Goal: Task Accomplishment & Management: Complete application form

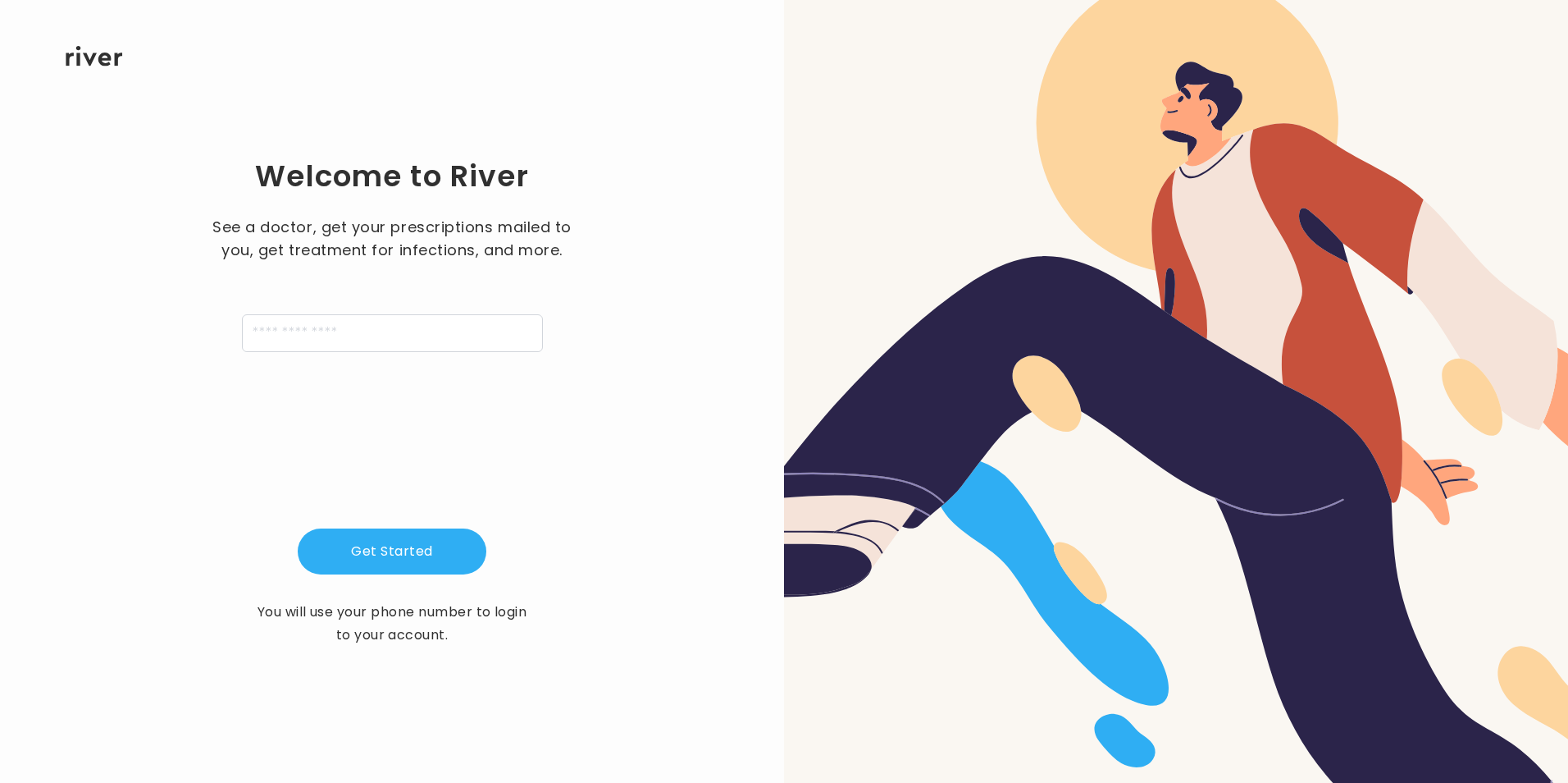
click at [378, 272] on div "See a doctor, get your prescriptions mailed to you, get treatment for infection…" at bounding box center [391, 284] width 369 height 136
click at [406, 385] on div "Welcome to River See a doctor, get your prescriptions mailed to you, get treatm…" at bounding box center [392, 401] width 732 height 670
click at [386, 293] on div "See a doctor, get your prescriptions mailed to you, get treatment for infection…" at bounding box center [391, 284] width 369 height 136
click at [415, 338] on input "tel" at bounding box center [392, 333] width 301 height 38
type input "**********"
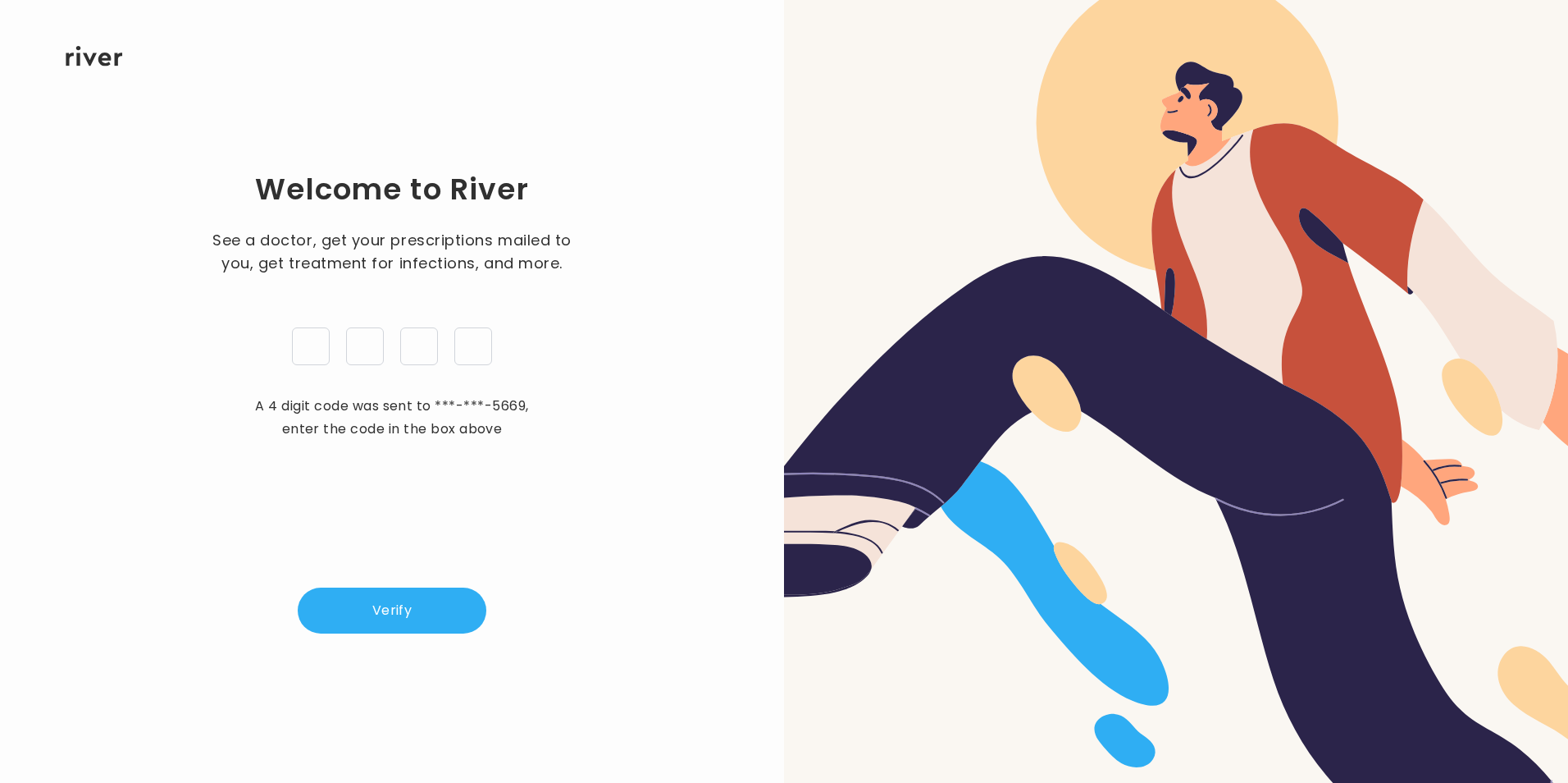
type input "*"
click at [393, 624] on button "Verify" at bounding box center [391, 610] width 188 height 46
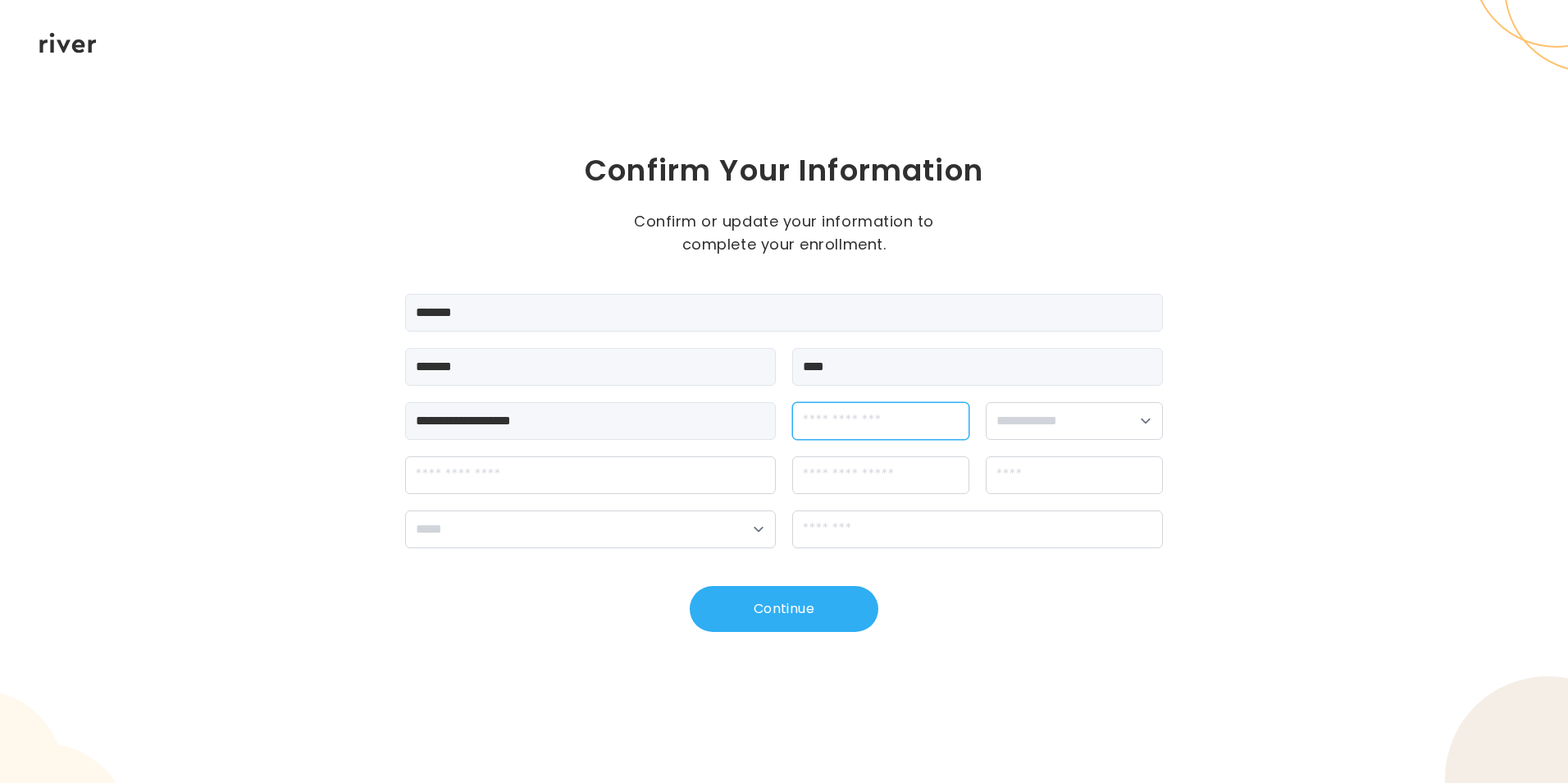
drag, startPoint x: 852, startPoint y: 427, endPoint x: 807, endPoint y: 435, distance: 45.7
click at [852, 425] on input "dateOfBirth" at bounding box center [881, 421] width 177 height 38
type input "**********"
click at [1078, 438] on select "**********" at bounding box center [1074, 421] width 177 height 38
click at [986, 402] on select "**********" at bounding box center [1074, 421] width 177 height 38
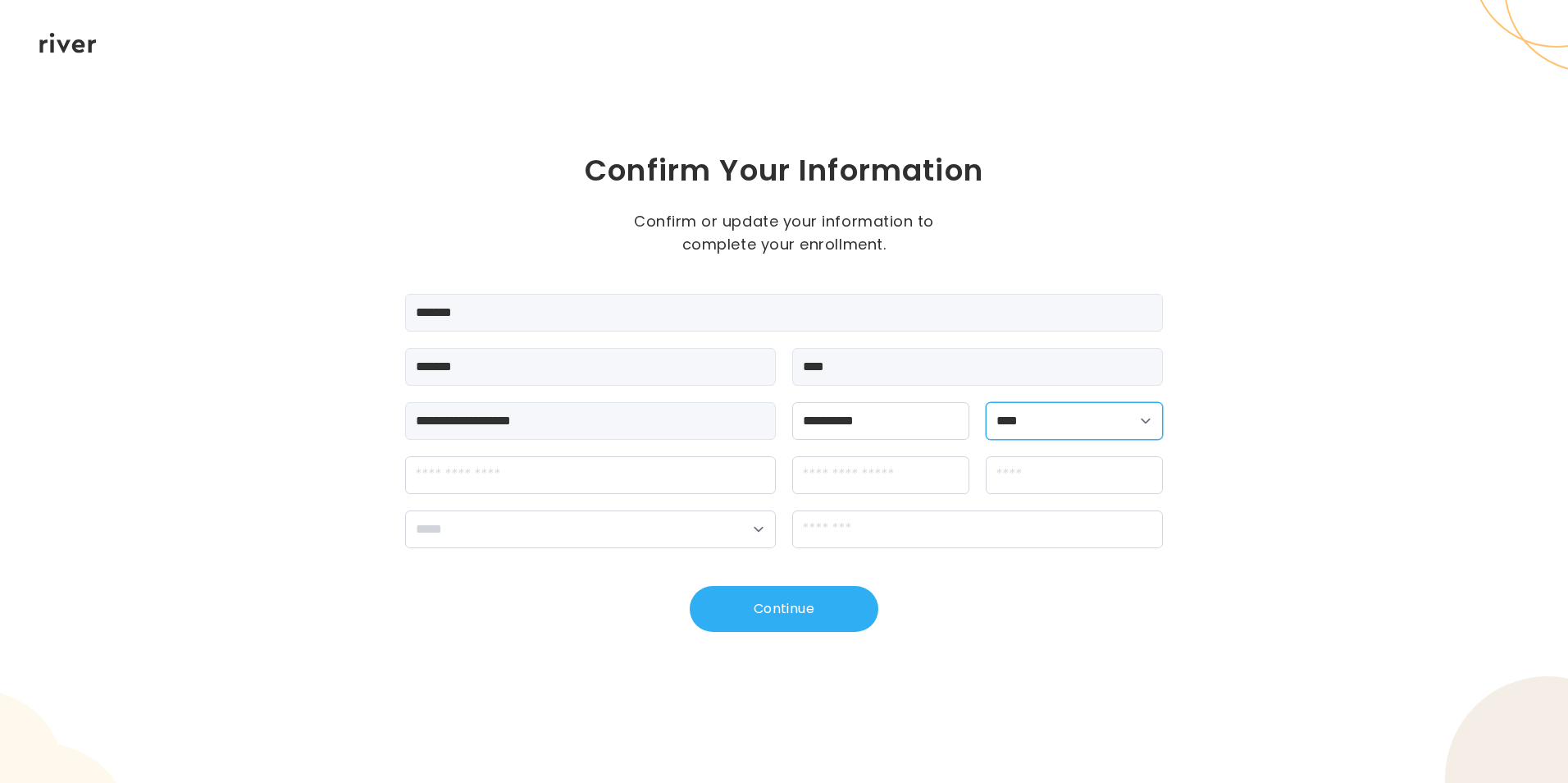
click at [1036, 425] on select "**********" at bounding box center [1074, 421] width 177 height 38
select select "******"
click at [986, 402] on select "**********" at bounding box center [1074, 421] width 177 height 38
click at [571, 484] on input "streetAddress" at bounding box center [590, 475] width 371 height 38
type input "**********"
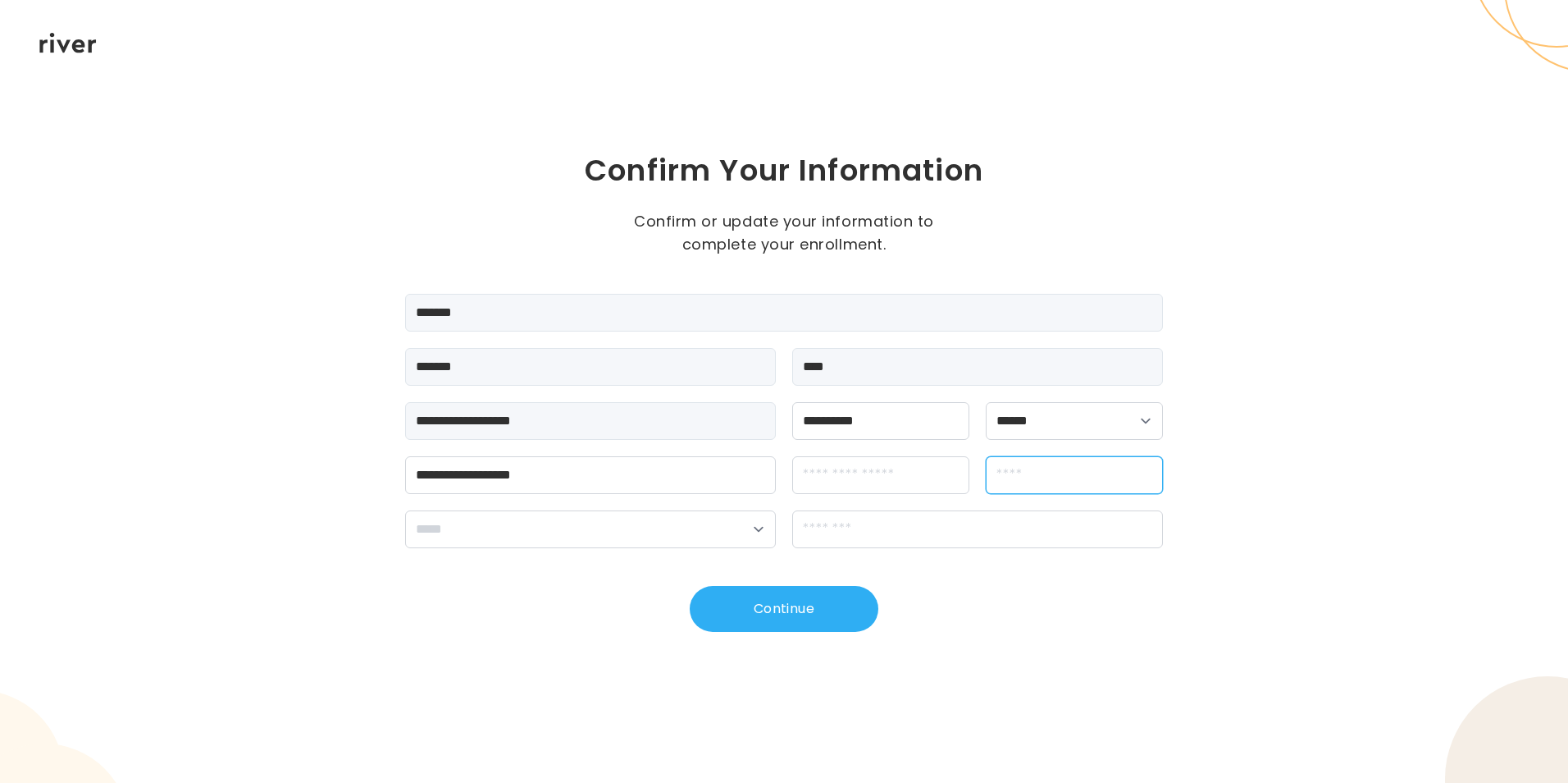
type input "********"
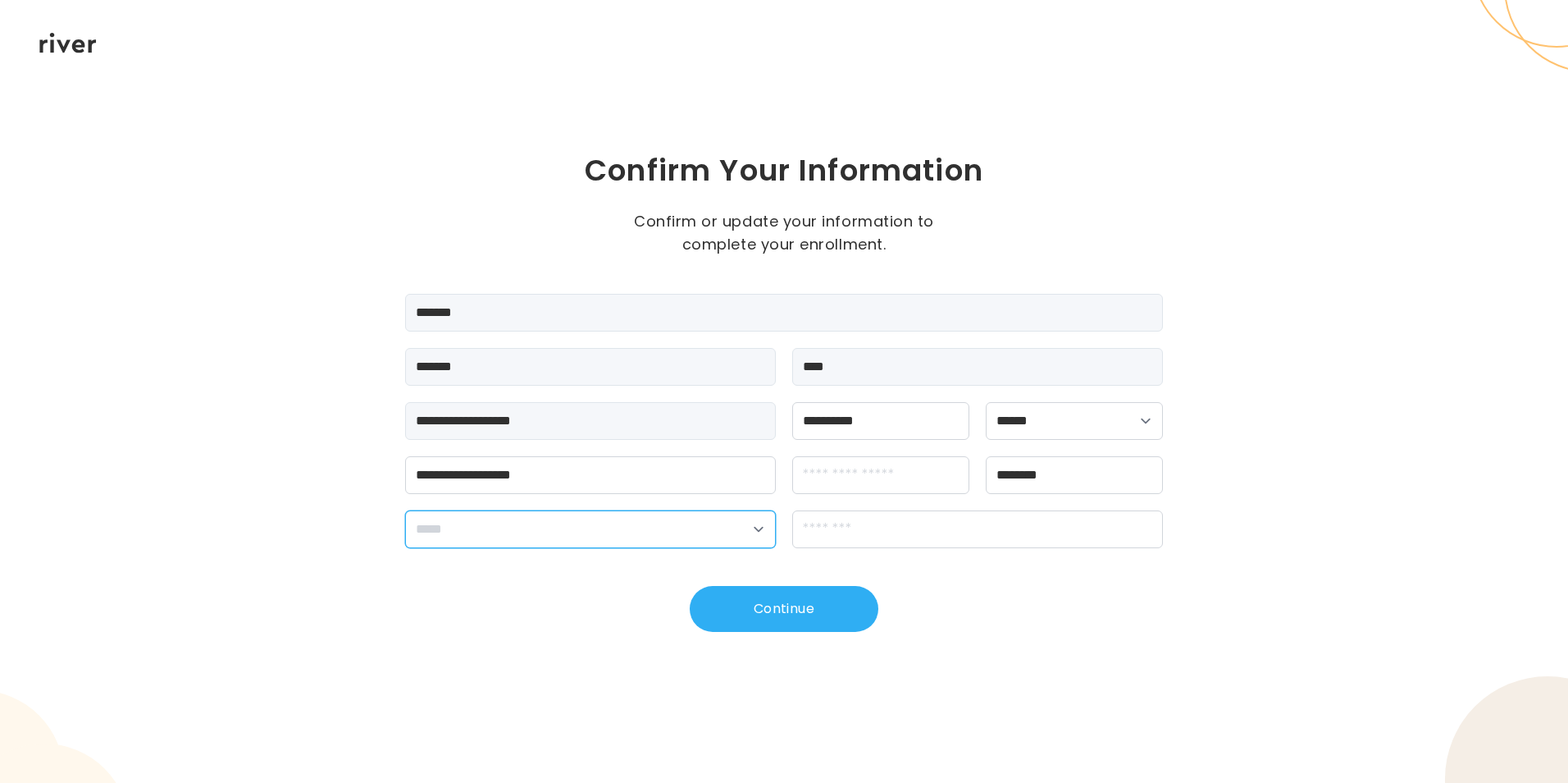
select select "**"
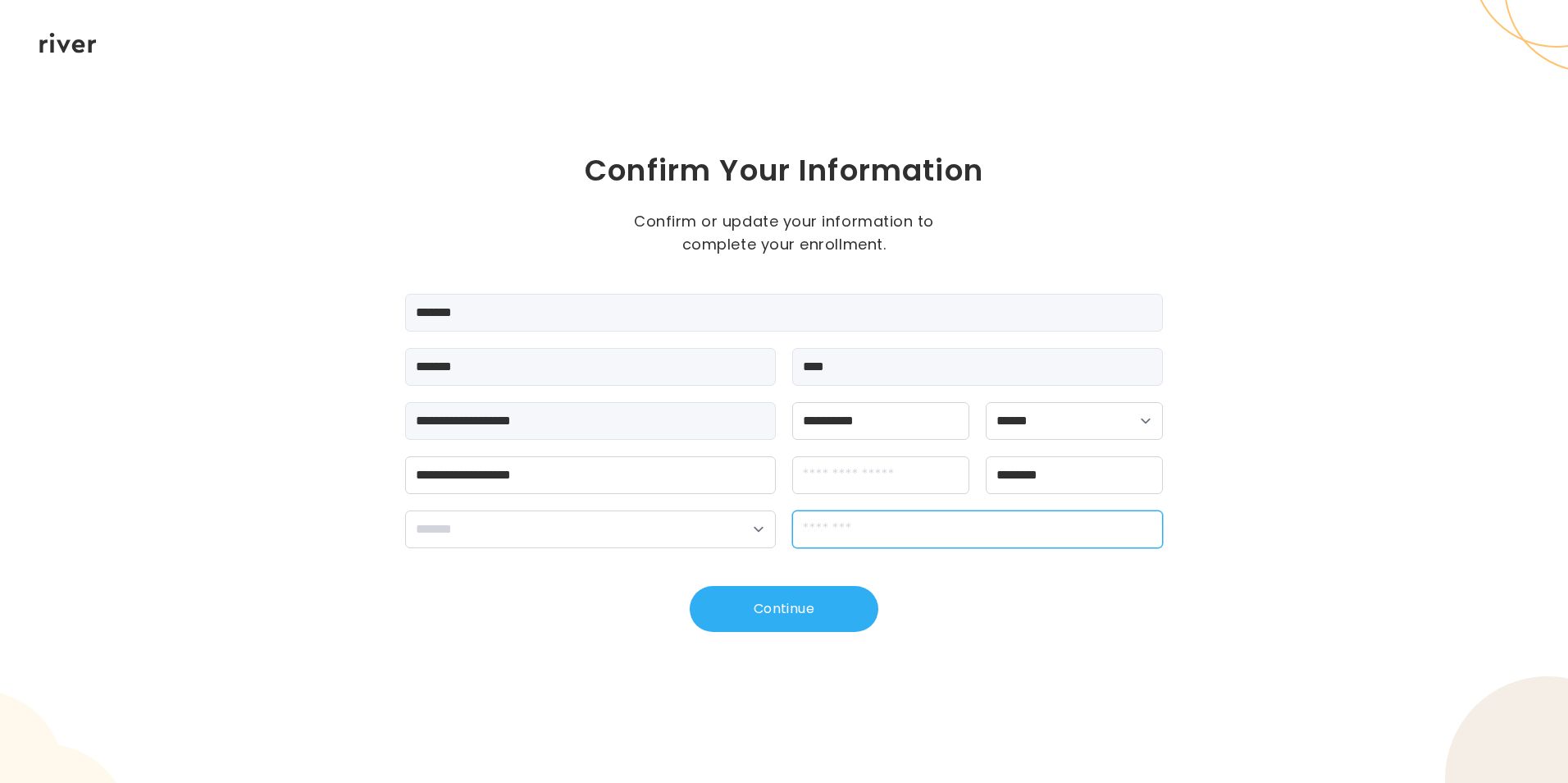
type input "*****"
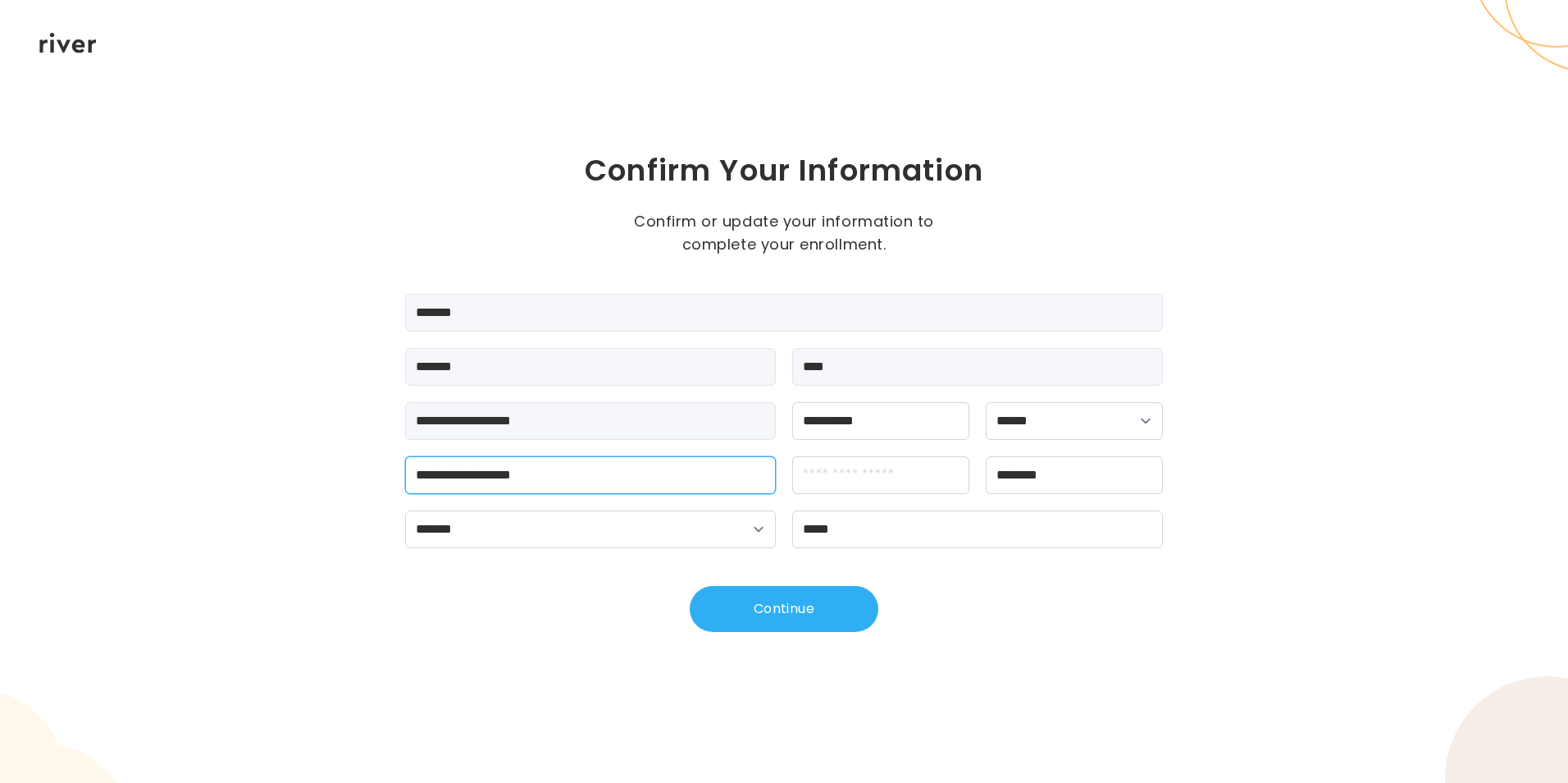
type input "**********"
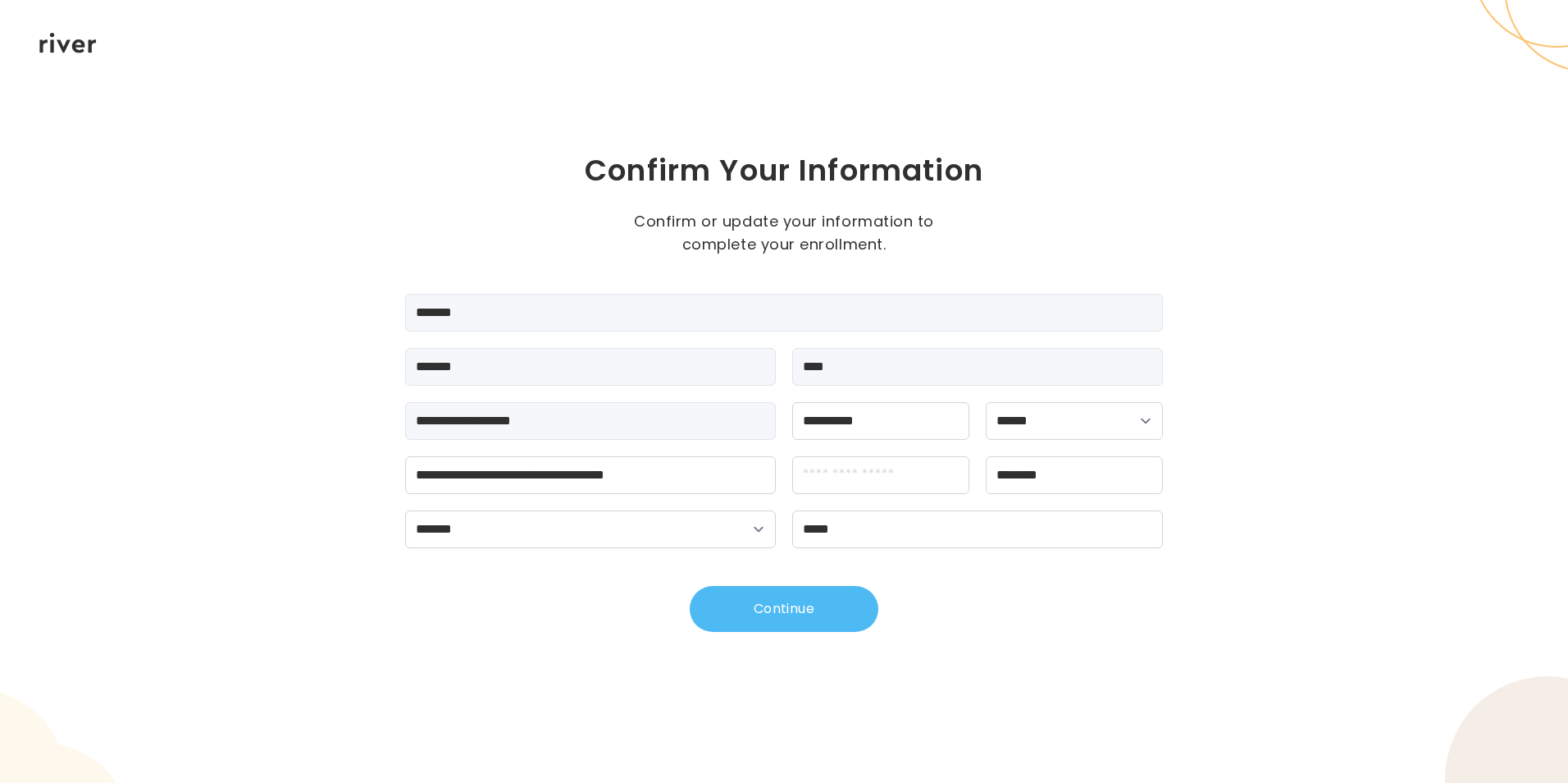
click at [810, 616] on button "Continue" at bounding box center [784, 608] width 188 height 46
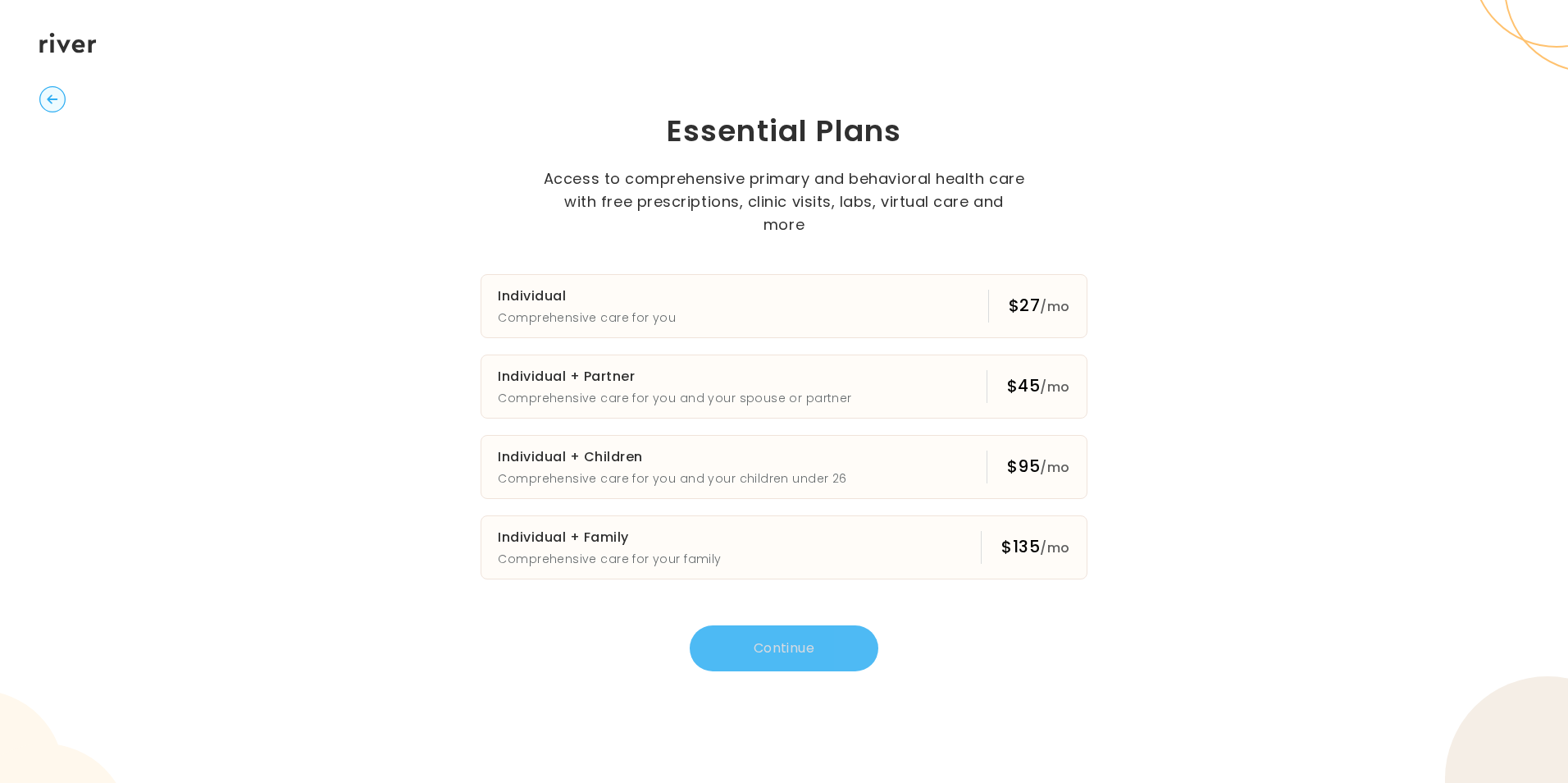
click at [57, 102] on circle "button" at bounding box center [53, 100] width 26 height 26
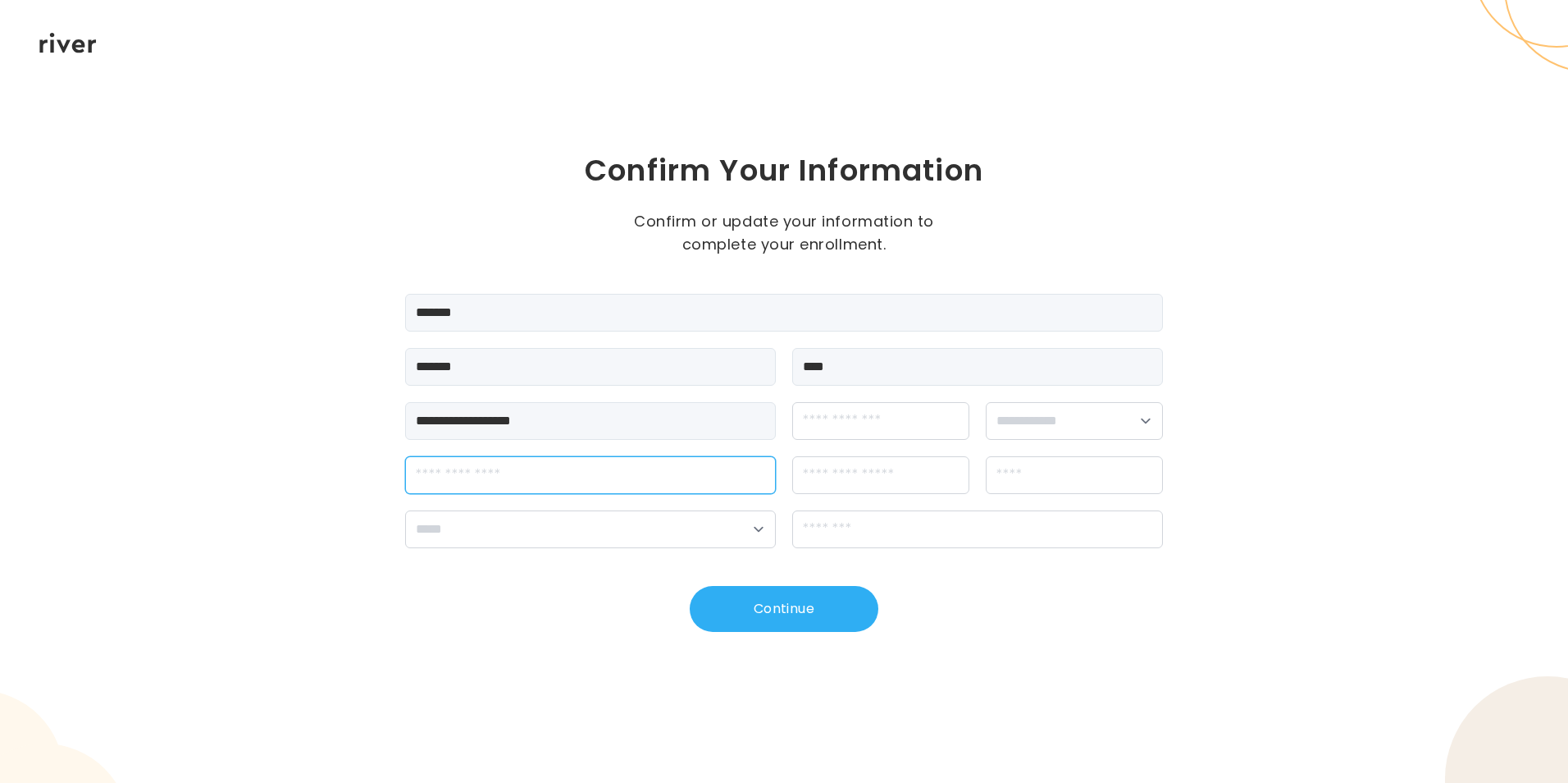
drag, startPoint x: 628, startPoint y: 485, endPoint x: 626, endPoint y: 502, distance: 17.1
click at [626, 502] on div "**********" at bounding box center [784, 421] width 758 height 255
type input "**********"
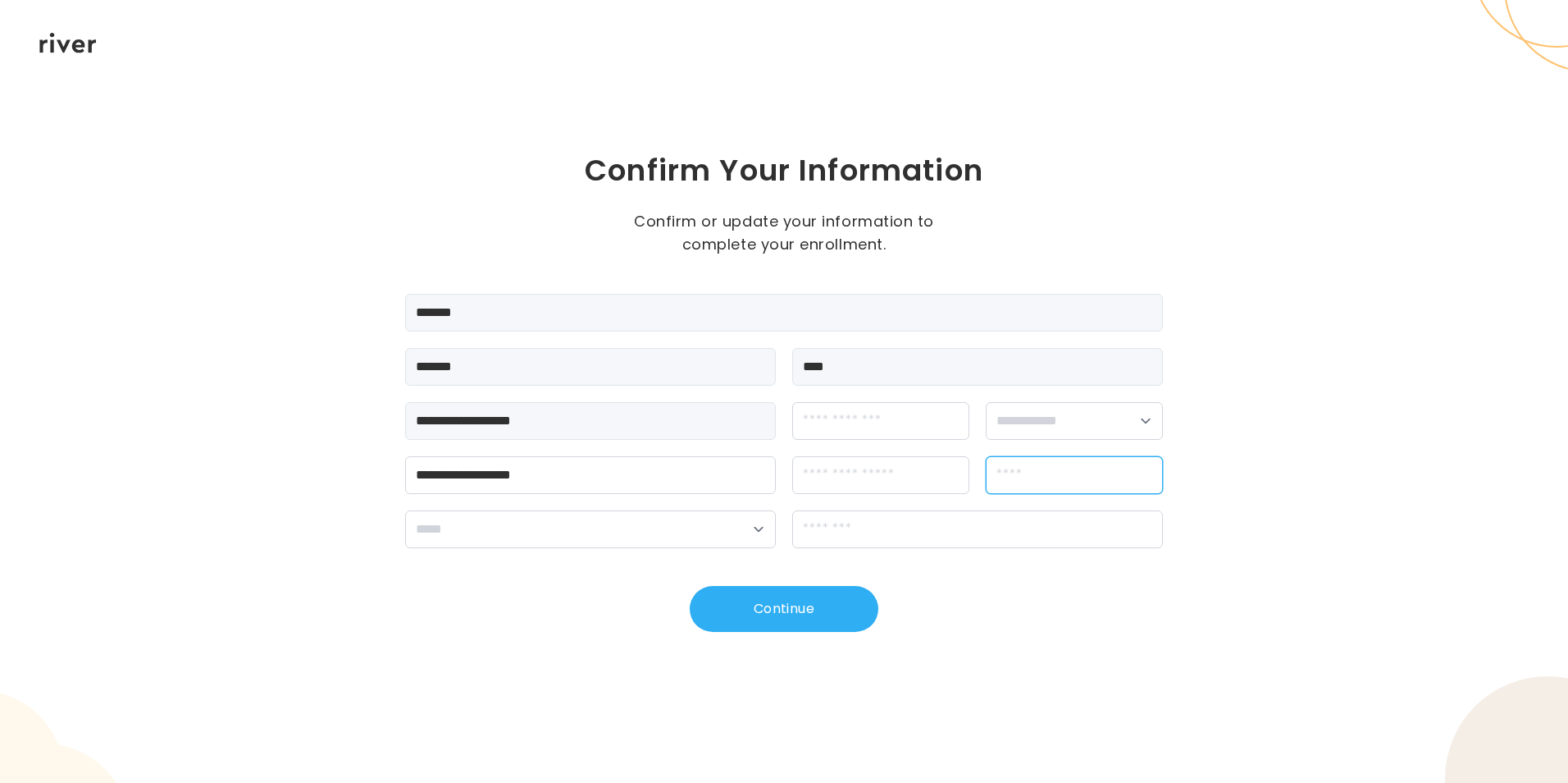
type input "********"
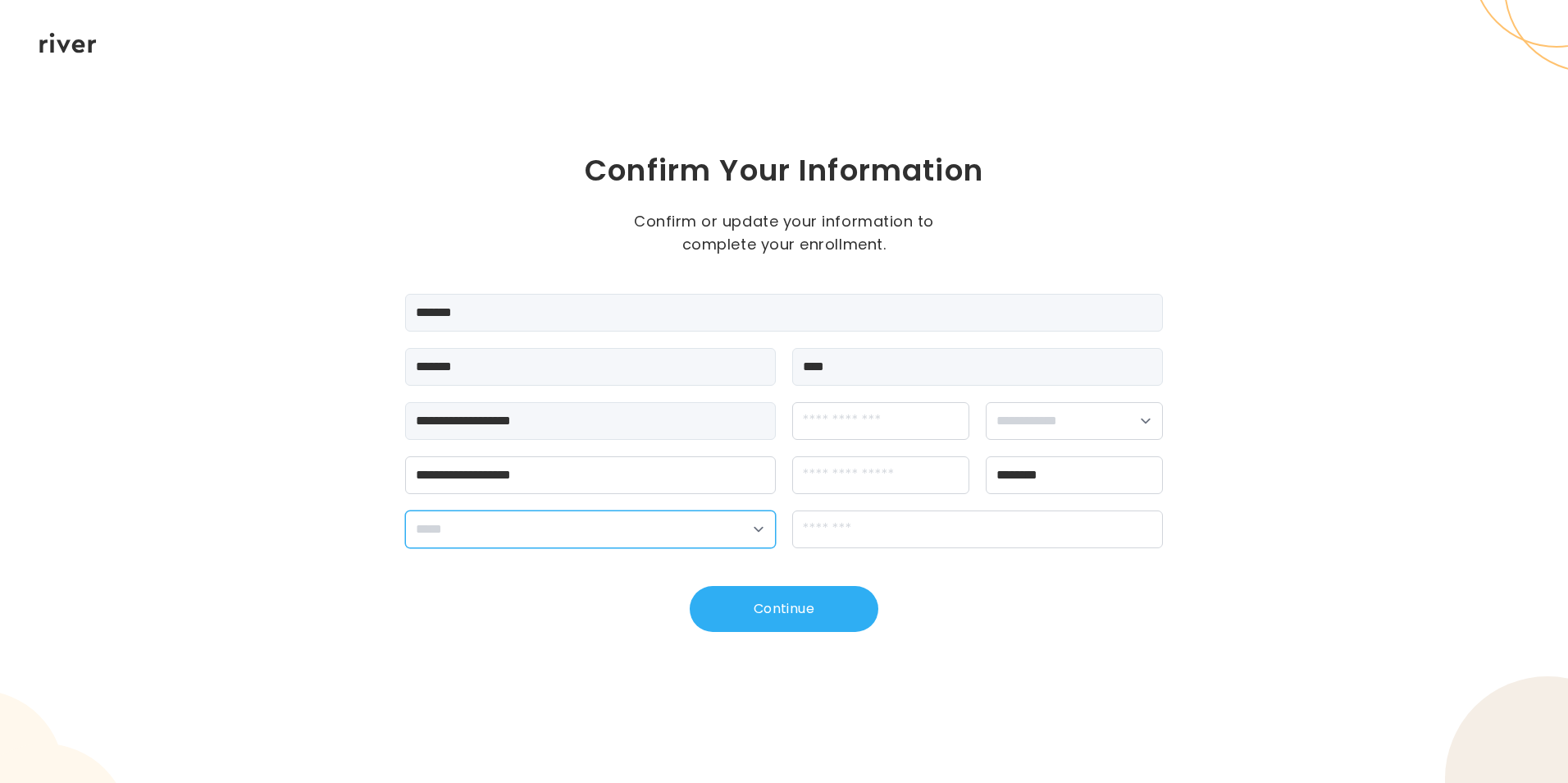
select select "**"
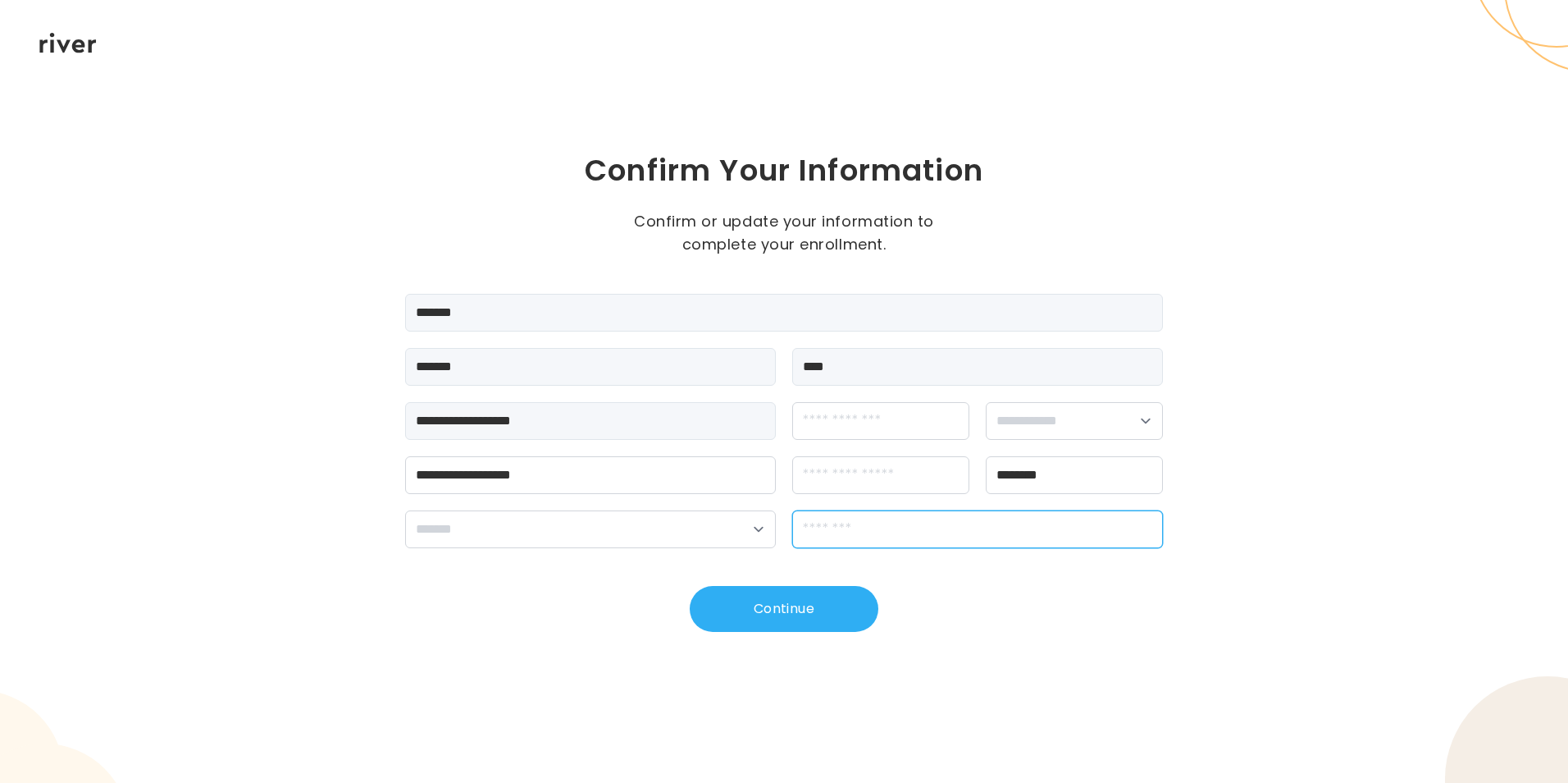
type input "*****"
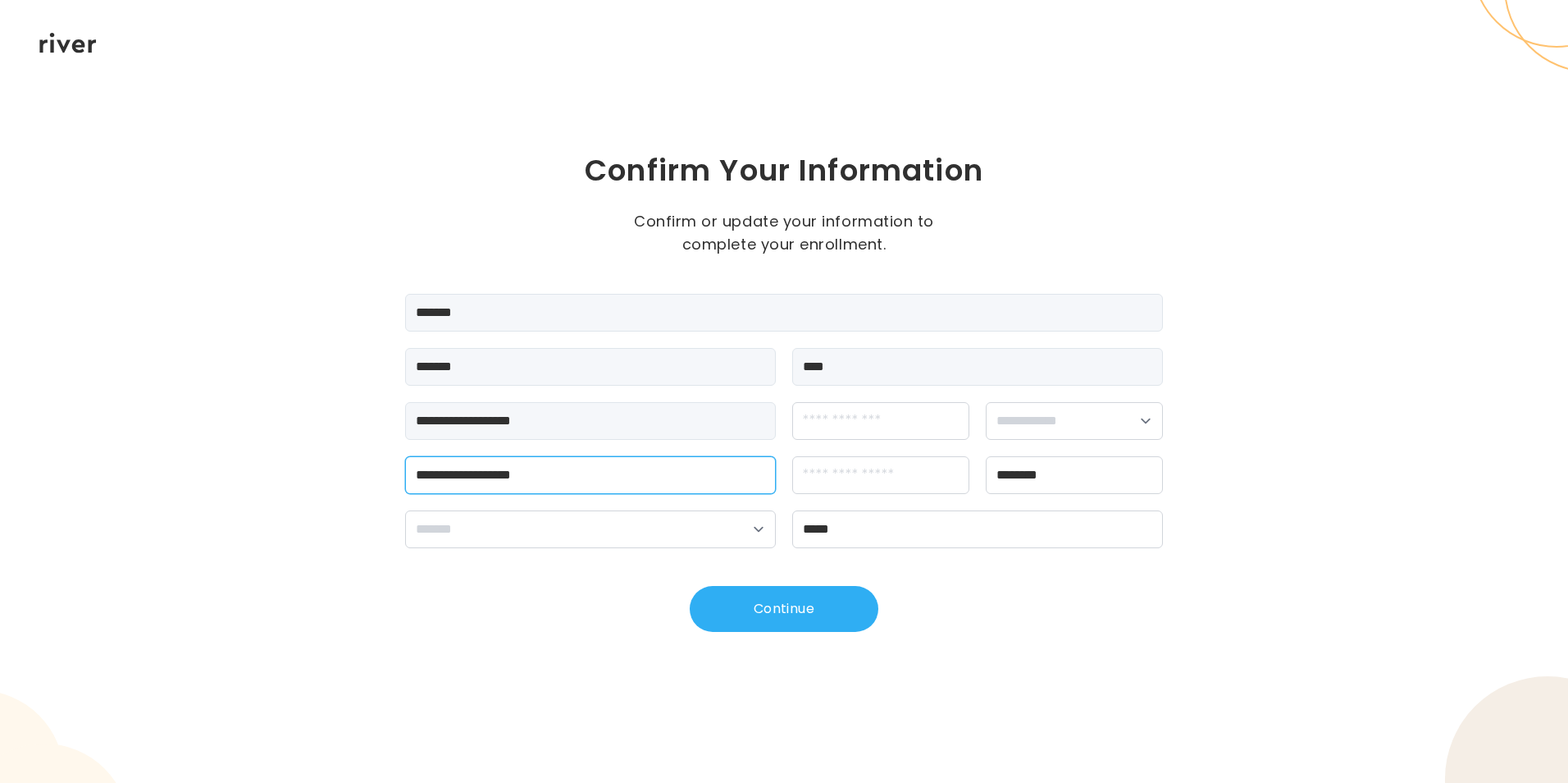
type input "**********"
drag, startPoint x: 682, startPoint y: 478, endPoint x: 15, endPoint y: 380, distance: 674.2
click at [0, 382] on html "**********" at bounding box center [784, 392] width 1568 height 783
type input "**********"
drag, startPoint x: 446, startPoint y: 748, endPoint x: 469, endPoint y: 756, distance: 24.4
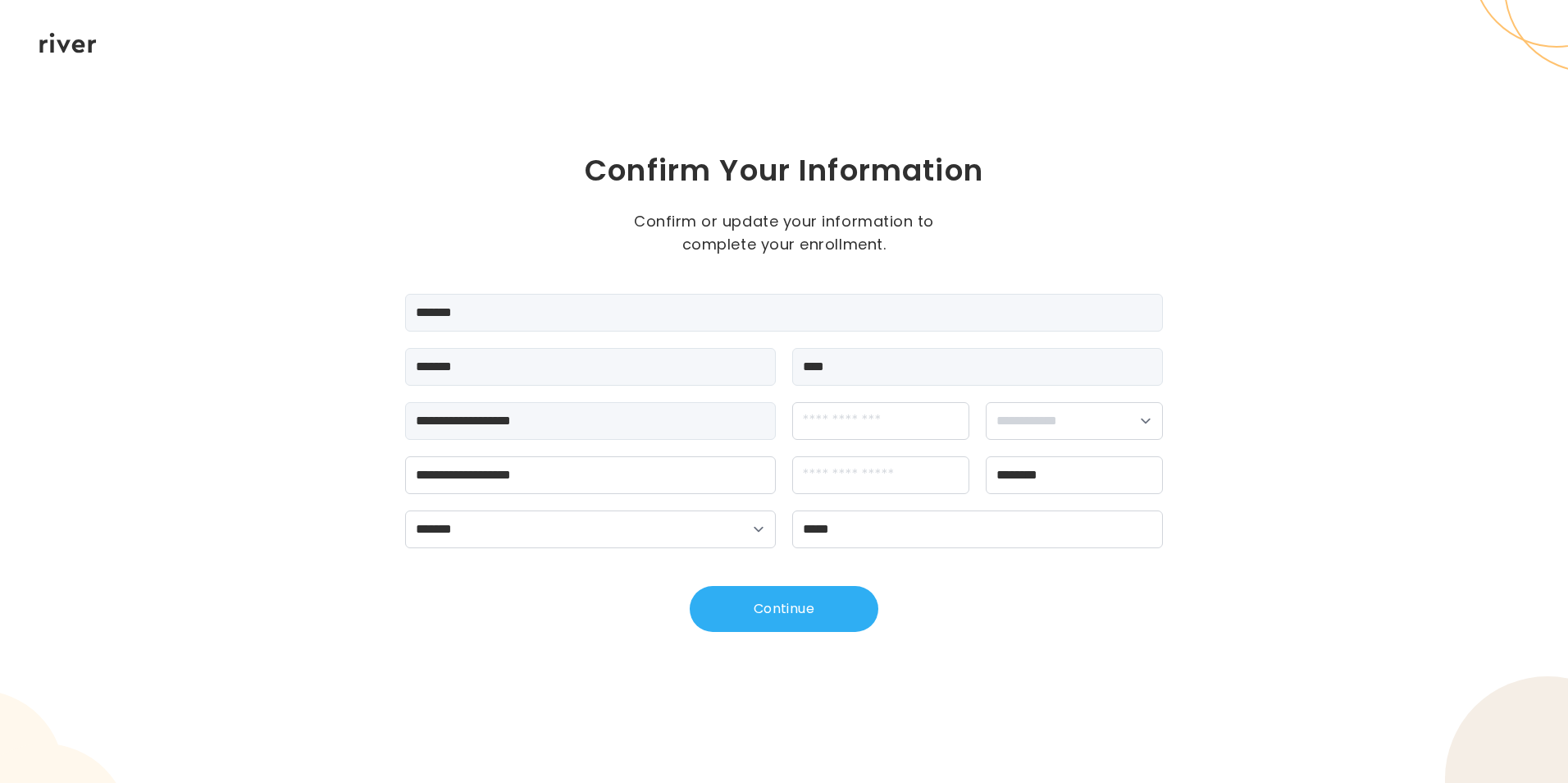
click at [469, 756] on div "**********" at bounding box center [784, 392] width 1568 height 783
click at [838, 612] on button "Continue" at bounding box center [784, 608] width 188 height 46
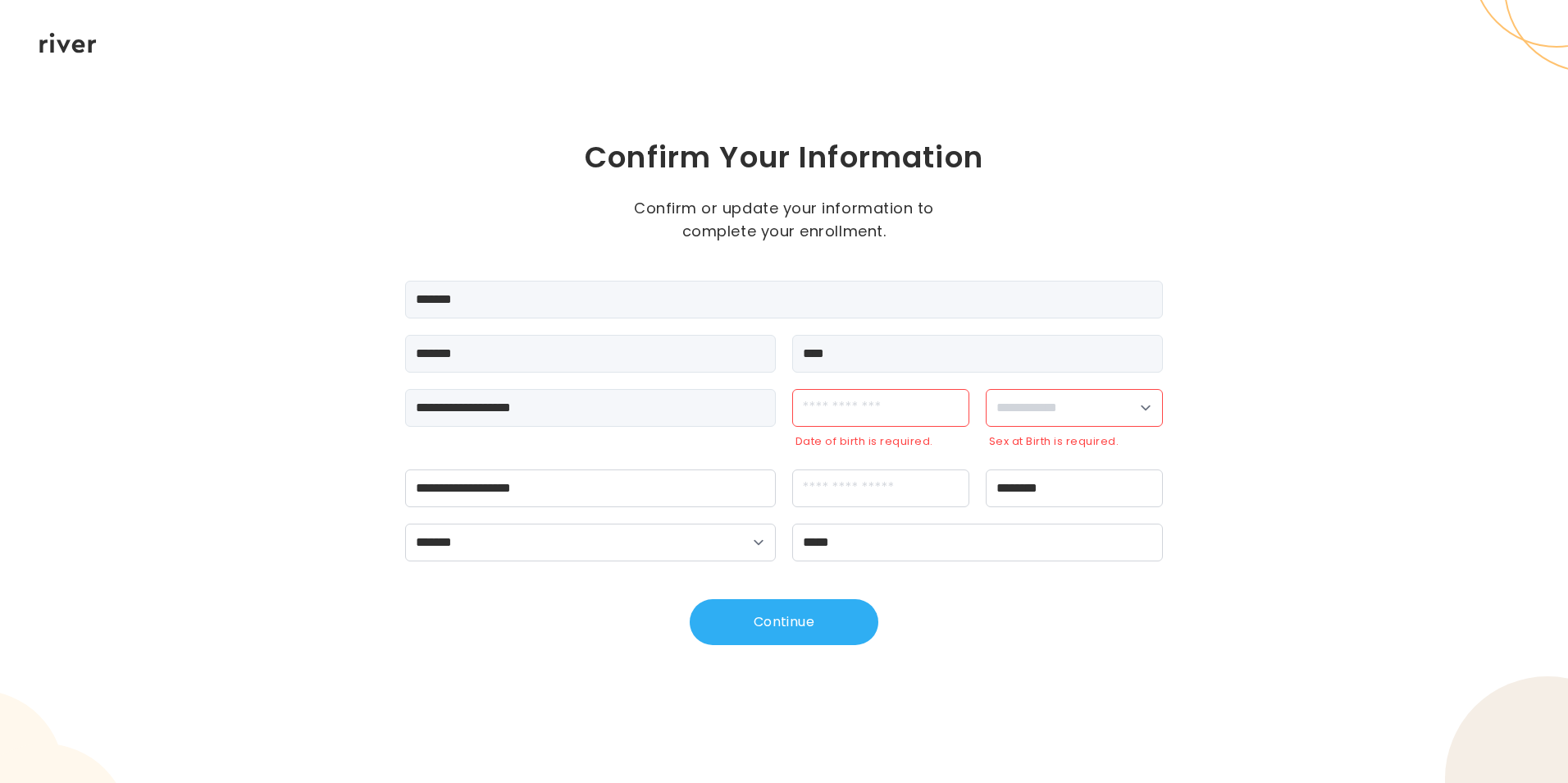
click at [848, 443] on div "Date of birth is required." at bounding box center [882, 441] width 174 height 23
click at [815, 392] on input "dateOfBirth" at bounding box center [881, 408] width 177 height 38
type input "**********"
click at [1046, 410] on select "**********" at bounding box center [1074, 408] width 177 height 38
click at [986, 402] on select "**********" at bounding box center [1074, 408] width 177 height 38
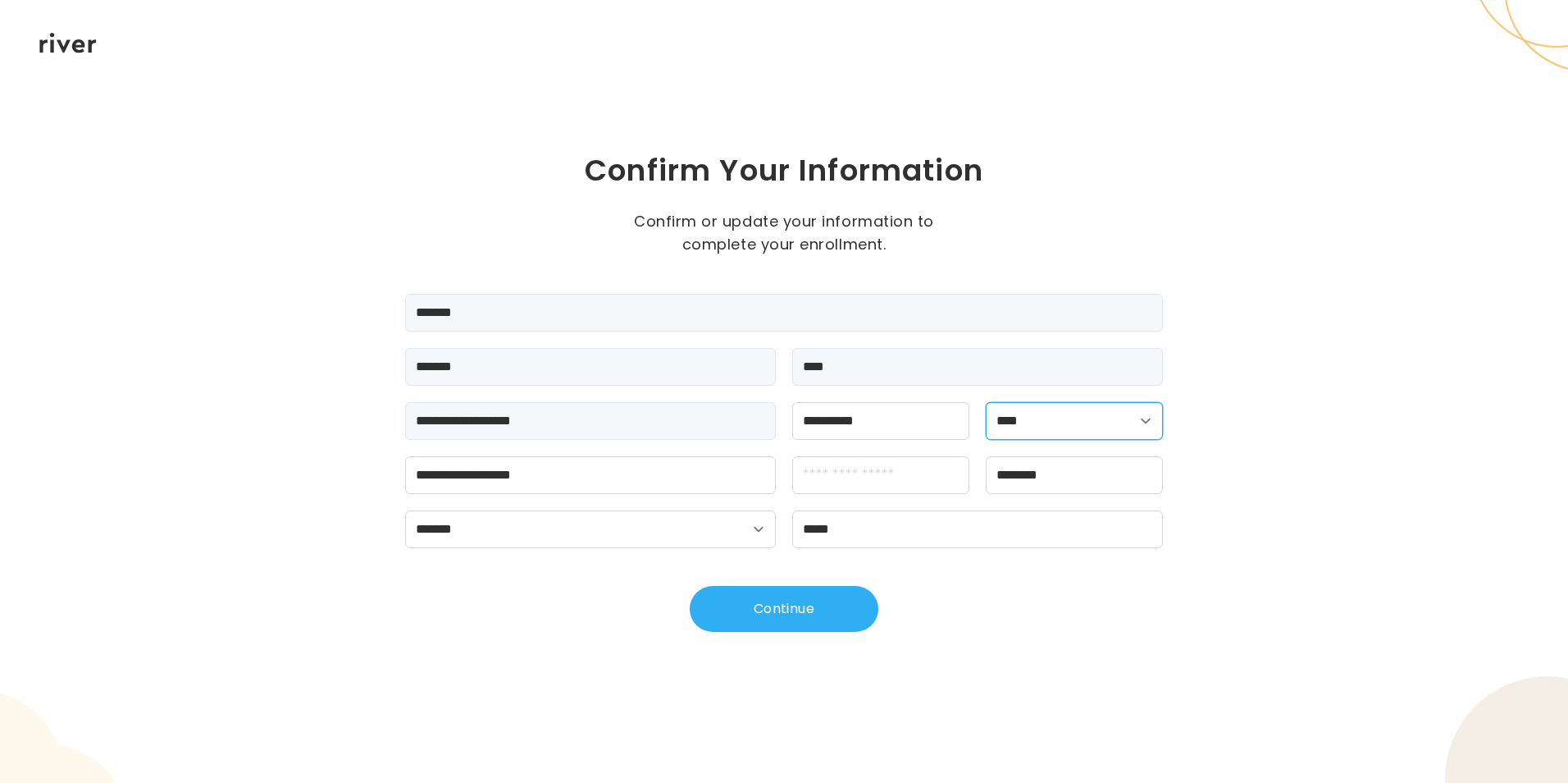
drag, startPoint x: 998, startPoint y: 424, endPoint x: 983, endPoint y: 424, distance: 15.0
click at [998, 424] on select "**********" at bounding box center [1074, 421] width 177 height 38
select select "******"
click at [986, 402] on select "**********" at bounding box center [1074, 421] width 177 height 38
click at [792, 596] on button "Continue" at bounding box center [784, 608] width 188 height 46
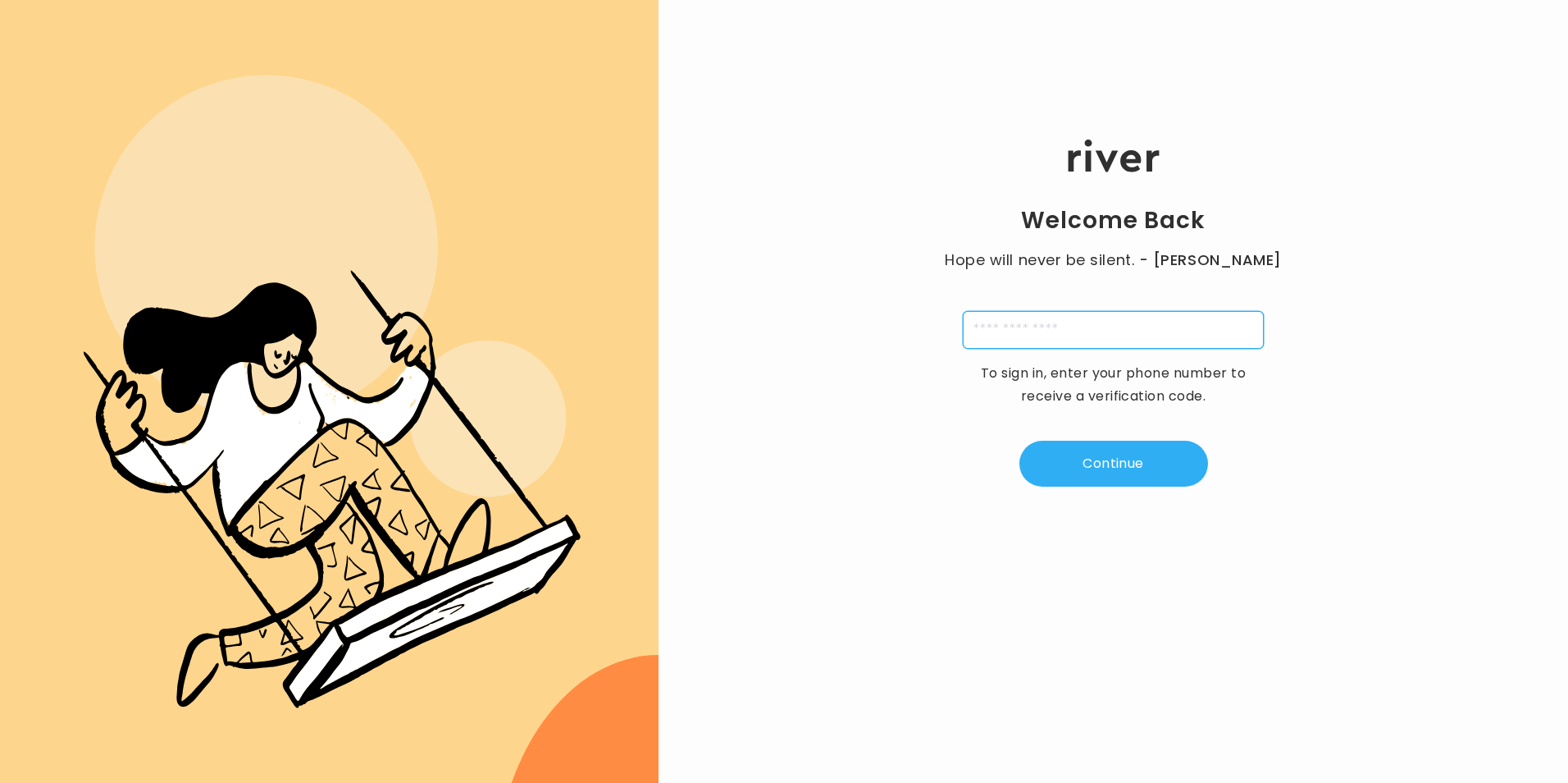
click at [1114, 339] on input "tel" at bounding box center [1114, 330] width 301 height 38
type input "**********"
type input "*"
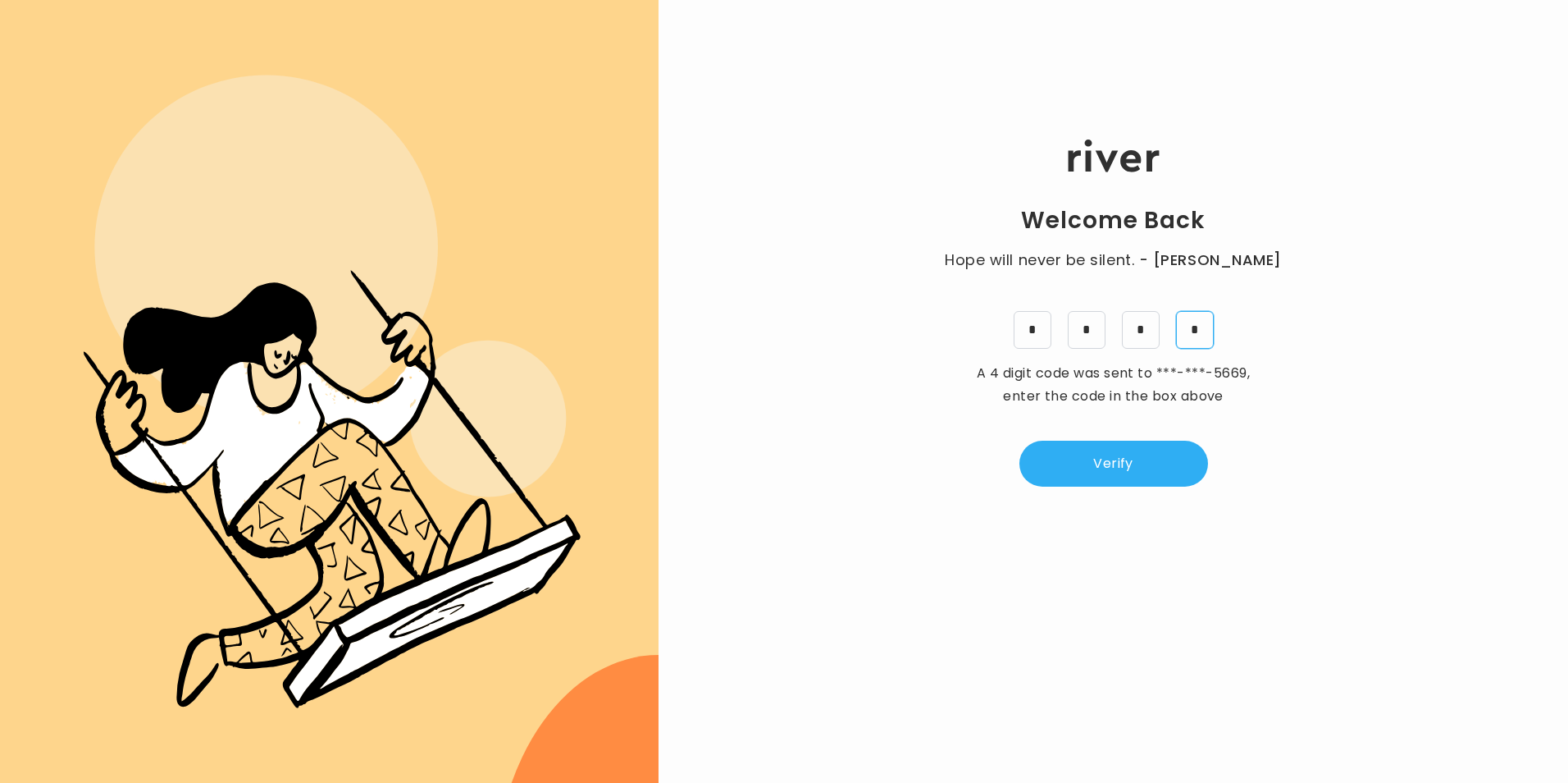
type input "*"
click at [1130, 502] on div "Welcome Back Hope will never be silent. - Harvey Milk * * * * A 4 digit code wa…" at bounding box center [1114, 313] width 910 height 470
click at [1102, 459] on button "Verify" at bounding box center [1113, 463] width 188 height 46
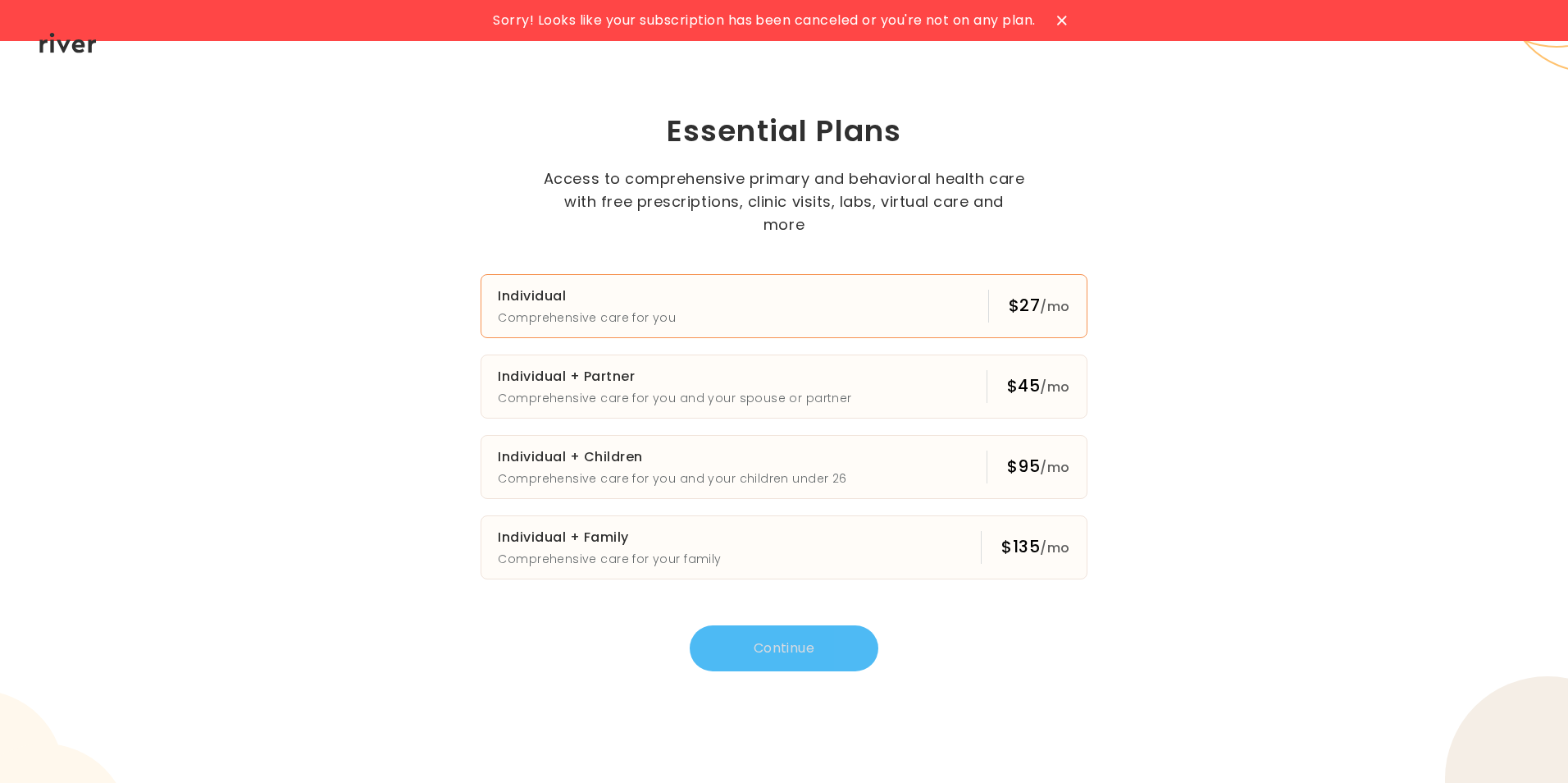
click at [828, 298] on button "Individual Comprehensive care for you $27 /mo" at bounding box center [784, 306] width 606 height 64
click at [788, 626] on button "Continue" at bounding box center [784, 648] width 188 height 46
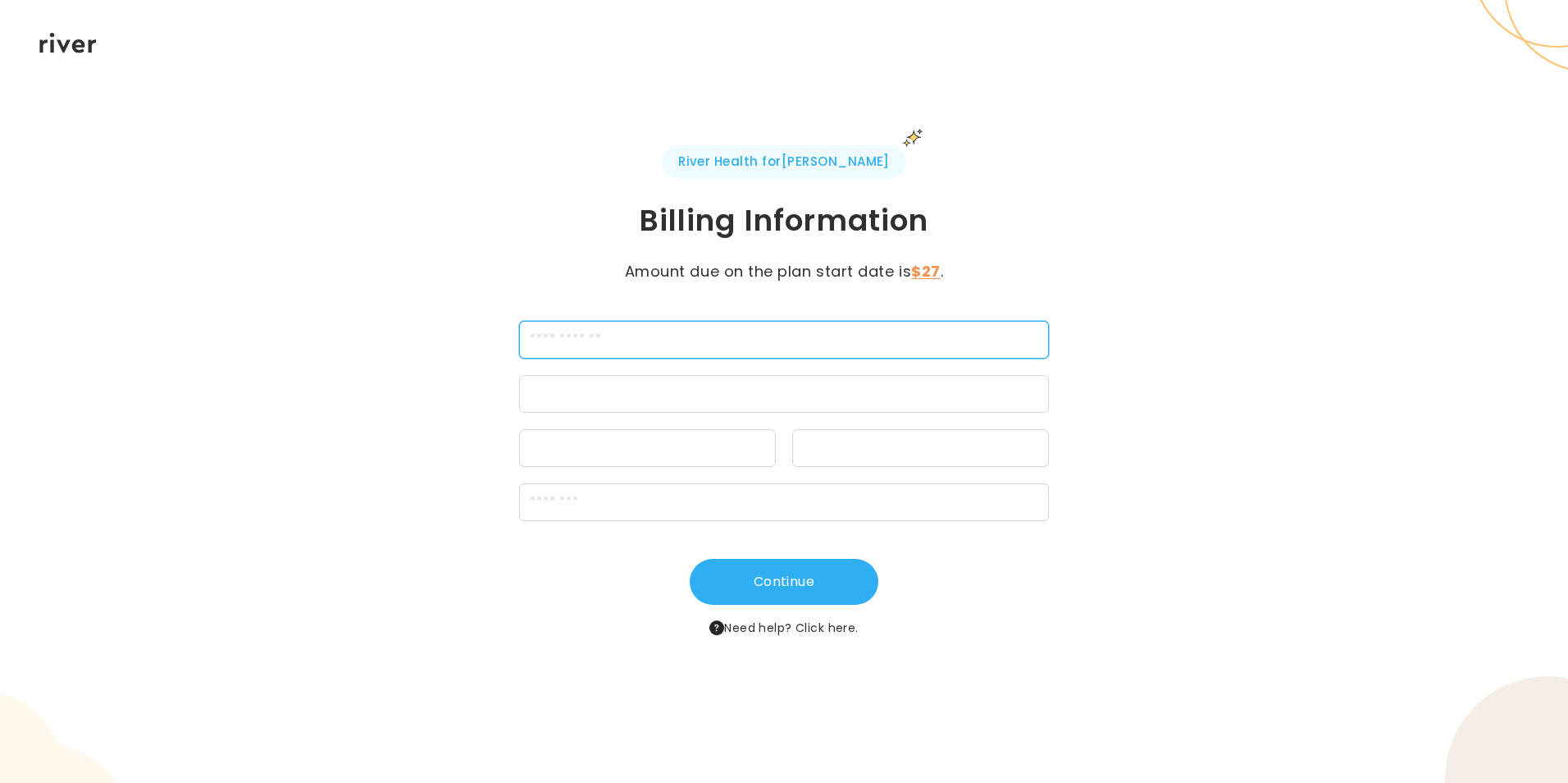
click at [650, 338] on input "cardName" at bounding box center [784, 340] width 531 height 38
click at [824, 187] on div "River Health for Kohl's Billing Information Amount due on the plan start date i…" at bounding box center [784, 392] width 758 height 492
click at [715, 321] on input "cardName" at bounding box center [784, 340] width 531 height 38
click at [717, 333] on input "cardName" at bounding box center [784, 340] width 531 height 38
click at [717, 291] on div "River Health for Kohl's Billing Information Amount due on the plan start date i…" at bounding box center [784, 392] width 758 height 492
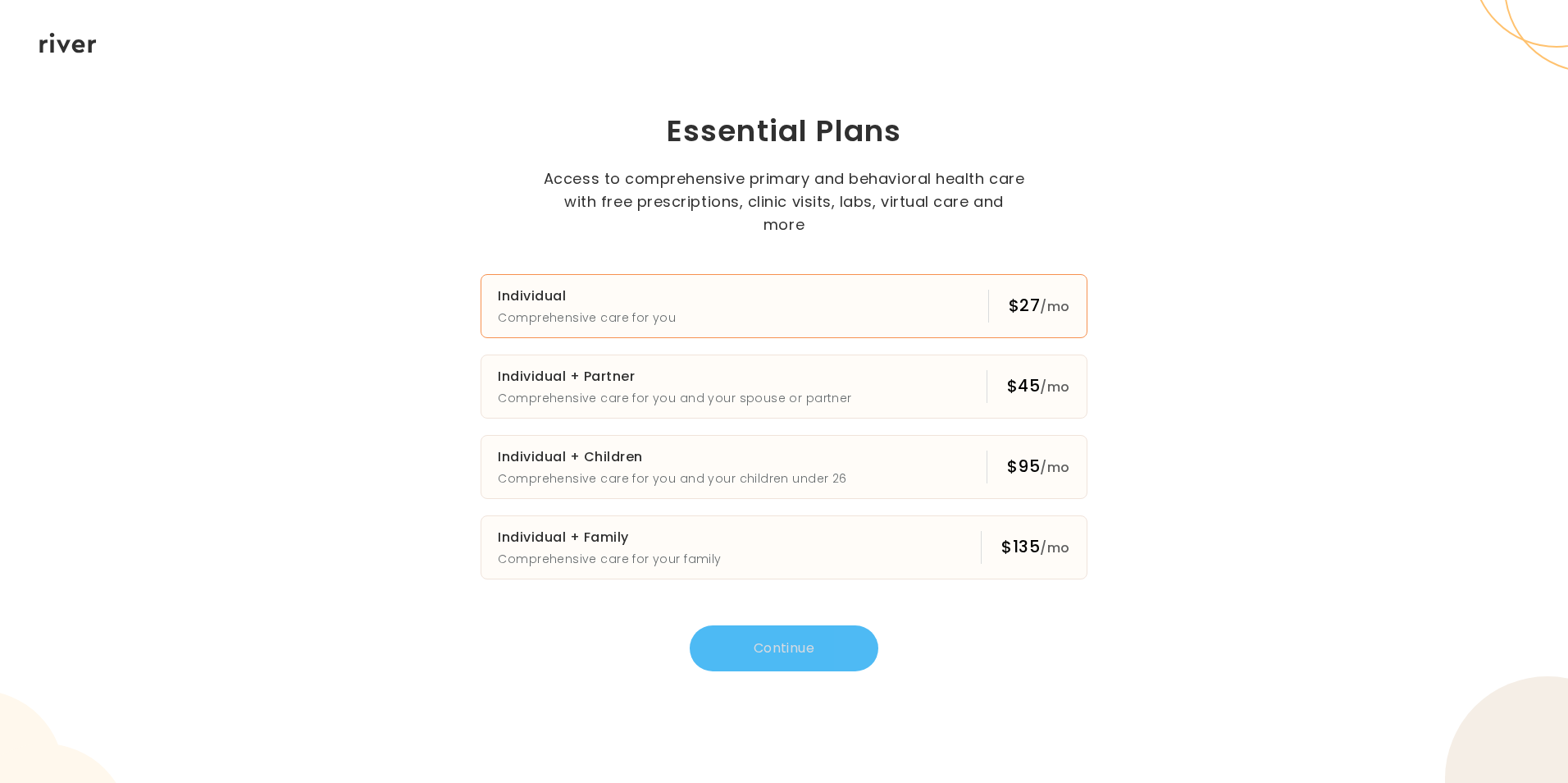
click at [759, 301] on button "Individual Comprehensive care for you $27 /mo" at bounding box center [784, 306] width 606 height 64
click at [832, 627] on button "Continue" at bounding box center [784, 648] width 188 height 46
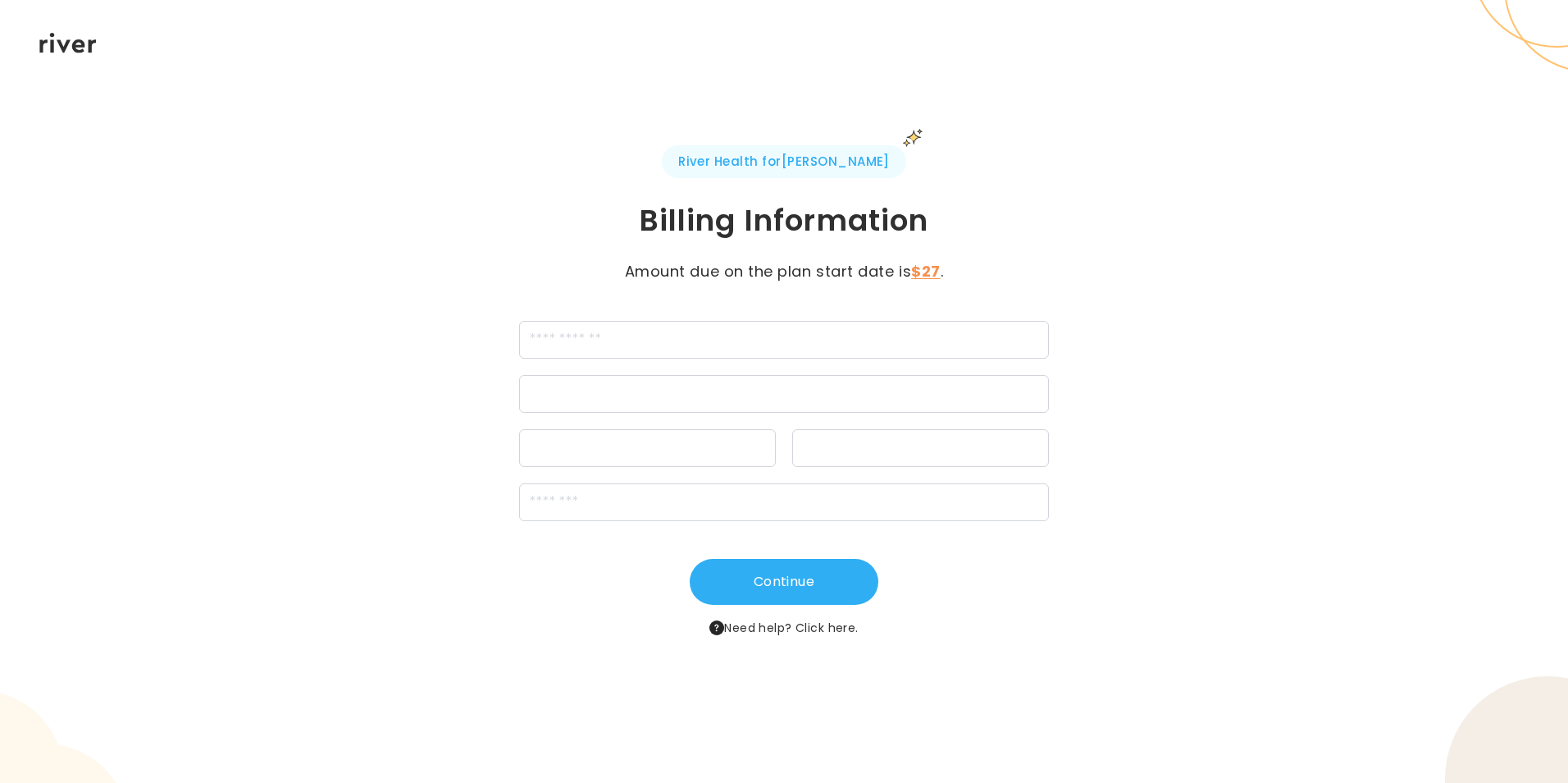
drag, startPoint x: 893, startPoint y: 607, endPoint x: 925, endPoint y: 610, distance: 32.1
drag, startPoint x: 927, startPoint y: 610, endPoint x: 649, endPoint y: 306, distance: 411.9
click at [649, 306] on div "River Health for Kohl's Billing Information Amount due on the plan start date i…" at bounding box center [784, 392] width 758 height 492
click at [704, 351] on input "cardName" at bounding box center [784, 340] width 531 height 38
click at [841, 327] on input "cardName" at bounding box center [784, 340] width 531 height 38
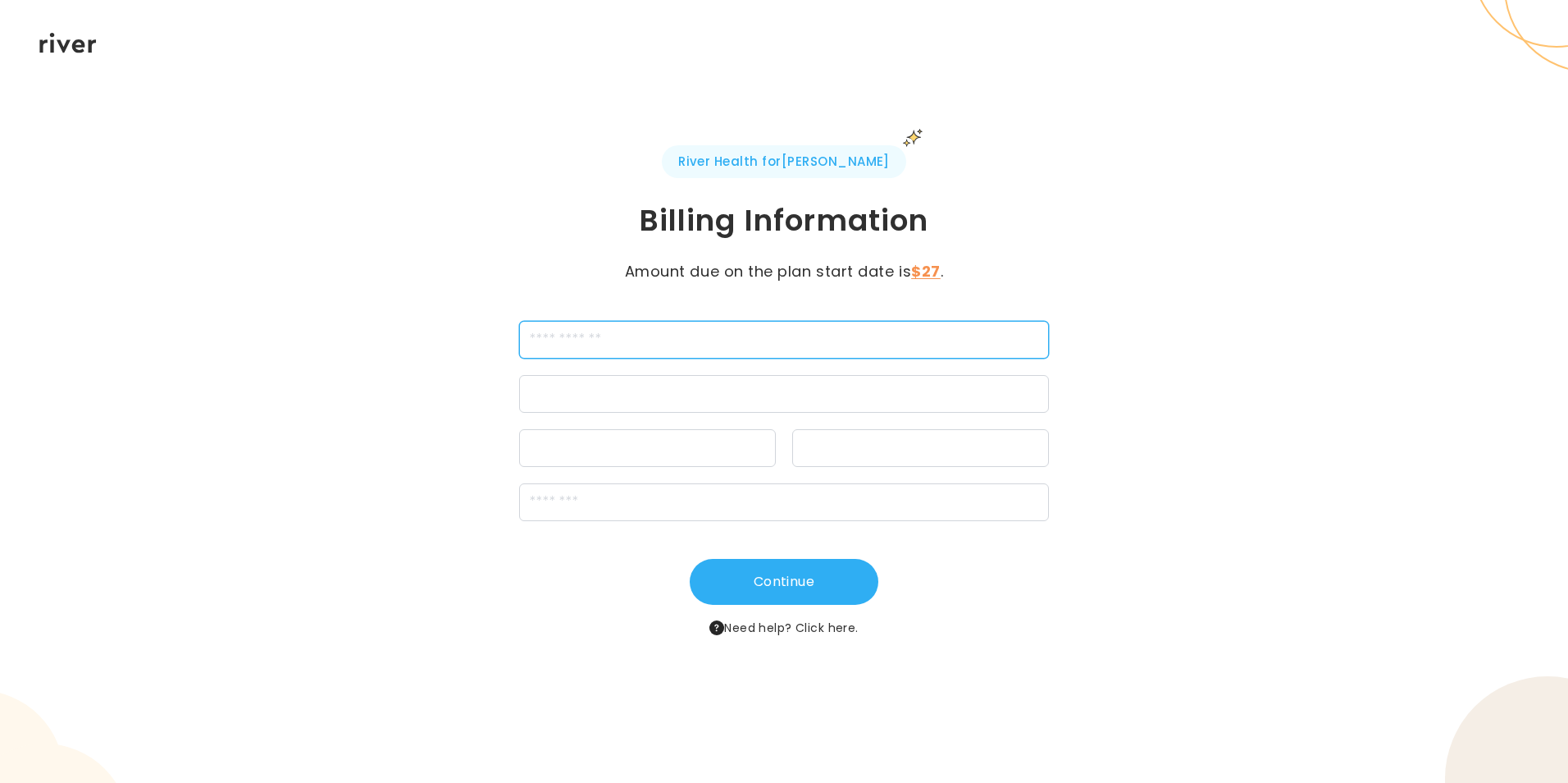
drag, startPoint x: 601, startPoint y: 334, endPoint x: 962, endPoint y: 373, distance: 363.1
click at [606, 325] on input "cardName" at bounding box center [784, 340] width 531 height 38
click at [913, 601] on div "Continue Need help? Click here." at bounding box center [784, 598] width 758 height 79
drag, startPoint x: 573, startPoint y: 346, endPoint x: 606, endPoint y: 351, distance: 33.4
click at [573, 346] on input "cardName" at bounding box center [784, 340] width 531 height 38
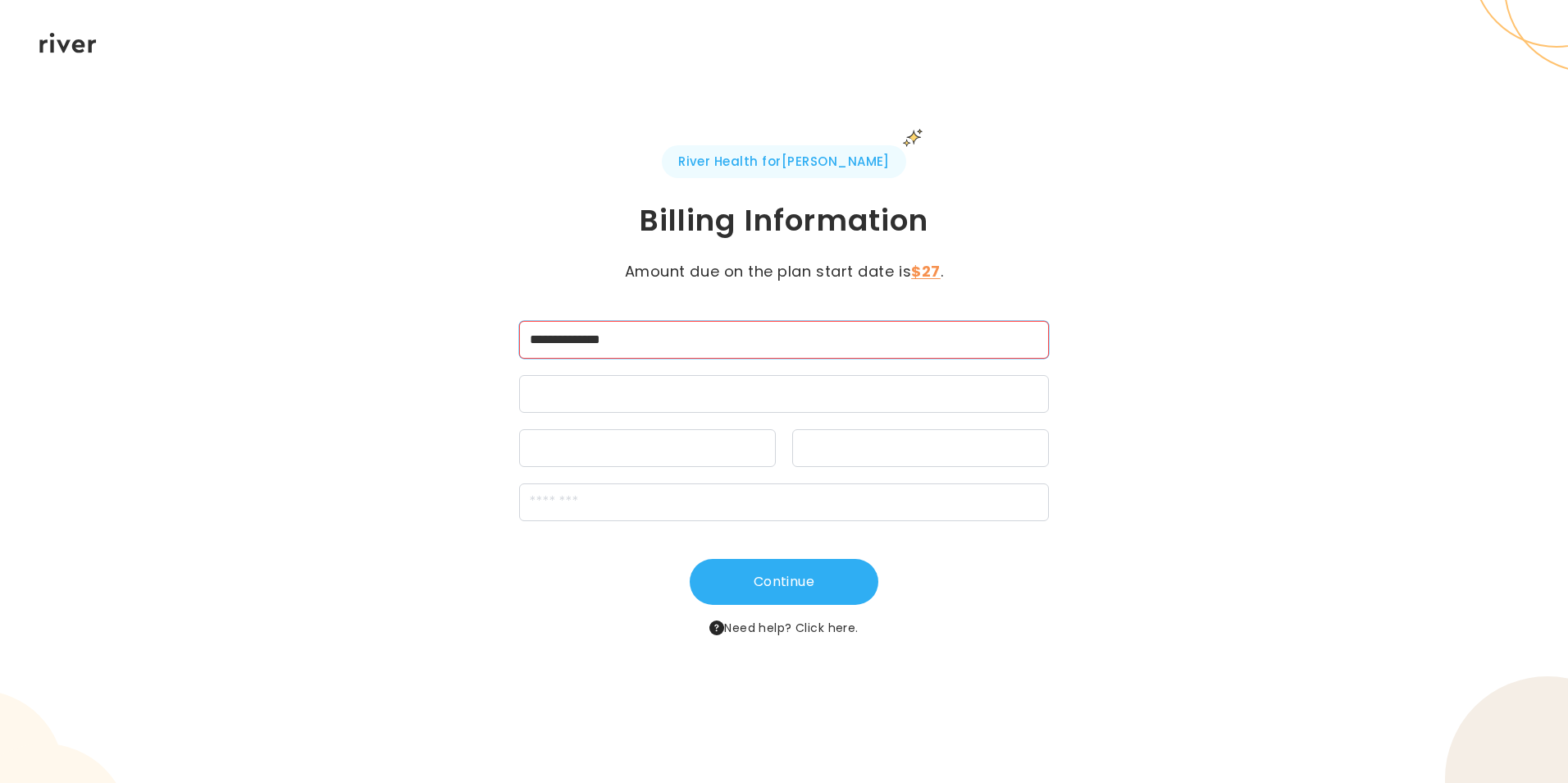
type input "**********"
drag, startPoint x: 569, startPoint y: 404, endPoint x: 556, endPoint y: 426, distance: 25.6
click at [571, 404] on div at bounding box center [784, 394] width 531 height 38
drag, startPoint x: 913, startPoint y: 555, endPoint x: 1029, endPoint y: 779, distance: 252.3
click at [1029, 779] on div "**********" at bounding box center [784, 392] width 1568 height 783
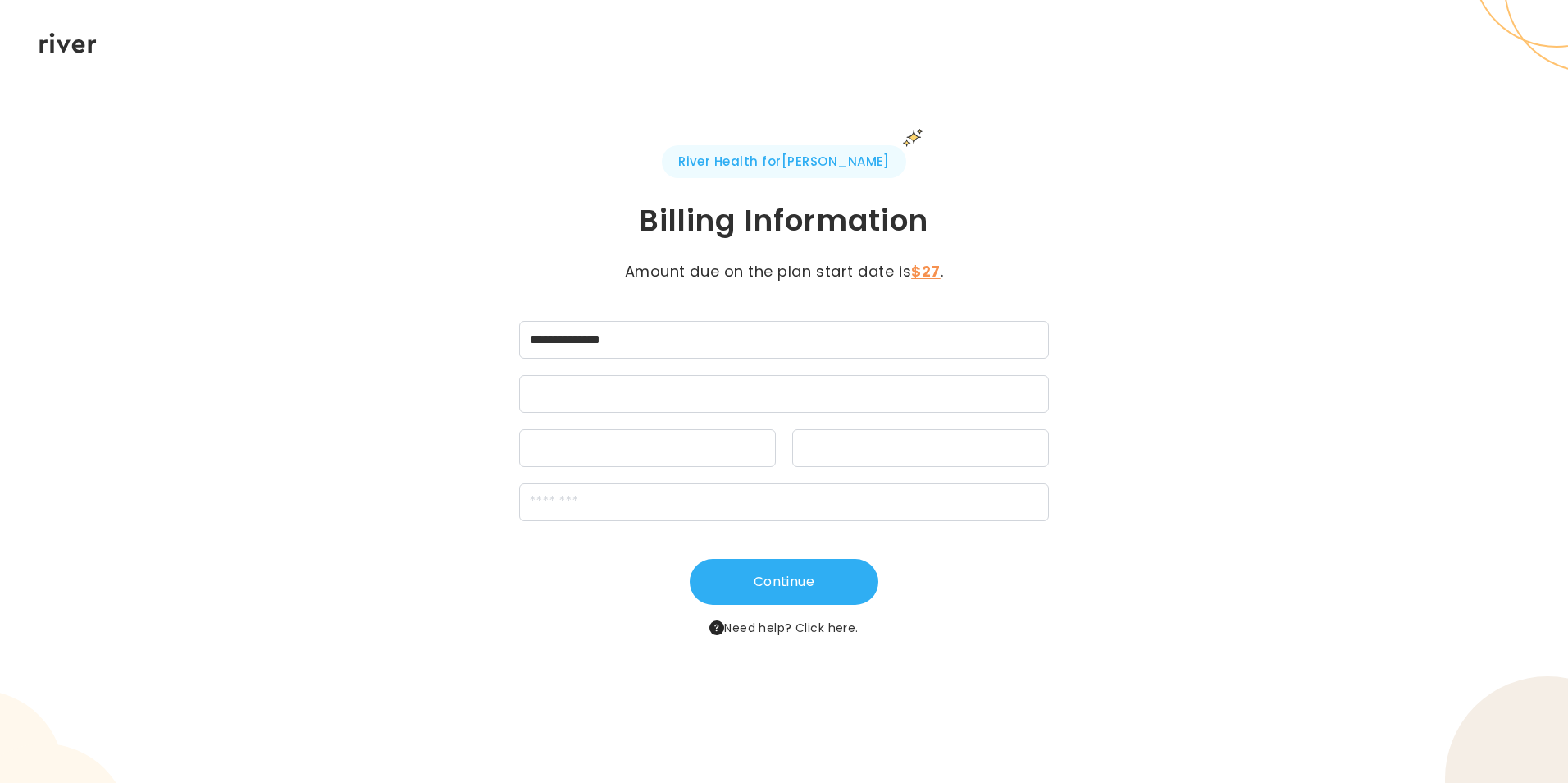
drag, startPoint x: 987, startPoint y: 482, endPoint x: 983, endPoint y: 524, distance: 42.2
click at [983, 524] on div "**********" at bounding box center [784, 392] width 758 height 492
drag, startPoint x: 983, startPoint y: 524, endPoint x: 944, endPoint y: 511, distance: 41.1
click at [944, 511] on input "zipCode" at bounding box center [784, 502] width 531 height 38
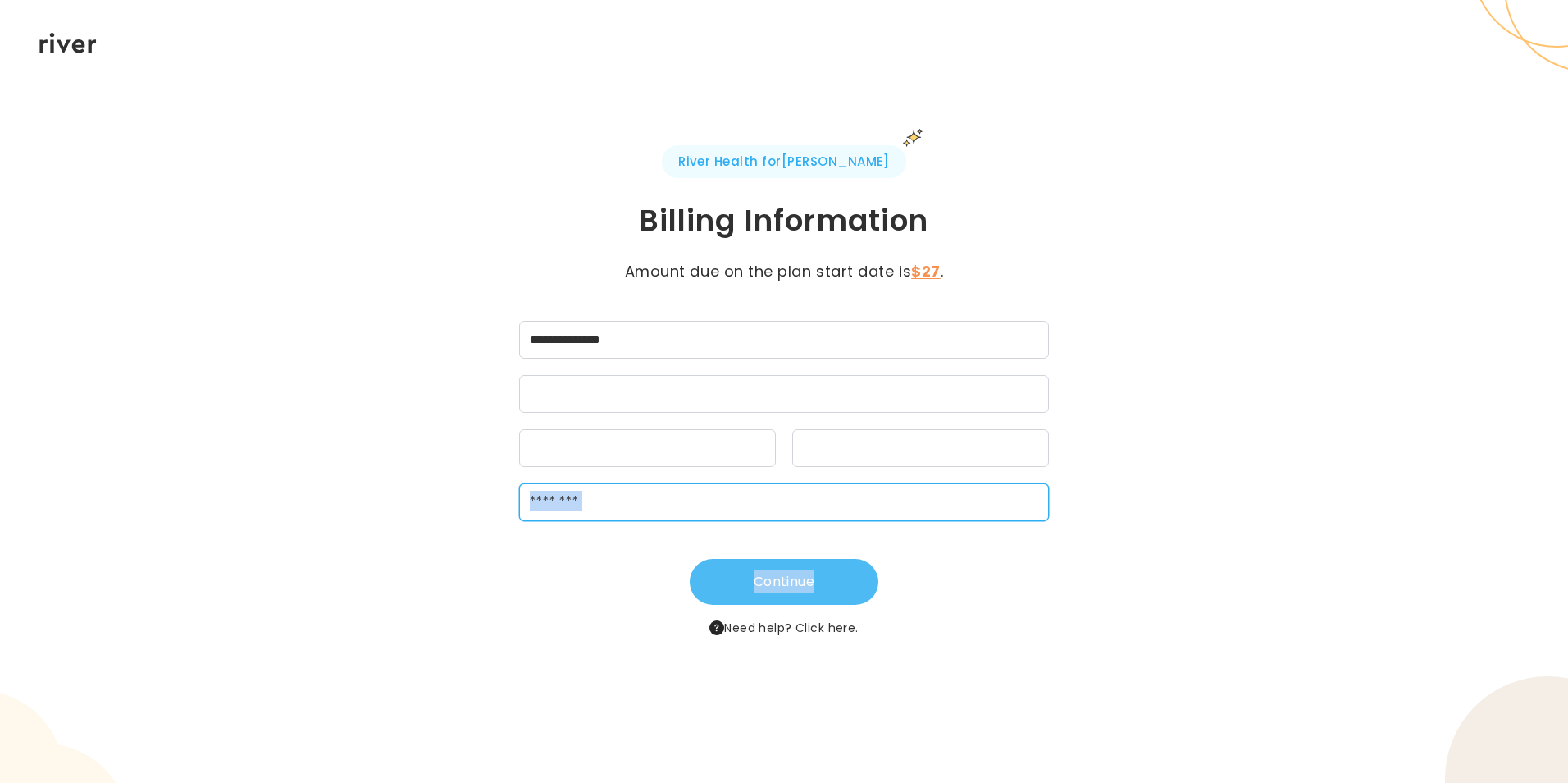
type input "*****"
click at [767, 589] on button "Continue" at bounding box center [784, 581] width 188 height 46
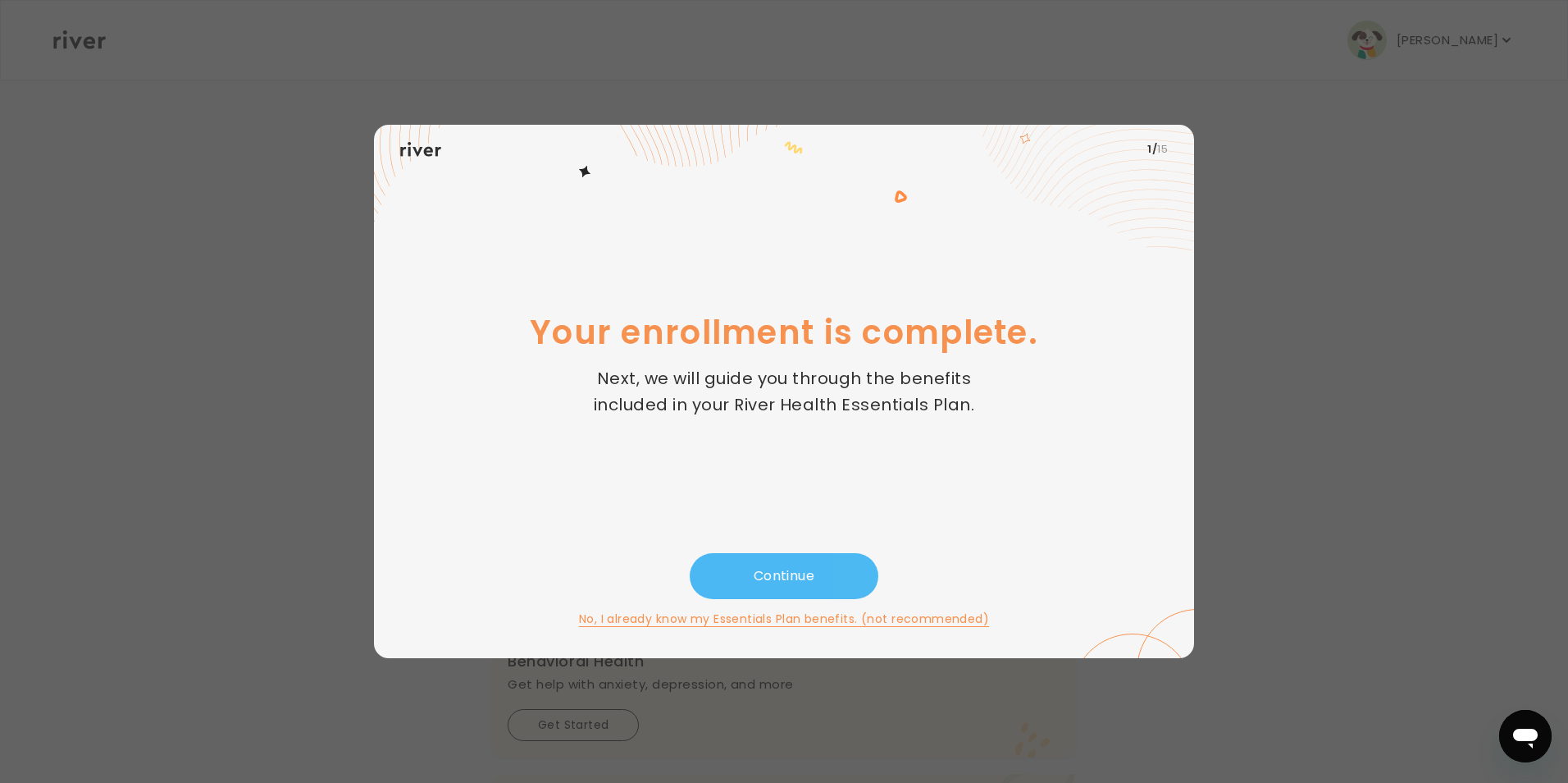
click at [831, 578] on button "Continue" at bounding box center [784, 576] width 188 height 46
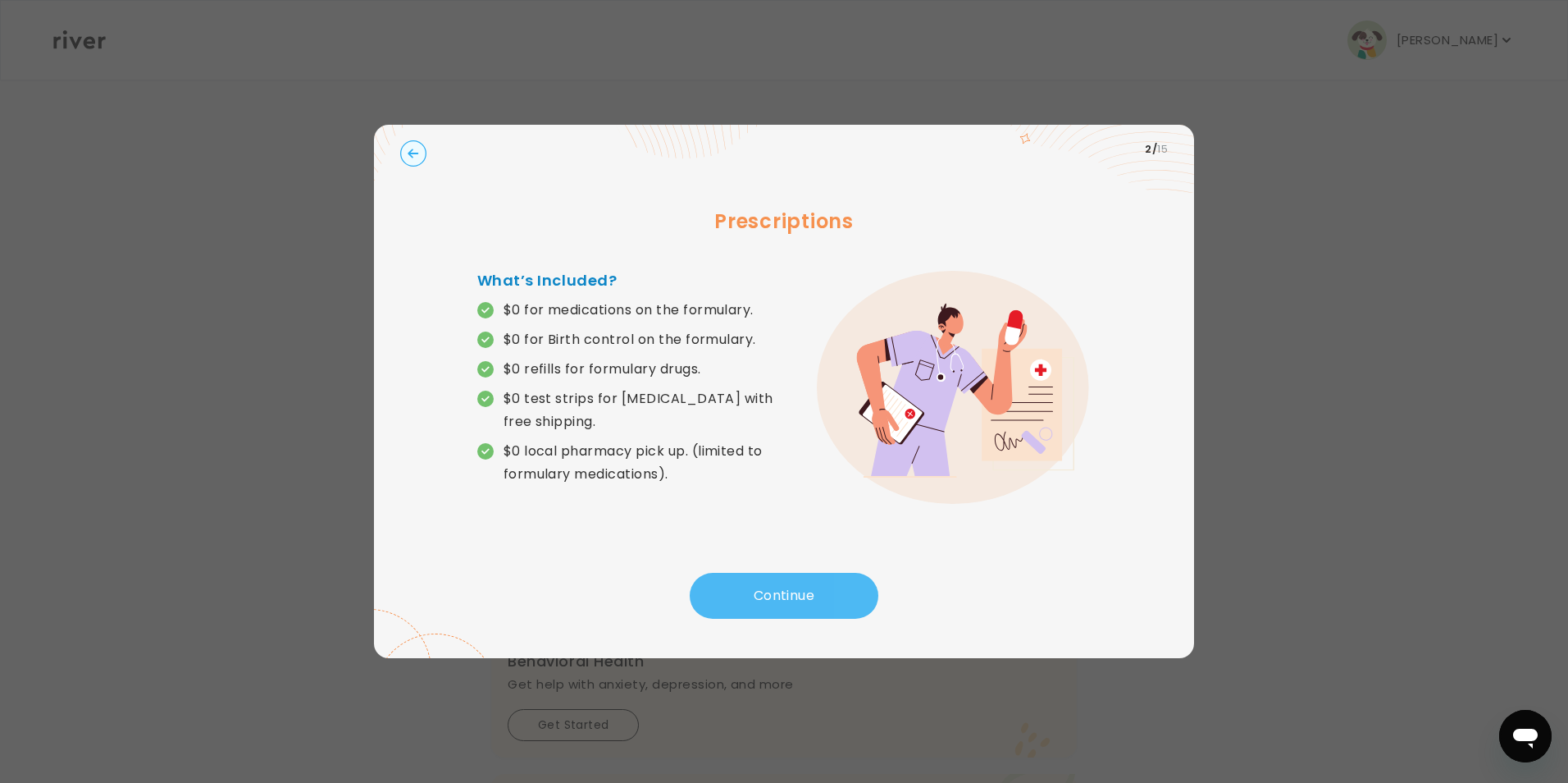
click at [780, 612] on button "Continue" at bounding box center [784, 595] width 188 height 46
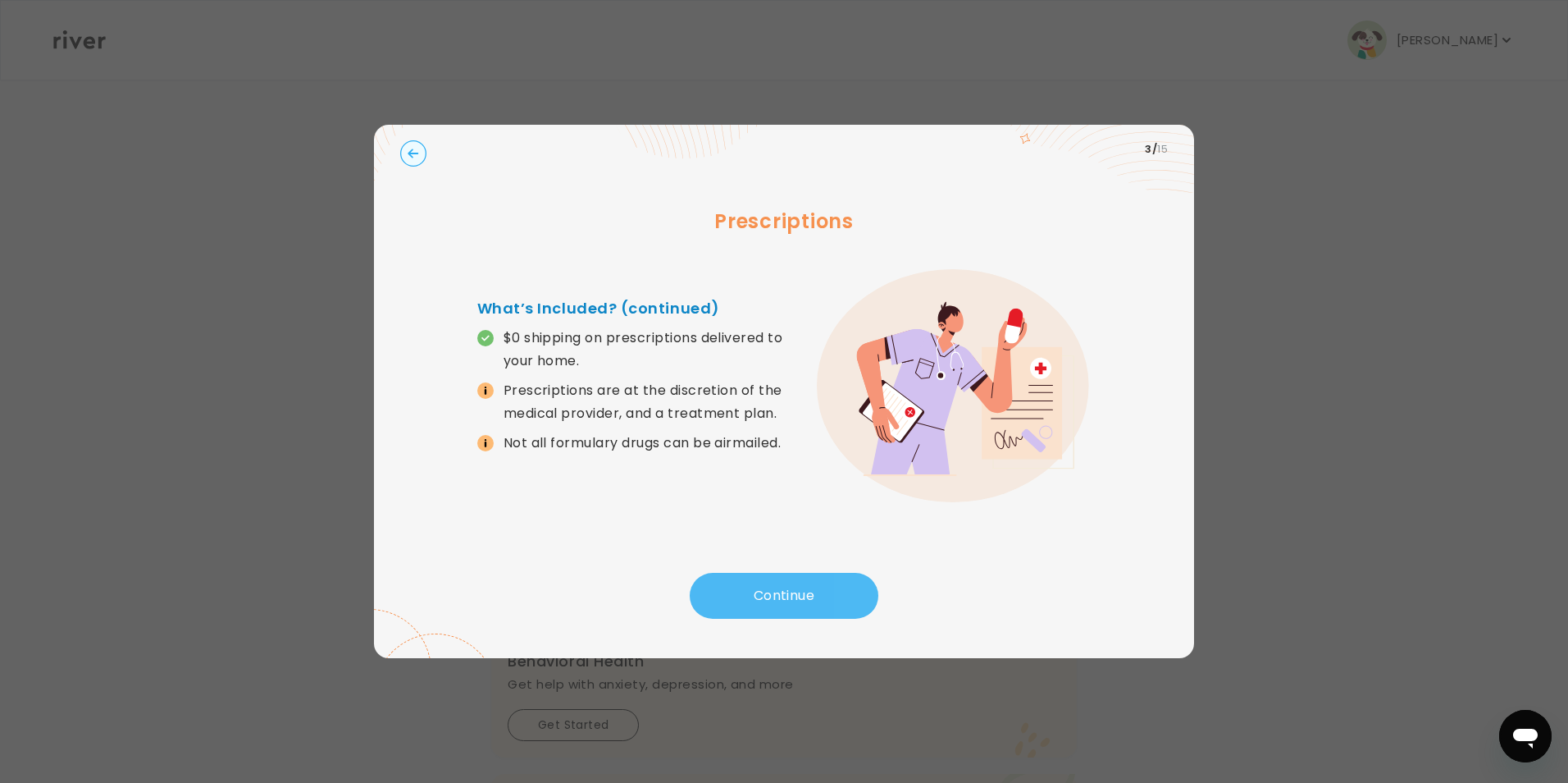
click at [778, 601] on button "Continue" at bounding box center [784, 595] width 188 height 46
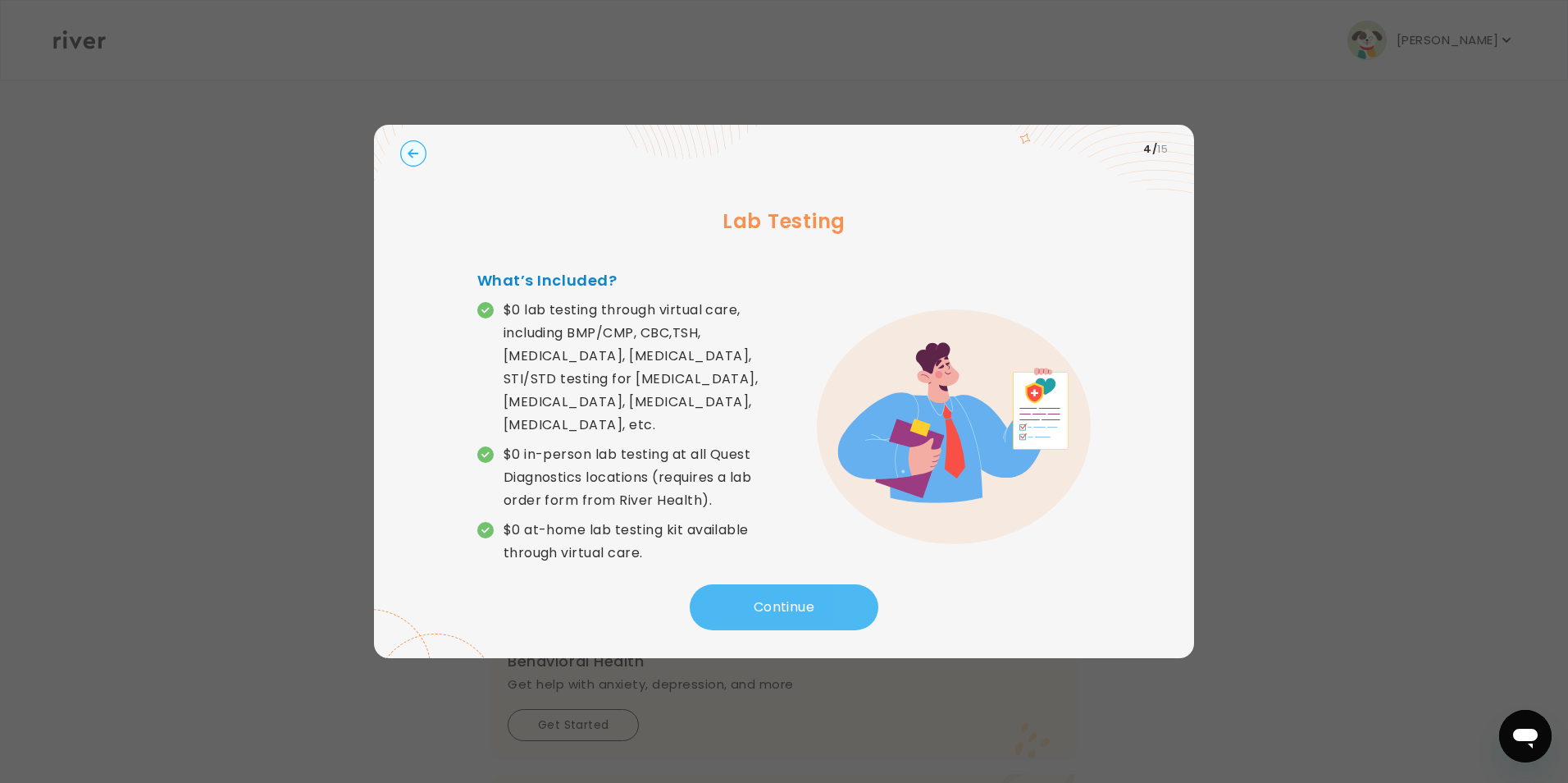
click at [780, 600] on button "Continue" at bounding box center [784, 607] width 188 height 46
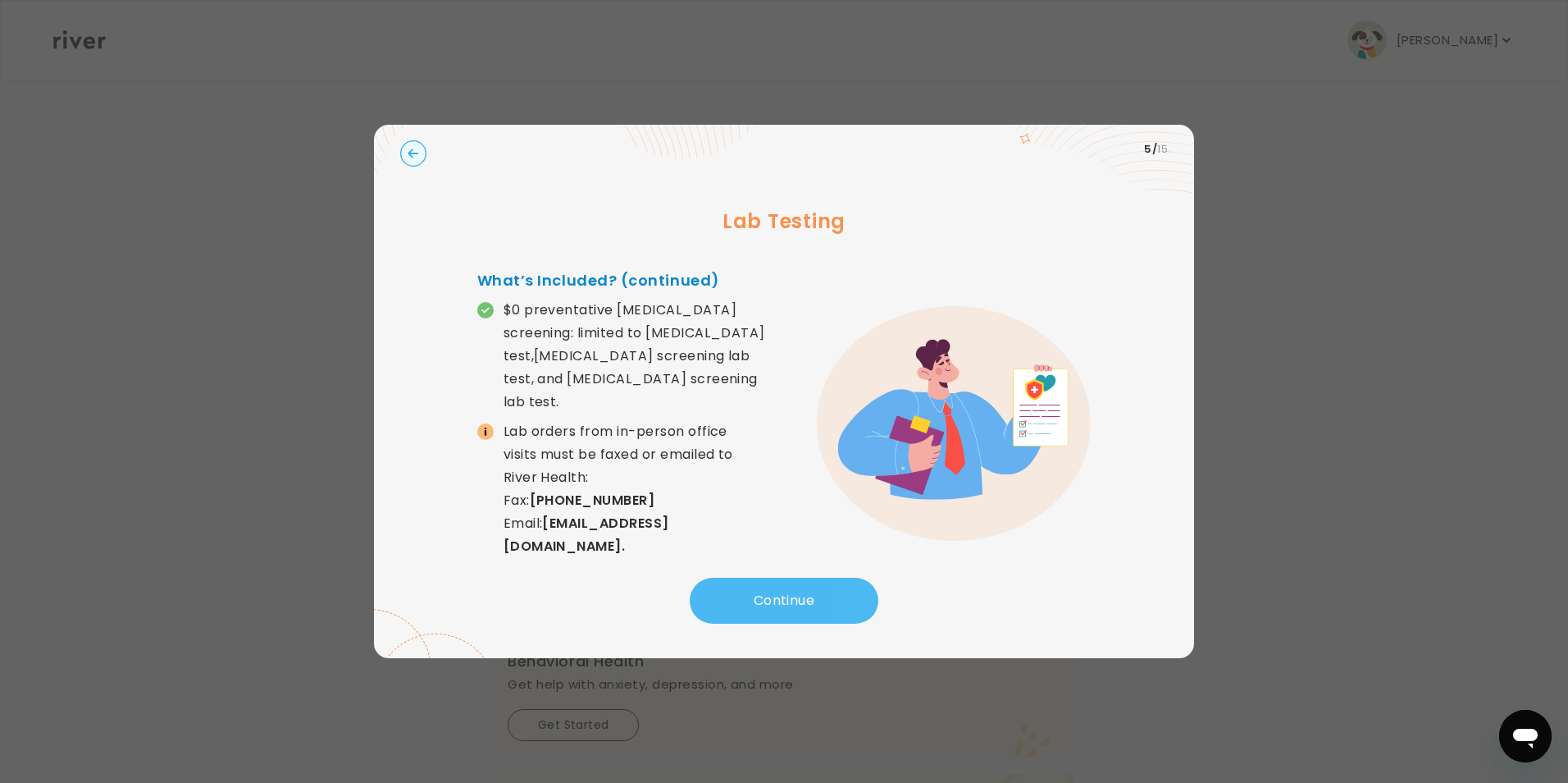
click at [782, 600] on button "Continue" at bounding box center [784, 600] width 188 height 46
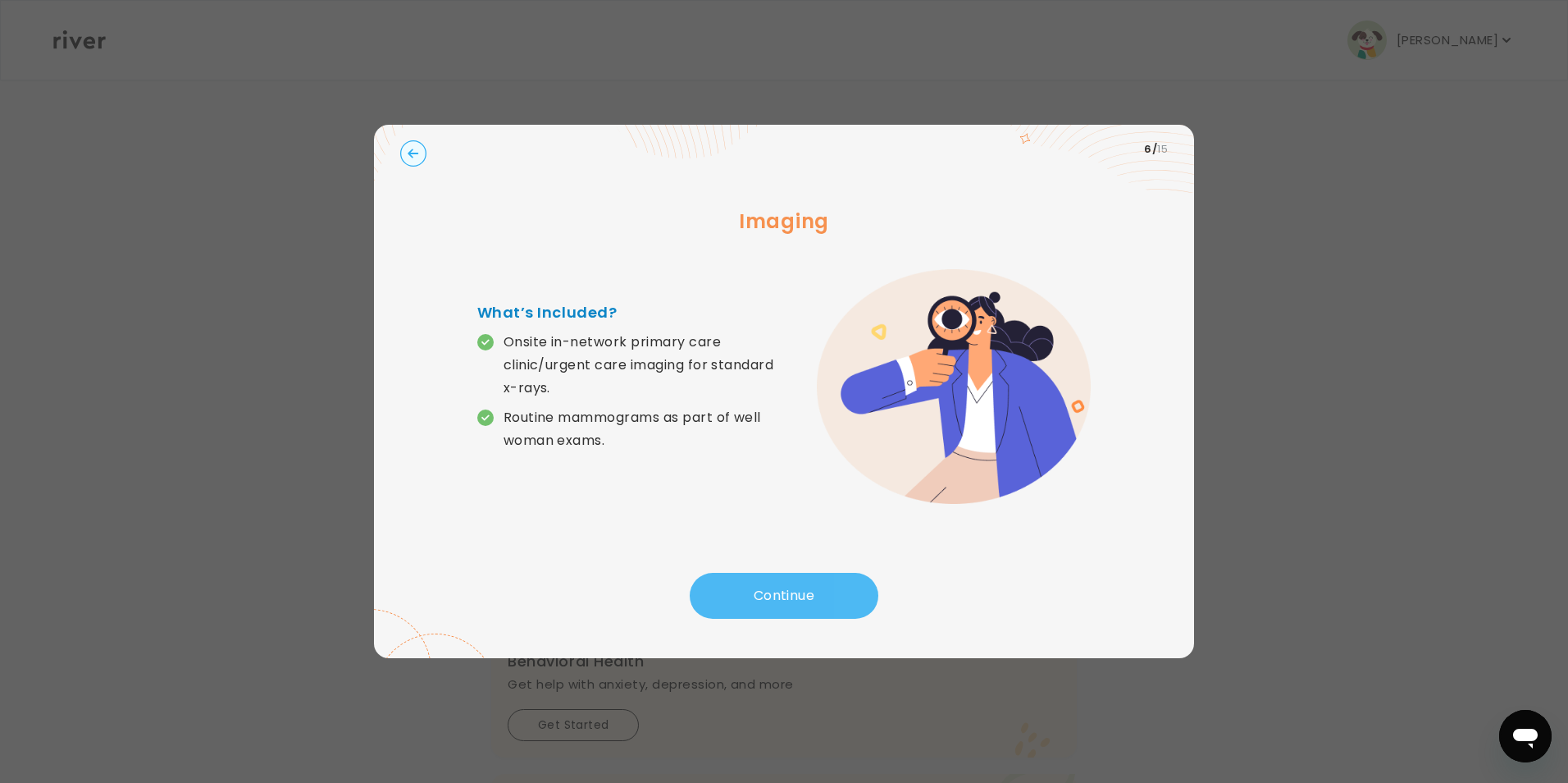
click at [789, 600] on button "Continue" at bounding box center [784, 595] width 188 height 46
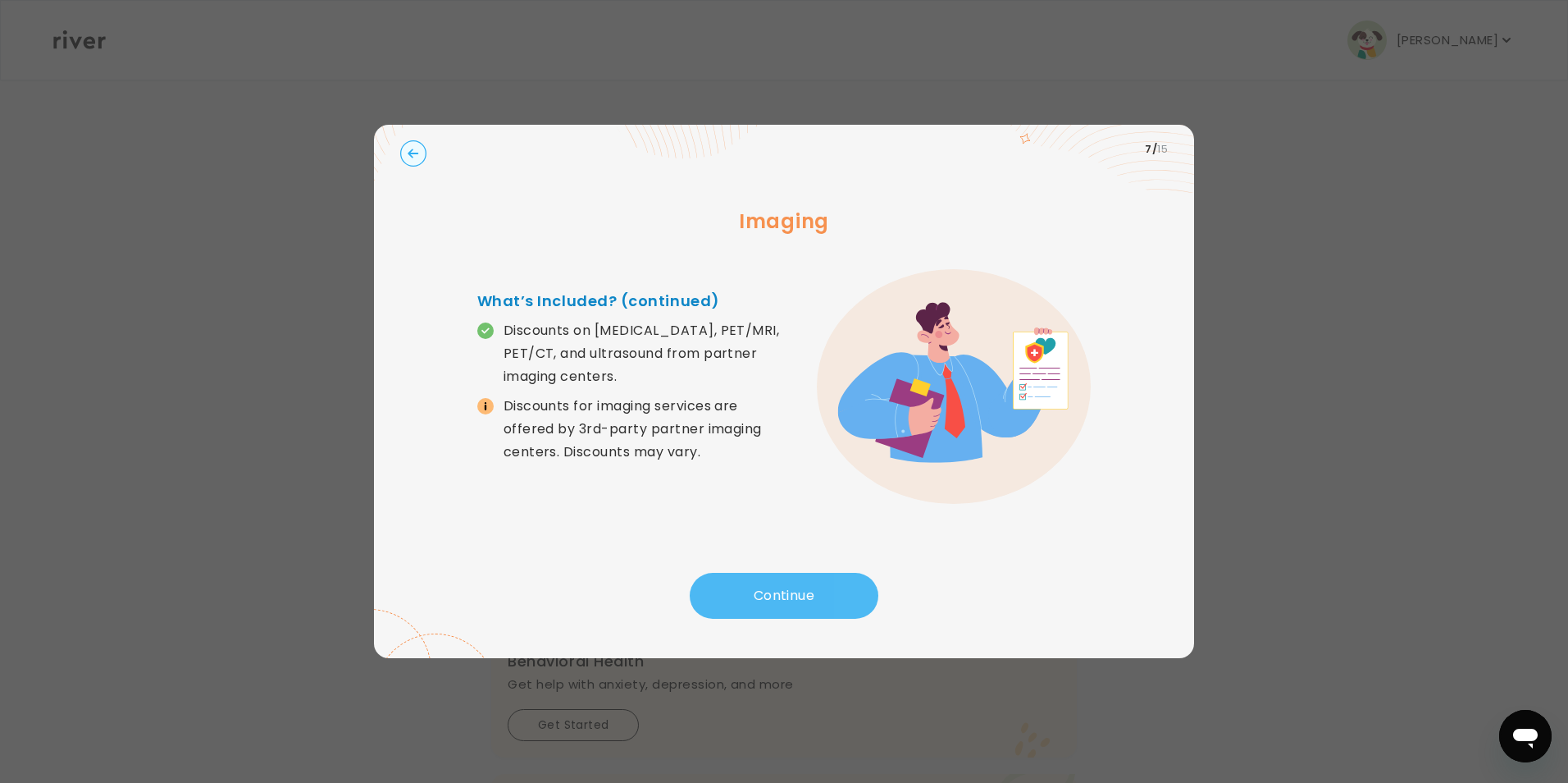
click at [789, 600] on button "Continue" at bounding box center [784, 595] width 188 height 46
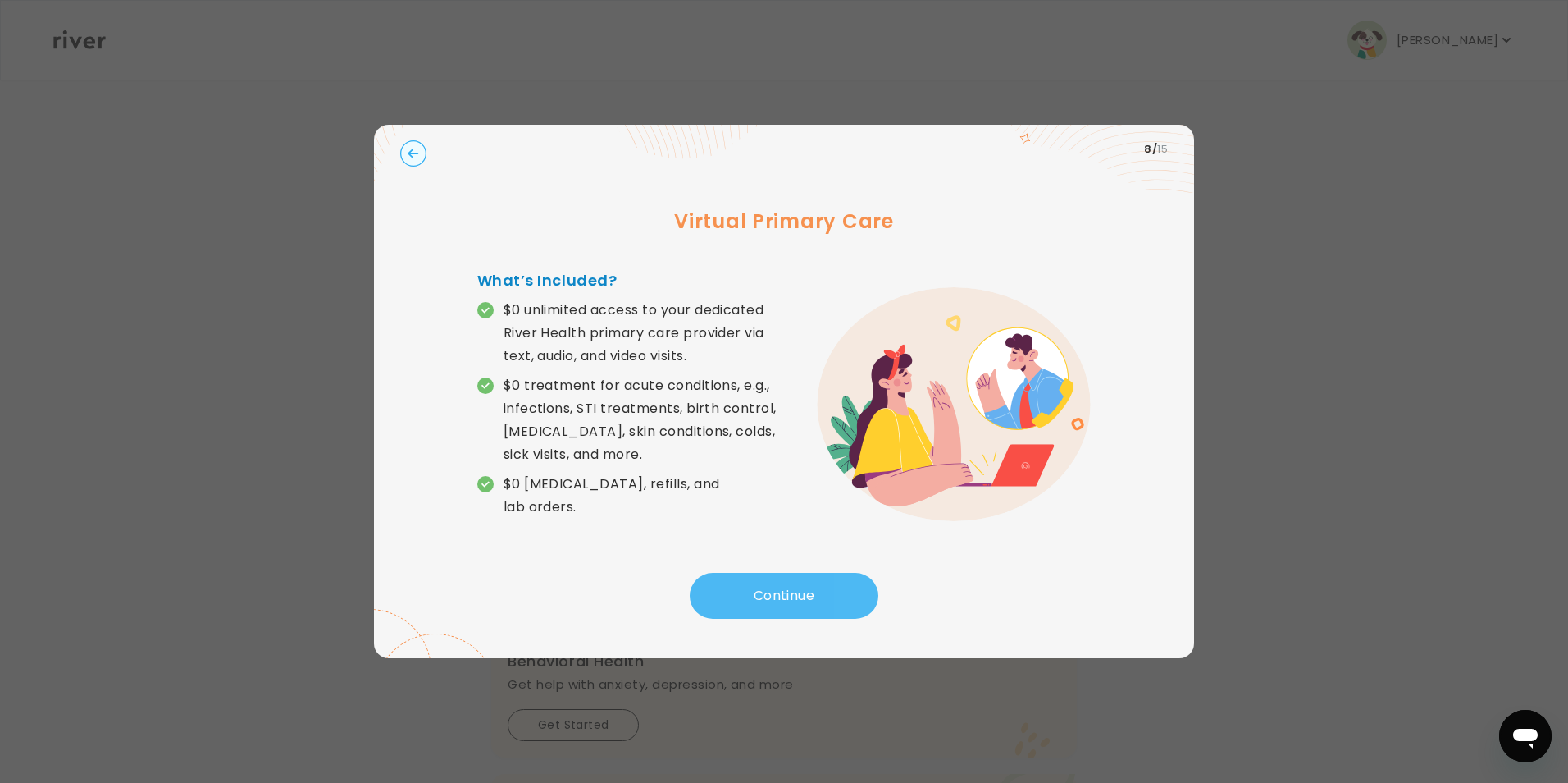
click at [789, 600] on button "Continue" at bounding box center [784, 595] width 188 height 46
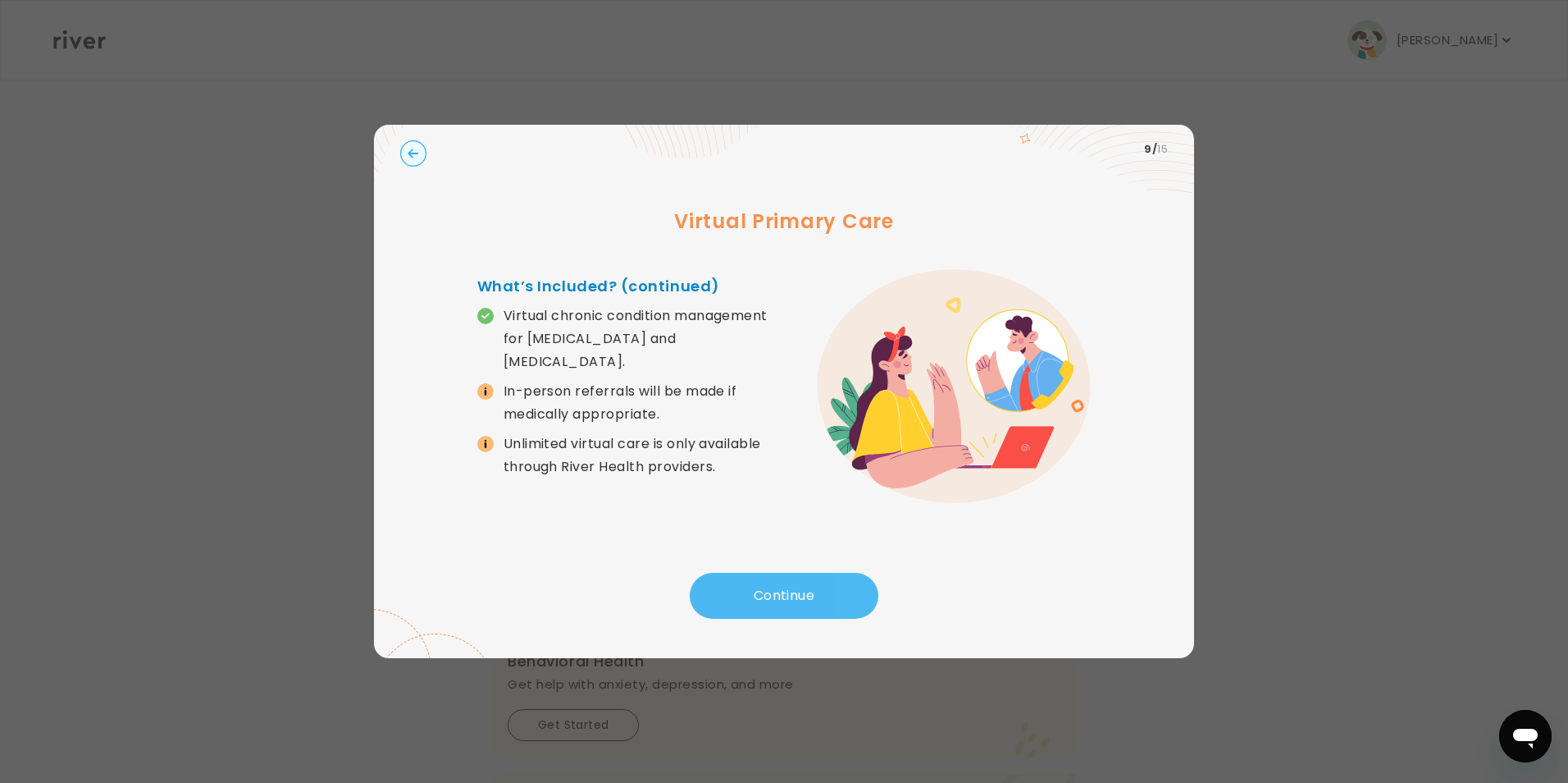
click at [789, 600] on button "Continue" at bounding box center [784, 595] width 188 height 46
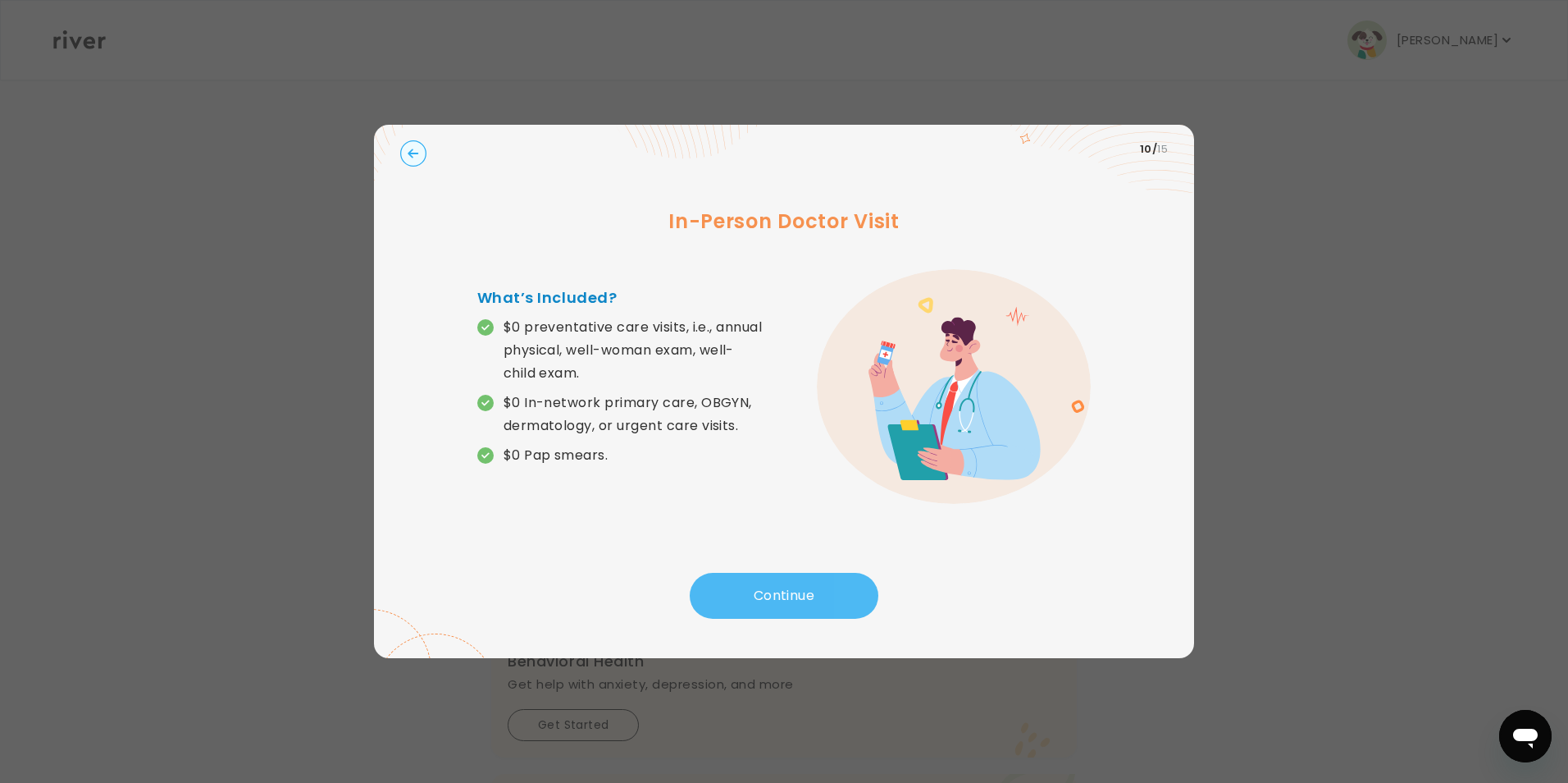
click at [789, 600] on button "Continue" at bounding box center [784, 595] width 188 height 46
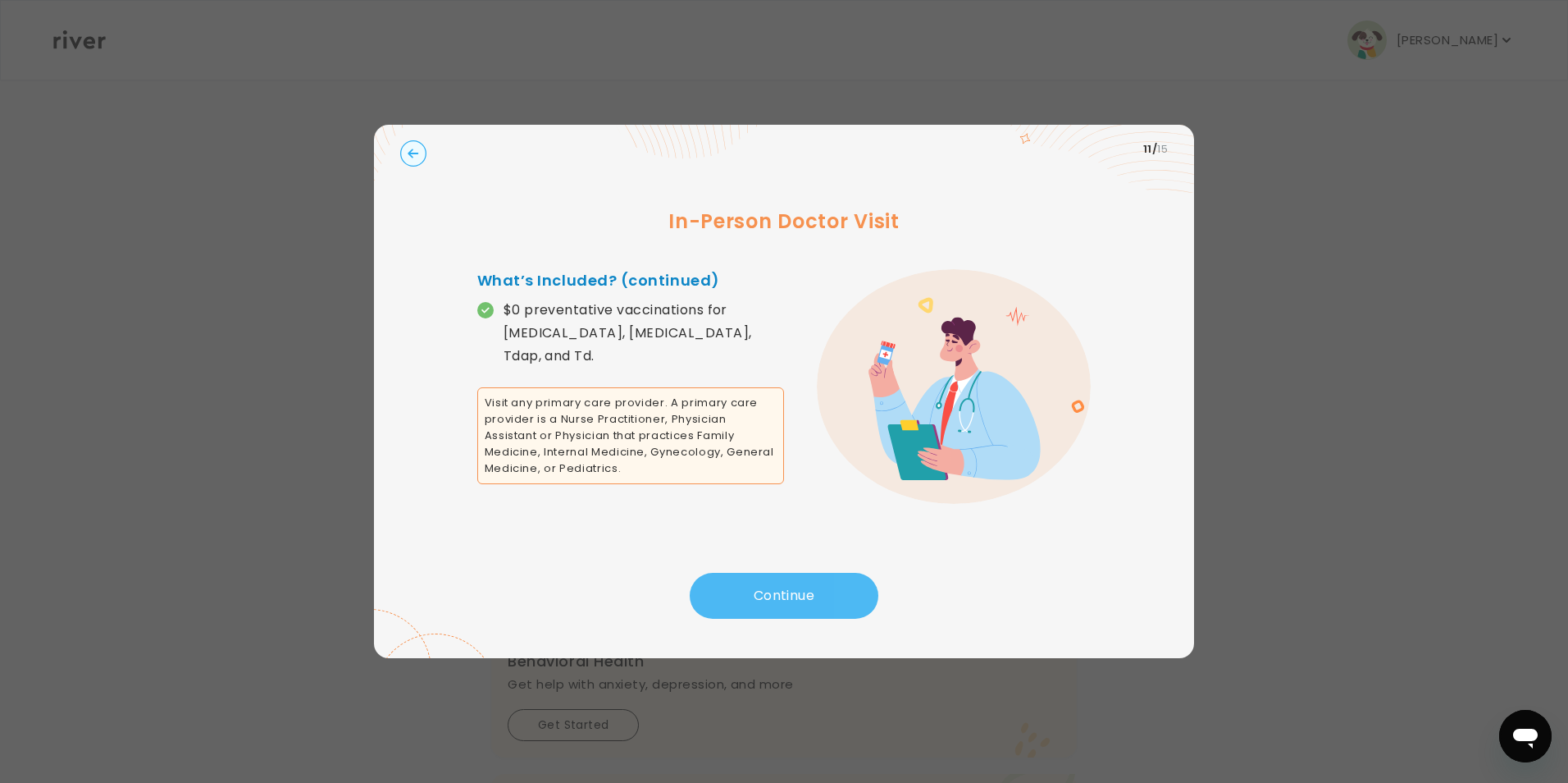
click at [789, 600] on button "Continue" at bounding box center [784, 595] width 188 height 46
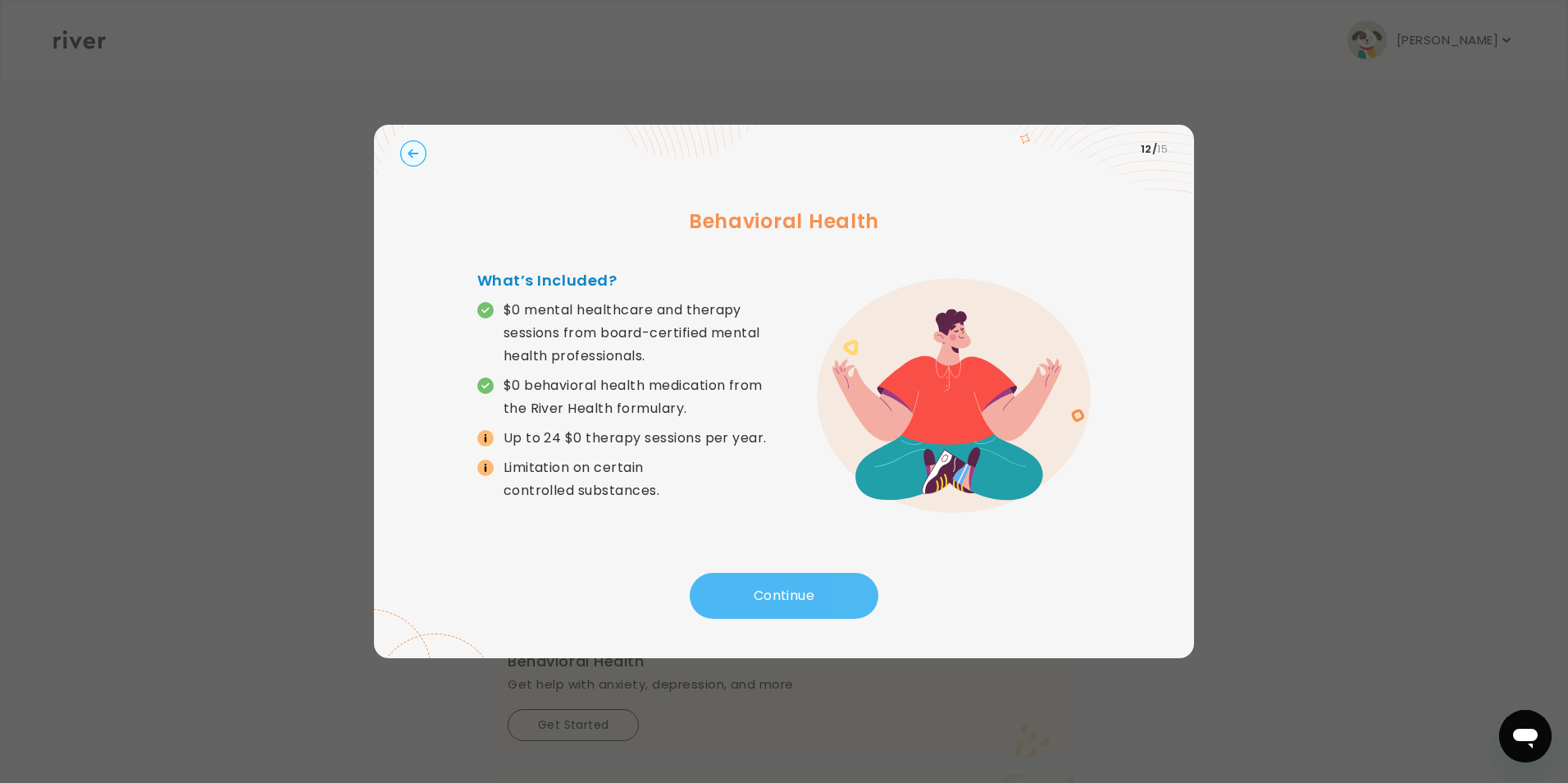
click at [789, 600] on button "Continue" at bounding box center [784, 595] width 188 height 46
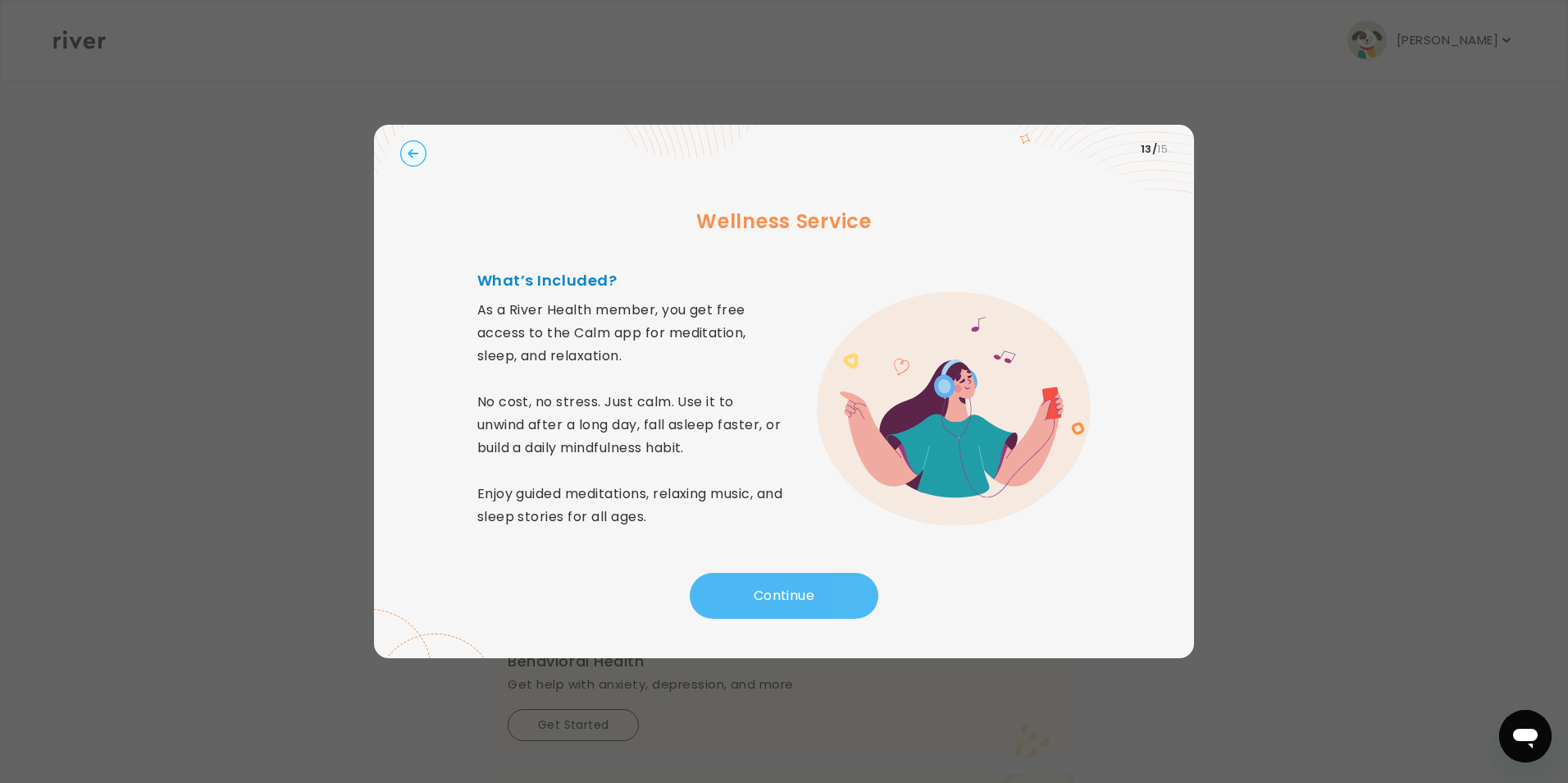
click at [789, 600] on button "Continue" at bounding box center [784, 595] width 188 height 46
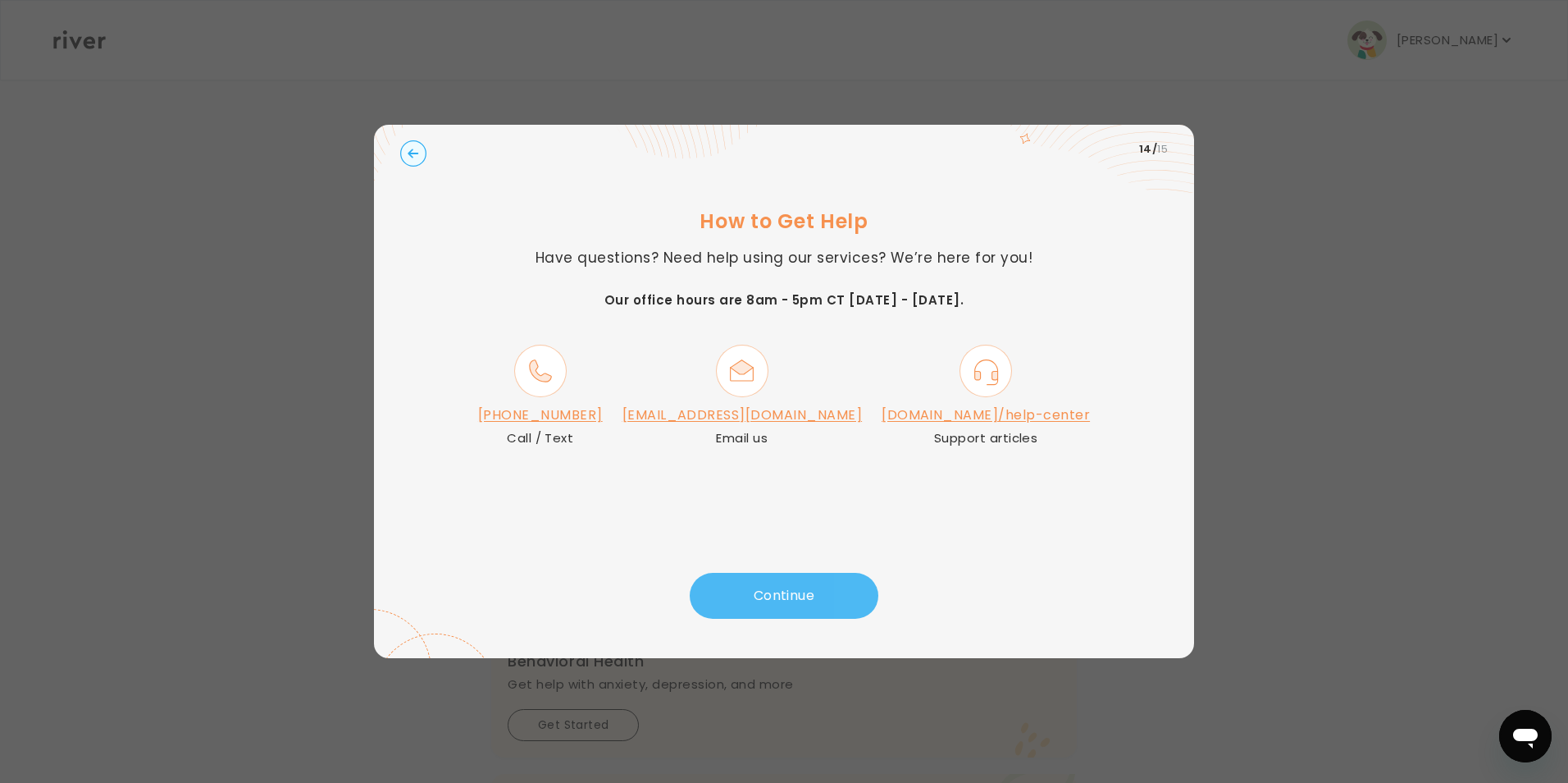
drag, startPoint x: 784, startPoint y: 567, endPoint x: 789, endPoint y: 576, distance: 10.3
click at [784, 568] on div "How to Get Help Have questions? Need help using our services? We’re here for yo…" at bounding box center [784, 373] width 768 height 399
click at [790, 583] on button "Continue" at bounding box center [784, 595] width 188 height 46
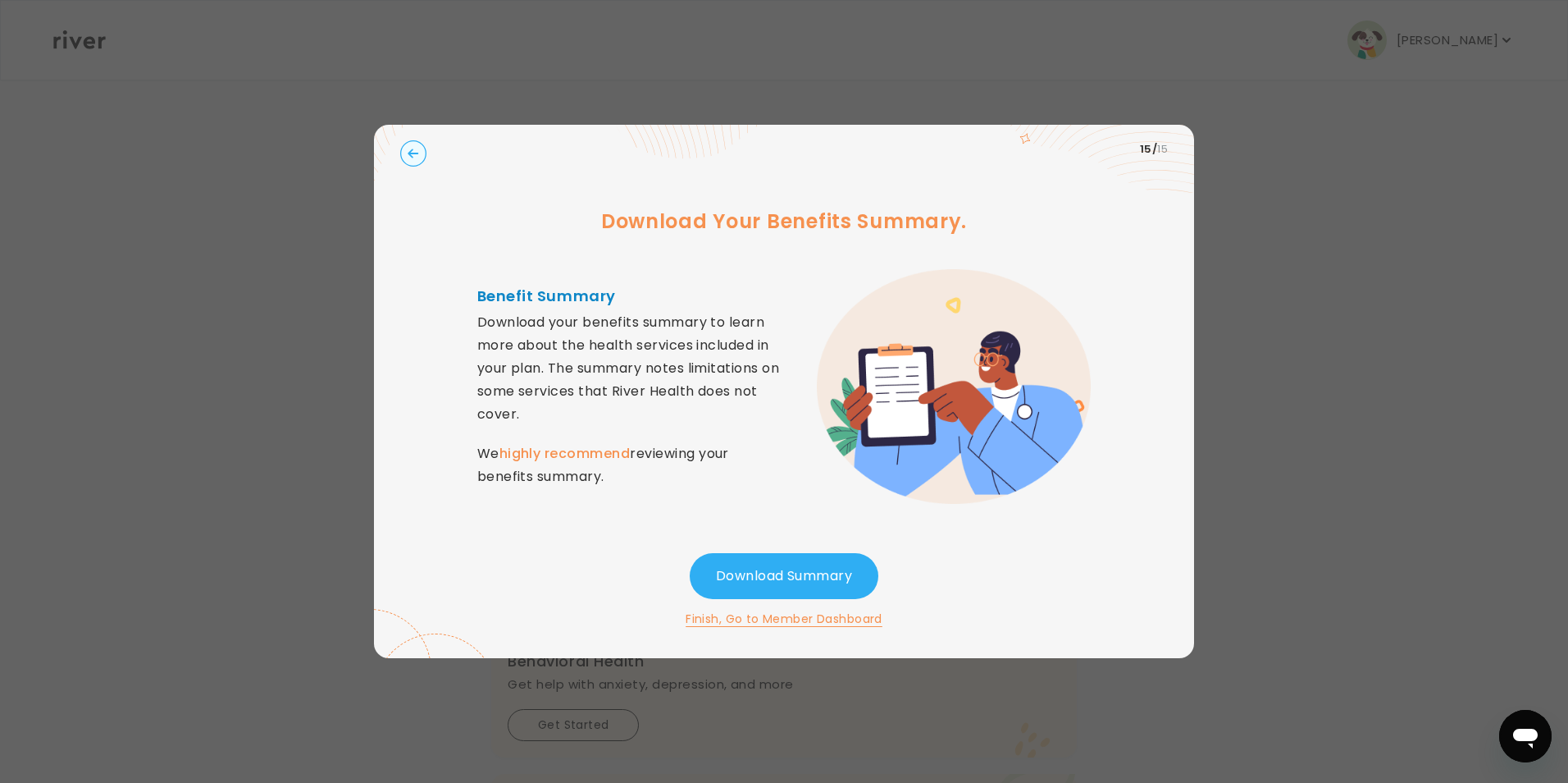
click at [412, 156] on icon "button" at bounding box center [413, 153] width 27 height 27
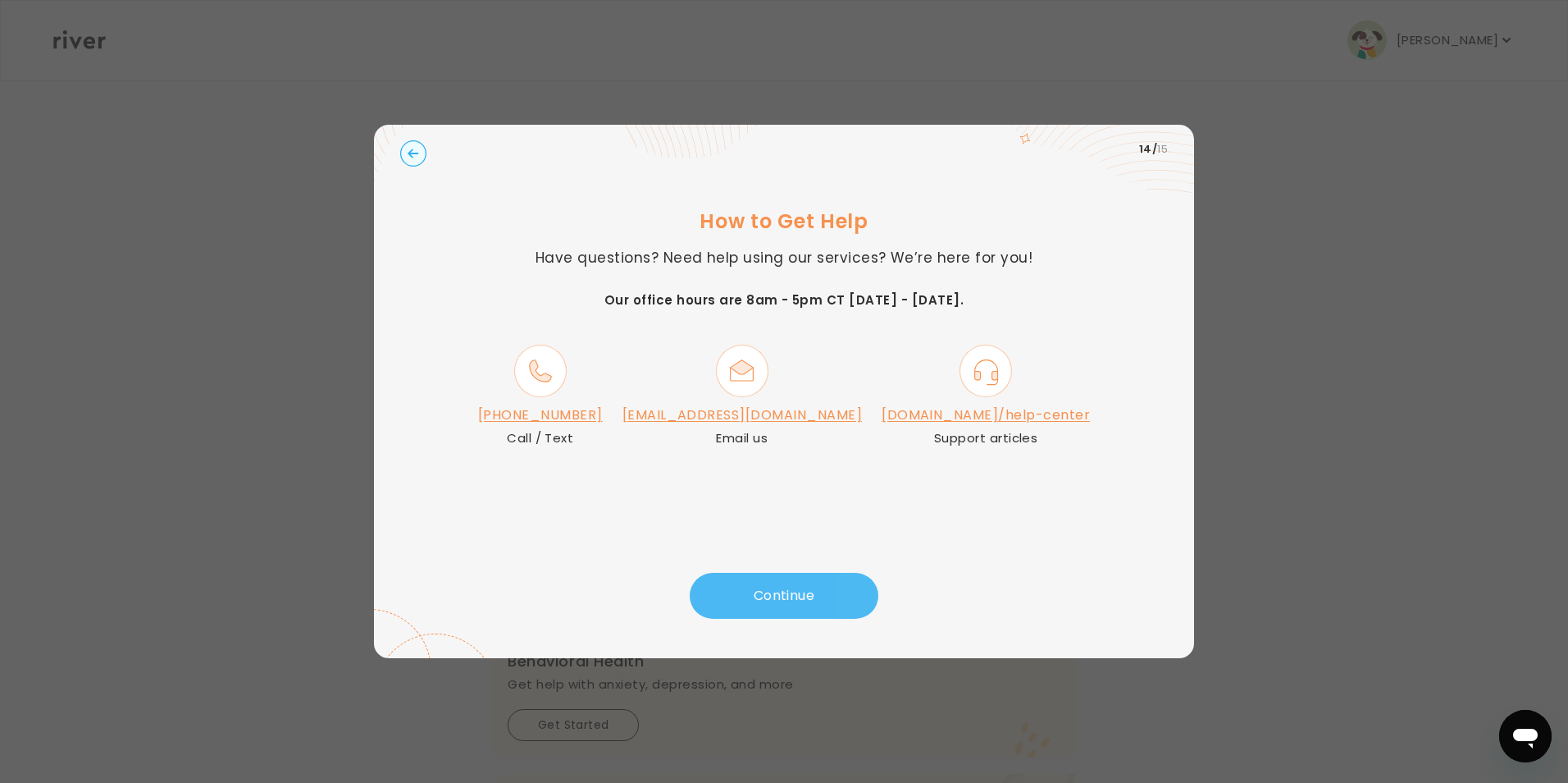
click at [833, 599] on button "Continue" at bounding box center [784, 595] width 188 height 46
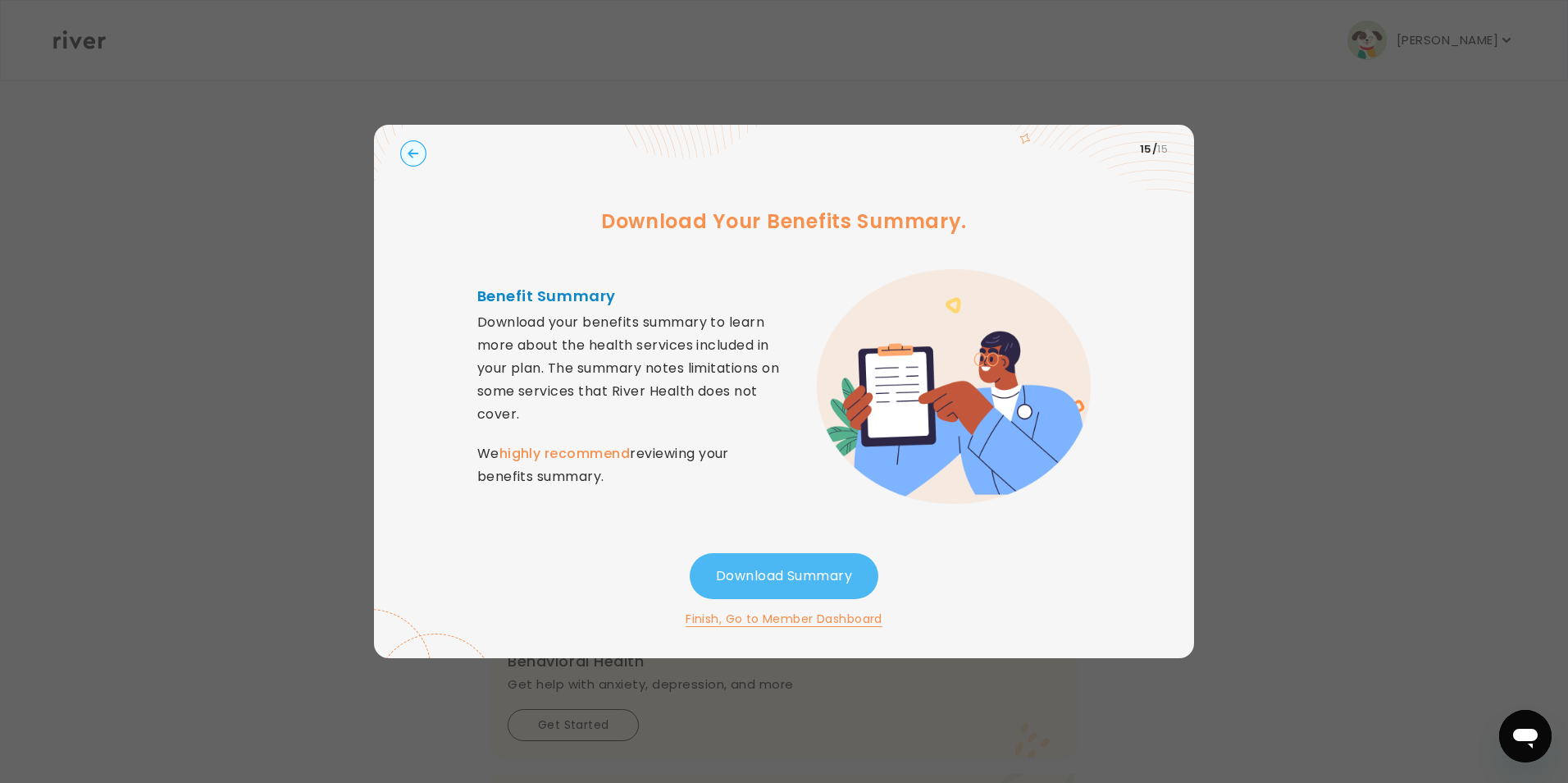
click at [791, 570] on button "Download Summary" at bounding box center [784, 576] width 188 height 46
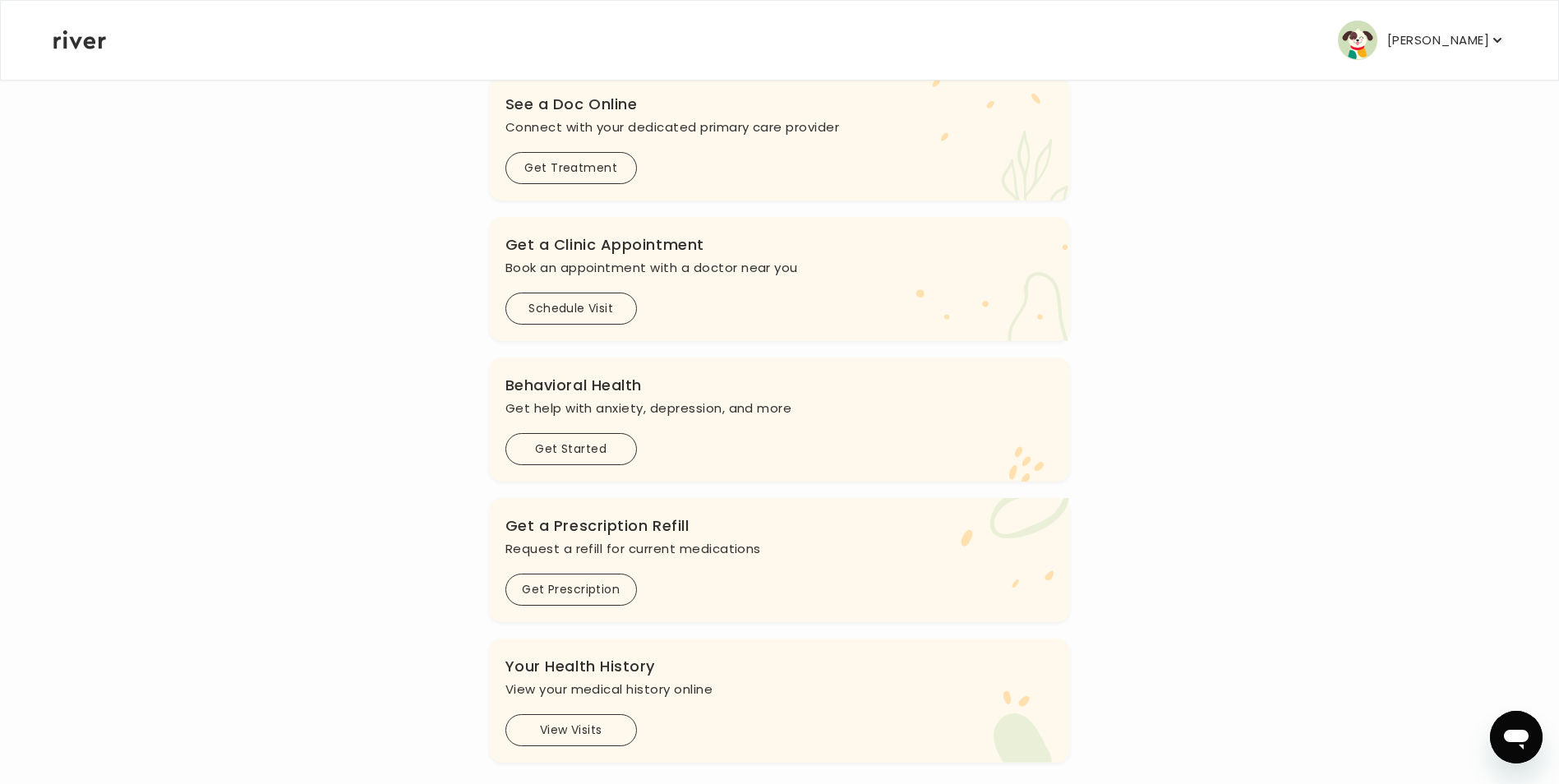
scroll to position [302, 0]
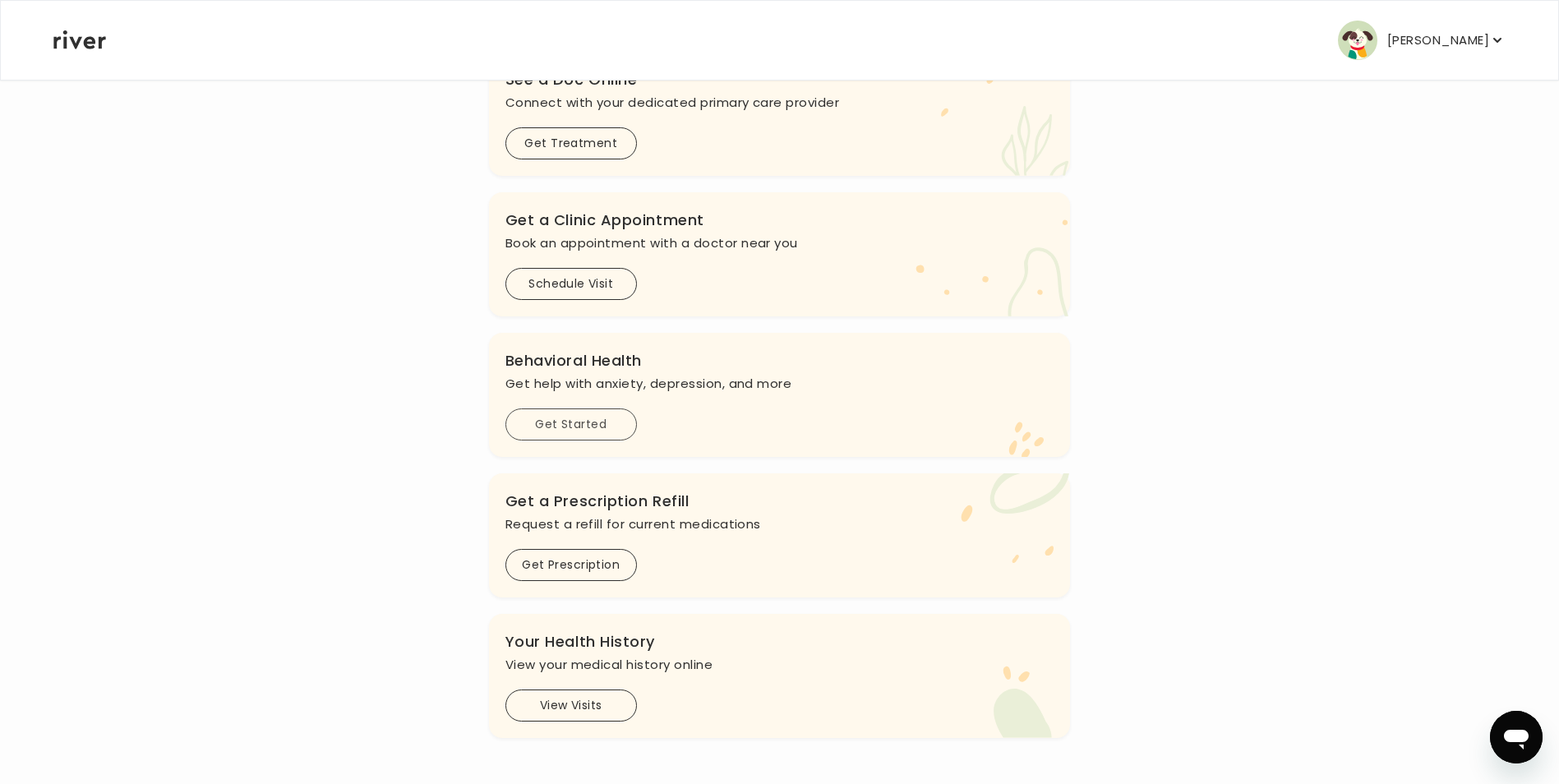
click at [573, 413] on button "Get Started" at bounding box center [571, 424] width 132 height 32
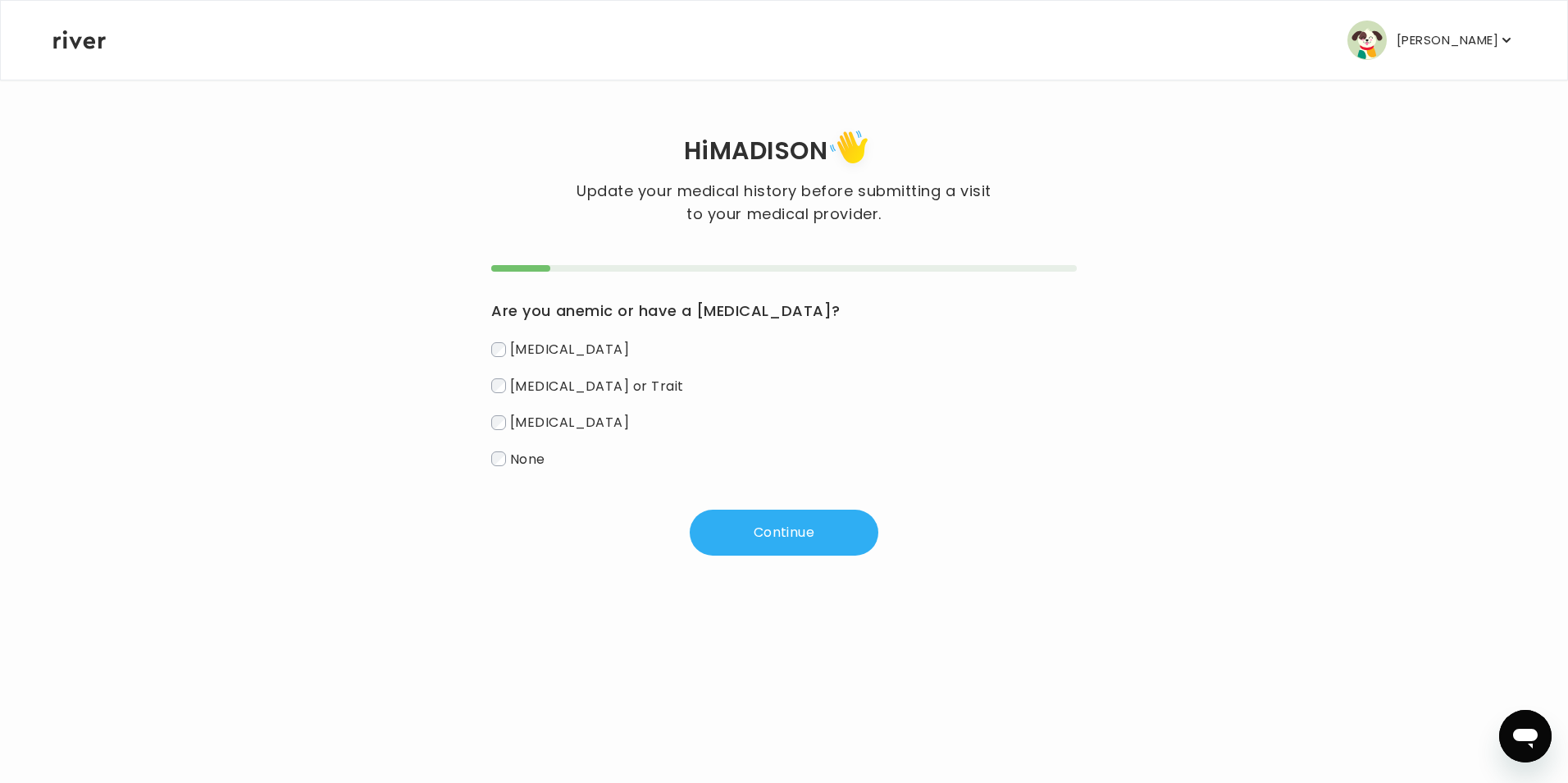
click at [563, 478] on div "Are you anemic or have a blood disorder? Iron Deficiency Sickle Cell Disease or…" at bounding box center [784, 410] width 586 height 291
click at [538, 441] on div "Iron Deficiency Sickle Cell Disease or Trait Hemophilia None" at bounding box center [784, 404] width 586 height 133
click at [545, 471] on div "Are you anemic or have a blood disorder? Iron Deficiency Sickle Cell Disease or…" at bounding box center [784, 410] width 586 height 291
click at [527, 448] on label "None" at bounding box center [784, 459] width 586 height 24
click at [768, 546] on button "Continue" at bounding box center [784, 532] width 188 height 46
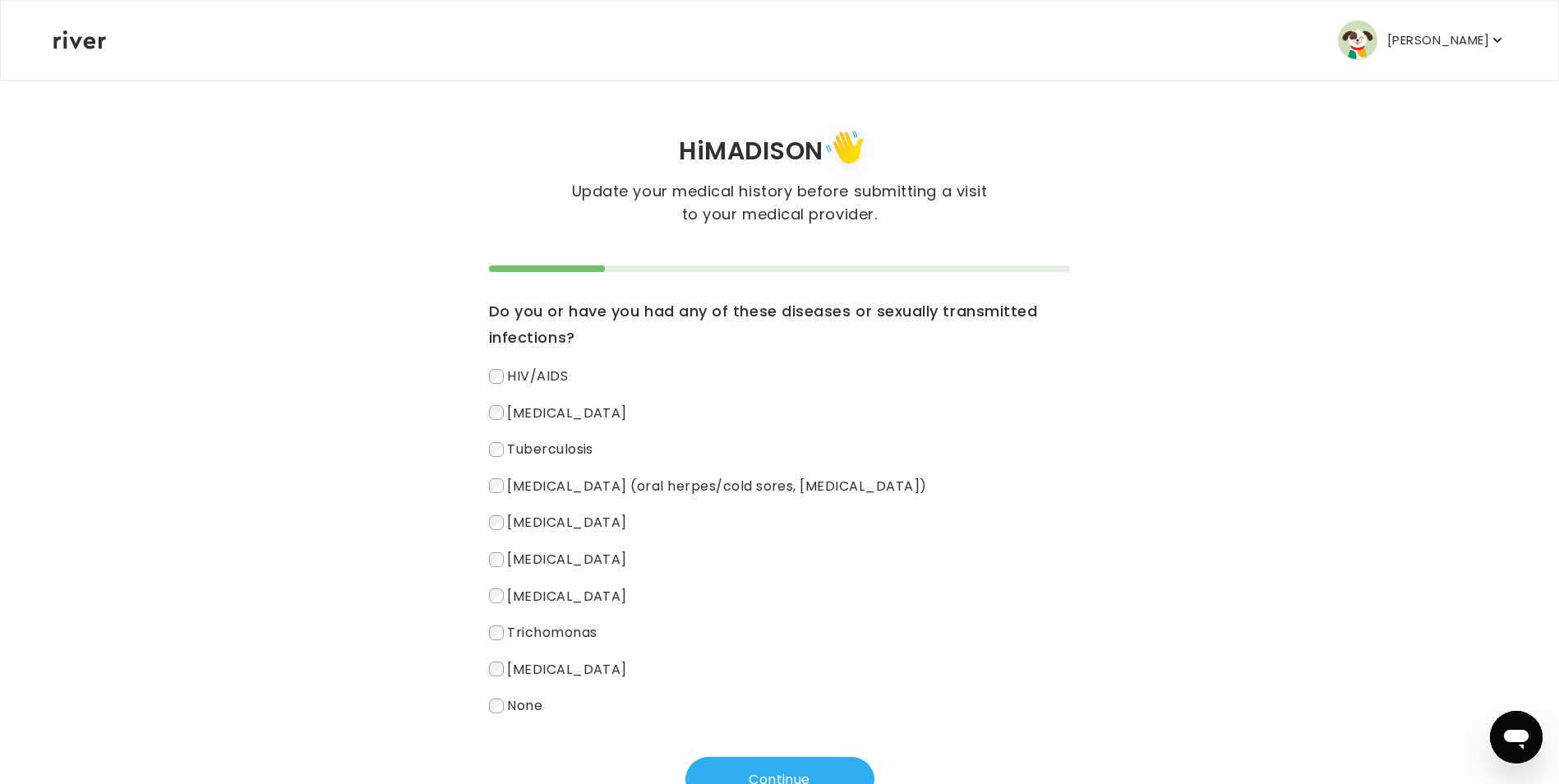
click at [545, 718] on label "None" at bounding box center [779, 706] width 582 height 24
click at [741, 783] on button "Continue" at bounding box center [779, 779] width 189 height 46
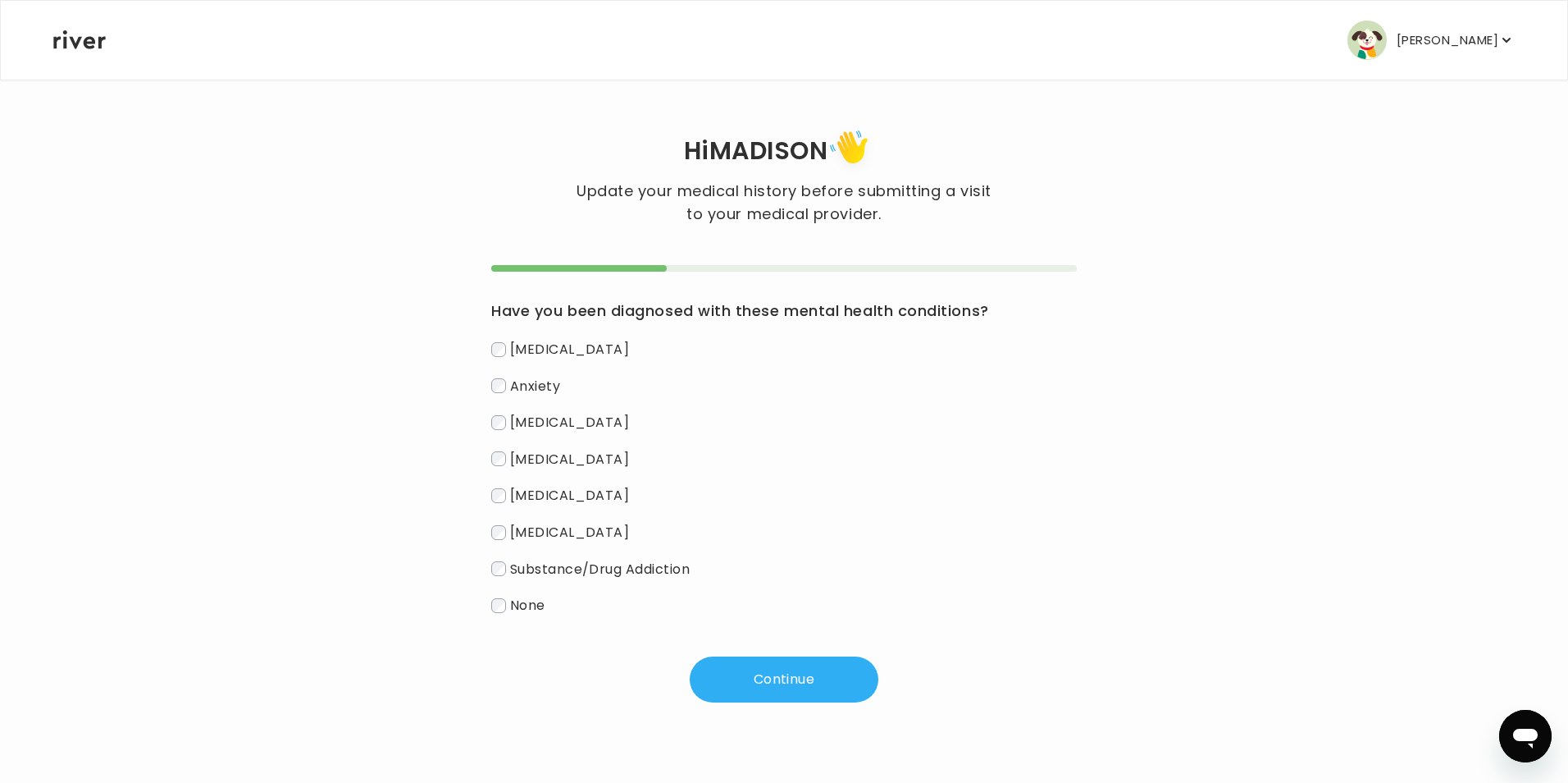
drag, startPoint x: 520, startPoint y: 599, endPoint x: 565, endPoint y: 626, distance: 52.5
click at [523, 601] on span "None" at bounding box center [527, 605] width 35 height 19
click at [789, 687] on button "Continue" at bounding box center [784, 679] width 188 height 46
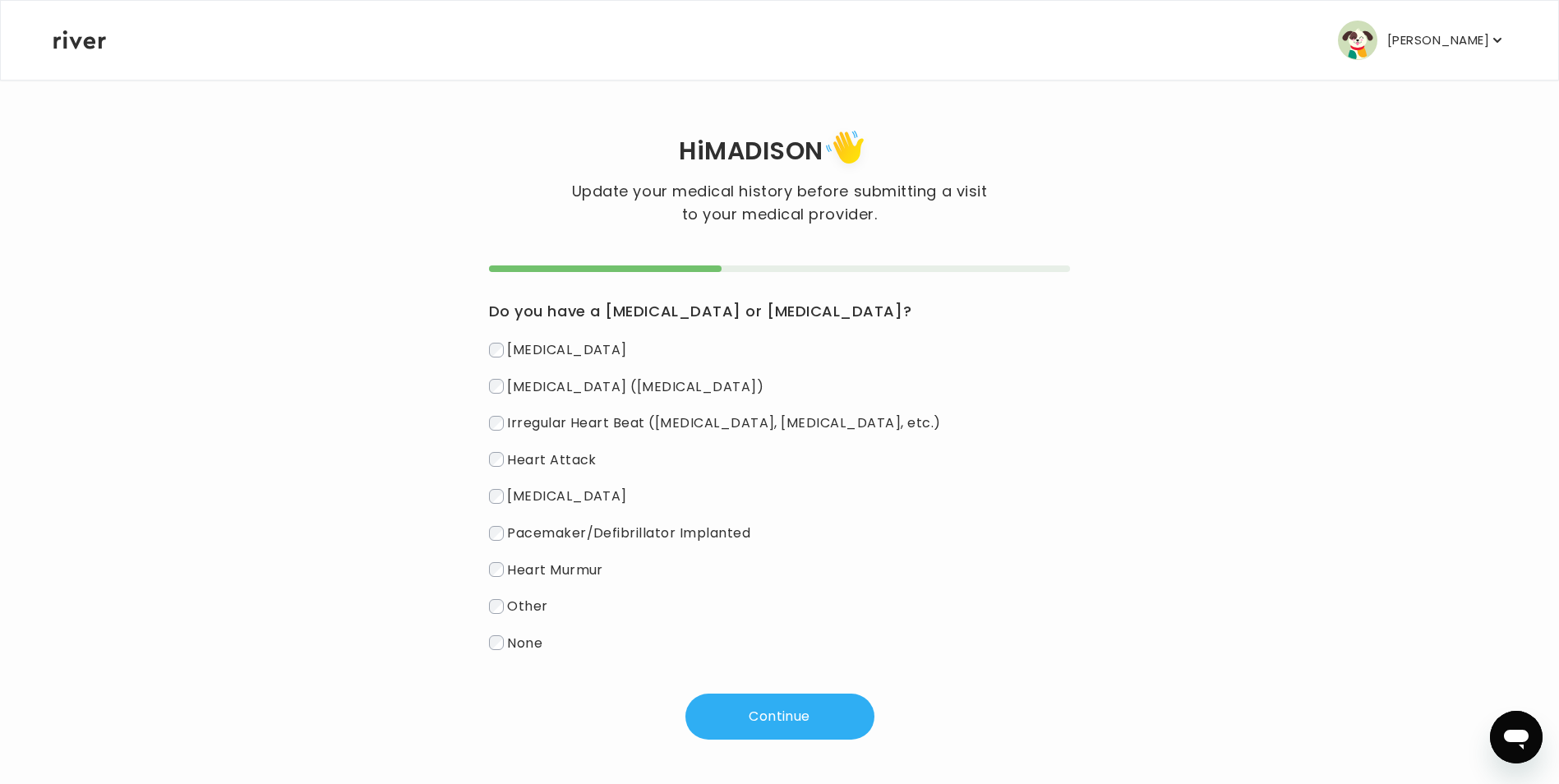
click at [540, 630] on div "Congenital Heart Disease Hypertension (High Blood Pressure) Irregular Heart Bea…" at bounding box center [779, 495] width 582 height 316
click at [498, 632] on label "None" at bounding box center [779, 643] width 582 height 24
click at [718, 725] on button "Continue" at bounding box center [779, 716] width 189 height 46
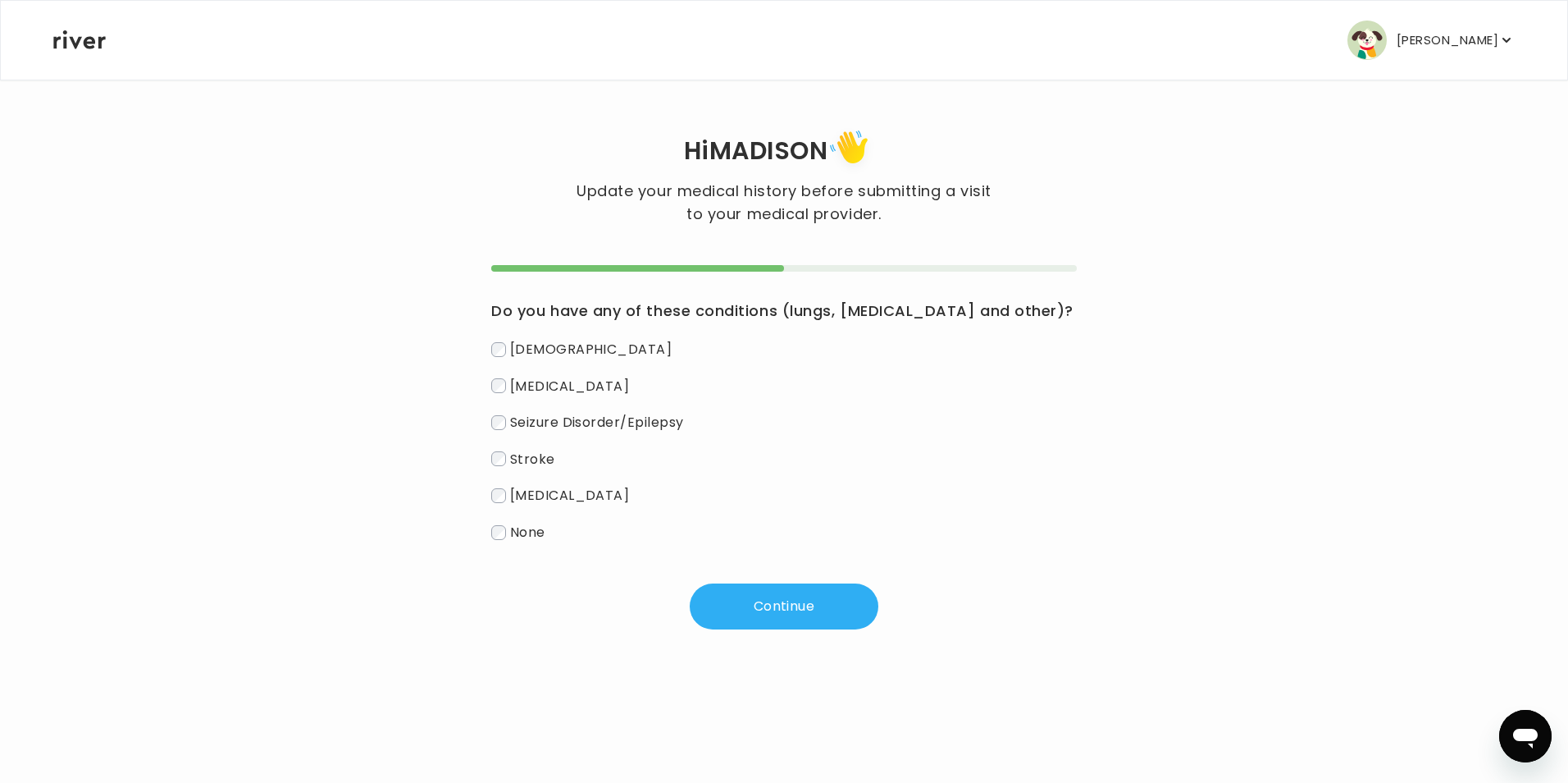
click at [523, 540] on span "None" at bounding box center [527, 533] width 35 height 19
click at [790, 635] on div "Hi MADISON Update your medical history before submitting a visit to your medica…" at bounding box center [784, 377] width 1463 height 596
click at [773, 615] on button "Continue" at bounding box center [784, 606] width 188 height 46
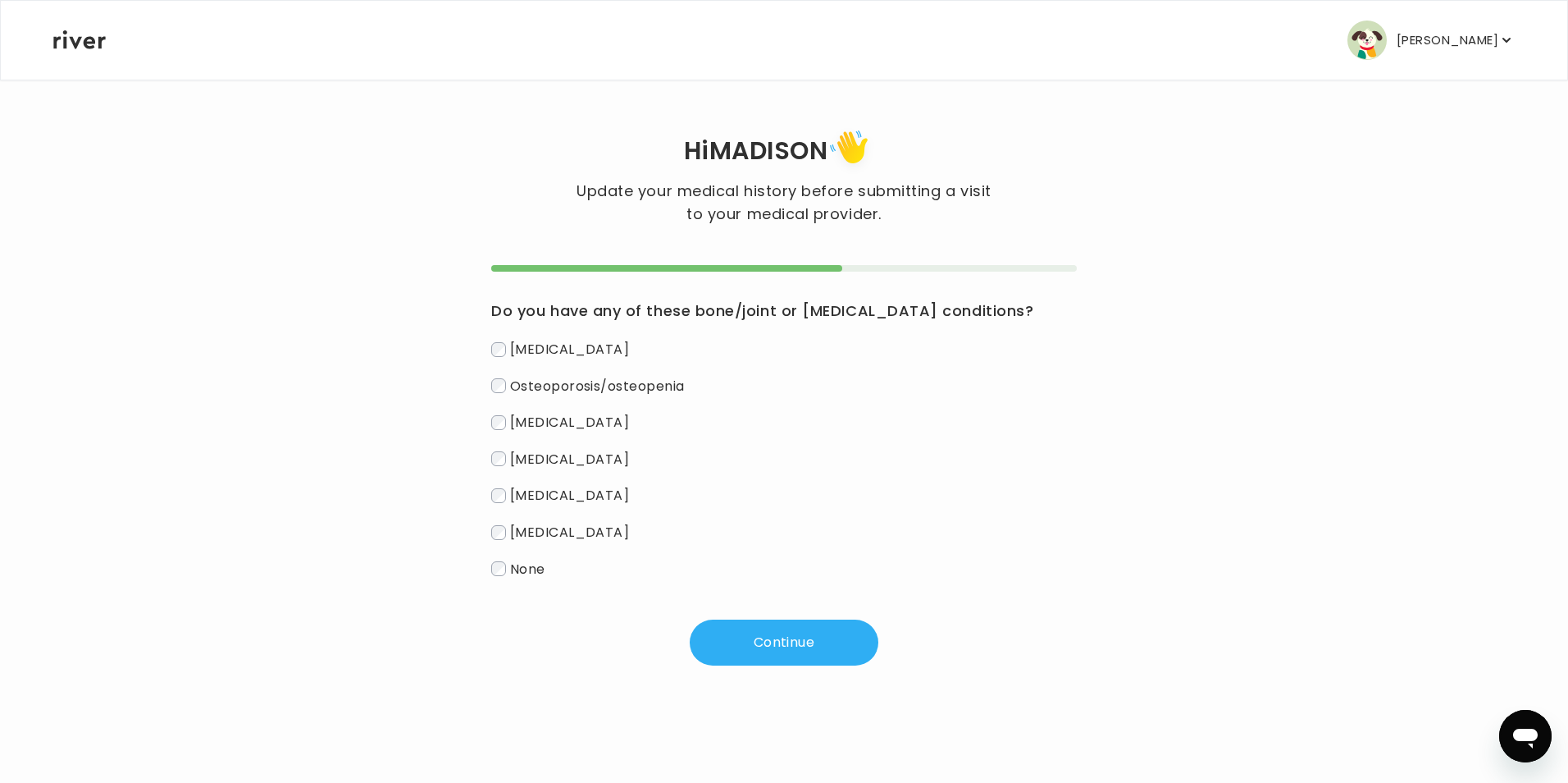
click at [527, 576] on span "None" at bounding box center [527, 568] width 35 height 19
click at [740, 645] on button "Continue" at bounding box center [784, 642] width 188 height 46
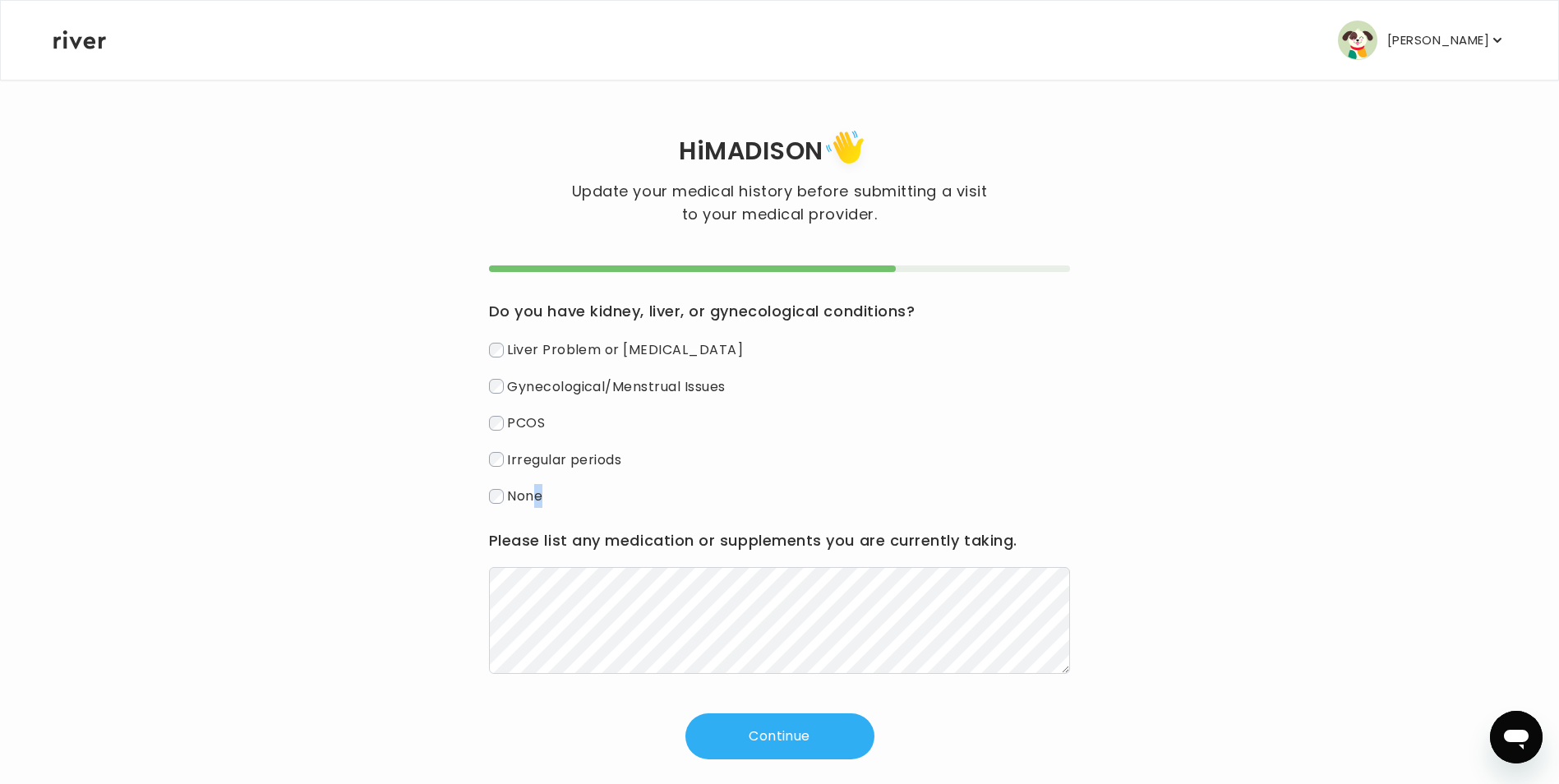
click at [537, 486] on div "Liver Problem or Liver Disease Gynecological/Menstrual Issues PCOS Irregular pe…" at bounding box center [779, 422] width 582 height 170
click at [570, 487] on label "None" at bounding box center [779, 496] width 582 height 24
click at [751, 705] on div "Do you have kidney, liver, or gynecological conditions? Liver Problem or Liver …" at bounding box center [779, 512] width 582 height 494
click at [743, 717] on button "Continue" at bounding box center [779, 736] width 189 height 46
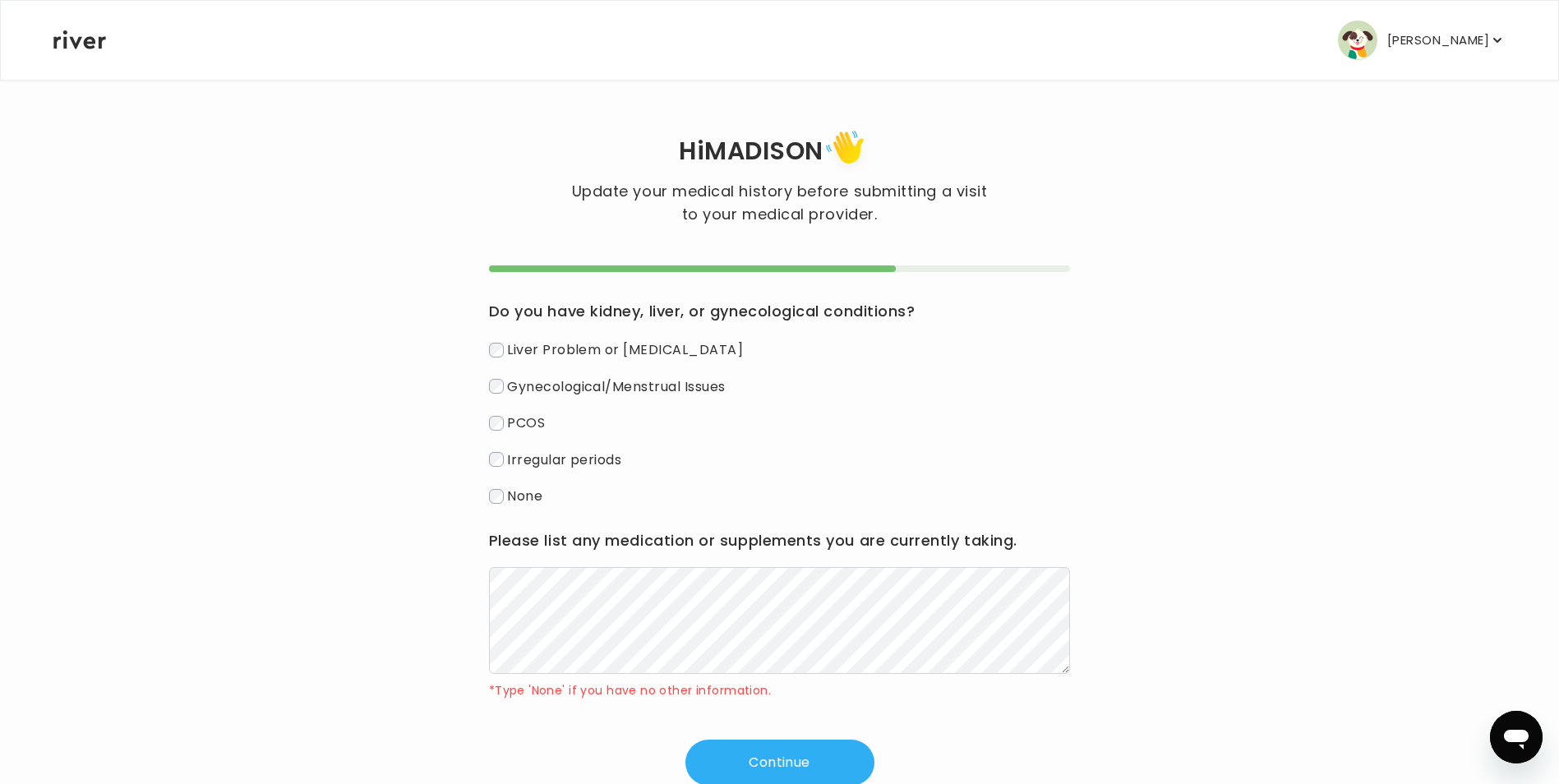
click at [742, 738] on div "Do you have kidney, liver, or gynecological conditions? Liver Problem or Liver …" at bounding box center [779, 526] width 582 height 520
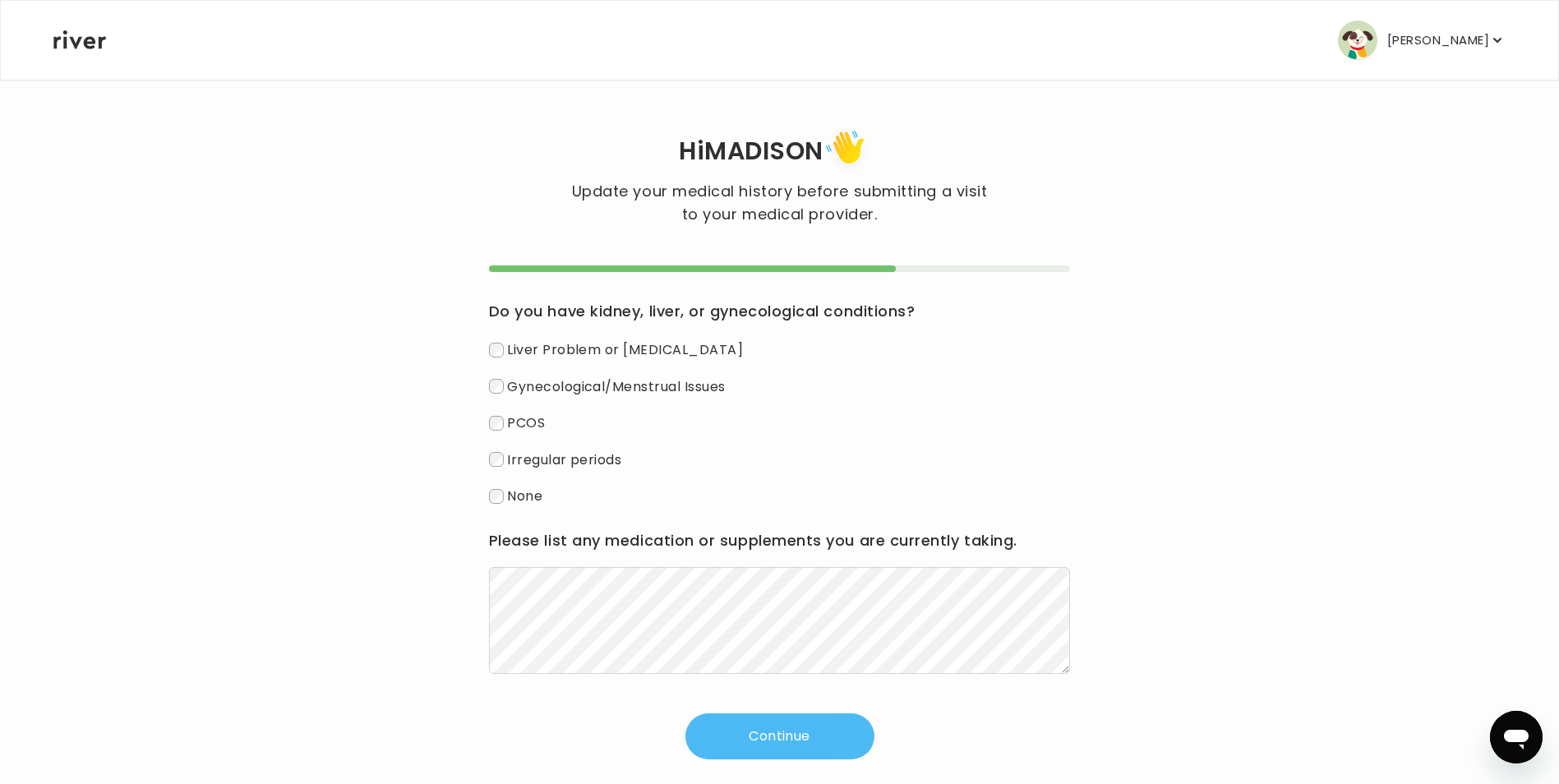
click at [749, 750] on button "Continue" at bounding box center [779, 736] width 189 height 46
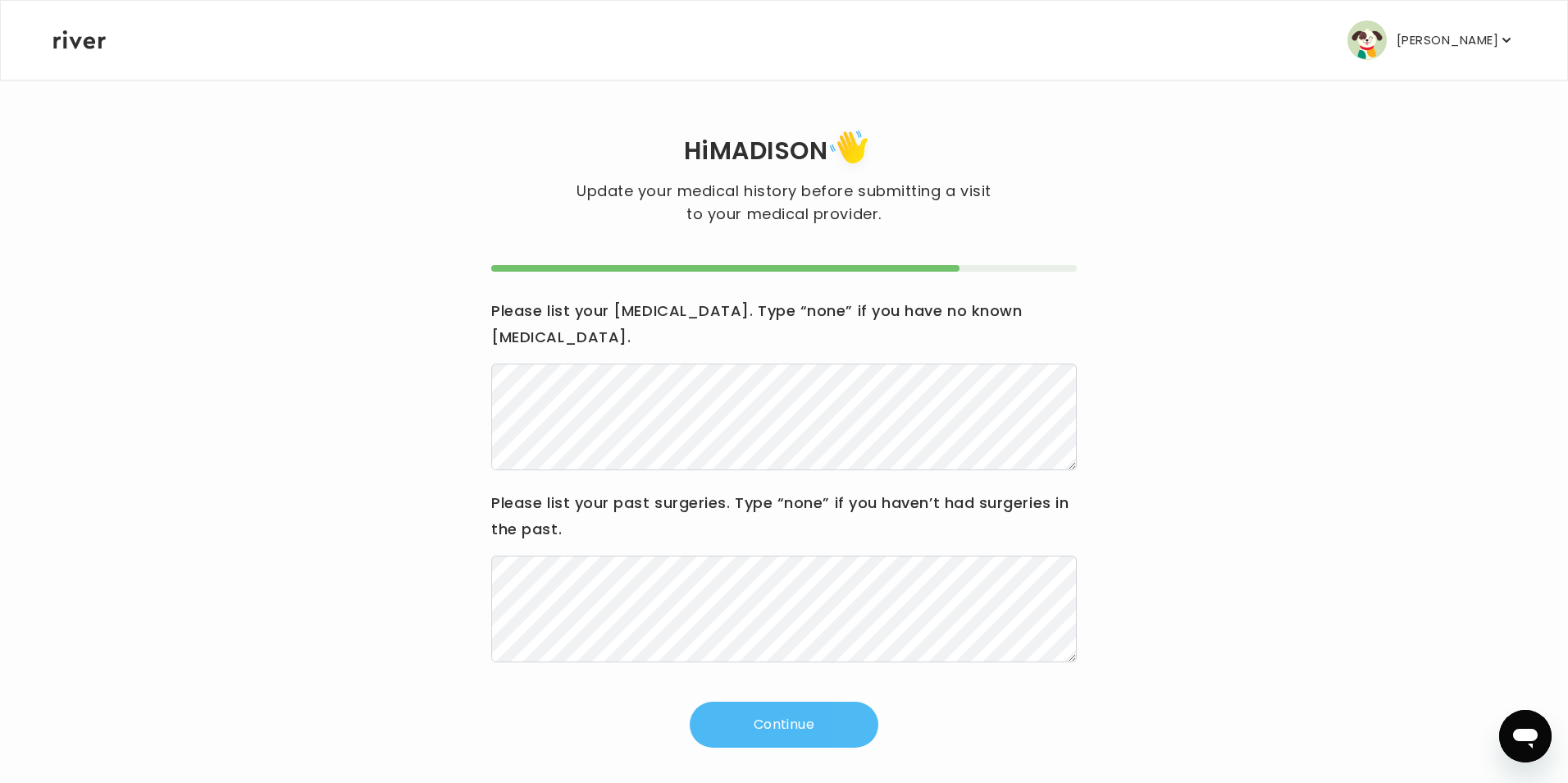
drag, startPoint x: 802, startPoint y: 710, endPoint x: 806, endPoint y: 720, distance: 10.8
click at [806, 720] on button "Continue" at bounding box center [784, 724] width 188 height 46
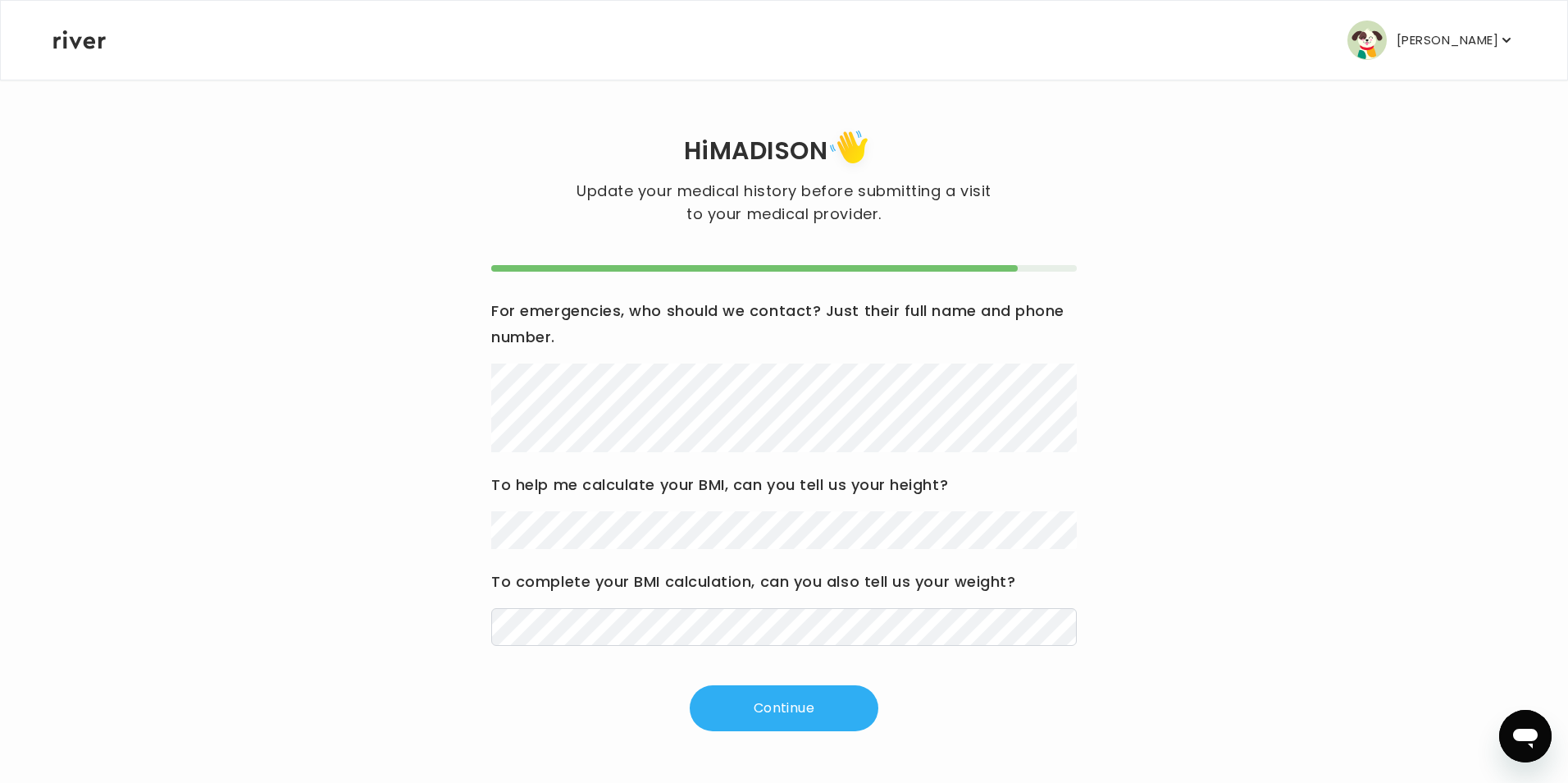
click at [752, 681] on div "For emergencies, who should we contact? Just their full name and phone number. …" at bounding box center [784, 498] width 586 height 466
click at [748, 720] on button "Continue" at bounding box center [784, 707] width 188 height 46
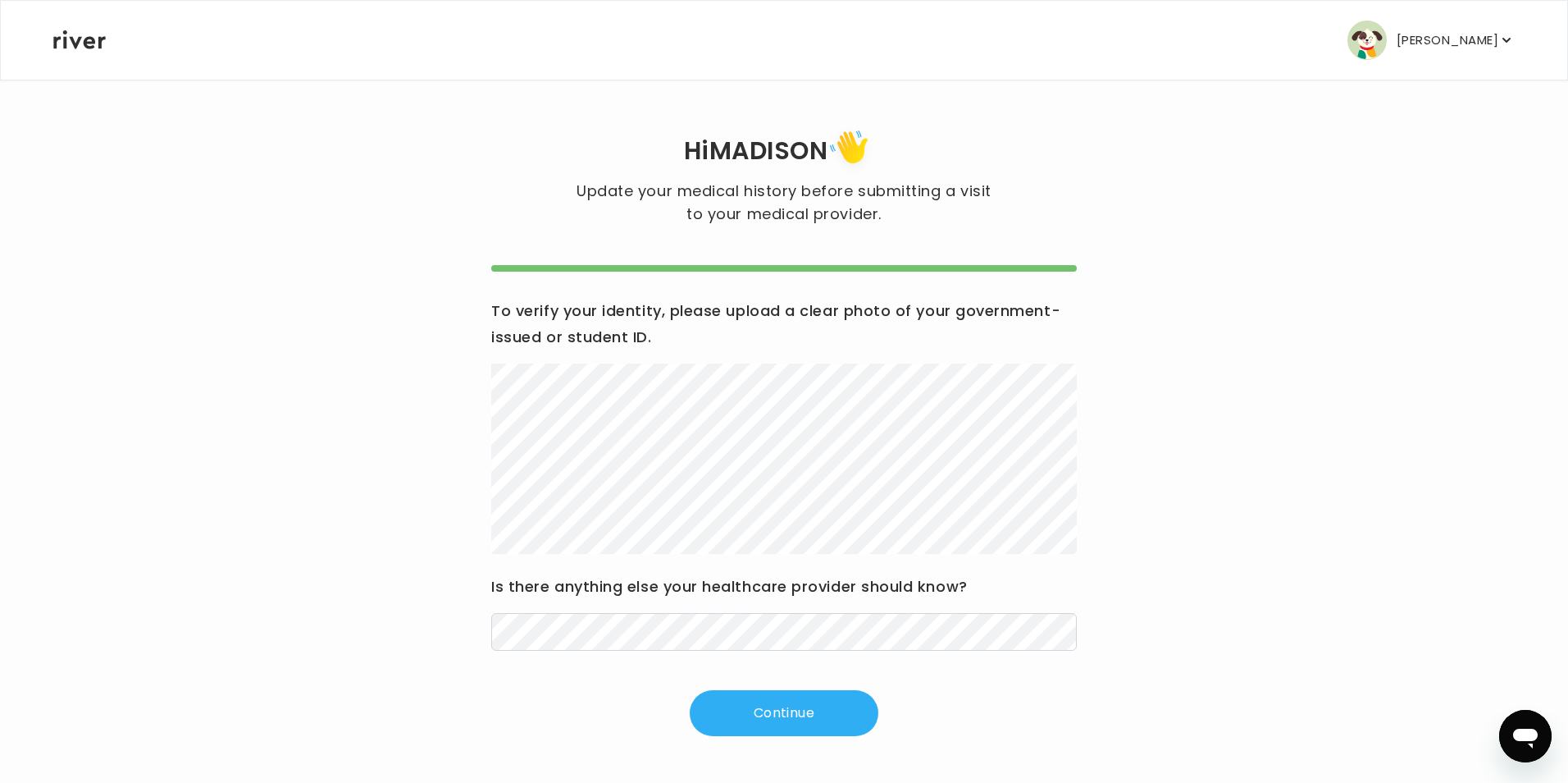
click at [1227, 100] on div "Hi MADISON Update your medical history before submitting a visit to your medica…" at bounding box center [784, 430] width 1463 height 703
click at [785, 706] on button "Continue" at bounding box center [784, 712] width 188 height 46
click at [756, 717] on button "Continue" at bounding box center [784, 712] width 188 height 46
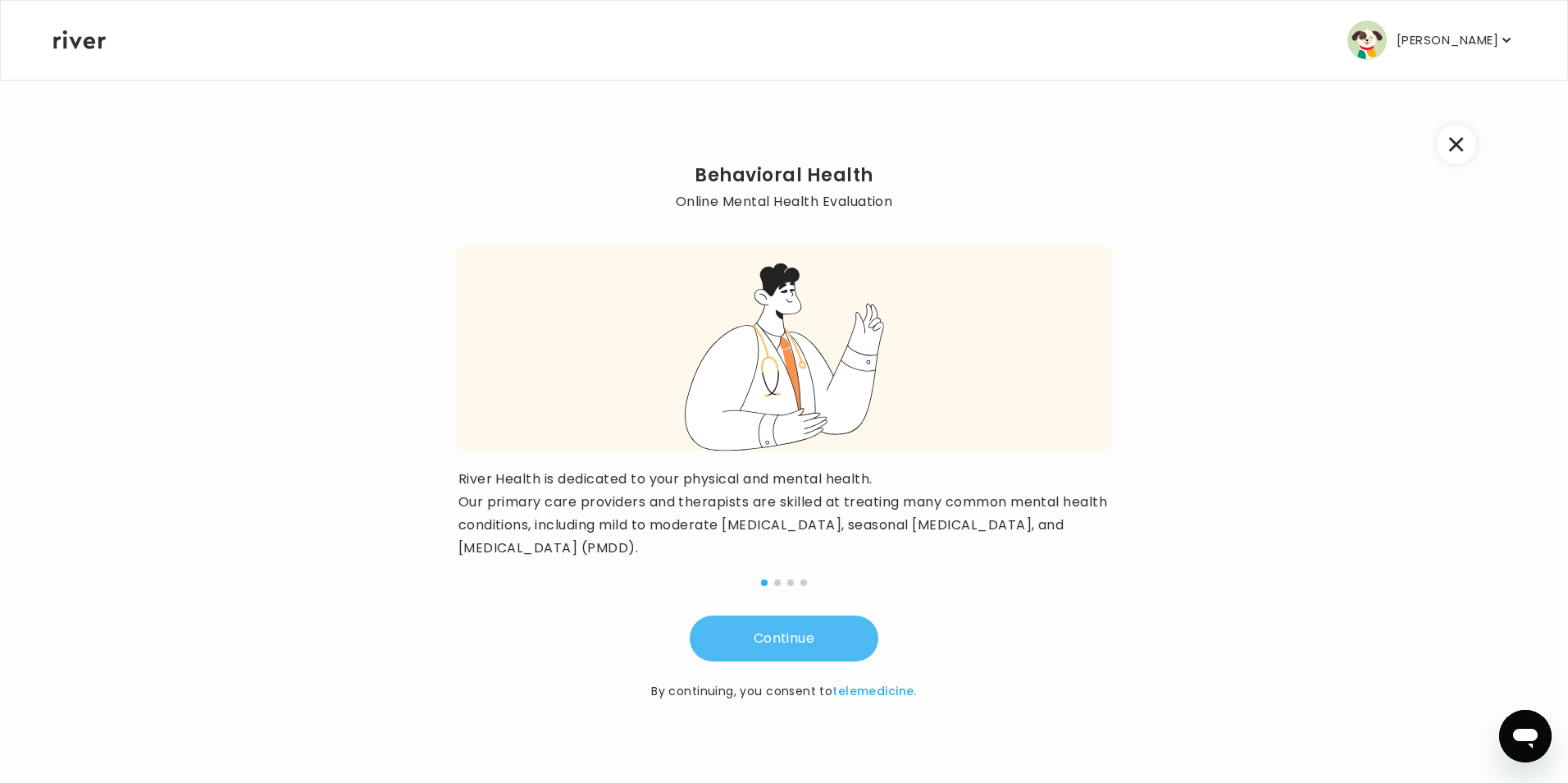
click at [808, 646] on button "Continue" at bounding box center [784, 638] width 188 height 46
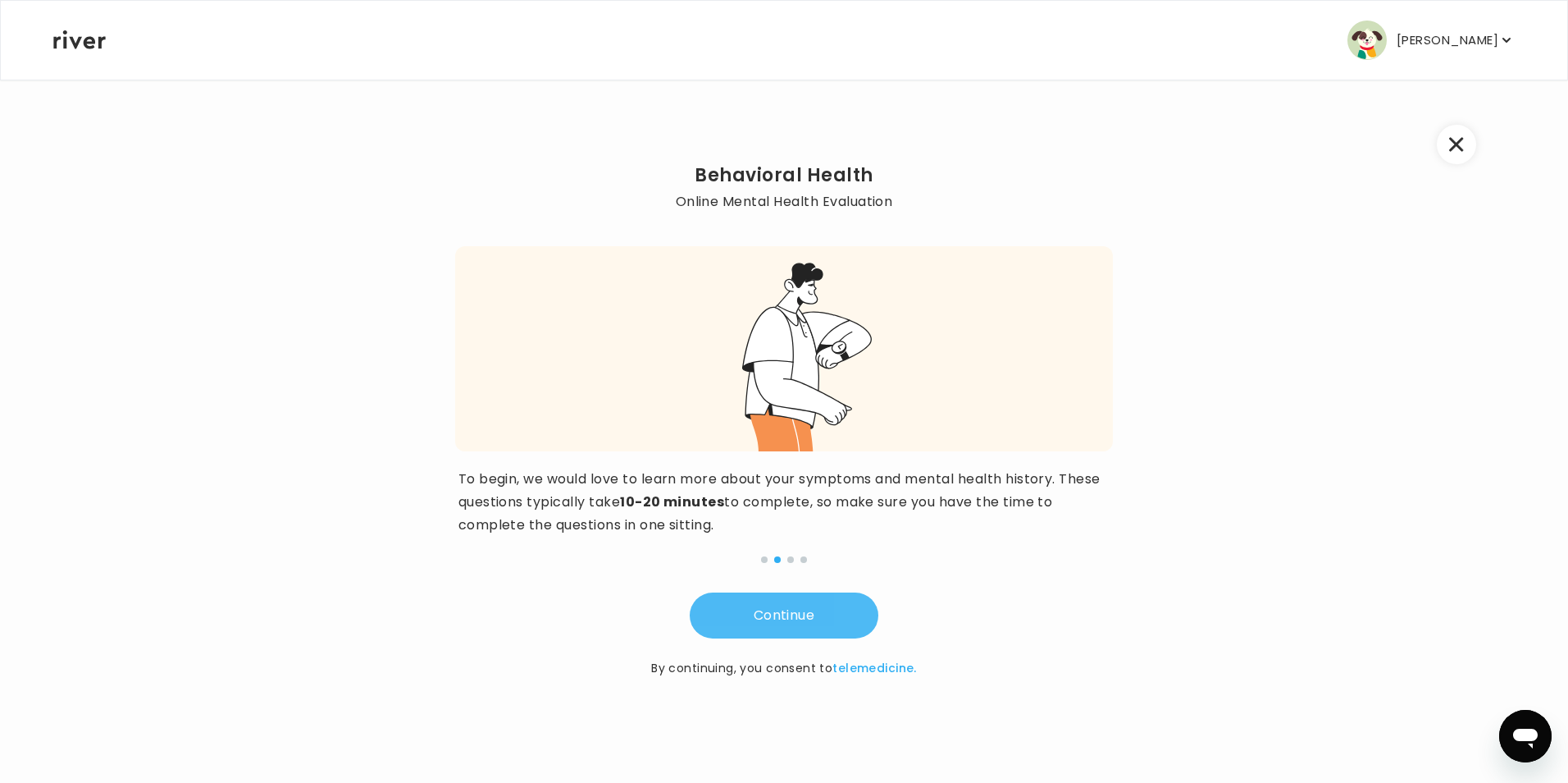
click at [805, 614] on button "Continue" at bounding box center [784, 615] width 188 height 46
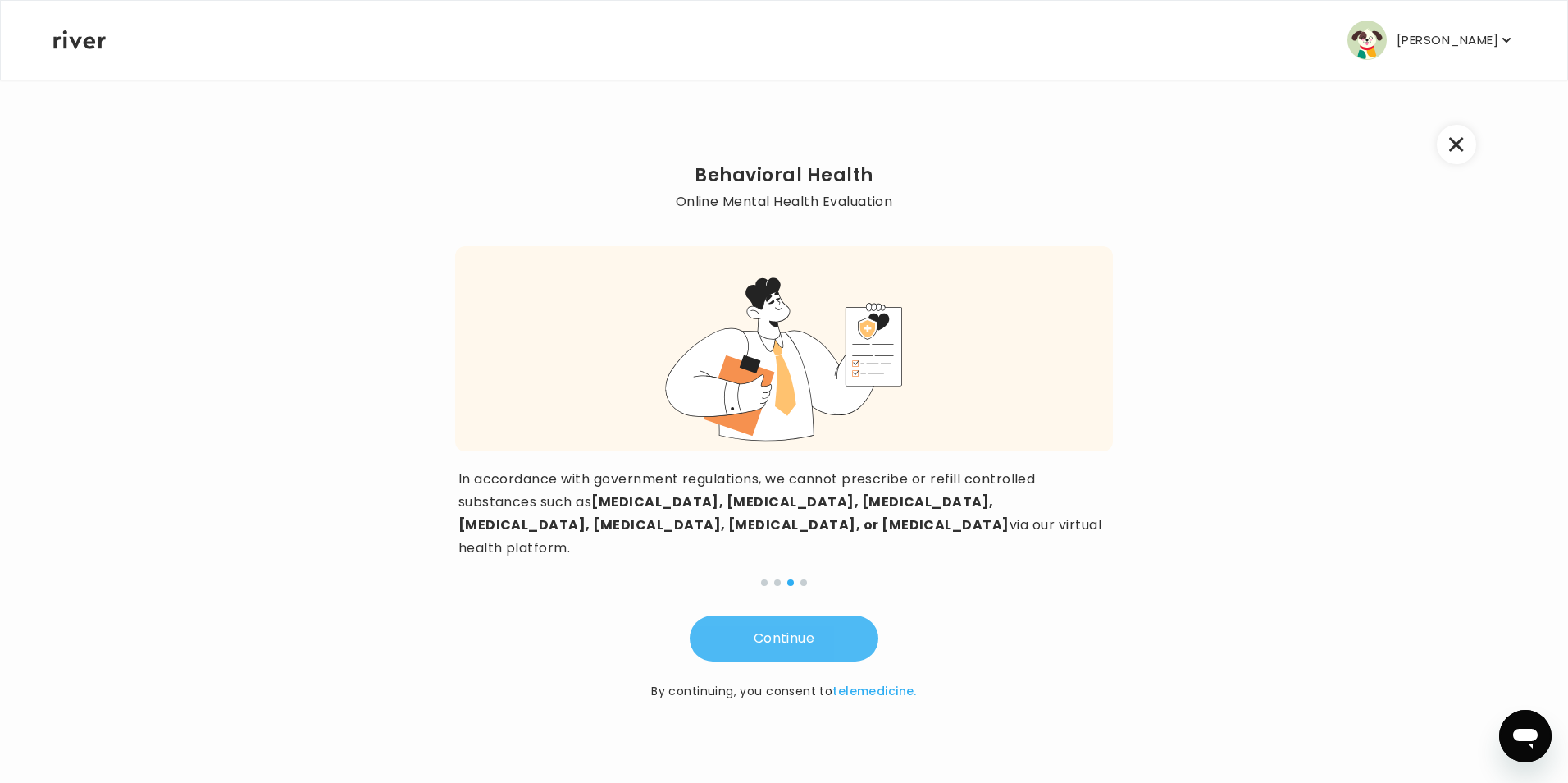
click at [805, 615] on button "Continue" at bounding box center [784, 638] width 188 height 46
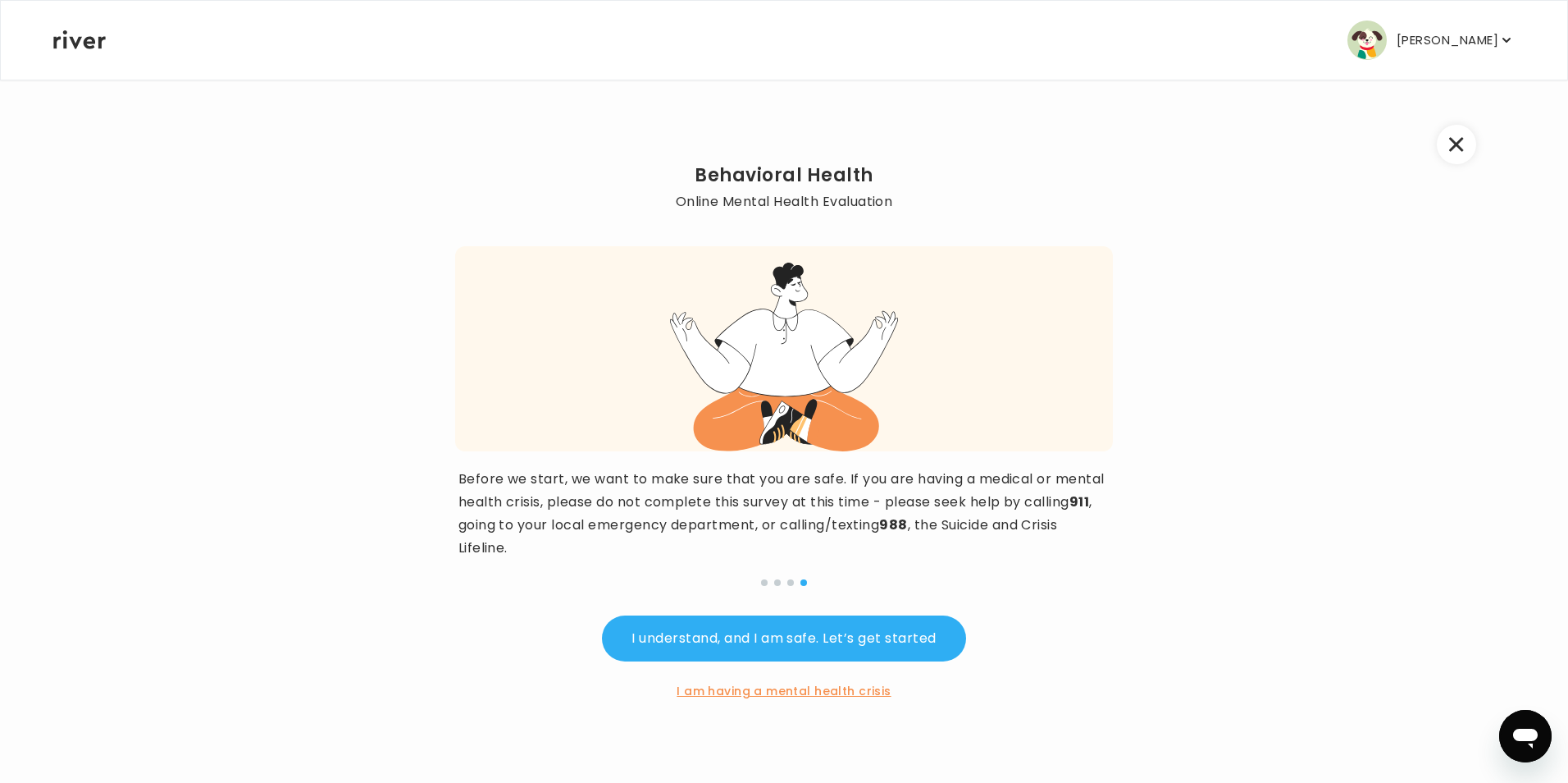
click at [1482, 136] on div "Behavioral Health Online Mental Health Evaluation Before we start, we want to m…" at bounding box center [784, 413] width 1463 height 668
click at [1468, 151] on button "button" at bounding box center [1457, 145] width 40 height 40
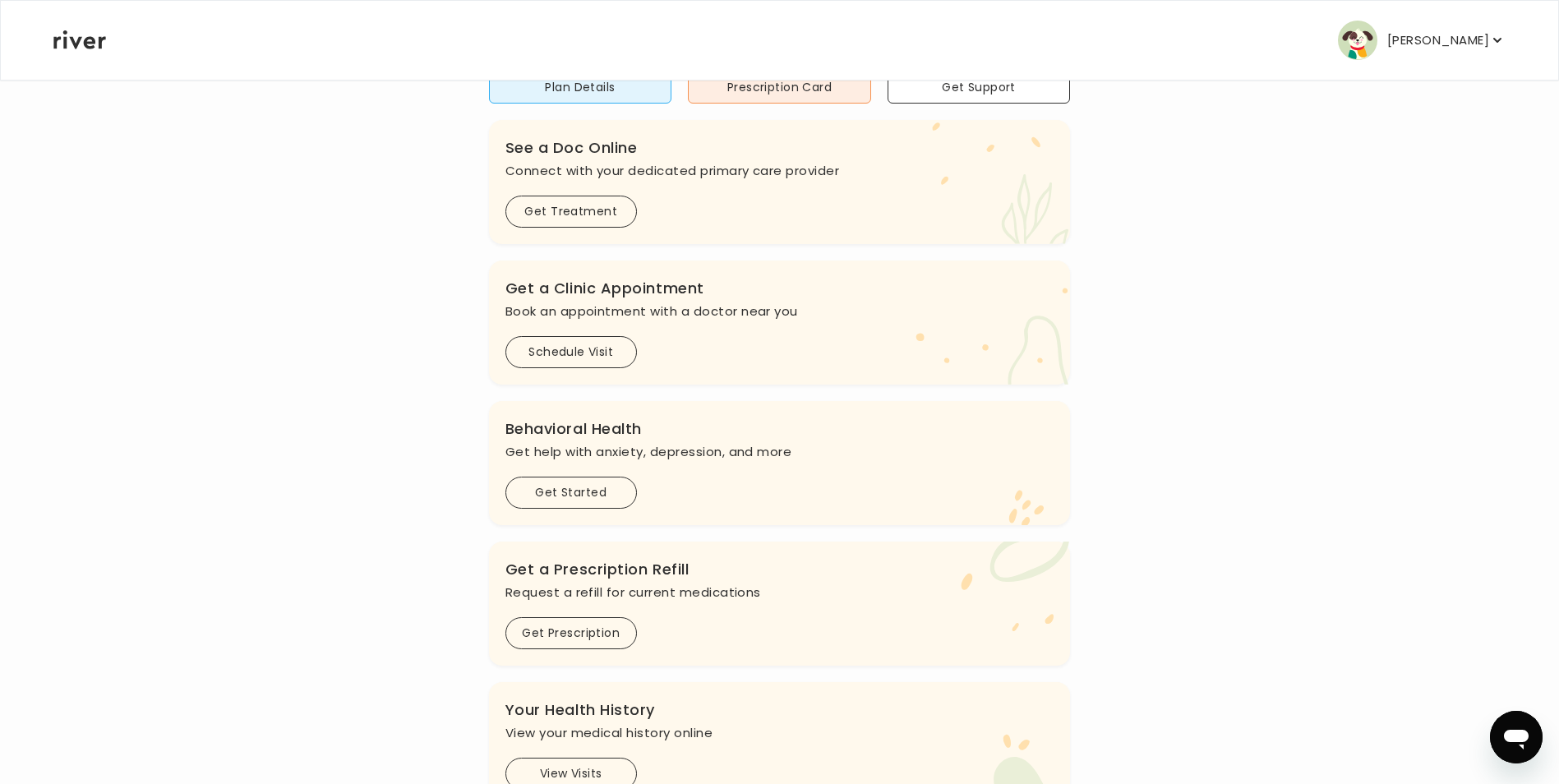
scroll to position [233, 0]
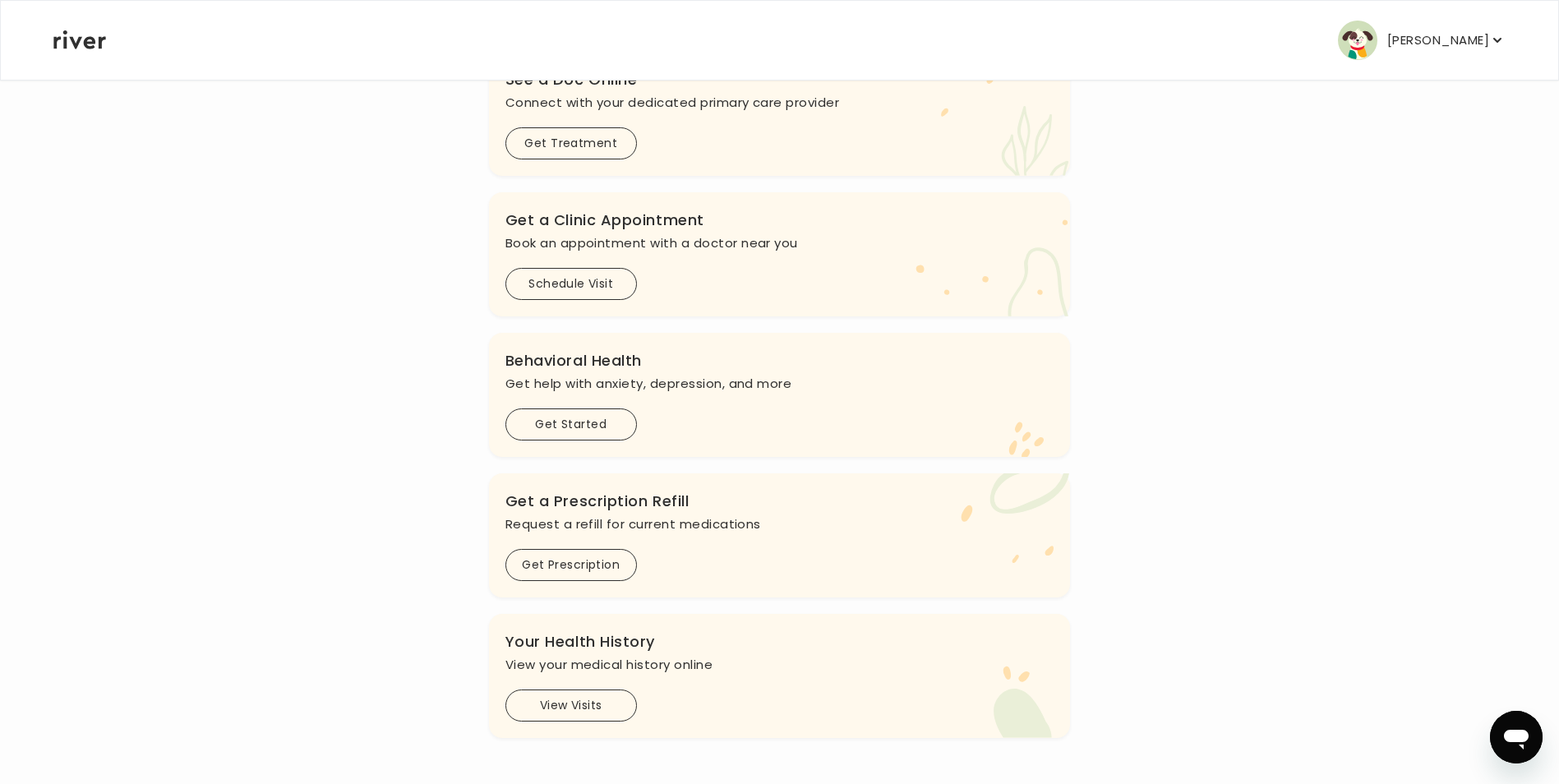
drag, startPoint x: 397, startPoint y: 740, endPoint x: 490, endPoint y: 663, distance: 120.7
drag, startPoint x: 490, startPoint y: 663, endPoint x: 1020, endPoint y: 634, distance: 530.8
drag, startPoint x: 1020, startPoint y: 634, endPoint x: 891, endPoint y: 647, distance: 129.7
drag, startPoint x: 891, startPoint y: 647, endPoint x: 1388, endPoint y: 408, distance: 551.5
click at [1397, 408] on div "Hi MADISON See a doctor, and get prescriptions, or review your benefits Plan De…" at bounding box center [779, 314] width 1454 height 845
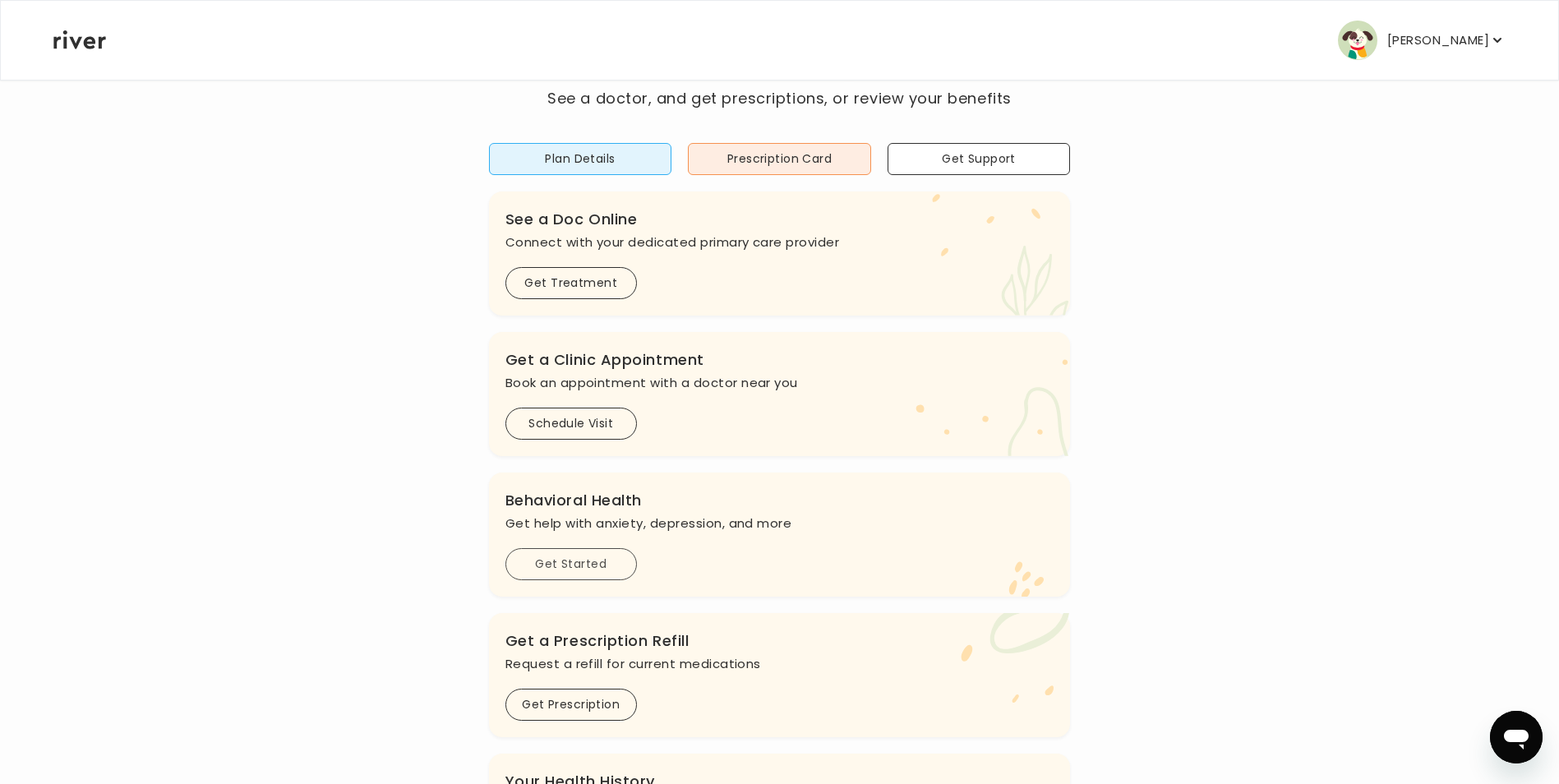
scroll to position [68, 0]
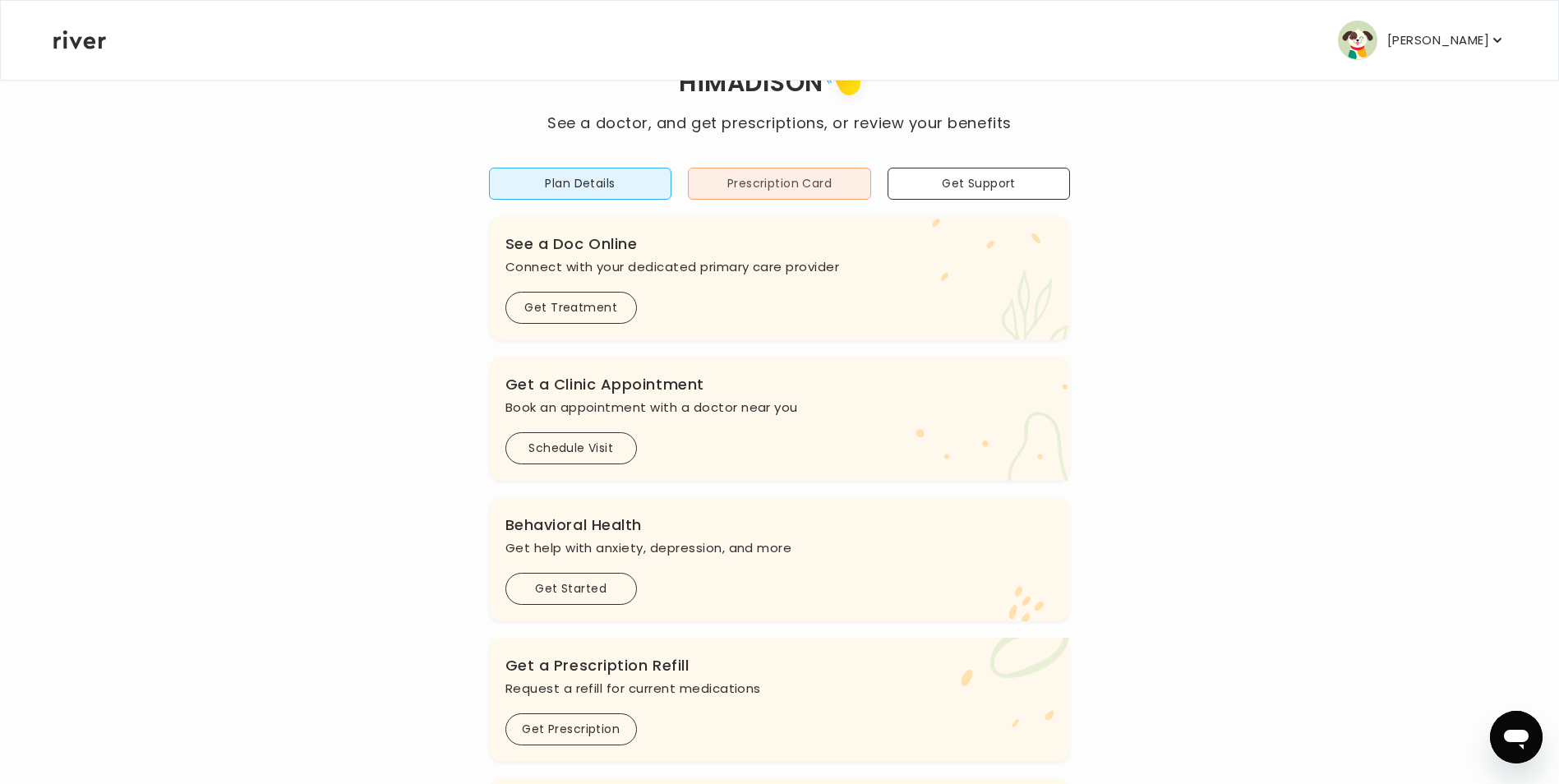
click at [840, 190] on button "Prescription Card" at bounding box center [779, 184] width 184 height 32
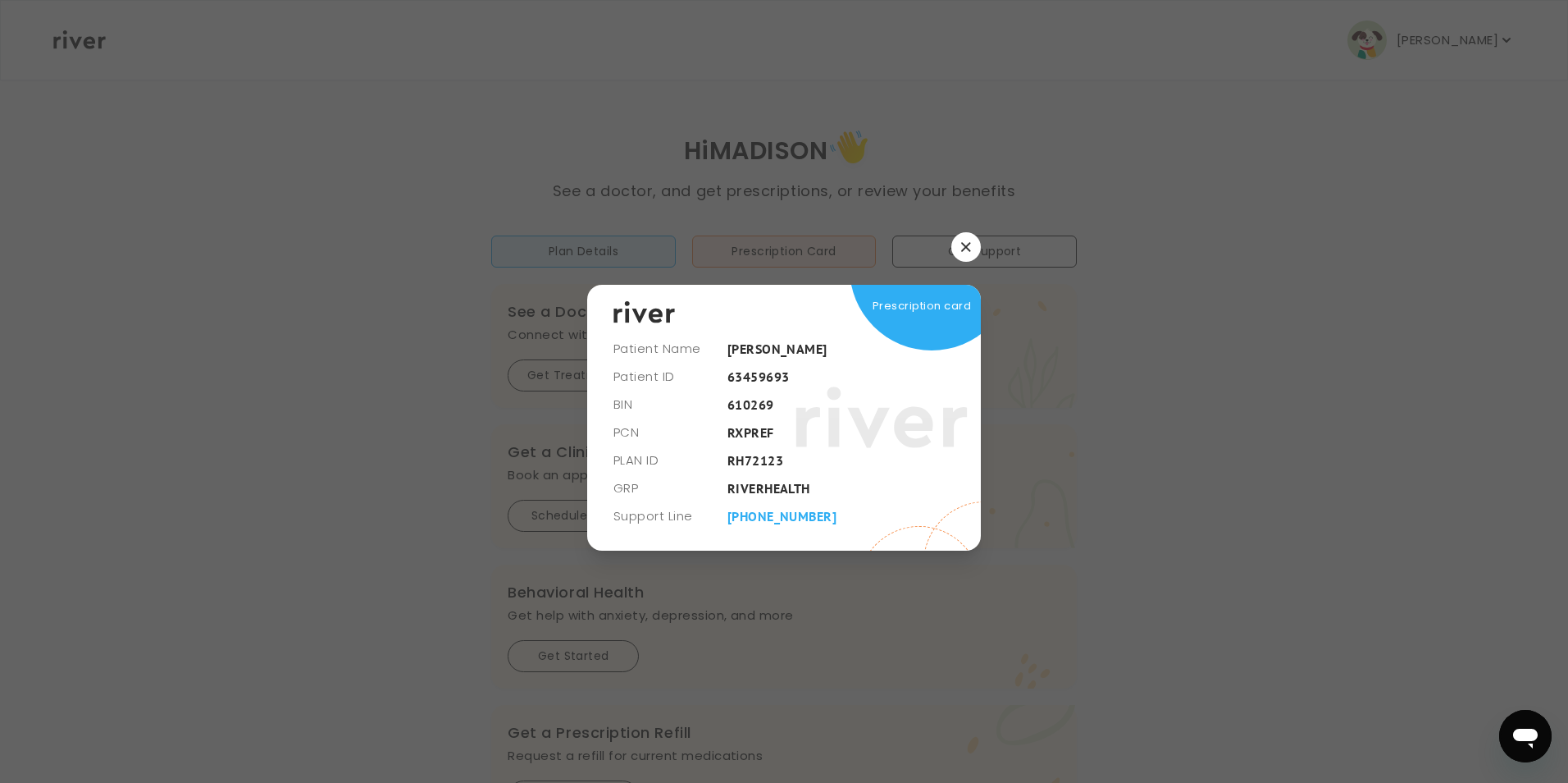
click at [977, 240] on button "button" at bounding box center [966, 247] width 29 height 29
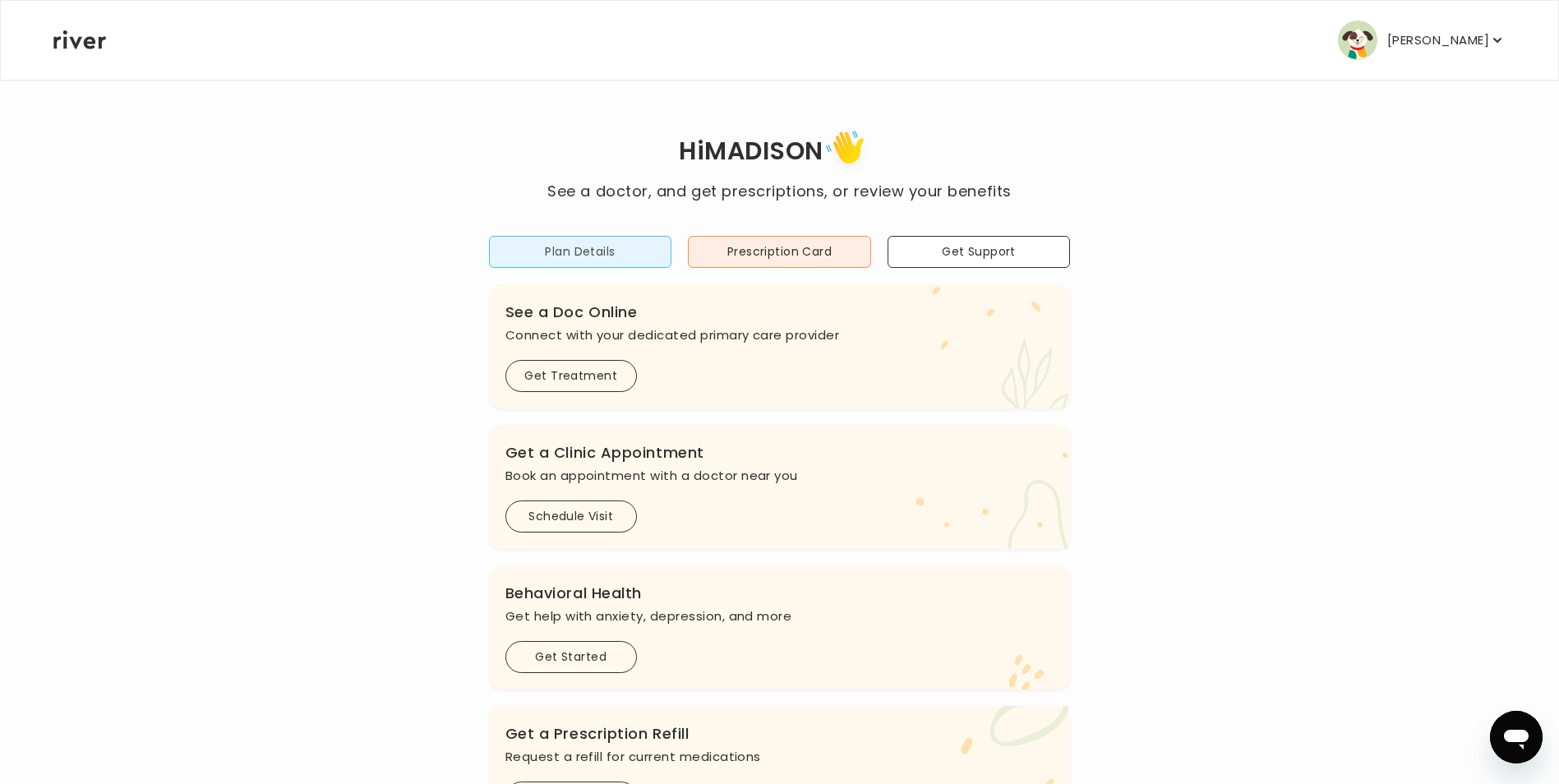
drag, startPoint x: 734, startPoint y: 252, endPoint x: 666, endPoint y: 252, distance: 68.0
click at [670, 252] on div "Plan Details Prescription Card Get Support" at bounding box center [779, 252] width 582 height 32
click at [666, 252] on button "Plan Details" at bounding box center [580, 252] width 184 height 32
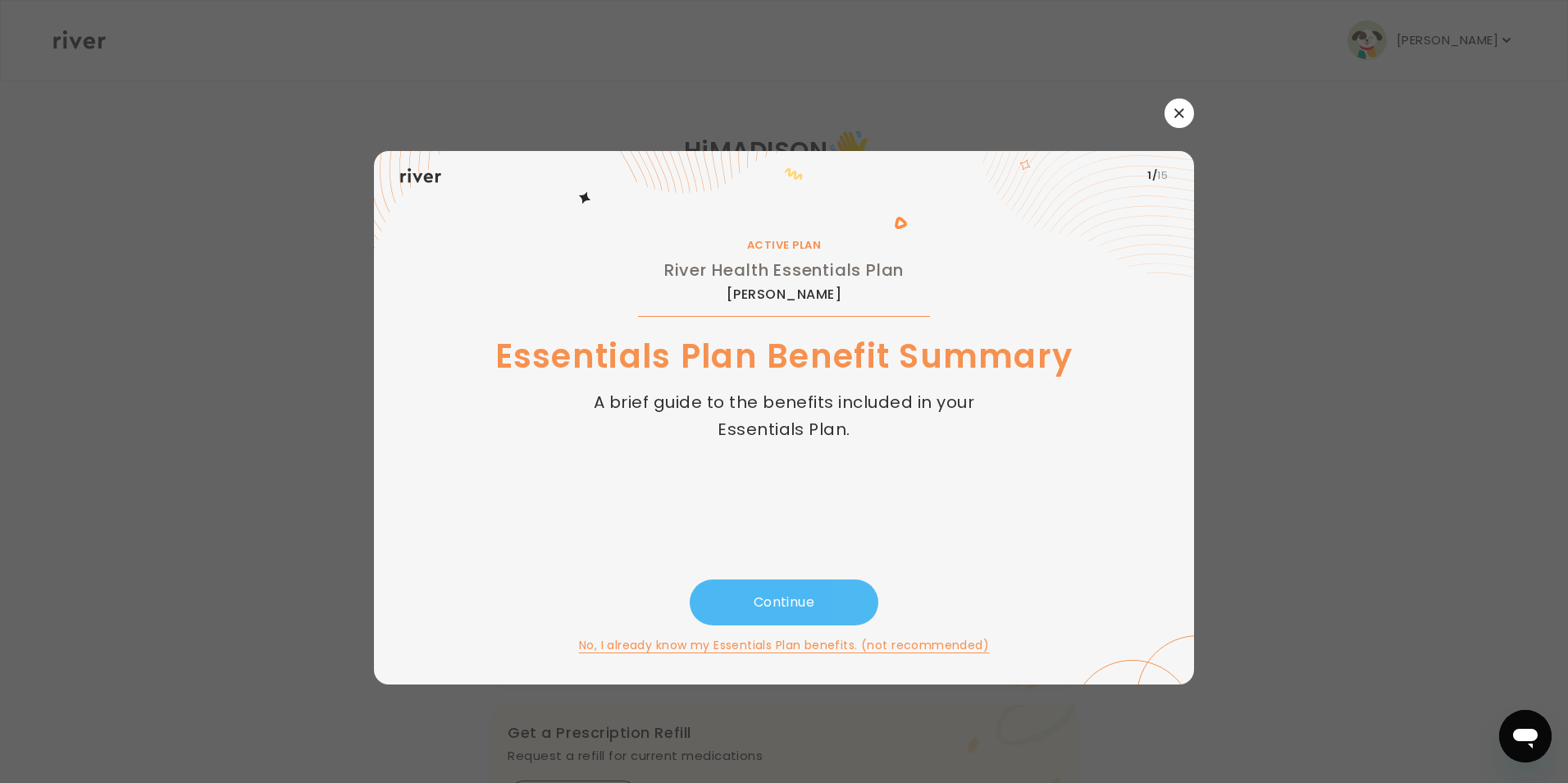
click at [782, 606] on button "Continue" at bounding box center [784, 601] width 188 height 46
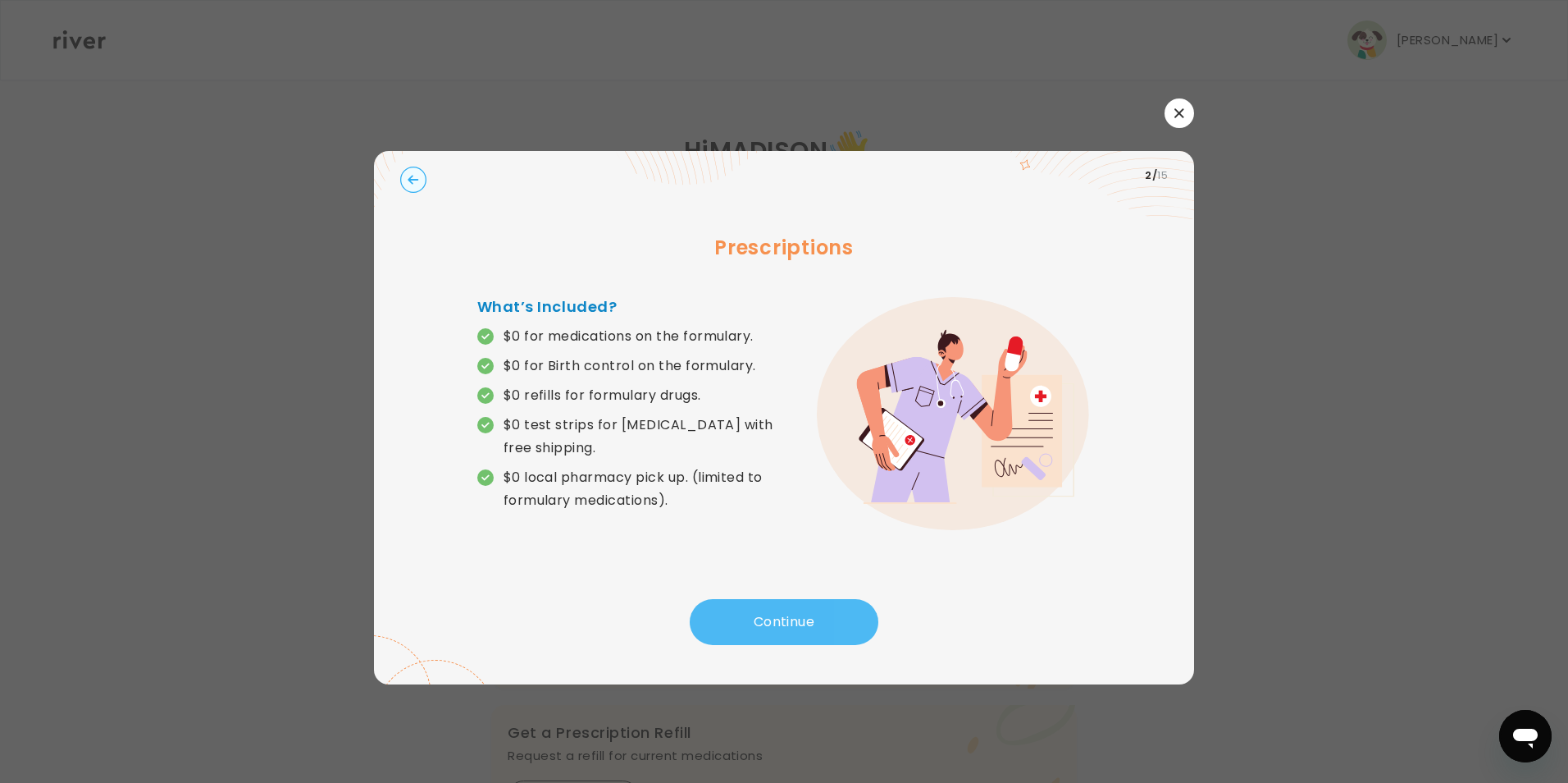
click at [800, 613] on button "Continue" at bounding box center [784, 621] width 188 height 46
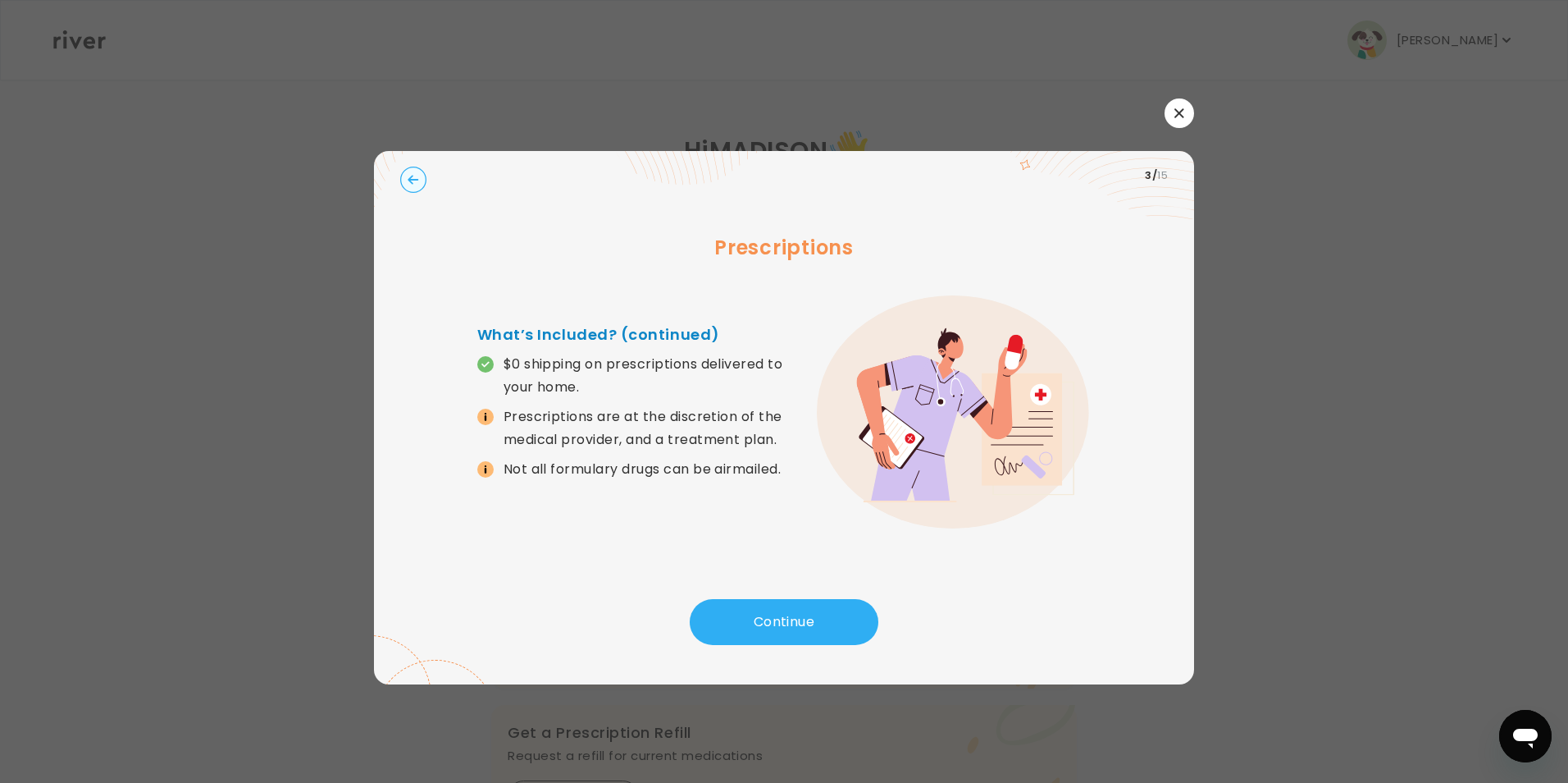
click at [729, 595] on div "Prescriptions What’s Included? (continued) $0 shipping on prescriptions deliver…" at bounding box center [784, 400] width 768 height 399
click at [730, 602] on button "Continue" at bounding box center [784, 621] width 188 height 46
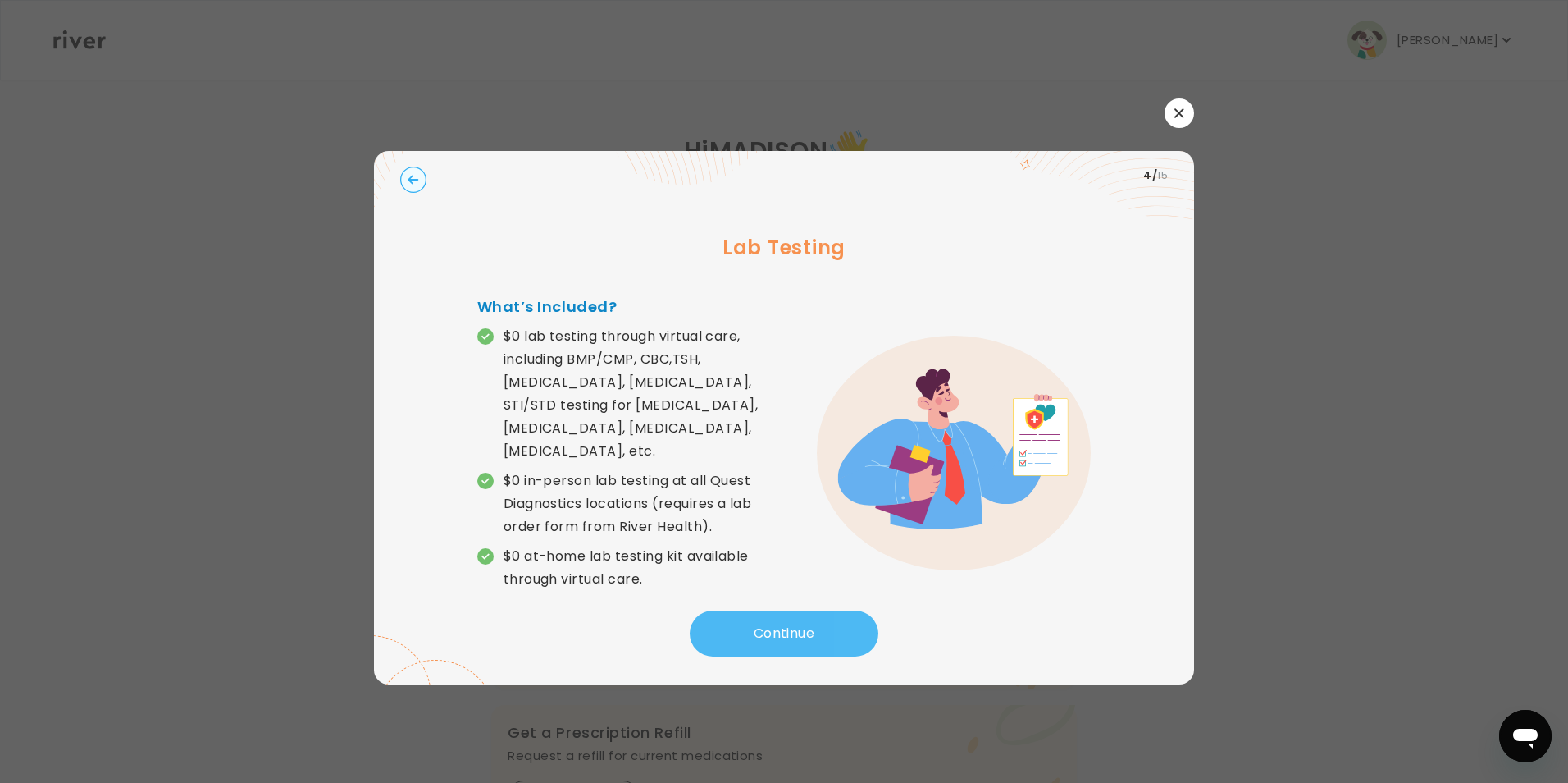
click at [732, 622] on button "Continue" at bounding box center [784, 633] width 188 height 46
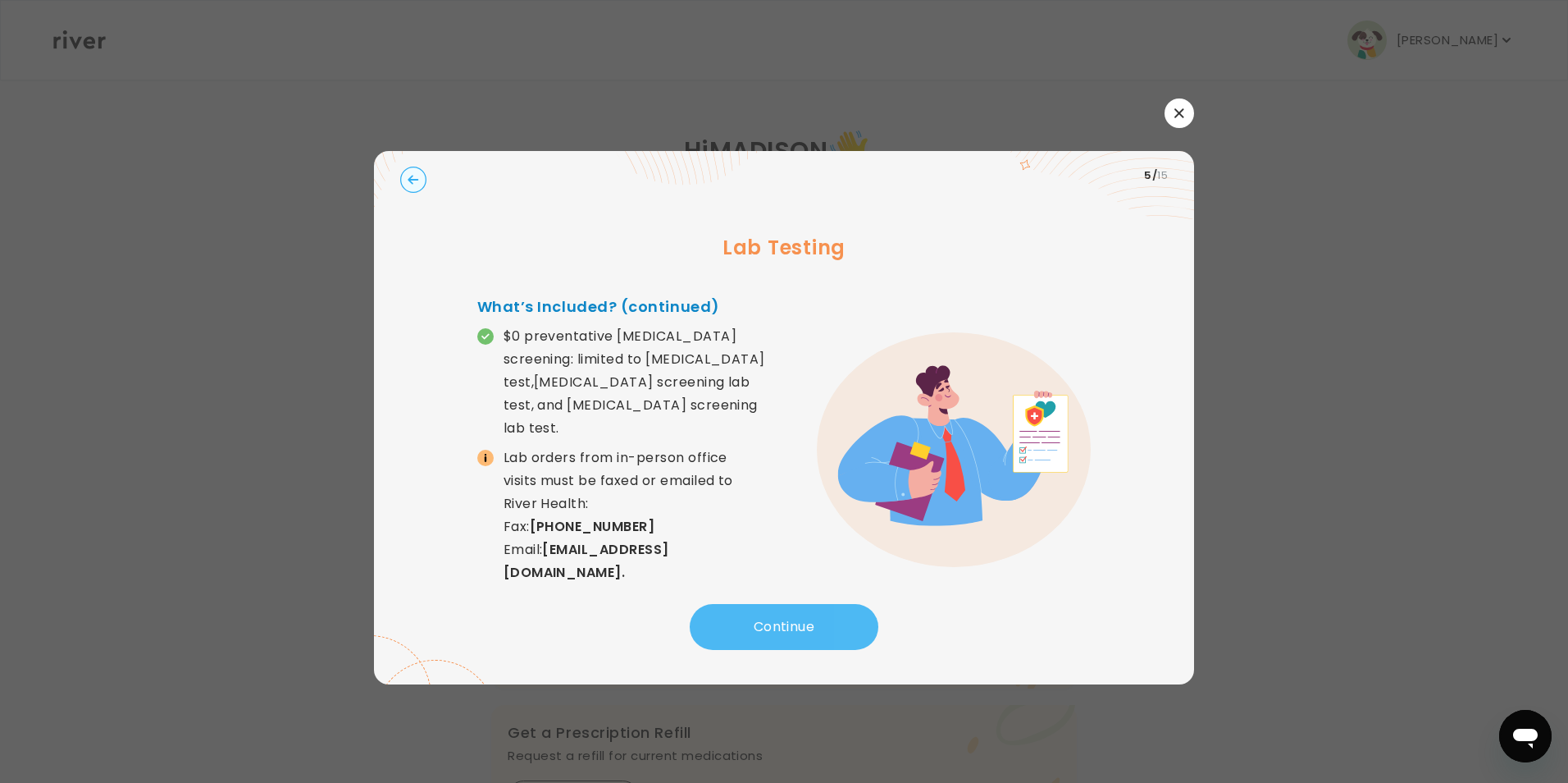
click at [732, 622] on button "Continue" at bounding box center [784, 626] width 188 height 46
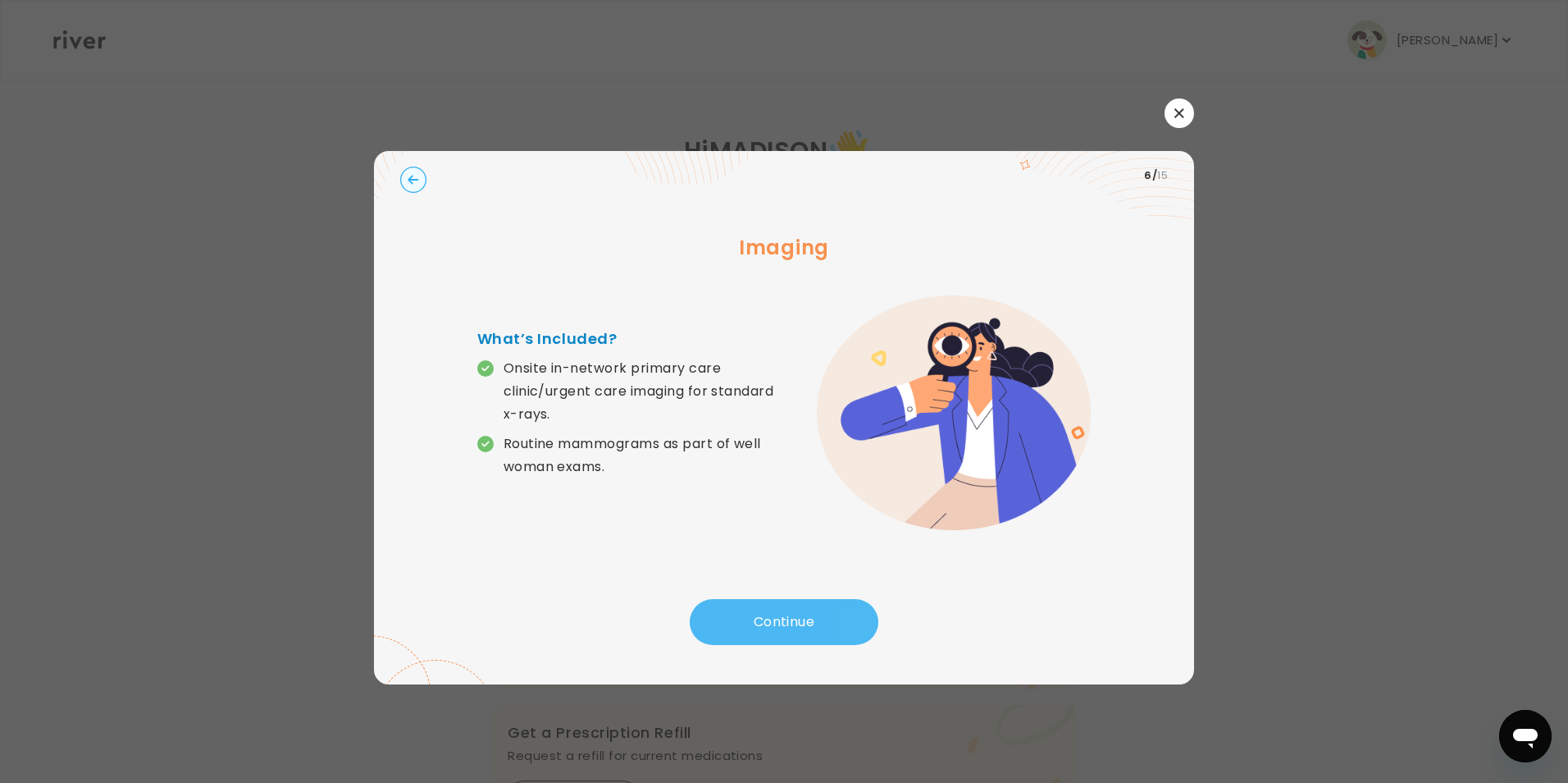
drag, startPoint x: 816, startPoint y: 613, endPoint x: 832, endPoint y: 626, distance: 20.6
click at [829, 625] on button "Continue" at bounding box center [784, 621] width 188 height 46
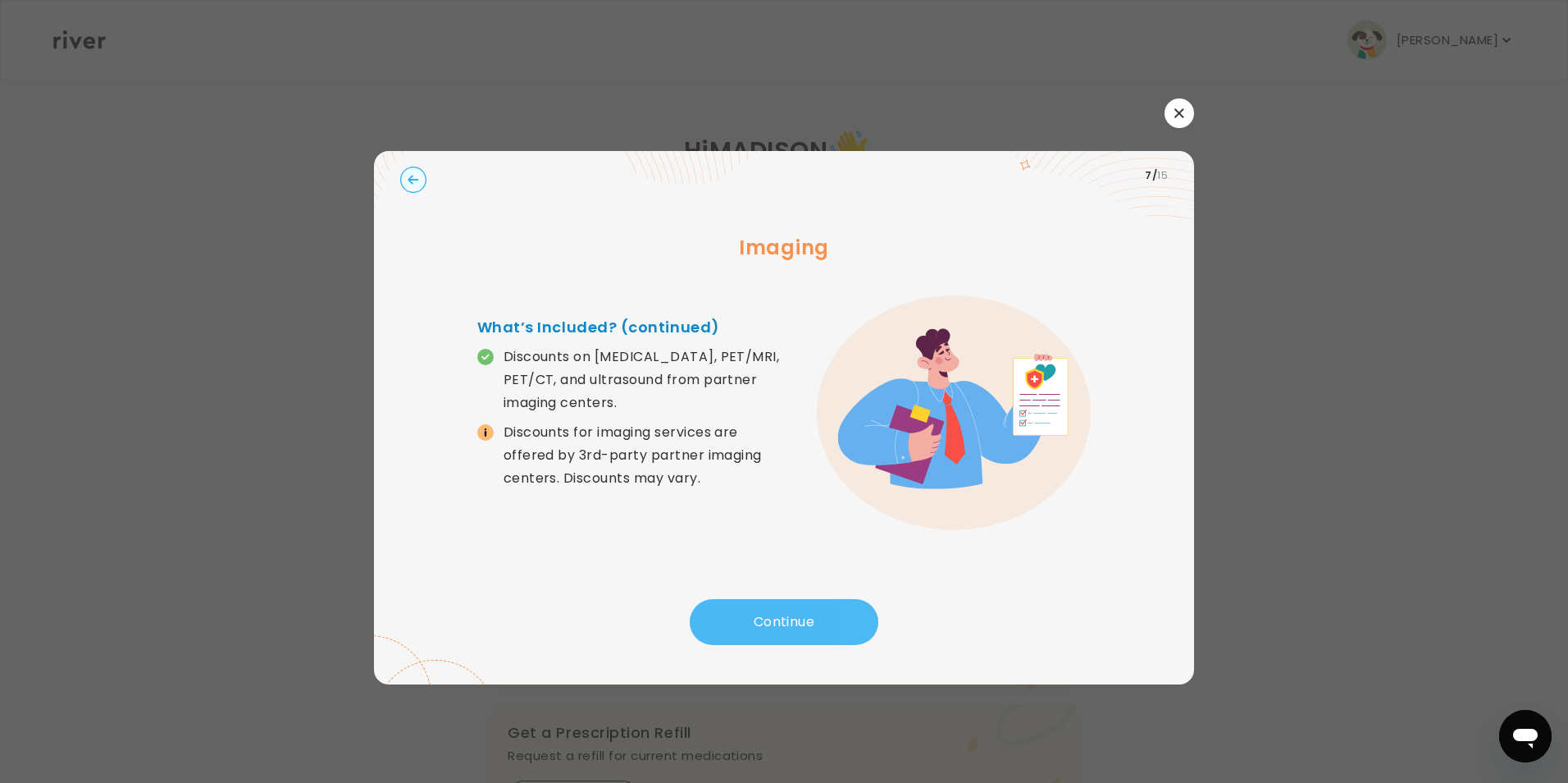
click at [842, 616] on button "Continue" at bounding box center [784, 621] width 188 height 46
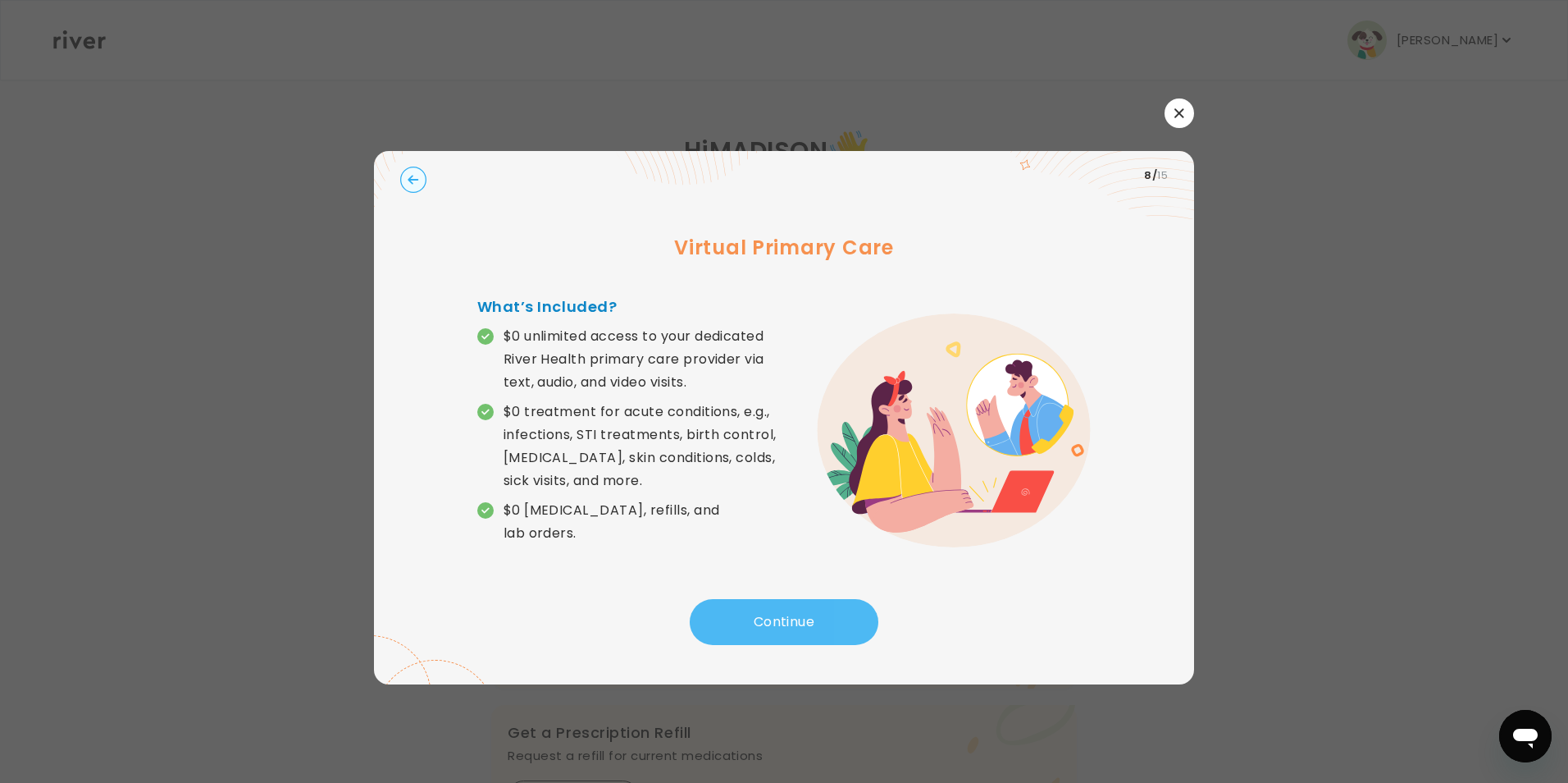
click at [839, 617] on button "Continue" at bounding box center [784, 621] width 188 height 46
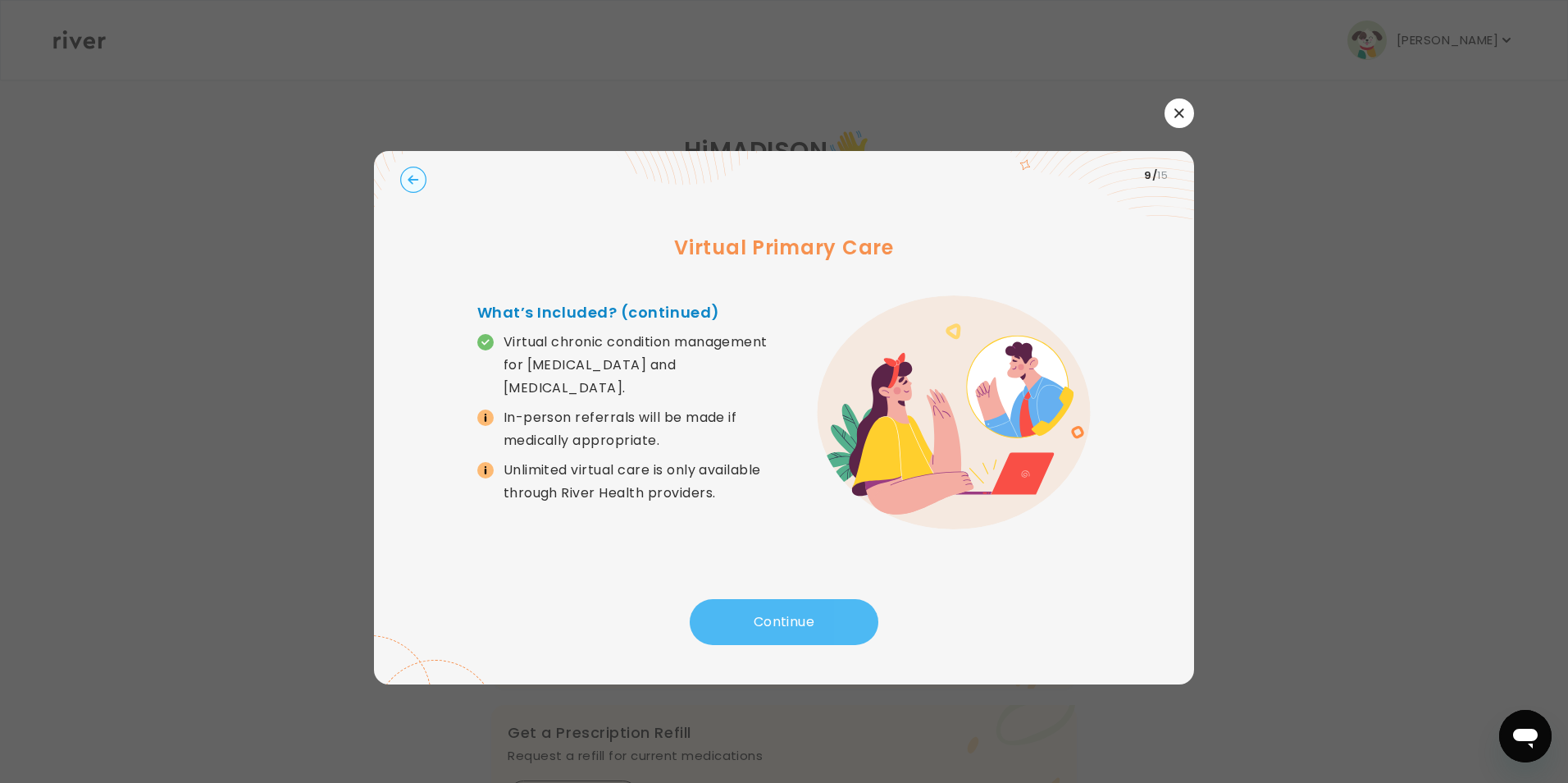
click at [839, 617] on button "Continue" at bounding box center [784, 621] width 188 height 46
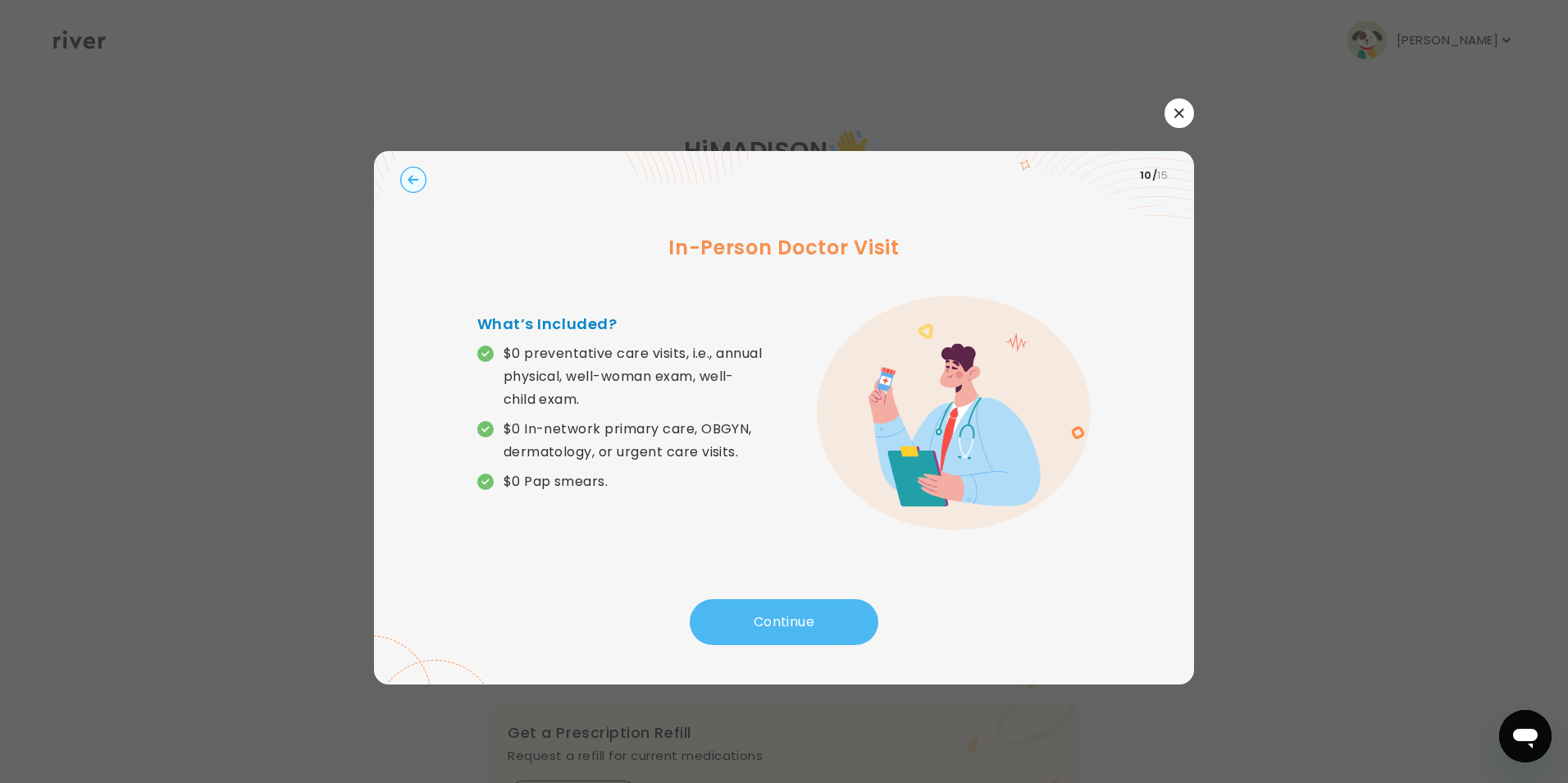
click at [843, 607] on button "Continue" at bounding box center [784, 621] width 188 height 46
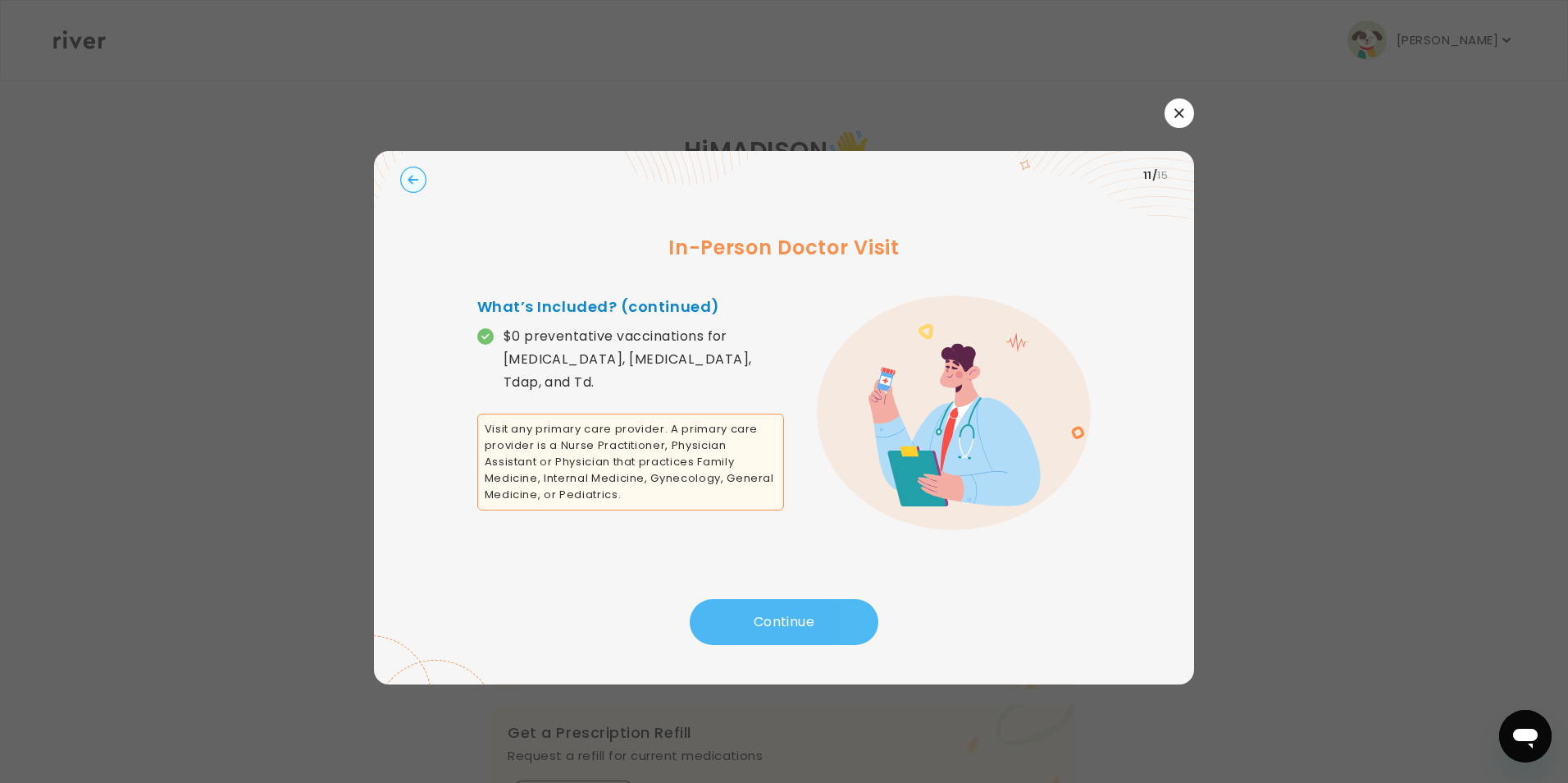
click at [831, 613] on button "Continue" at bounding box center [784, 621] width 188 height 46
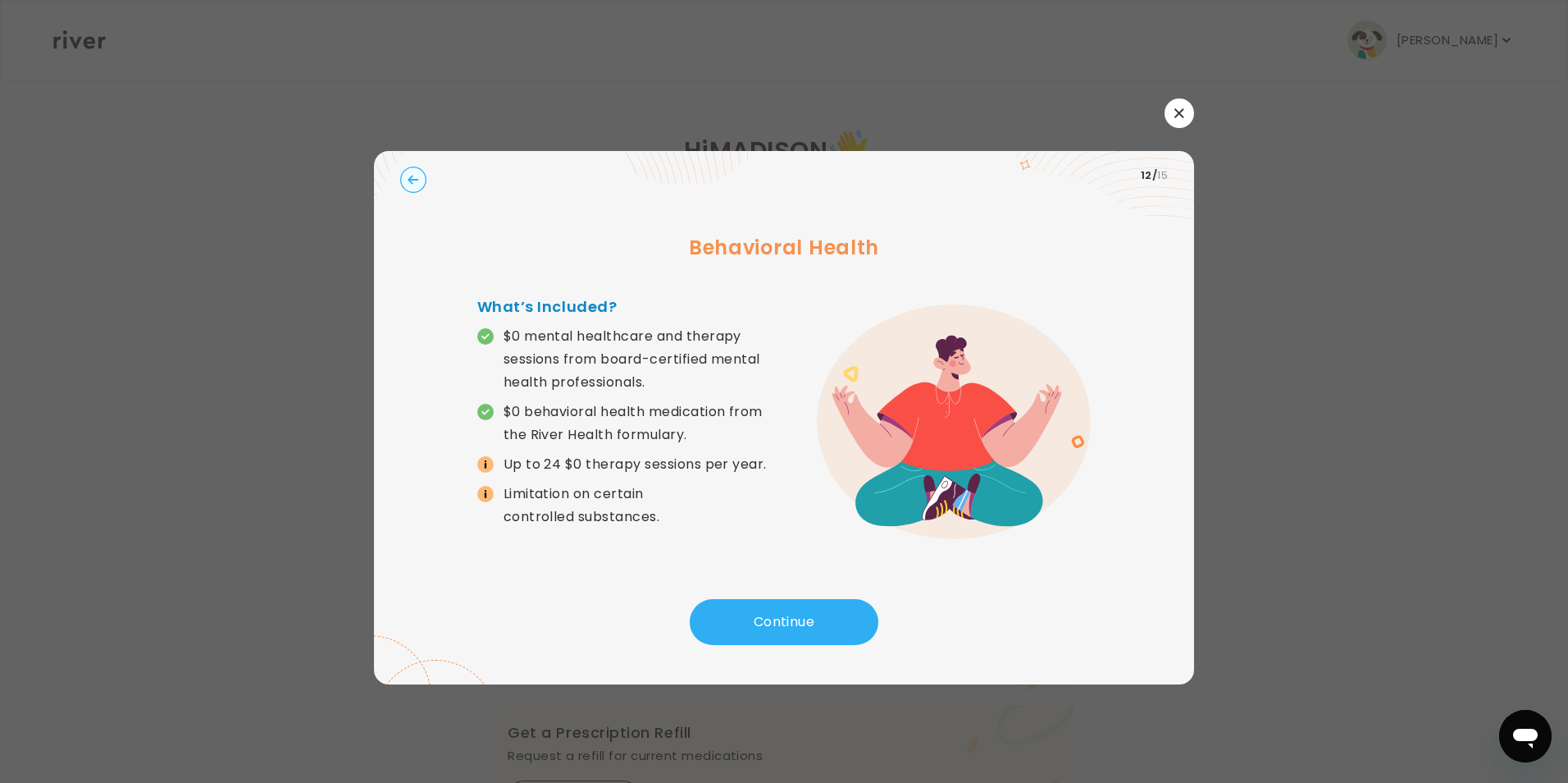
click at [488, 468] on icon at bounding box center [486, 465] width 9 height 9
click at [754, 632] on button "Continue" at bounding box center [784, 621] width 188 height 46
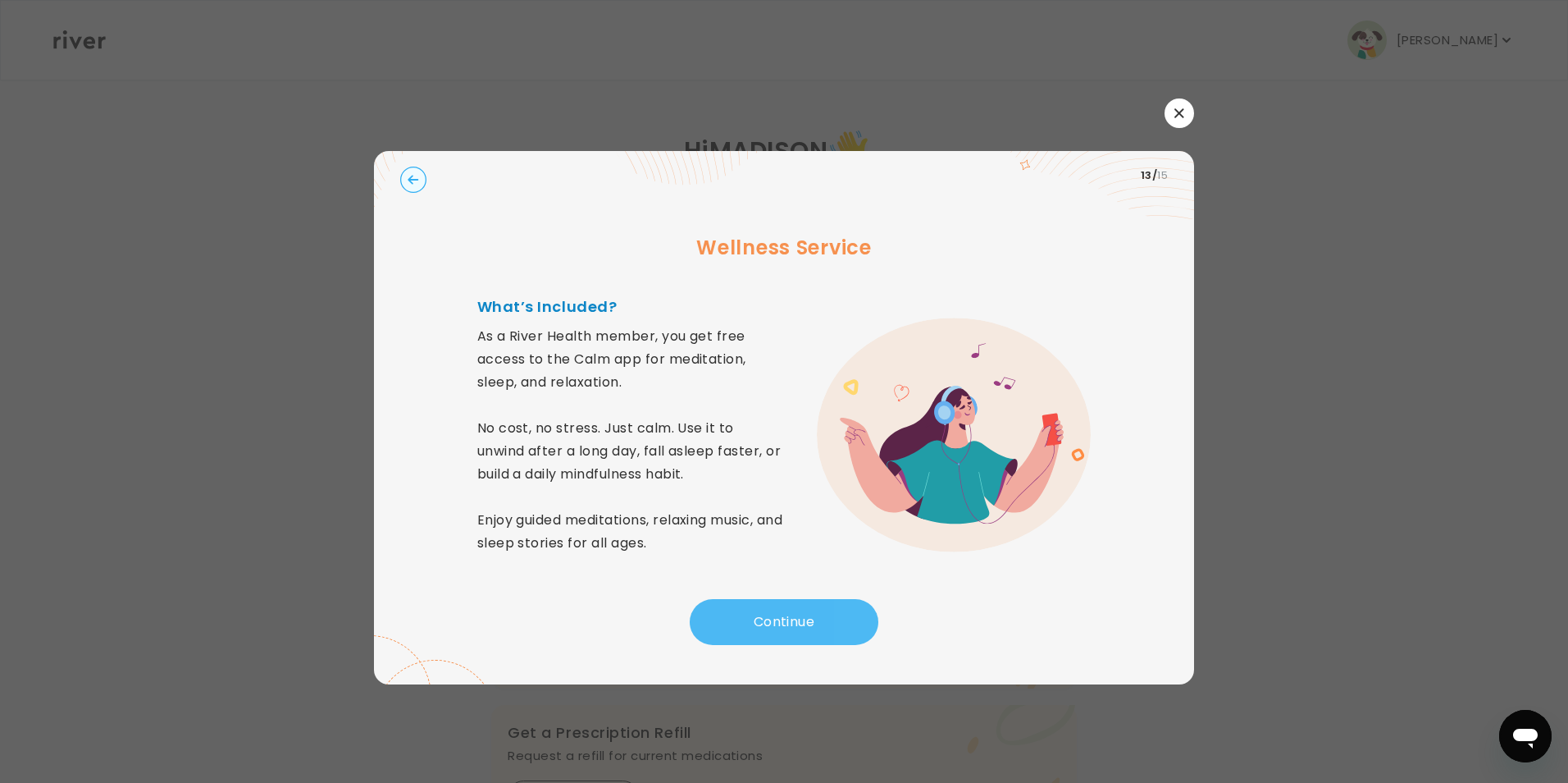
click at [749, 616] on button "Continue" at bounding box center [784, 621] width 188 height 46
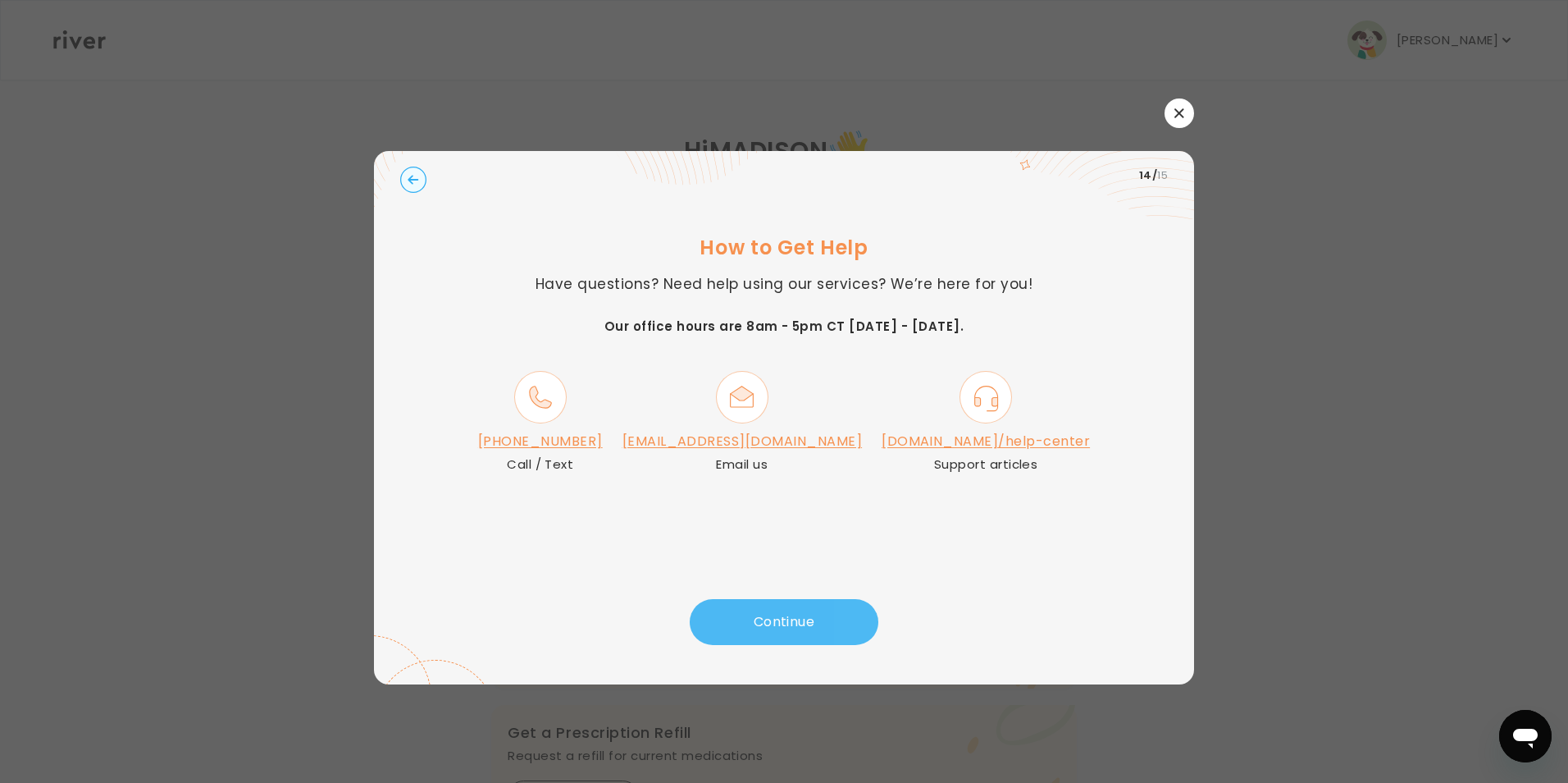
click at [749, 616] on button "Continue" at bounding box center [784, 621] width 188 height 46
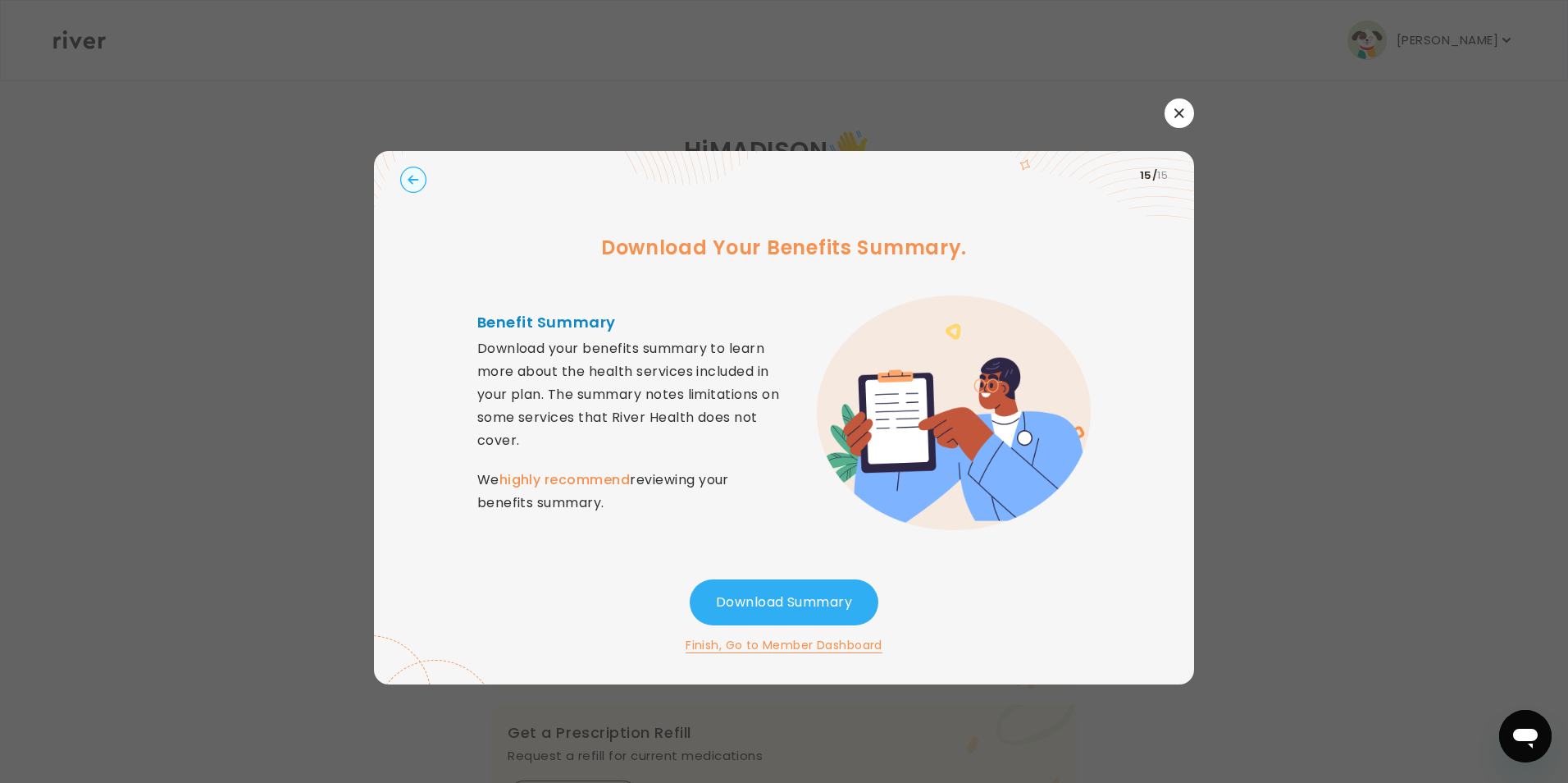
click at [1189, 120] on button "button" at bounding box center [1179, 113] width 29 height 29
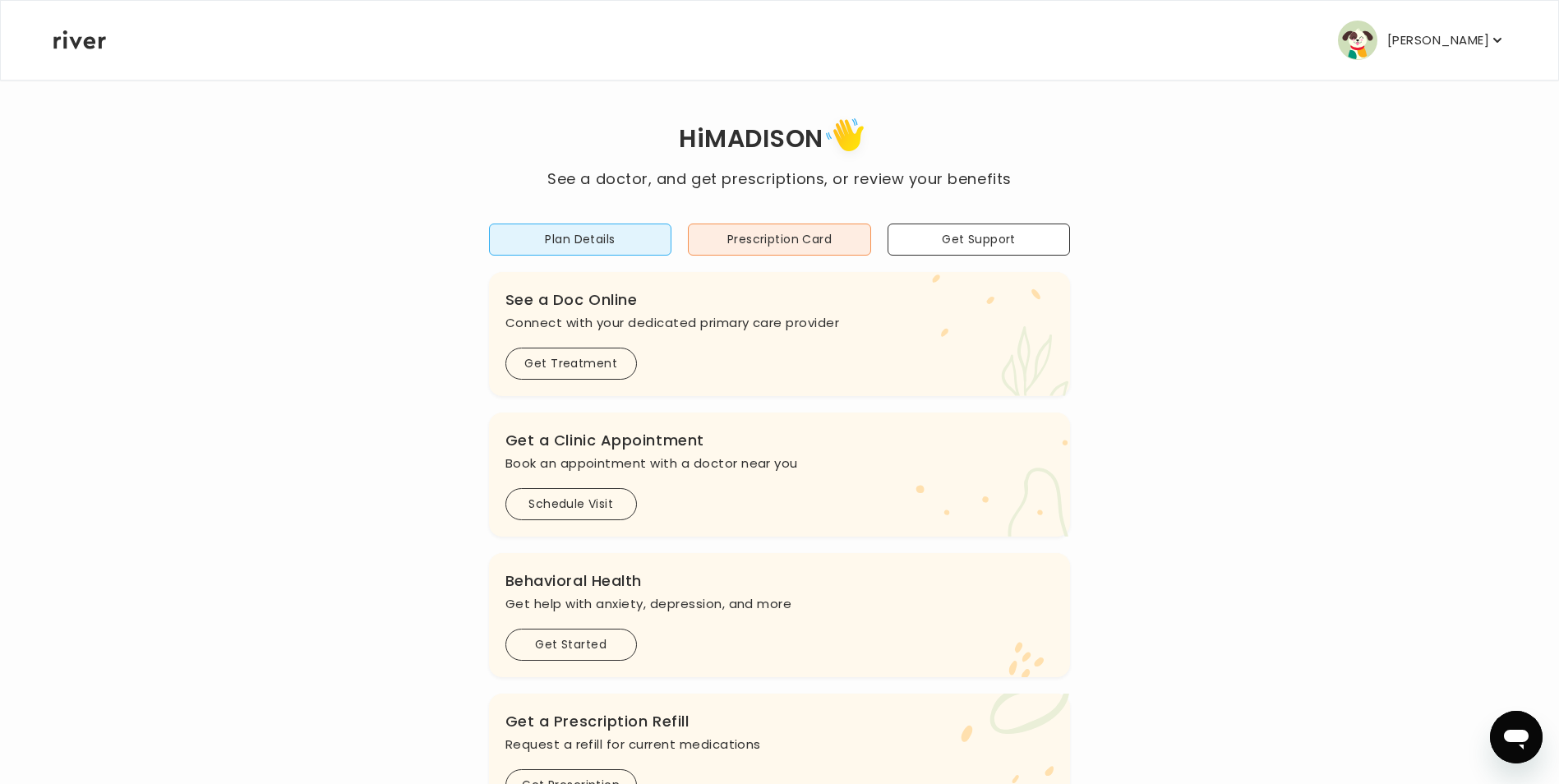
scroll to position [165, 0]
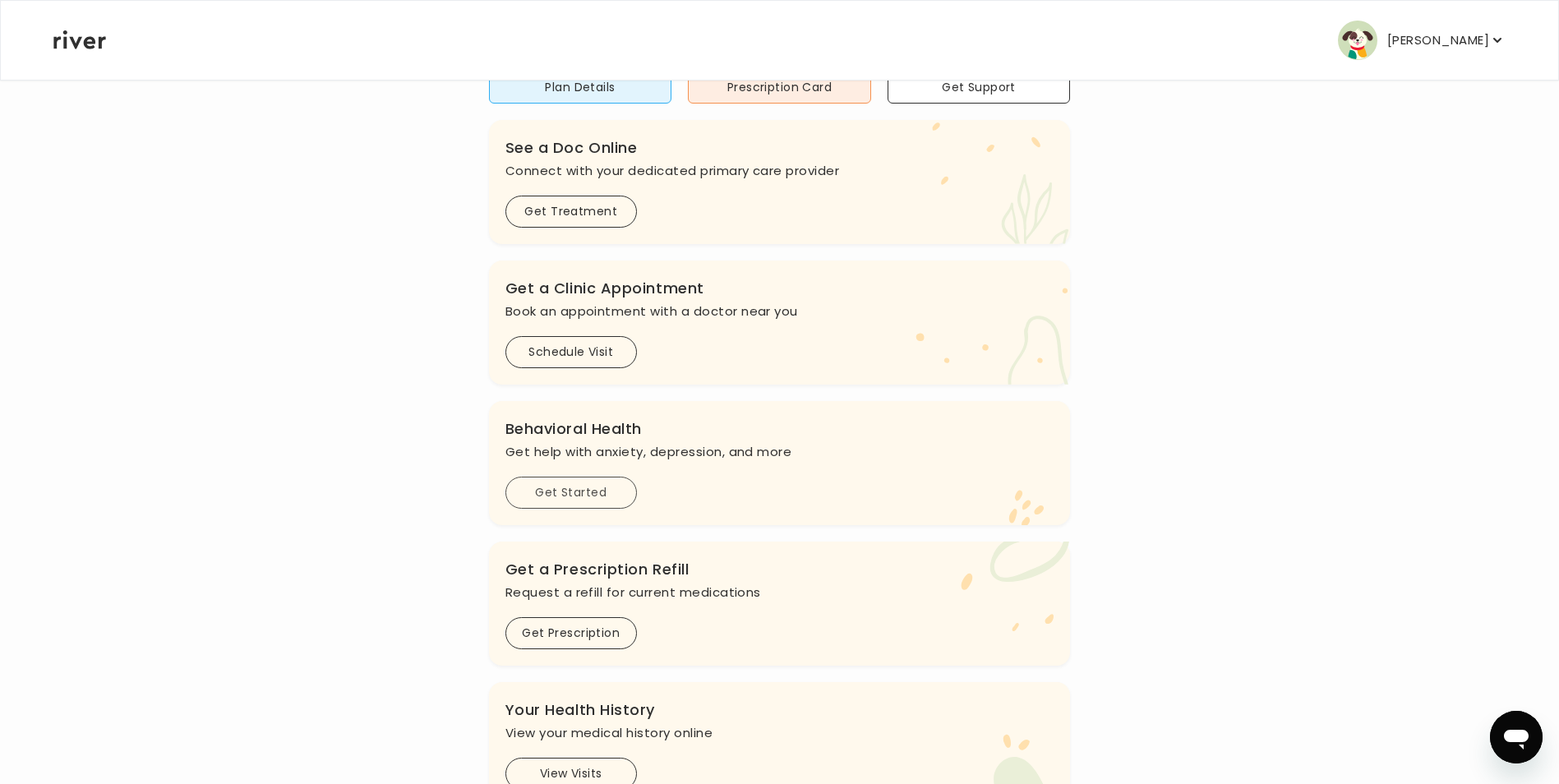
click at [599, 485] on button "Get Started" at bounding box center [571, 492] width 132 height 32
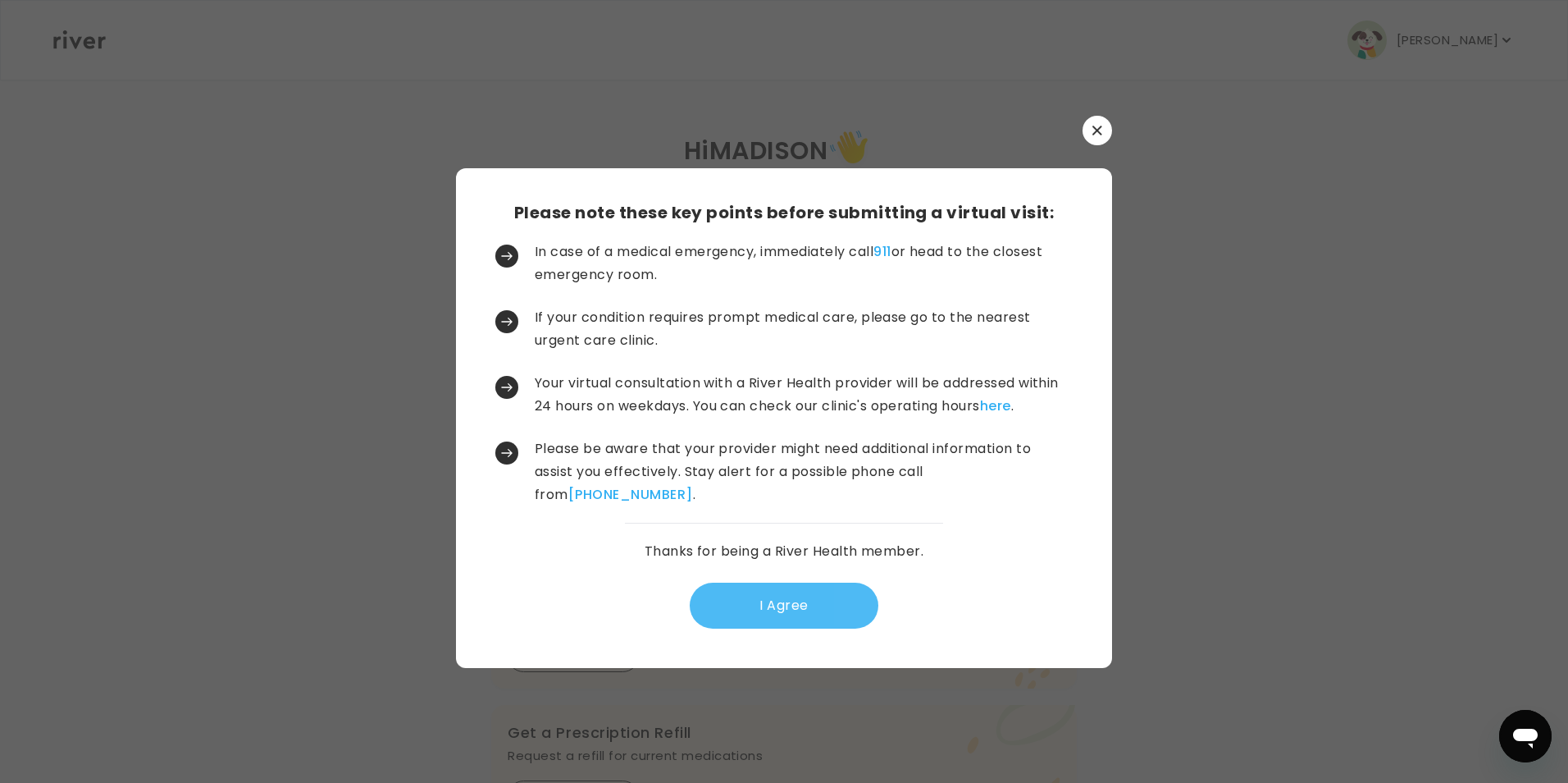
click at [755, 613] on button "I Agree" at bounding box center [784, 605] width 188 height 46
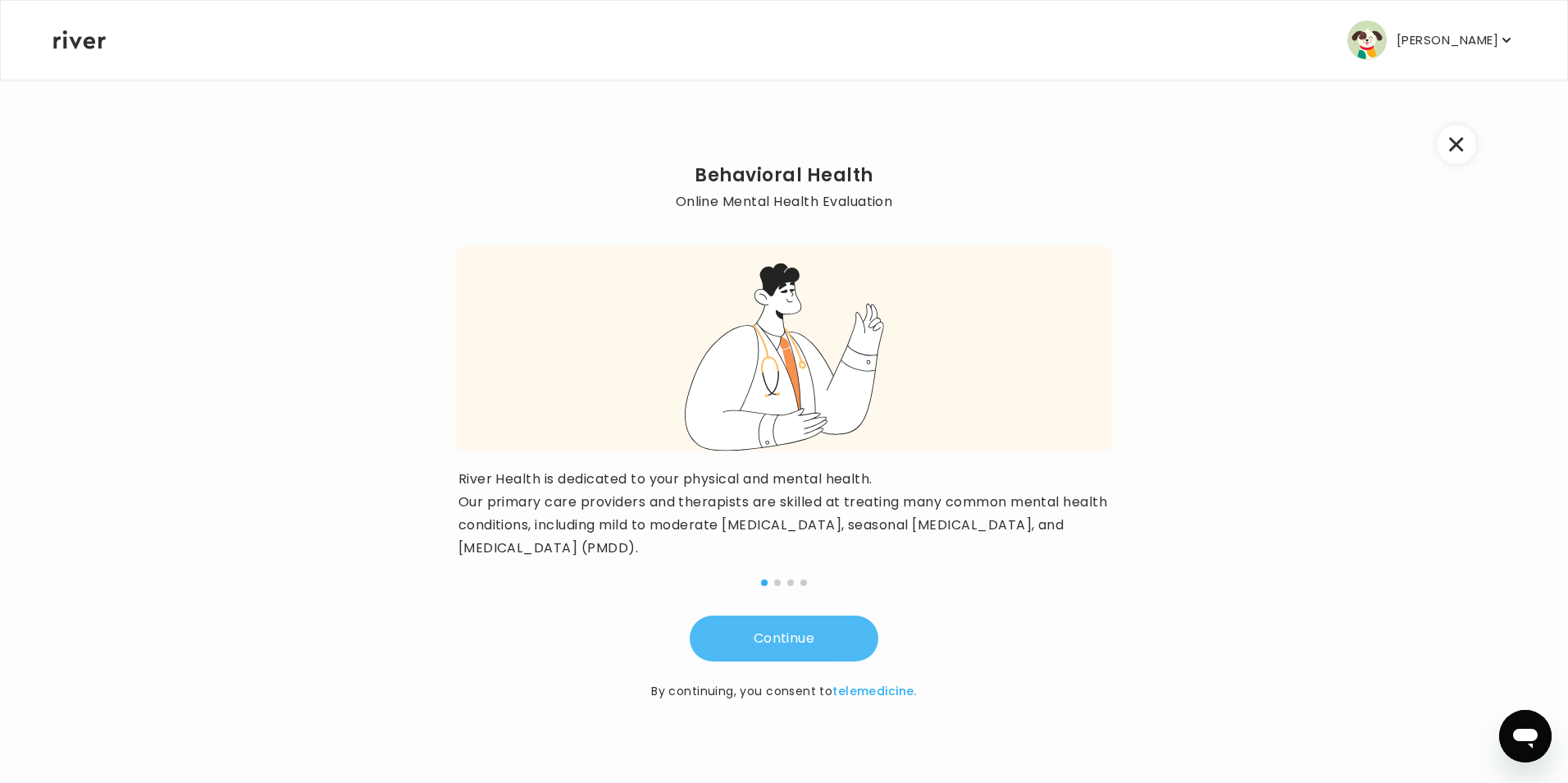
click at [784, 633] on button "Continue" at bounding box center [784, 638] width 188 height 46
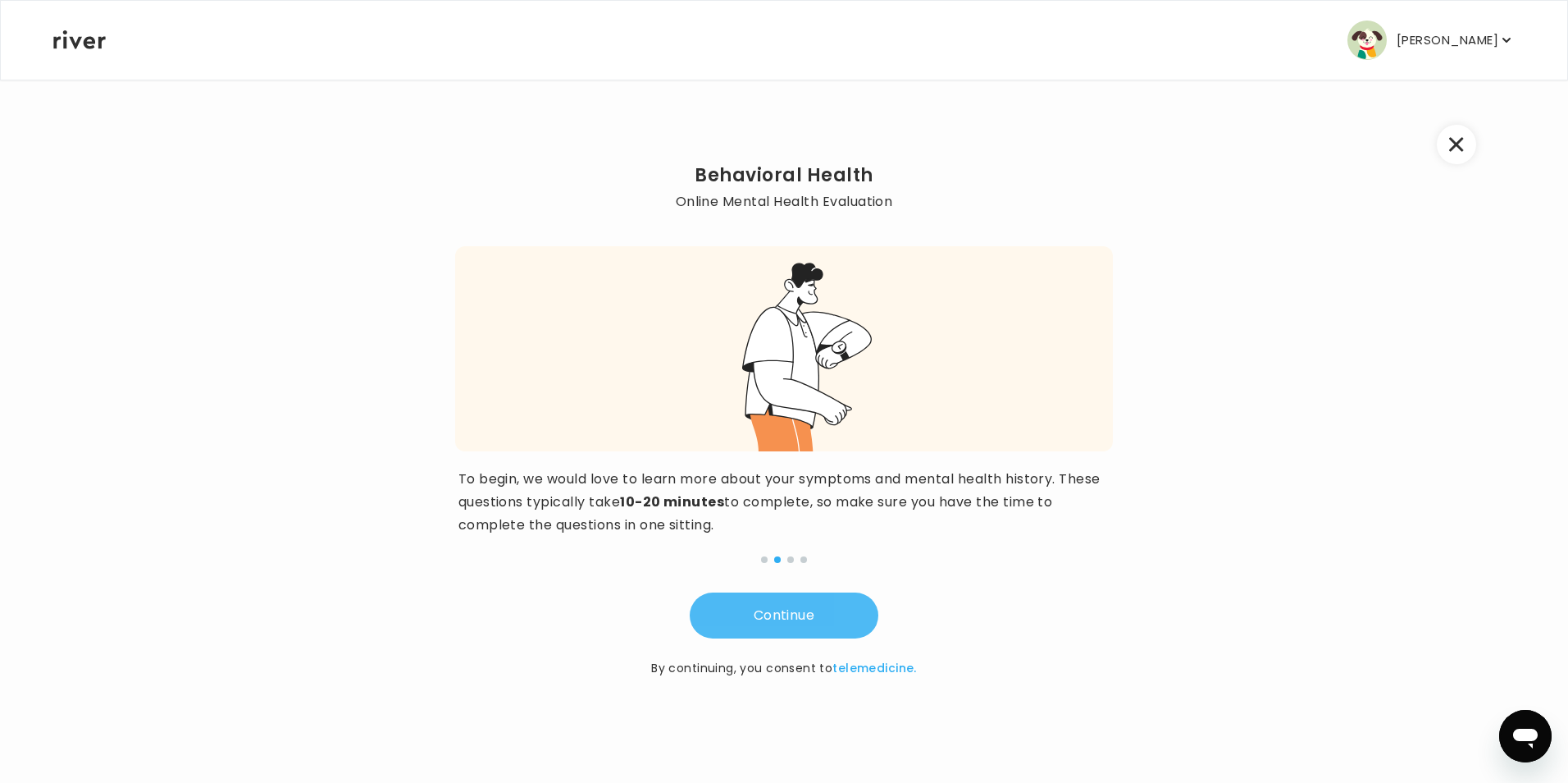
click at [771, 620] on button "Continue" at bounding box center [784, 615] width 188 height 46
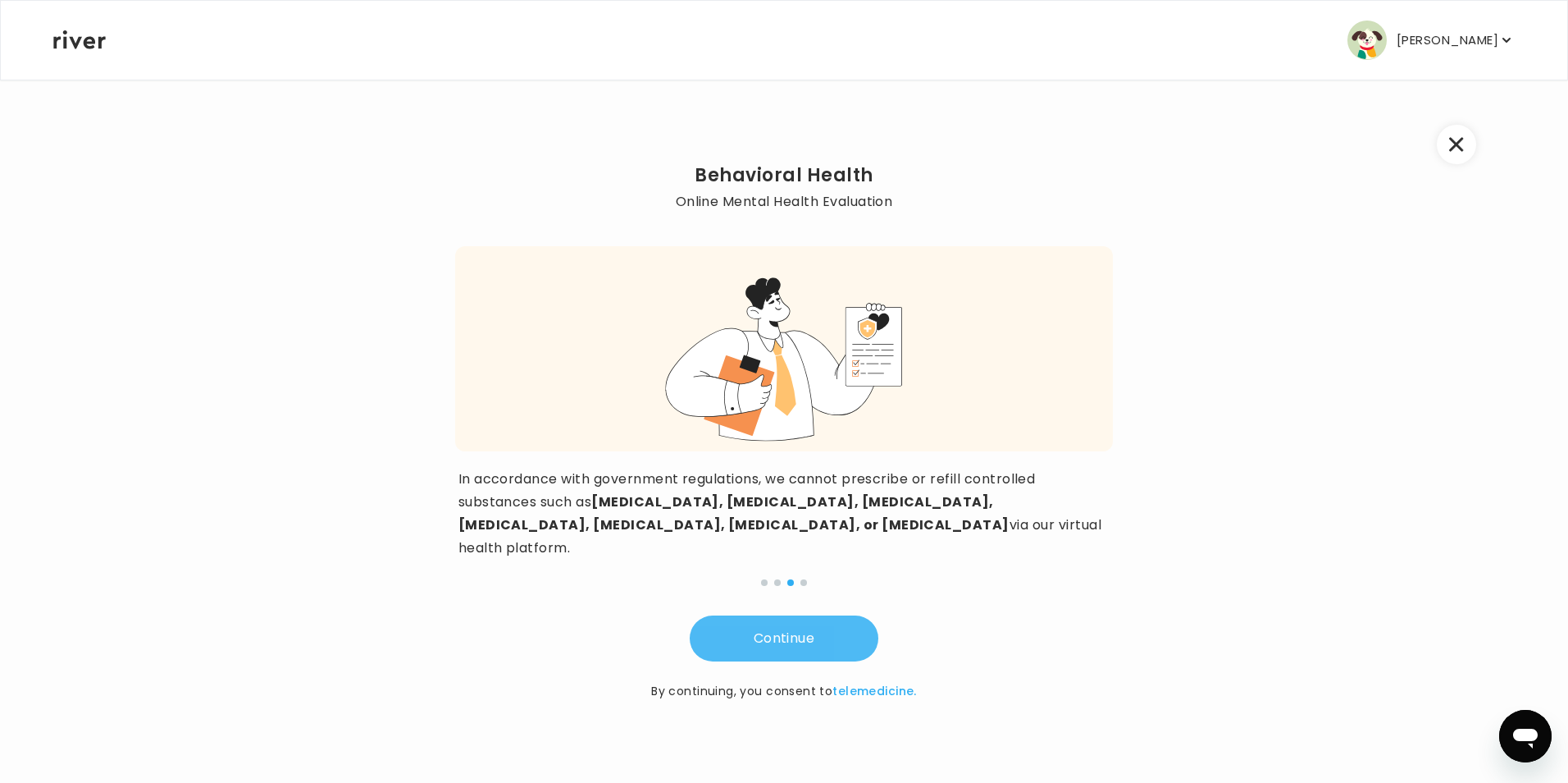
click at [770, 620] on button "Continue" at bounding box center [784, 638] width 188 height 46
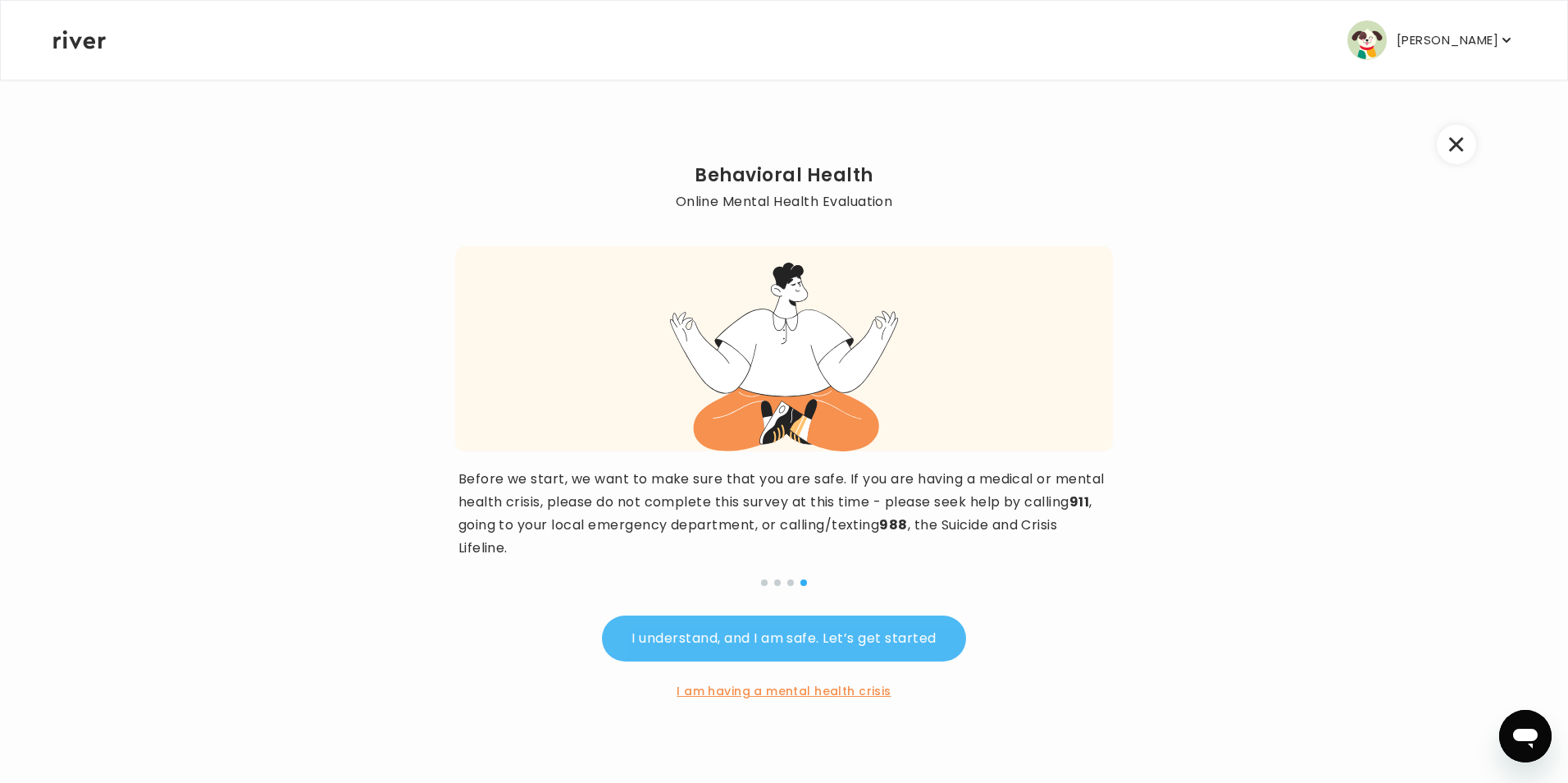
click at [768, 621] on button "I understand, and I am safe. Let’s get started" at bounding box center [784, 638] width 363 height 46
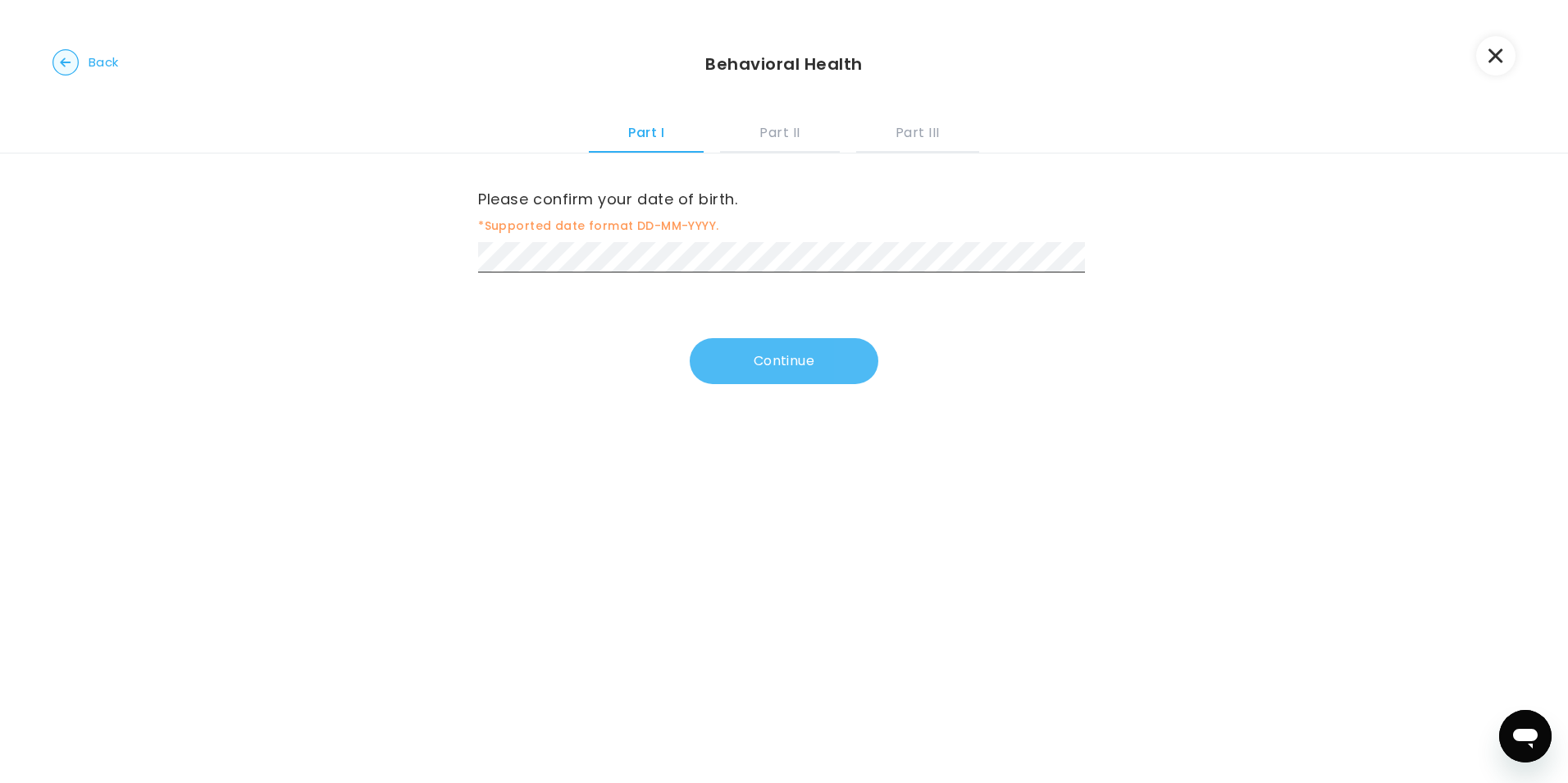
click at [772, 361] on button "Continue" at bounding box center [784, 361] width 188 height 46
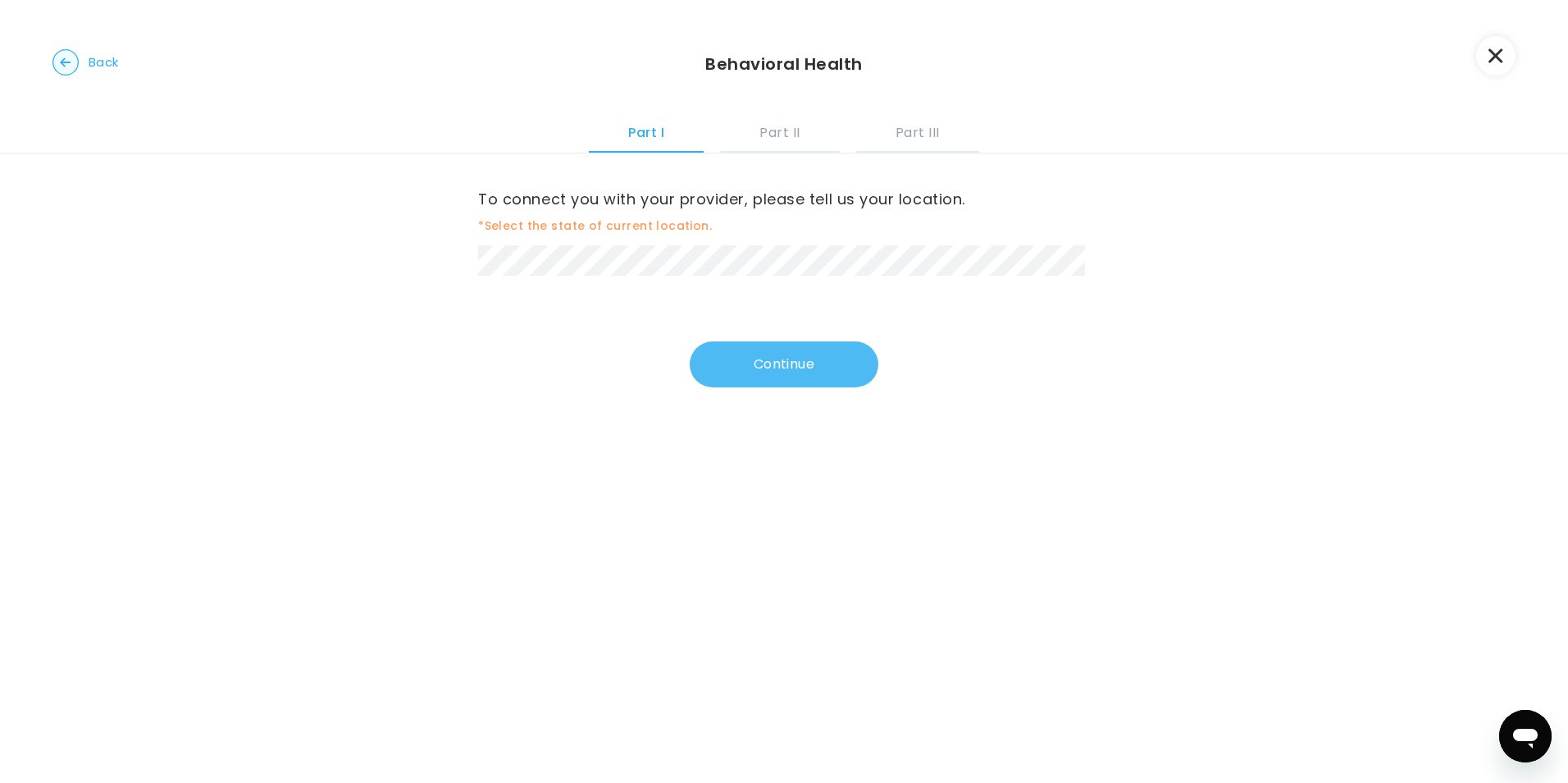
click at [781, 366] on button "Continue" at bounding box center [784, 364] width 188 height 46
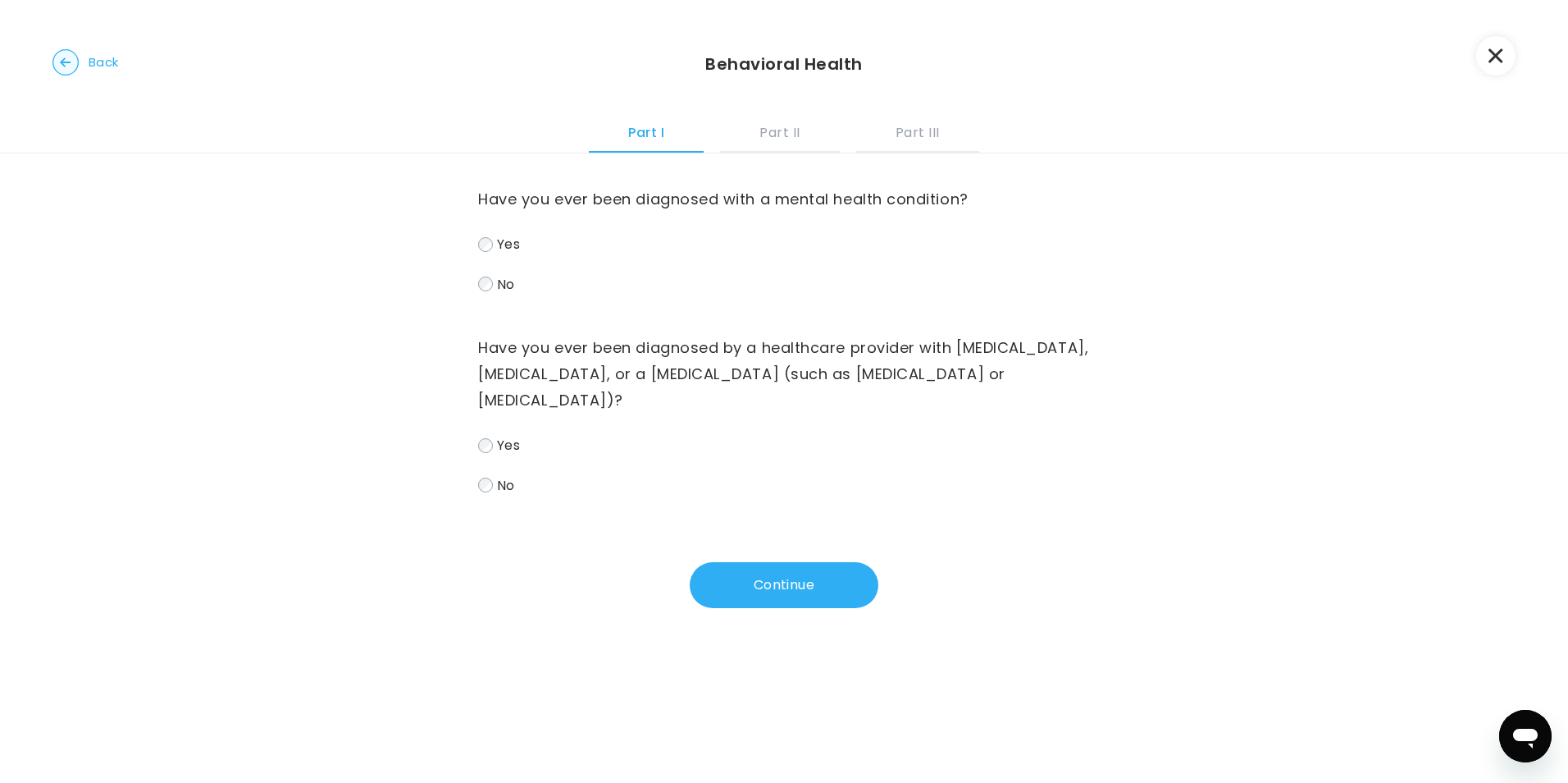
click at [519, 291] on label "No" at bounding box center [784, 285] width 612 height 24
click at [497, 478] on span "No" at bounding box center [506, 484] width 18 height 19
click at [707, 590] on button "Continue" at bounding box center [784, 584] width 188 height 46
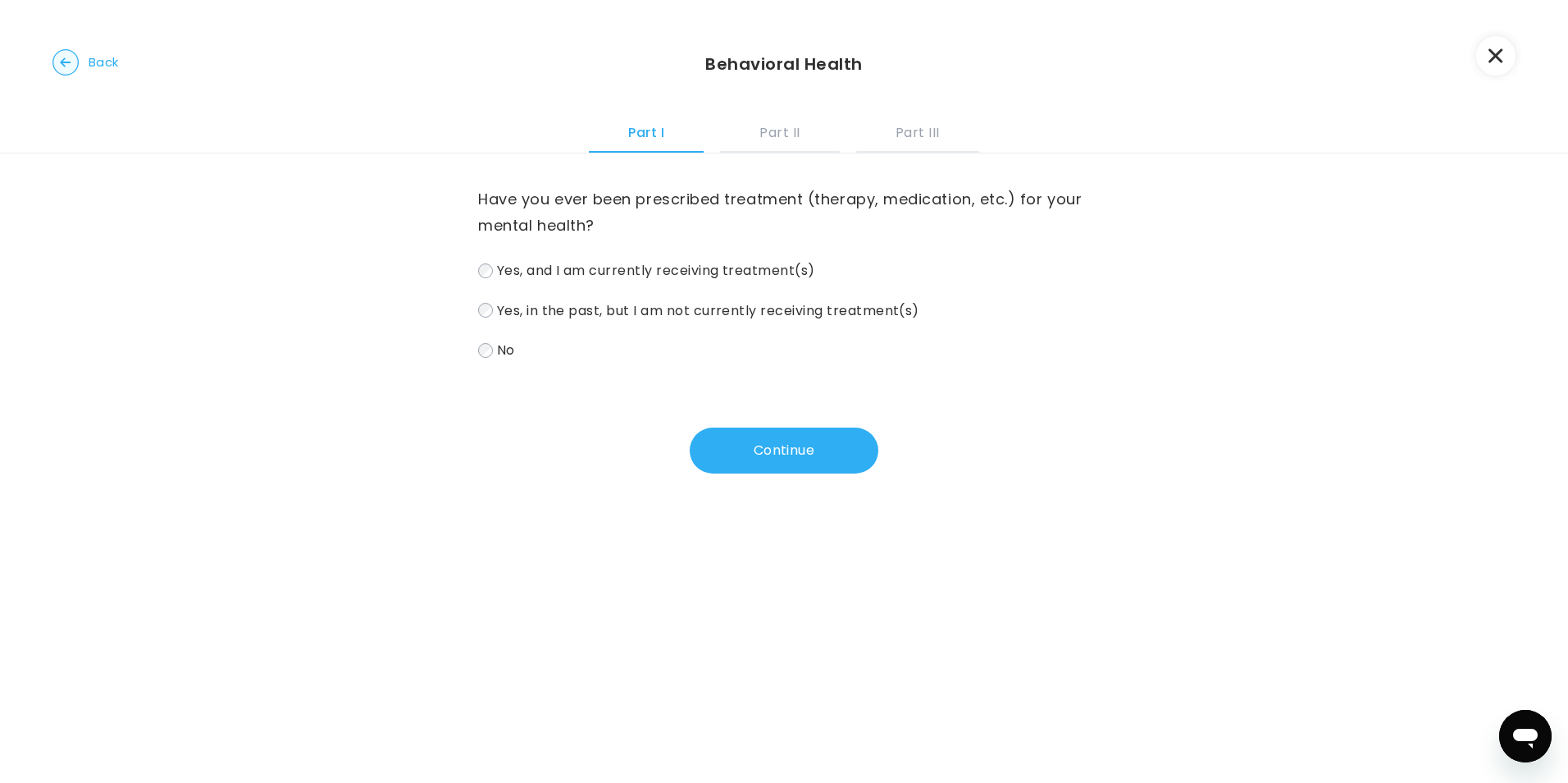
click at [520, 340] on label "No" at bounding box center [784, 350] width 612 height 24
click at [871, 455] on div "Continue" at bounding box center [784, 450] width 612 height 46
click at [865, 449] on button "Continue" at bounding box center [784, 450] width 188 height 46
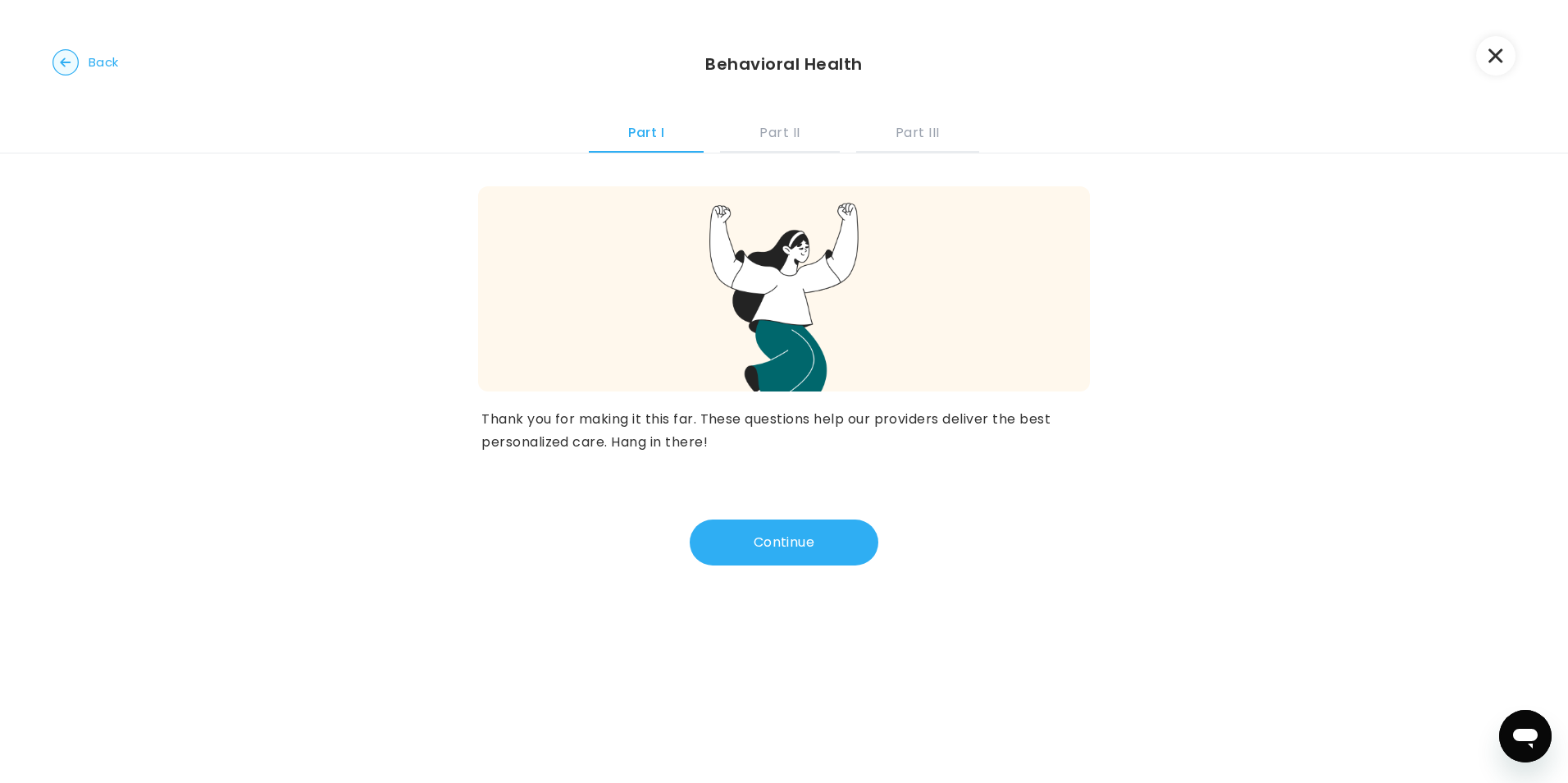
click at [820, 556] on button "Continue" at bounding box center [784, 542] width 188 height 46
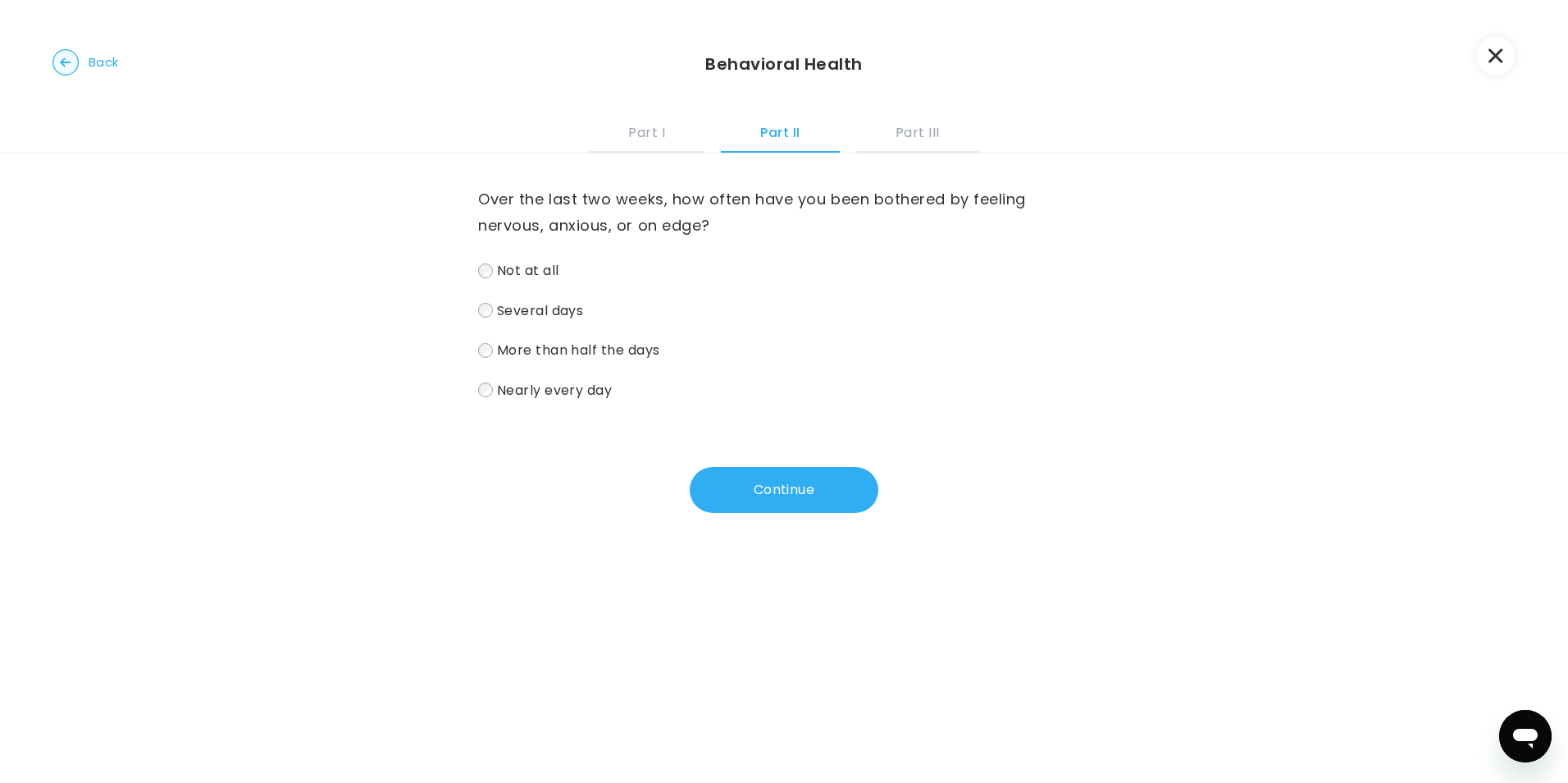
click at [575, 305] on span "Several days" at bounding box center [540, 310] width 87 height 19
click at [762, 487] on button "Continue" at bounding box center [784, 490] width 188 height 46
drag, startPoint x: 579, startPoint y: 381, endPoint x: 587, endPoint y: 385, distance: 8.9
click at [586, 384] on span "Nearly every day" at bounding box center [555, 390] width 115 height 19
click at [605, 391] on span "Nearly every day" at bounding box center [555, 390] width 115 height 19
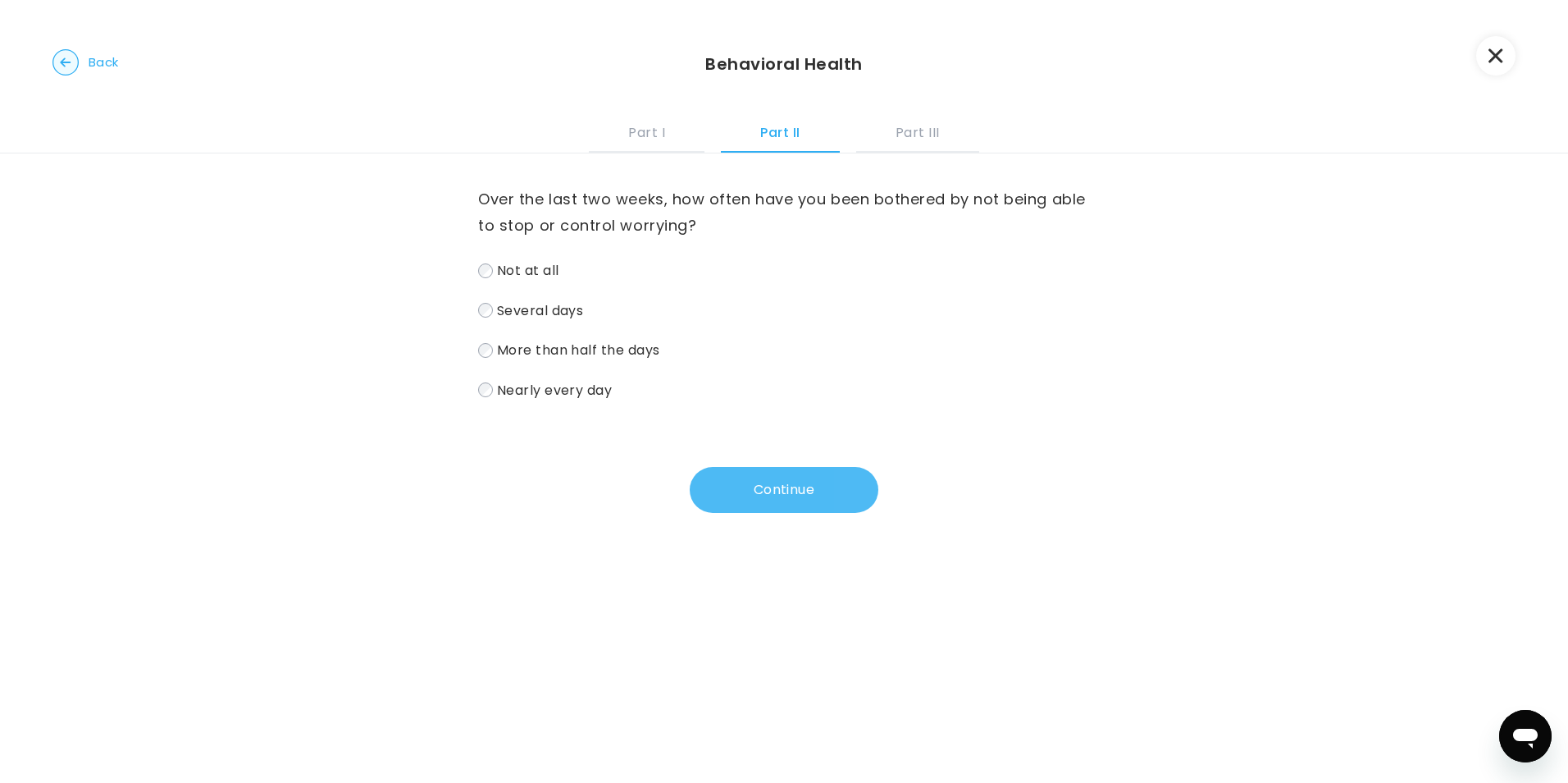
click at [700, 498] on button "Continue" at bounding box center [784, 490] width 188 height 46
click at [588, 402] on div "Over the last two weeks, how often have you been bothered by worrying too much …" at bounding box center [784, 333] width 612 height 360
click at [597, 398] on span "Nearly every day" at bounding box center [555, 390] width 115 height 19
click at [719, 502] on button "Continue" at bounding box center [784, 490] width 188 height 46
click at [556, 304] on span "Several days" at bounding box center [540, 310] width 87 height 19
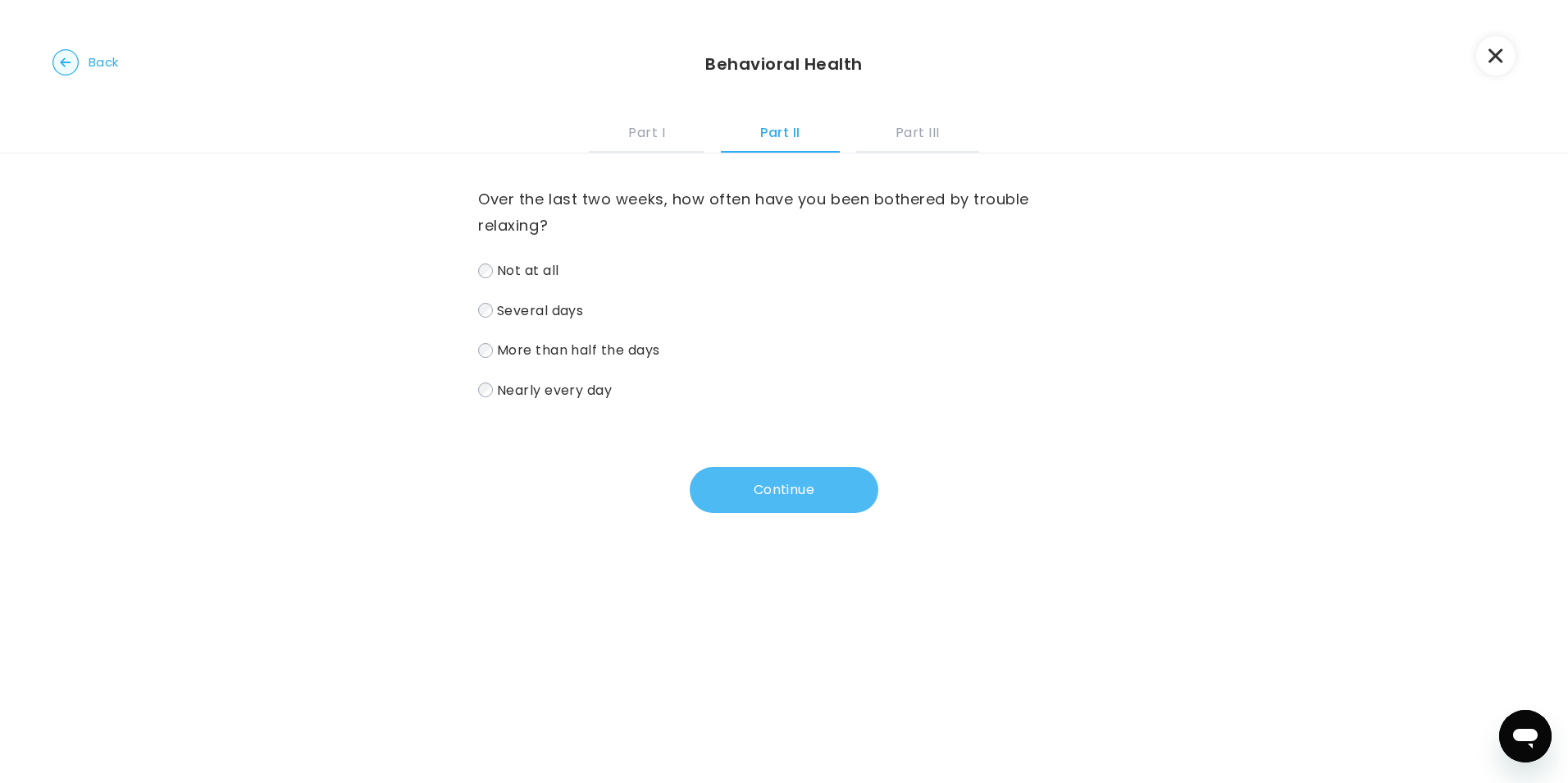
click at [703, 499] on button "Continue" at bounding box center [784, 490] width 188 height 46
click at [593, 321] on label "Several days" at bounding box center [784, 311] width 612 height 24
click at [760, 513] on button "Continue" at bounding box center [784, 490] width 188 height 46
click at [604, 399] on span "Nearly every day" at bounding box center [555, 390] width 115 height 19
click at [764, 487] on button "Continue" at bounding box center [784, 490] width 188 height 46
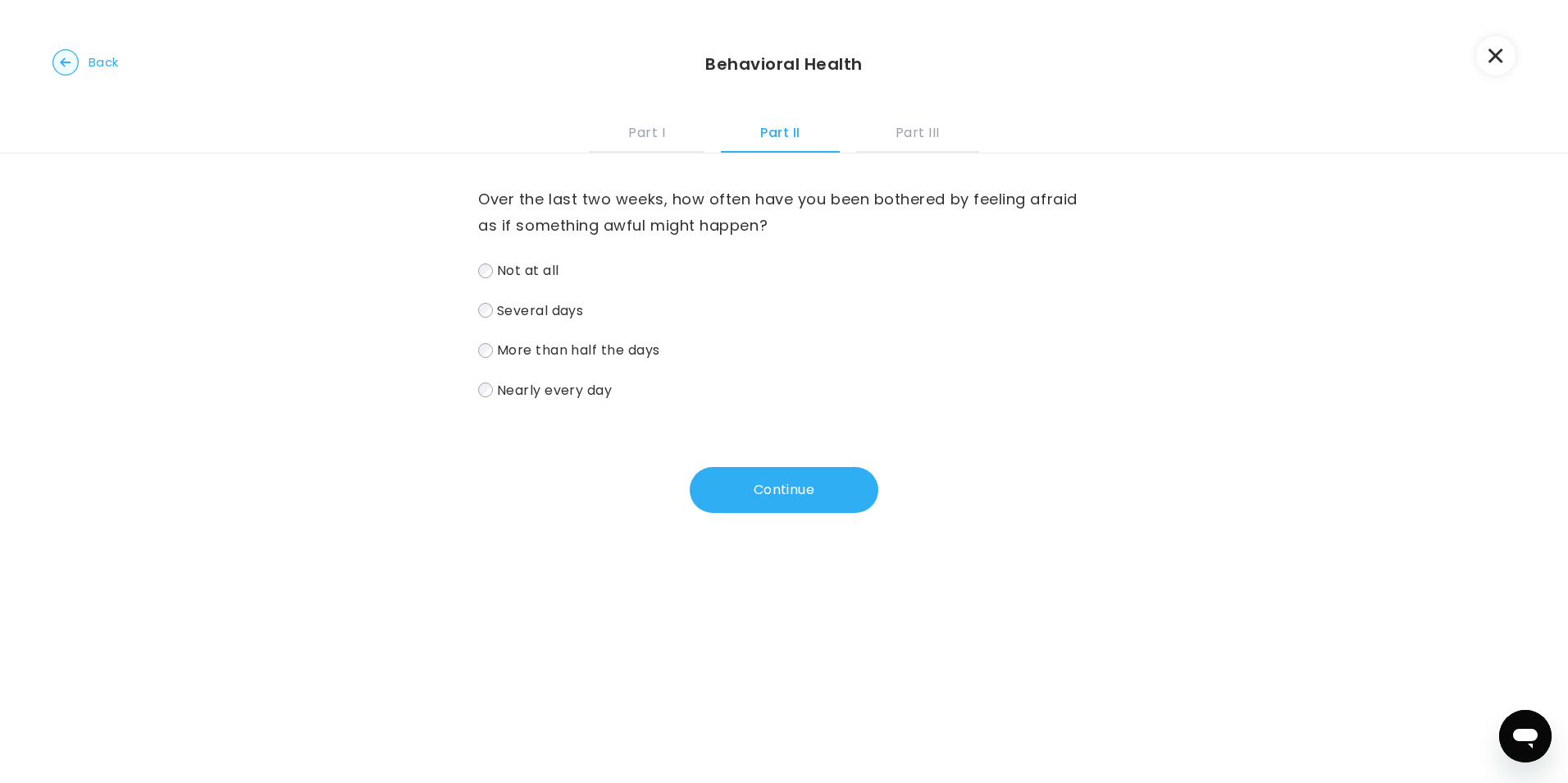
click at [613, 392] on label "Nearly every day" at bounding box center [784, 391] width 612 height 24
drag, startPoint x: 614, startPoint y: 346, endPoint x: 614, endPoint y: 370, distance: 24.0
click at [614, 370] on div "Not at all Several days More than half the days Nearly every day" at bounding box center [784, 330] width 612 height 143
click at [691, 421] on div "Over the last two weeks, how often have you been bothered by feeling afraid as …" at bounding box center [784, 333] width 612 height 360
click at [646, 343] on span "More than half the days" at bounding box center [579, 350] width 163 height 19
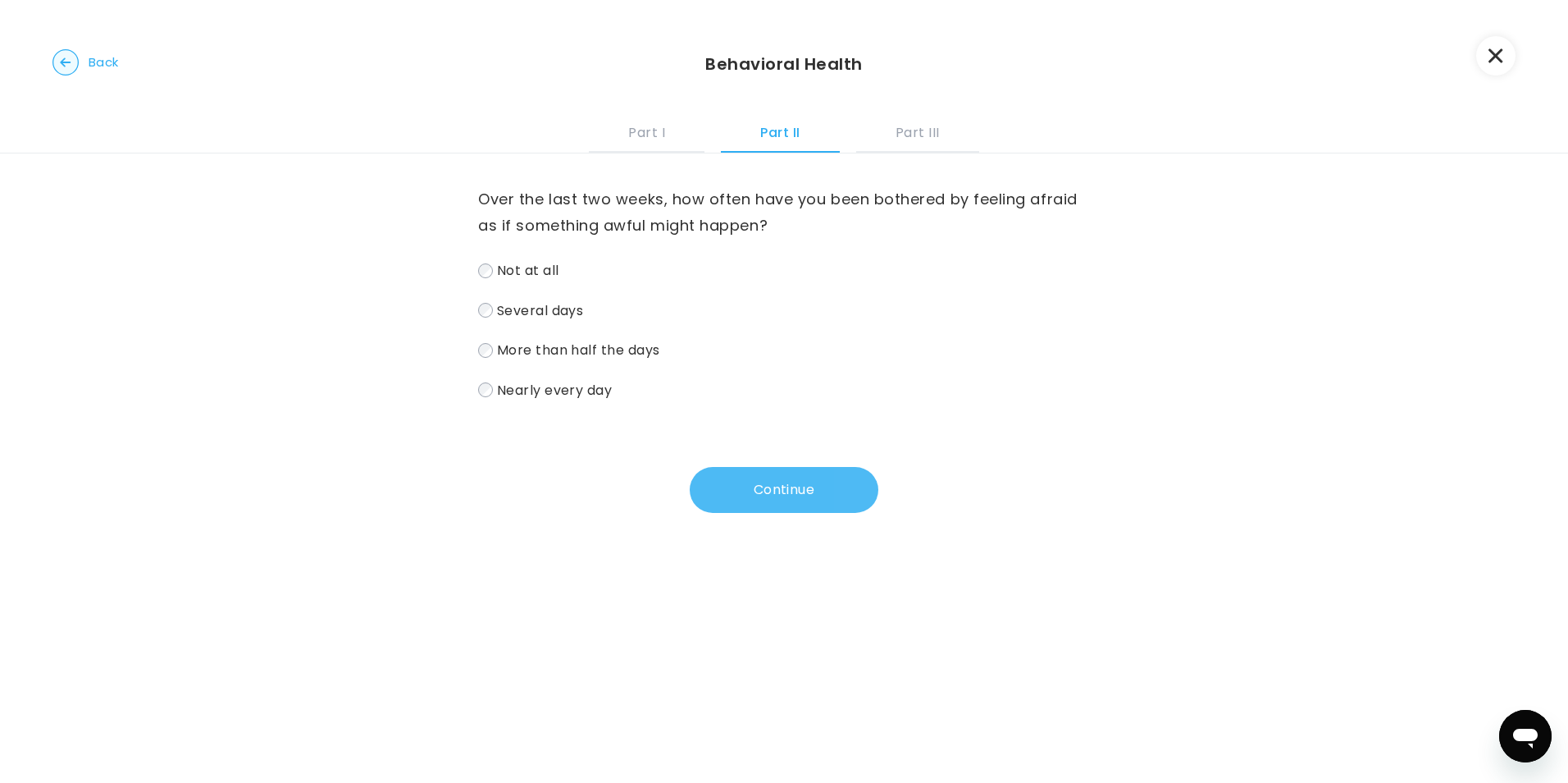
click at [801, 496] on button "Continue" at bounding box center [784, 490] width 188 height 46
click at [641, 360] on label "More than half the days" at bounding box center [784, 350] width 612 height 24
drag, startPoint x: 788, startPoint y: 528, endPoint x: 787, endPoint y: 503, distance: 25.0
click at [788, 527] on div "Over the last two weeks, how often have you been bothered by little interest or…" at bounding box center [784, 353] width 1568 height 400
click at [772, 459] on div "Over the last two weeks, how often have you been bothered by little interest or…" at bounding box center [784, 333] width 612 height 360
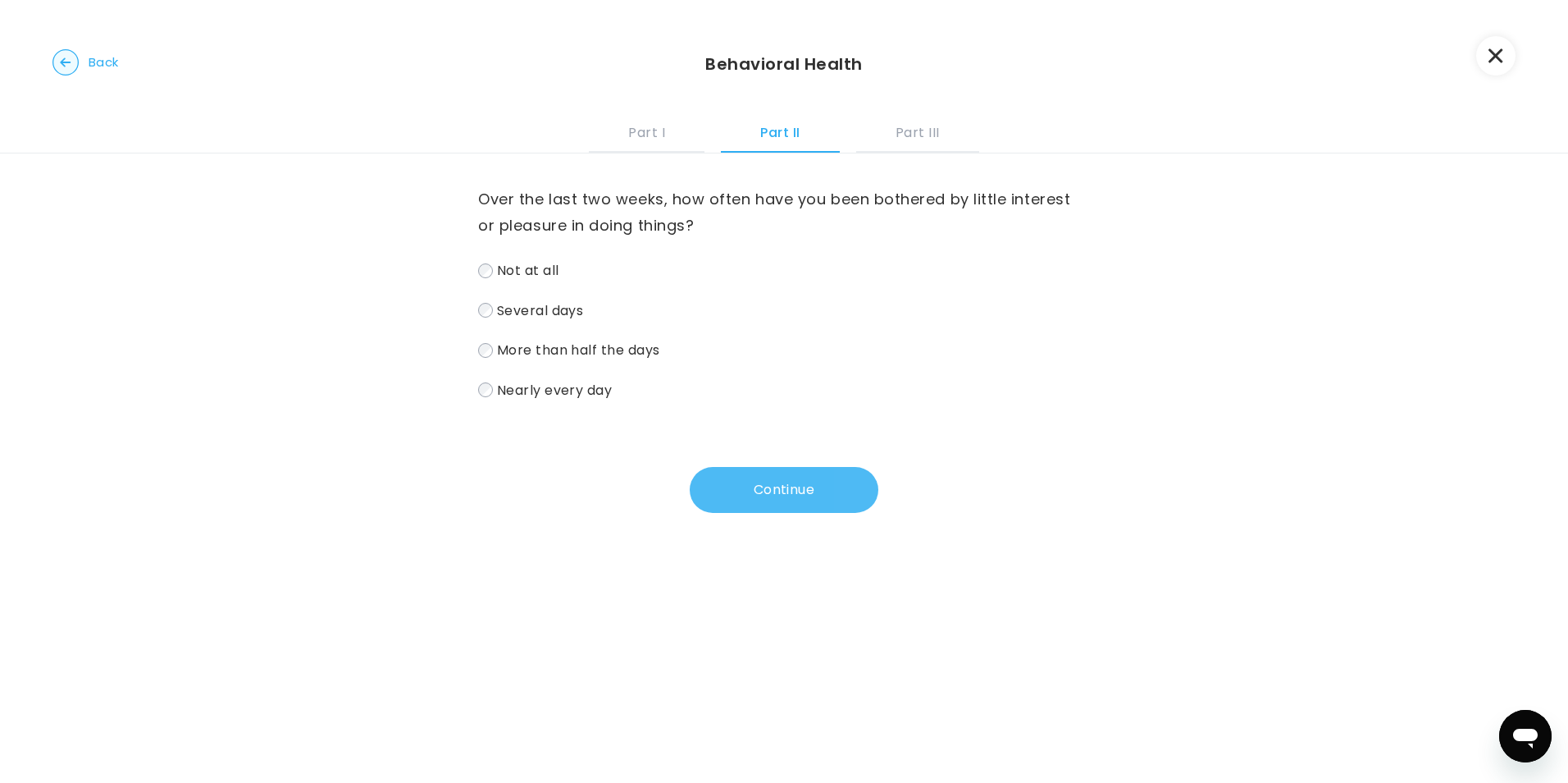
click at [775, 473] on button "Continue" at bounding box center [784, 490] width 188 height 46
drag, startPoint x: 593, startPoint y: 385, endPoint x: 646, endPoint y: 428, distance: 68.2
click at [593, 388] on span "Nearly every day" at bounding box center [555, 390] width 115 height 19
drag, startPoint x: 628, startPoint y: 340, endPoint x: 630, endPoint y: 350, distance: 10.2
click at [623, 348] on span "More than half the days" at bounding box center [579, 350] width 163 height 19
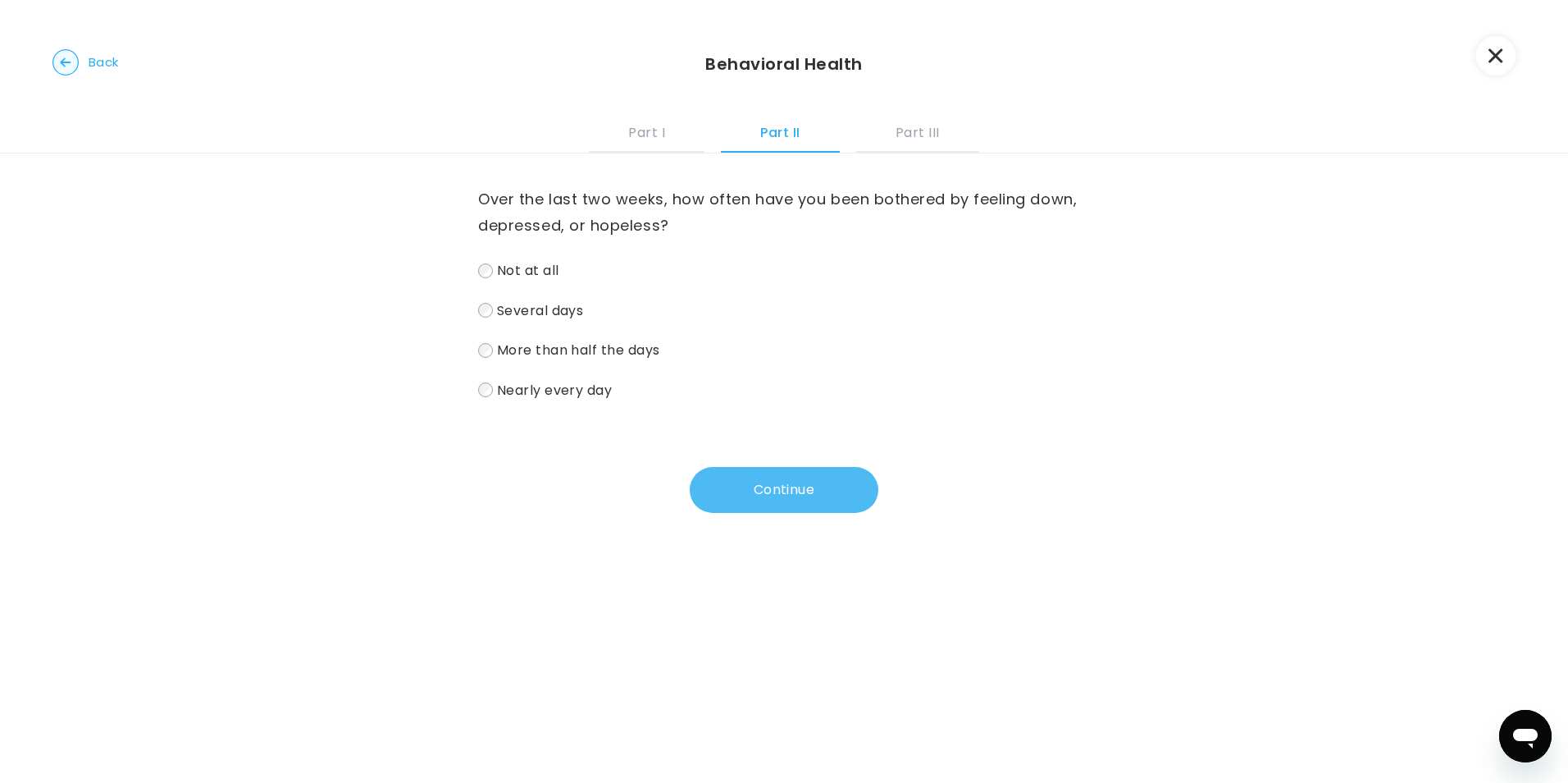
click at [716, 490] on button "Continue" at bounding box center [784, 490] width 188 height 46
click at [583, 403] on div "Over the last two weeks, how often have you been bothered by trouble falling or…" at bounding box center [784, 333] width 612 height 360
click at [631, 381] on label "Nearly every day" at bounding box center [784, 391] width 612 height 24
click at [736, 486] on button "Continue" at bounding box center [784, 490] width 188 height 46
click at [604, 402] on div "Over the last two weeks, how often have you been bothered by feeling tired or h…" at bounding box center [784, 333] width 612 height 360
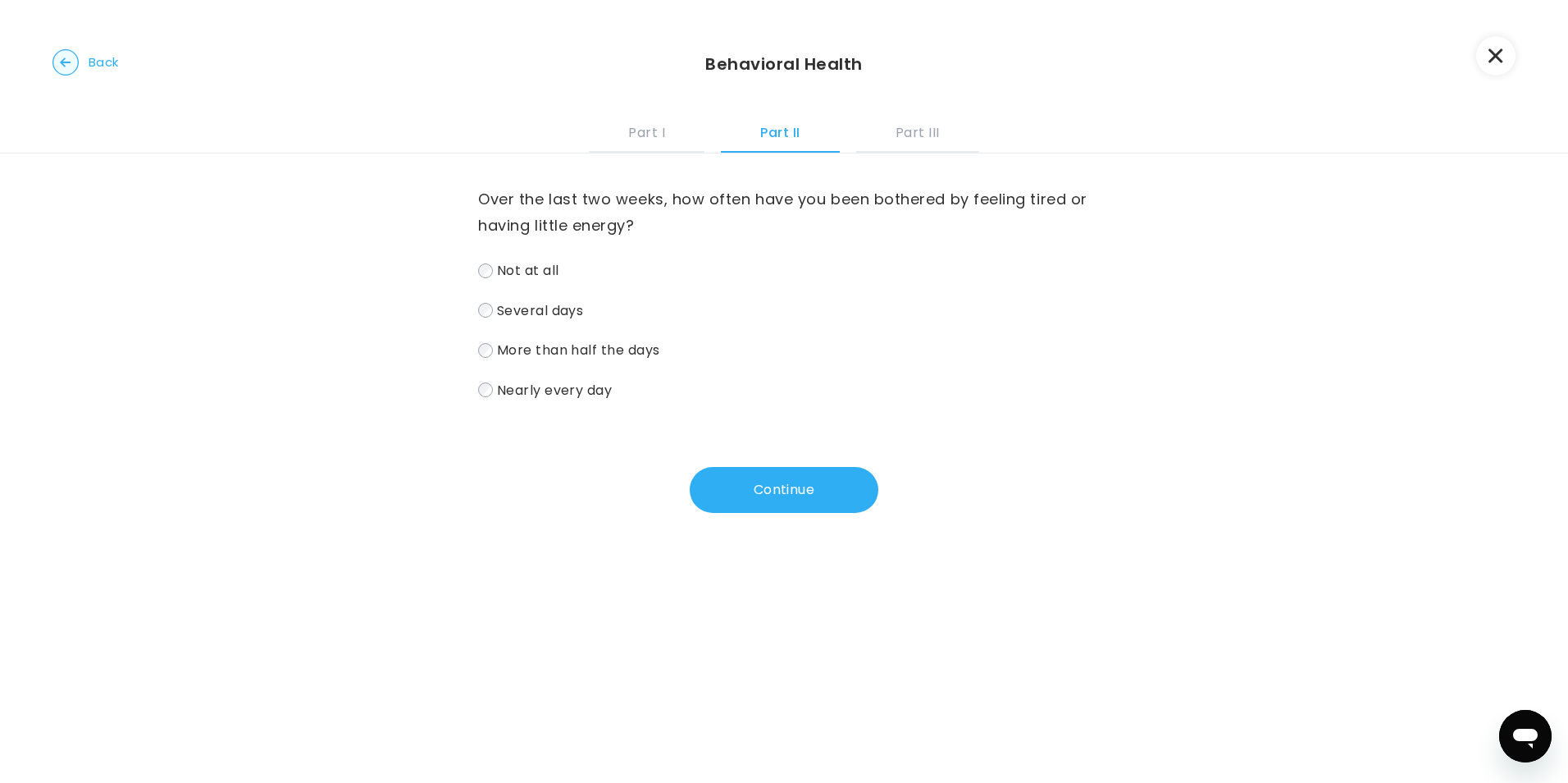
drag, startPoint x: 604, startPoint y: 397, endPoint x: 612, endPoint y: 404, distance: 10.6
click at [604, 400] on label "Nearly every day" at bounding box center [784, 391] width 612 height 24
click at [760, 514] on div "Over the last two weeks, how often have you been bothered by feeling tired or h…" at bounding box center [784, 353] width 1568 height 400
drag, startPoint x: 756, startPoint y: 485, endPoint x: 767, endPoint y: 490, distance: 12.1
click at [757, 489] on button "Continue" at bounding box center [784, 490] width 188 height 46
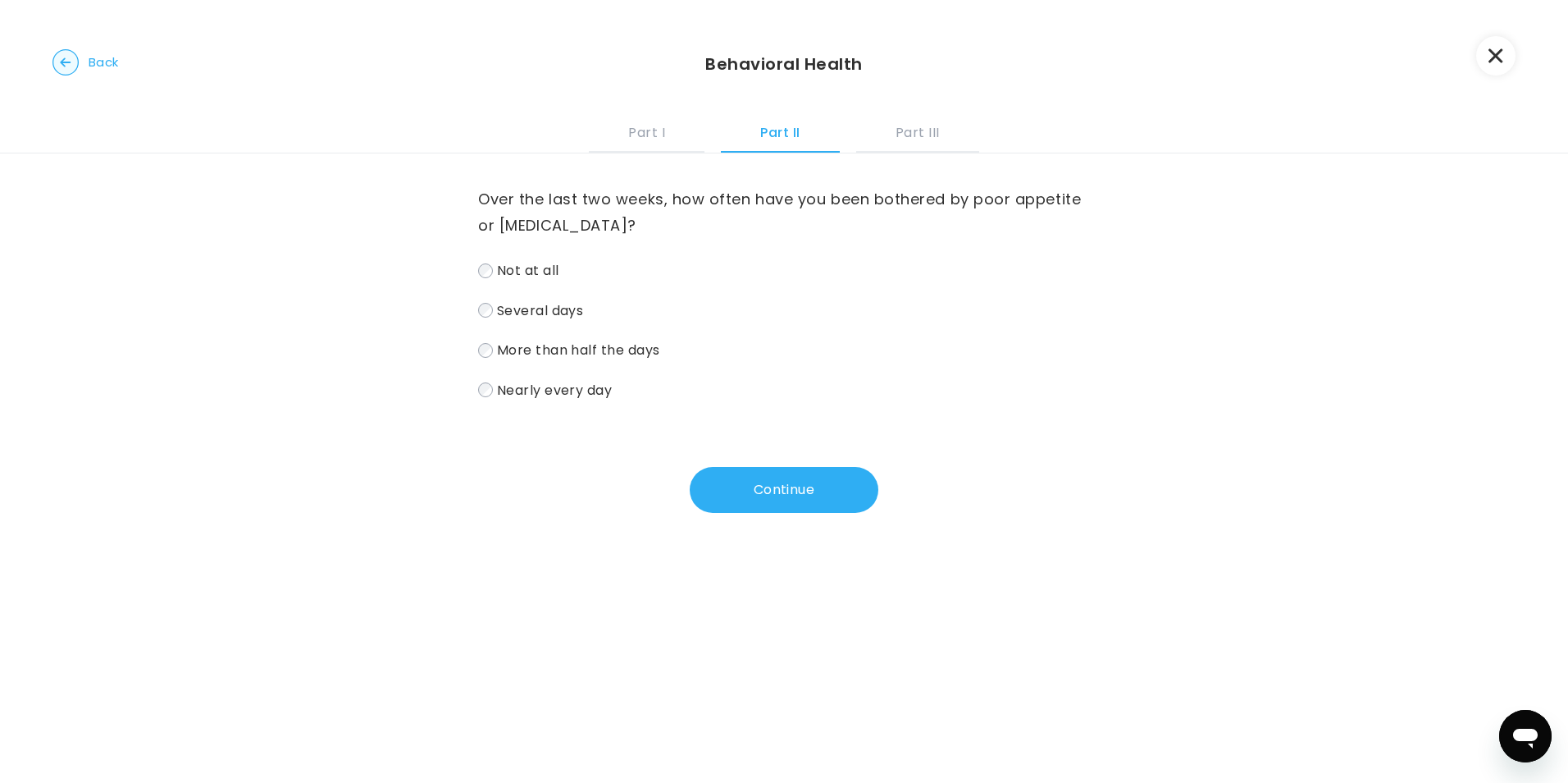
click at [598, 403] on div "Over the last two weeks, how often have you been bothered by poor appetite or o…" at bounding box center [784, 333] width 612 height 360
drag, startPoint x: 600, startPoint y: 403, endPoint x: 754, endPoint y: 376, distance: 156.3
click at [727, 388] on label "Nearly every day" at bounding box center [784, 391] width 612 height 24
click at [755, 375] on div "Not at all Several days More than half the days Nearly every day" at bounding box center [784, 330] width 612 height 143
click at [813, 477] on button "Continue" at bounding box center [784, 490] width 188 height 46
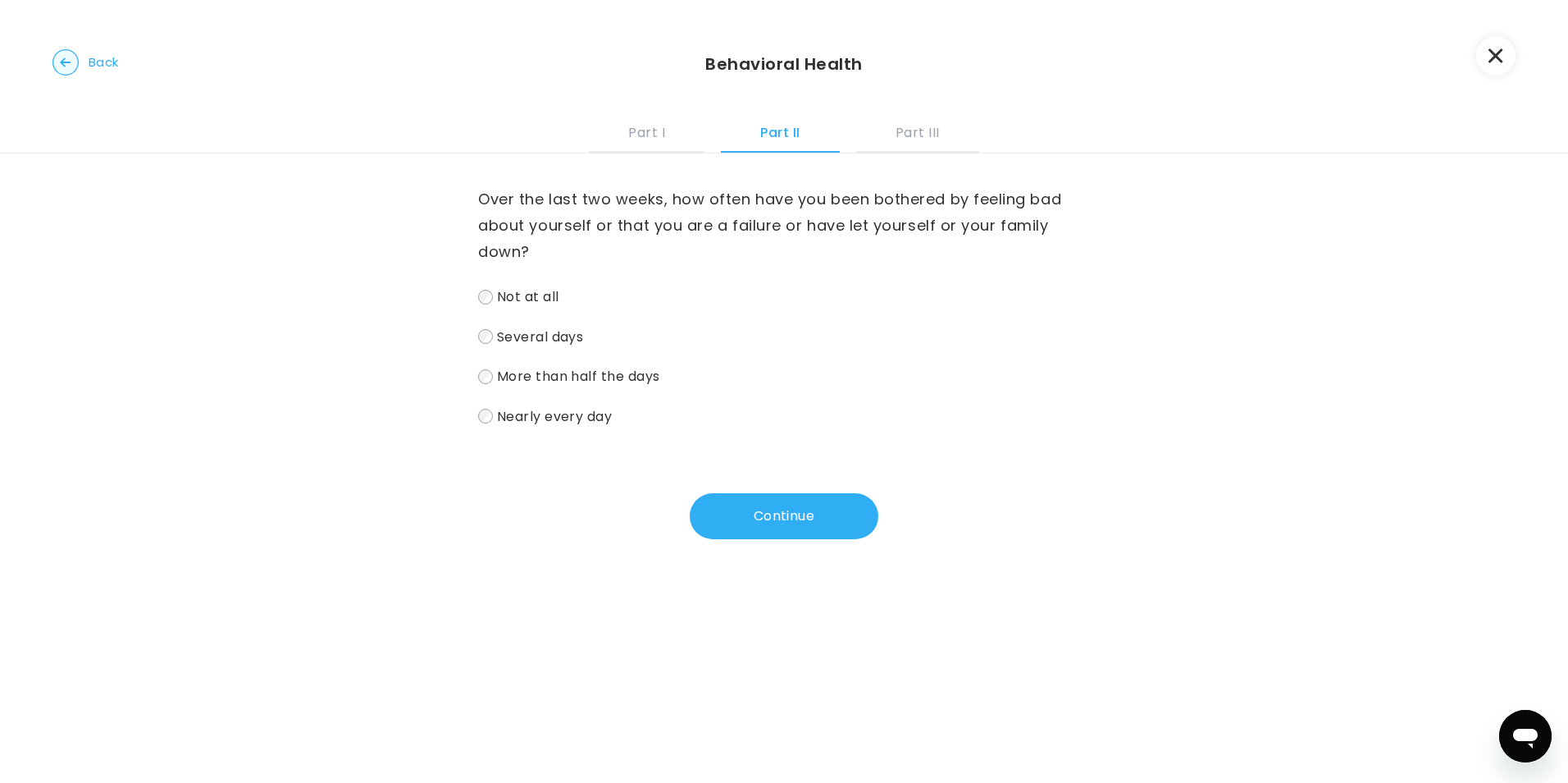
click at [533, 411] on span "Nearly every day" at bounding box center [555, 416] width 115 height 19
click at [827, 500] on button "Continue" at bounding box center [784, 515] width 188 height 46
click at [560, 331] on label "Several days" at bounding box center [784, 337] width 612 height 24
drag, startPoint x: 560, startPoint y: 331, endPoint x: 636, endPoint y: 329, distance: 76.0
click at [636, 328] on div "Not at all Several days More than half the days Nearly every day" at bounding box center [784, 356] width 612 height 143
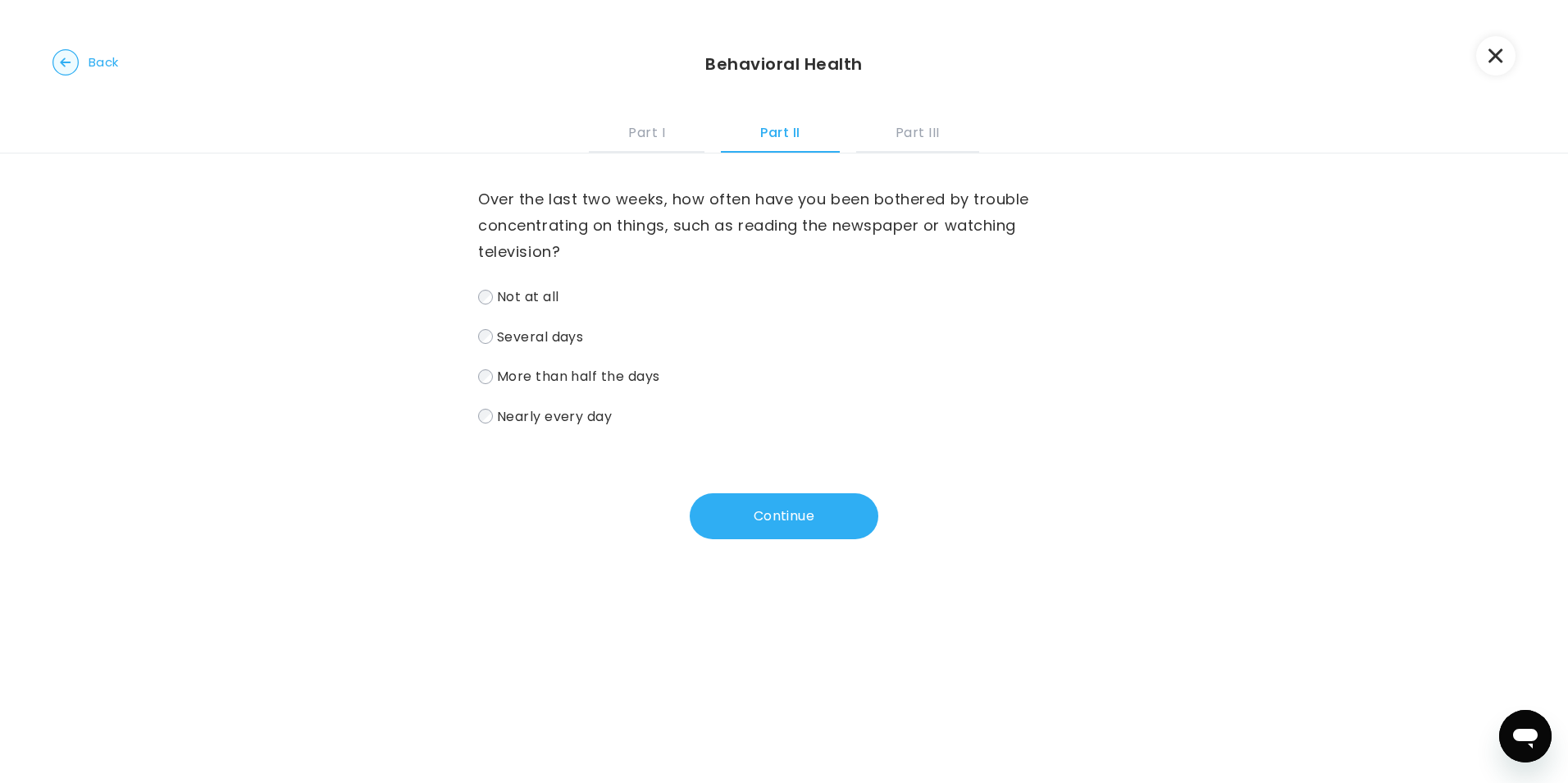
click at [622, 340] on label "Several days" at bounding box center [784, 337] width 612 height 24
drag, startPoint x: 728, startPoint y: 515, endPoint x: 729, endPoint y: 496, distance: 19.0
click at [729, 515] on button "Continue" at bounding box center [784, 515] width 188 height 46
click at [601, 419] on span "Nearly every day" at bounding box center [555, 416] width 115 height 19
click at [799, 522] on button "Continue" at bounding box center [784, 515] width 188 height 46
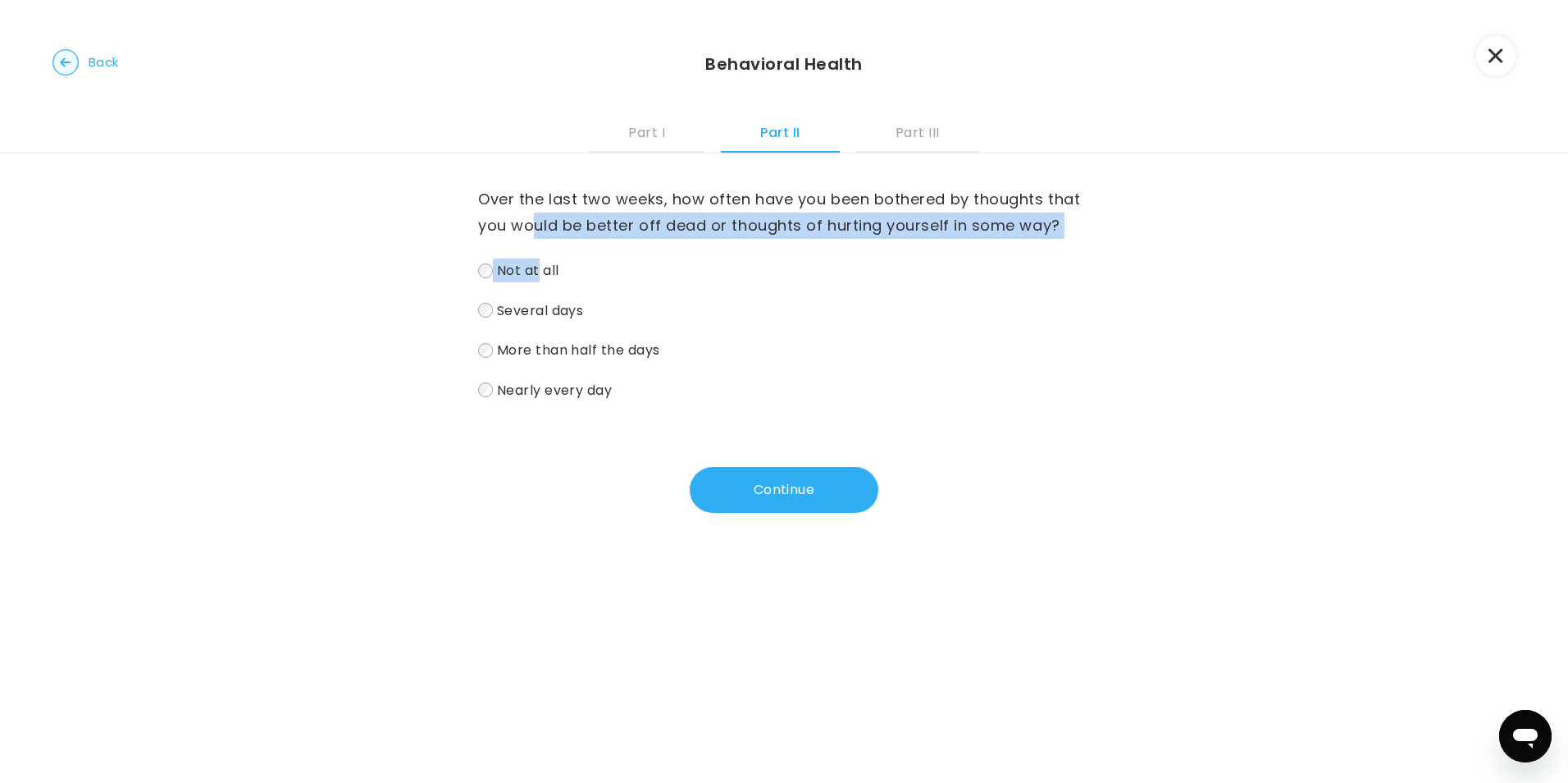
click at [532, 237] on div "Over the last two weeks, how often have you been bothered by thoughts that you …" at bounding box center [784, 293] width 612 height 215
click at [528, 280] on label "Not at all" at bounding box center [784, 270] width 612 height 24
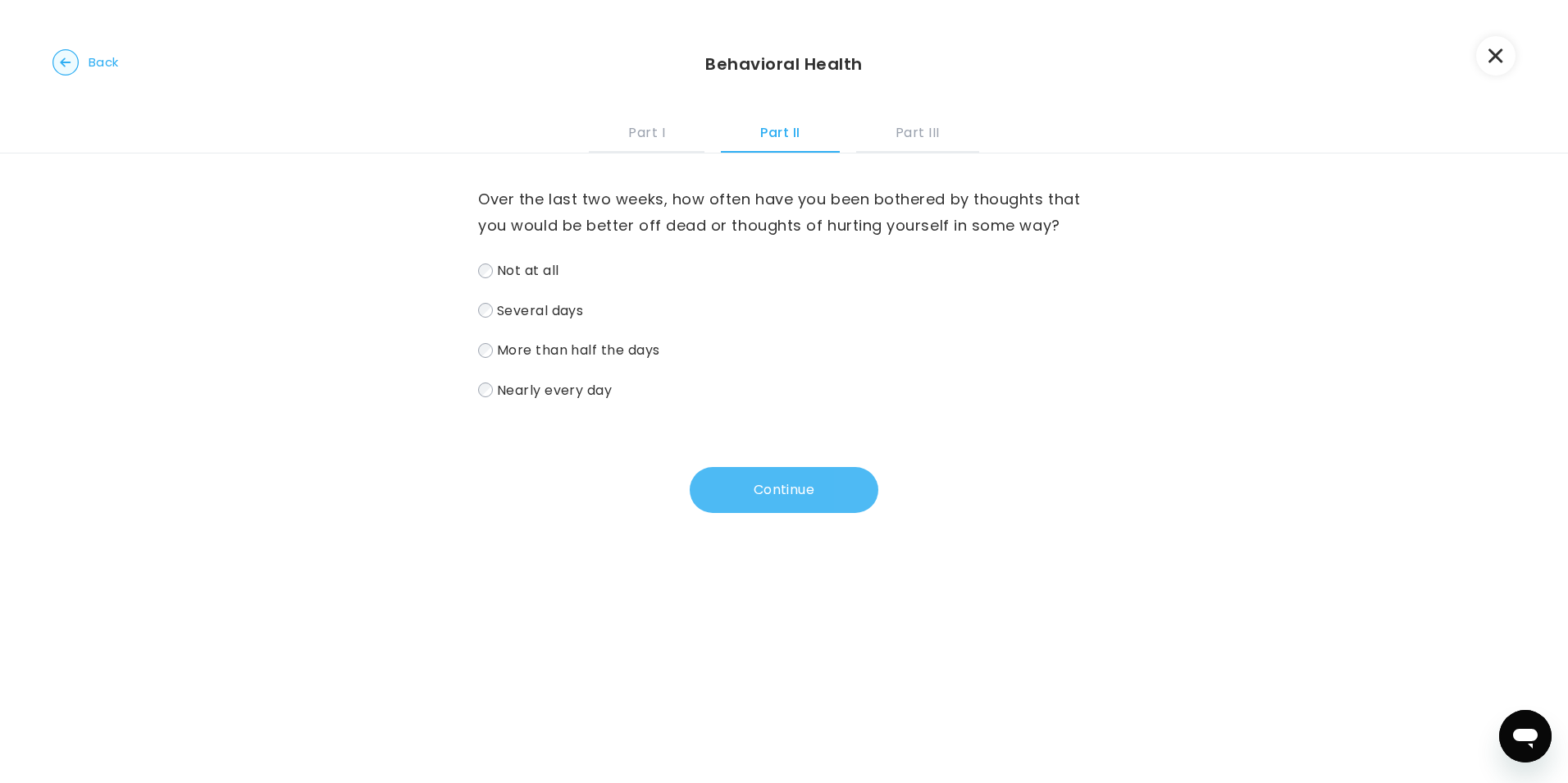
click at [813, 469] on button "Continue" at bounding box center [784, 490] width 188 height 46
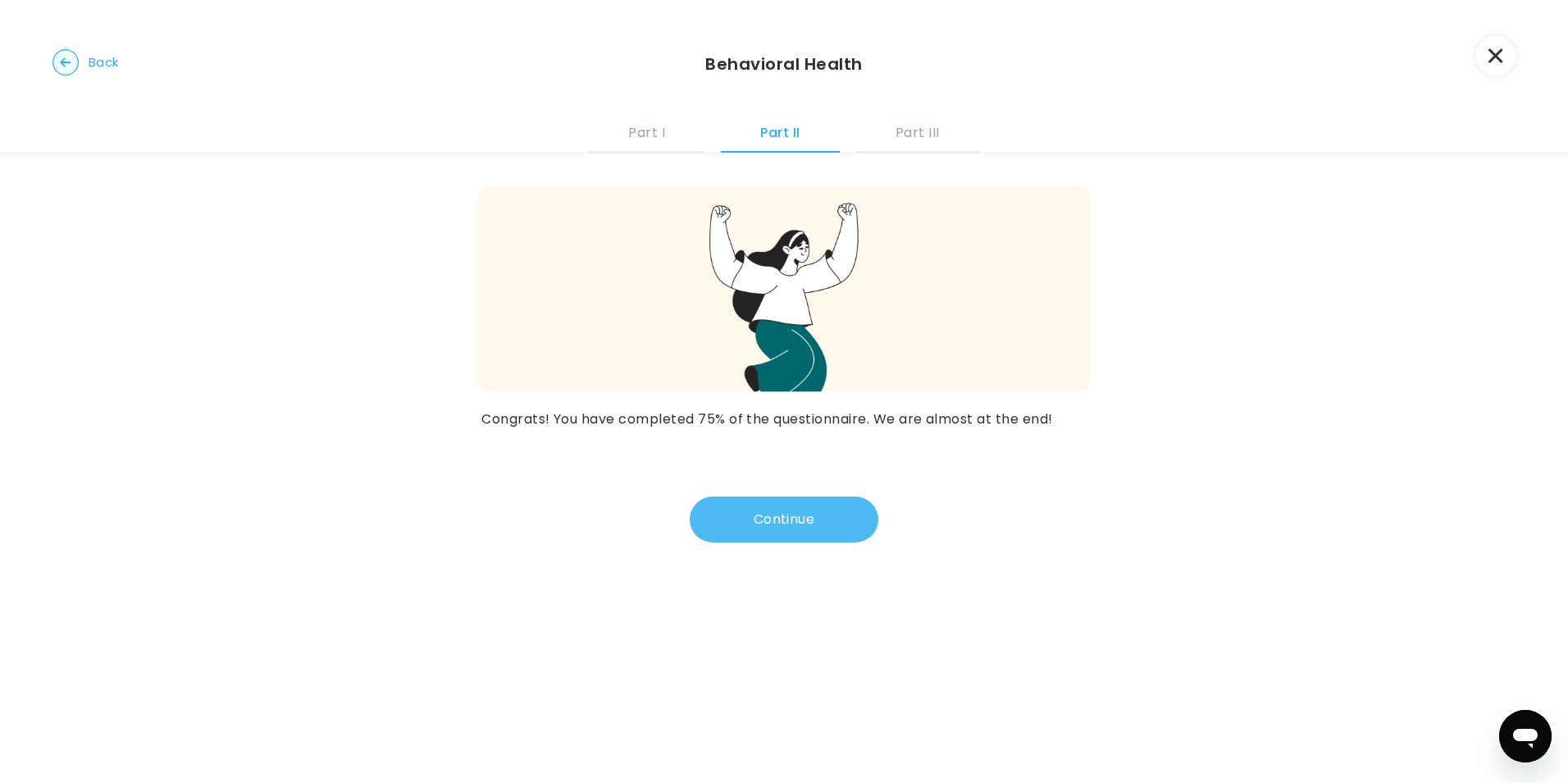
click at [788, 530] on button "Continue" at bounding box center [784, 519] width 188 height 46
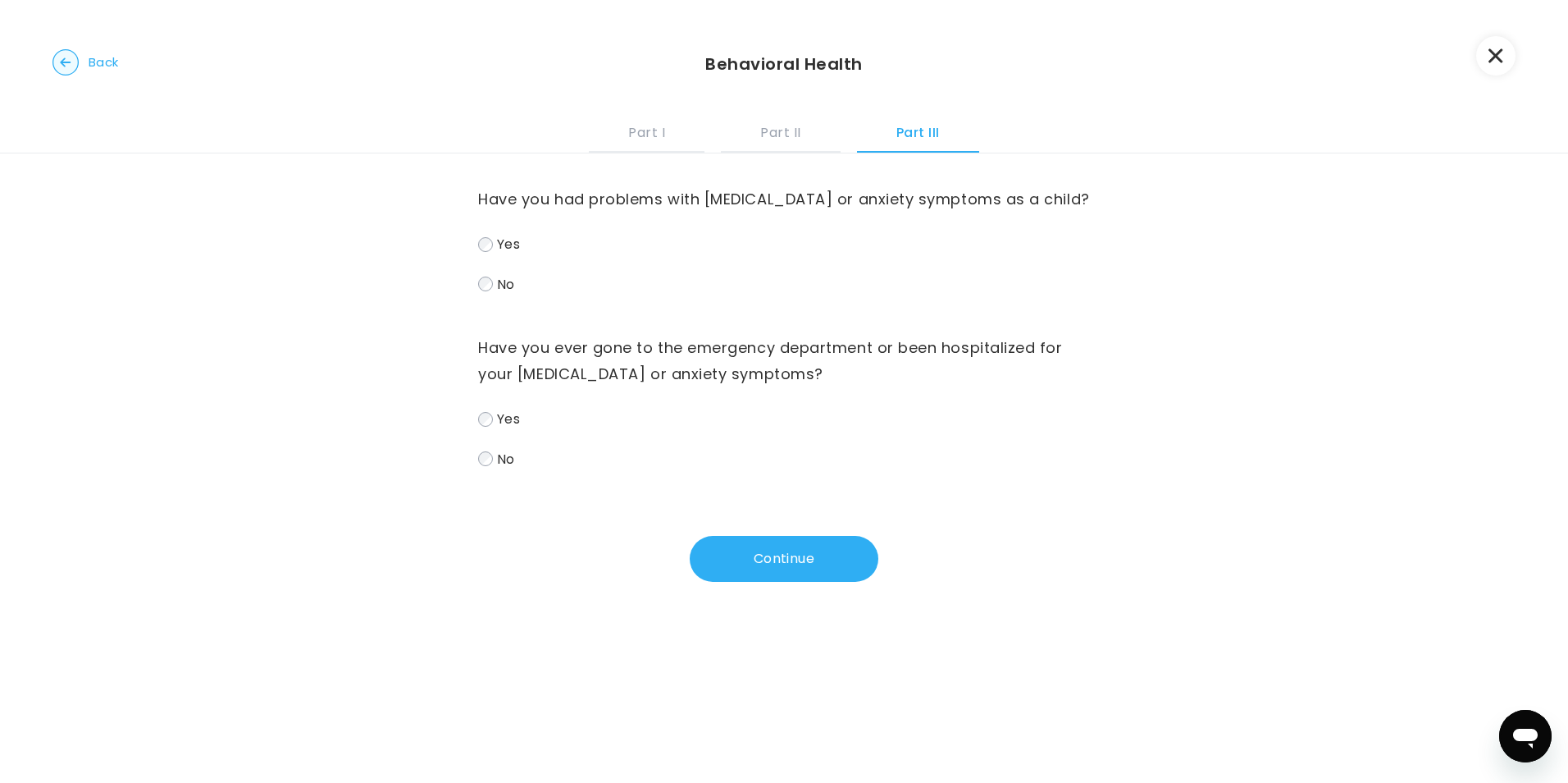
click at [569, 286] on label "No" at bounding box center [784, 285] width 612 height 24
click at [546, 459] on label "No" at bounding box center [784, 459] width 612 height 24
click at [771, 573] on button "Continue" at bounding box center [784, 558] width 188 height 46
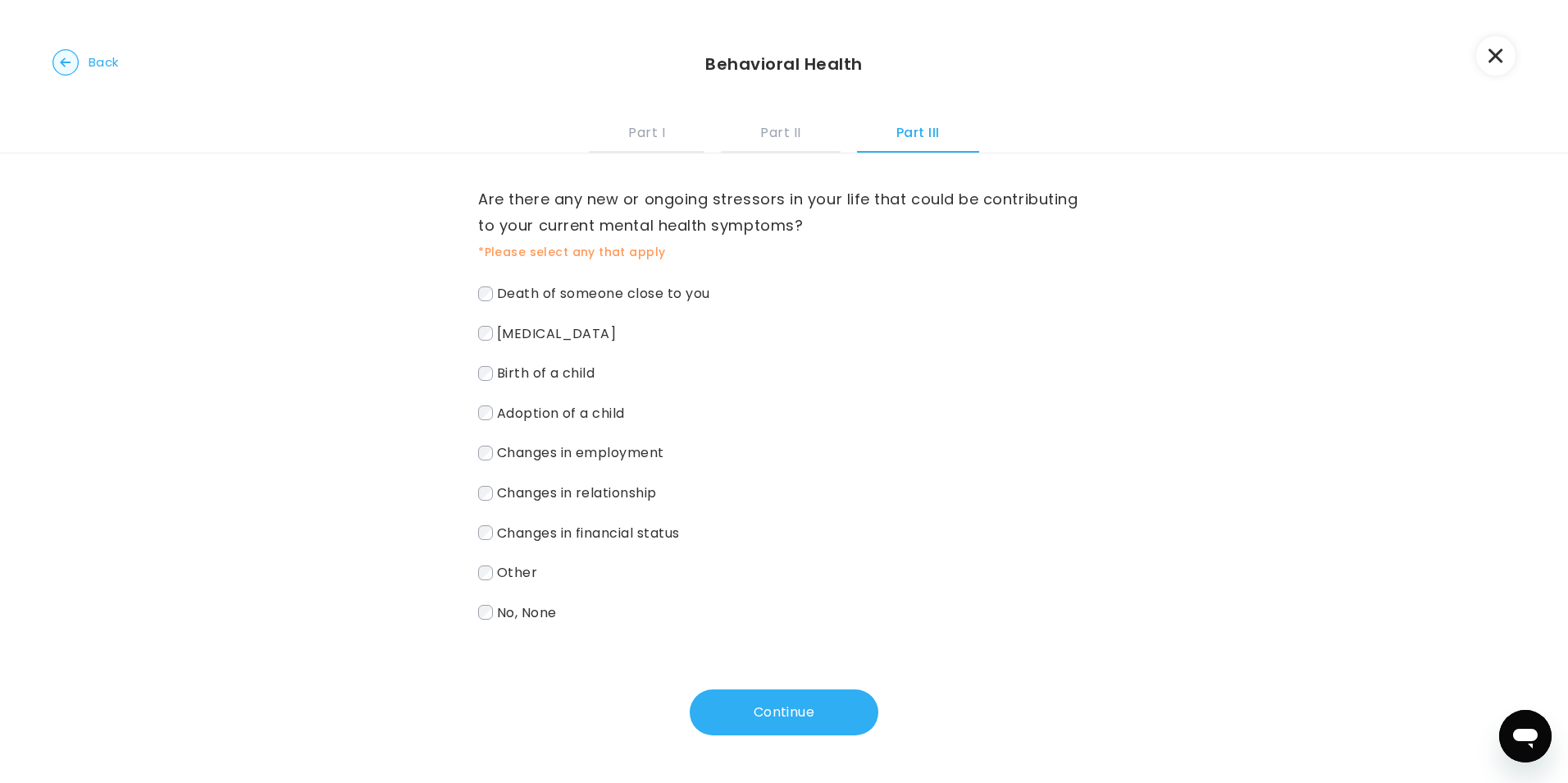
click at [583, 326] on span "Hormonal changes" at bounding box center [556, 333] width 120 height 19
click at [638, 457] on span "Changes in employment" at bounding box center [581, 453] width 168 height 19
click at [629, 526] on span "Changes in financial status" at bounding box center [588, 533] width 183 height 19
click at [649, 564] on label "Other" at bounding box center [784, 572] width 612 height 24
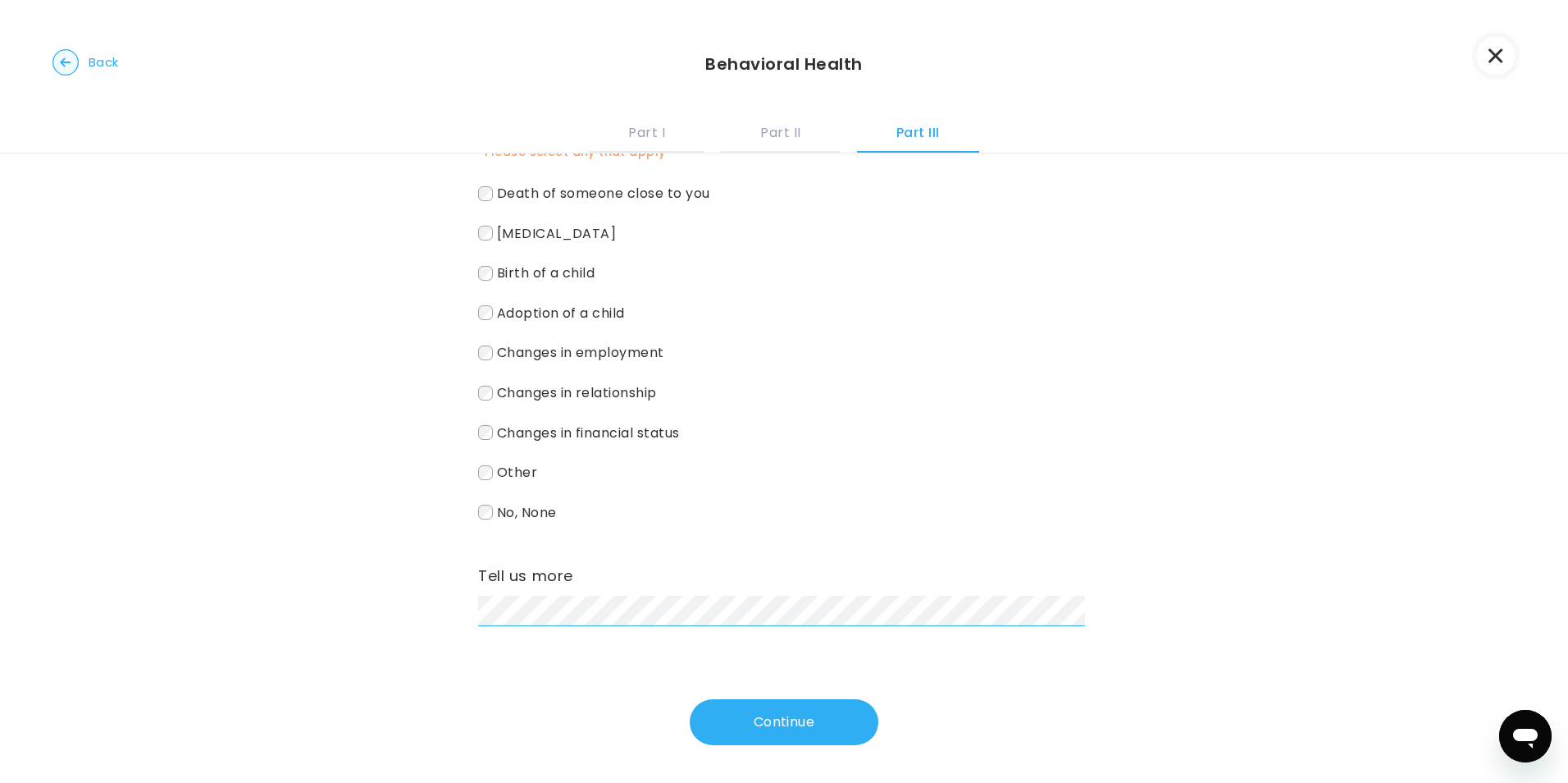
scroll to position [103, 0]
click at [607, 456] on div "Death of someone close to you Hormonal changes Birth of a child Adoption of a c…" at bounding box center [784, 349] width 612 height 342
click at [684, 488] on div "Death of someone close to you Hormonal changes Birth of a child Adoption of a c…" at bounding box center [784, 349] width 612 height 342
click at [656, 457] on label "Other" at bounding box center [784, 469] width 612 height 24
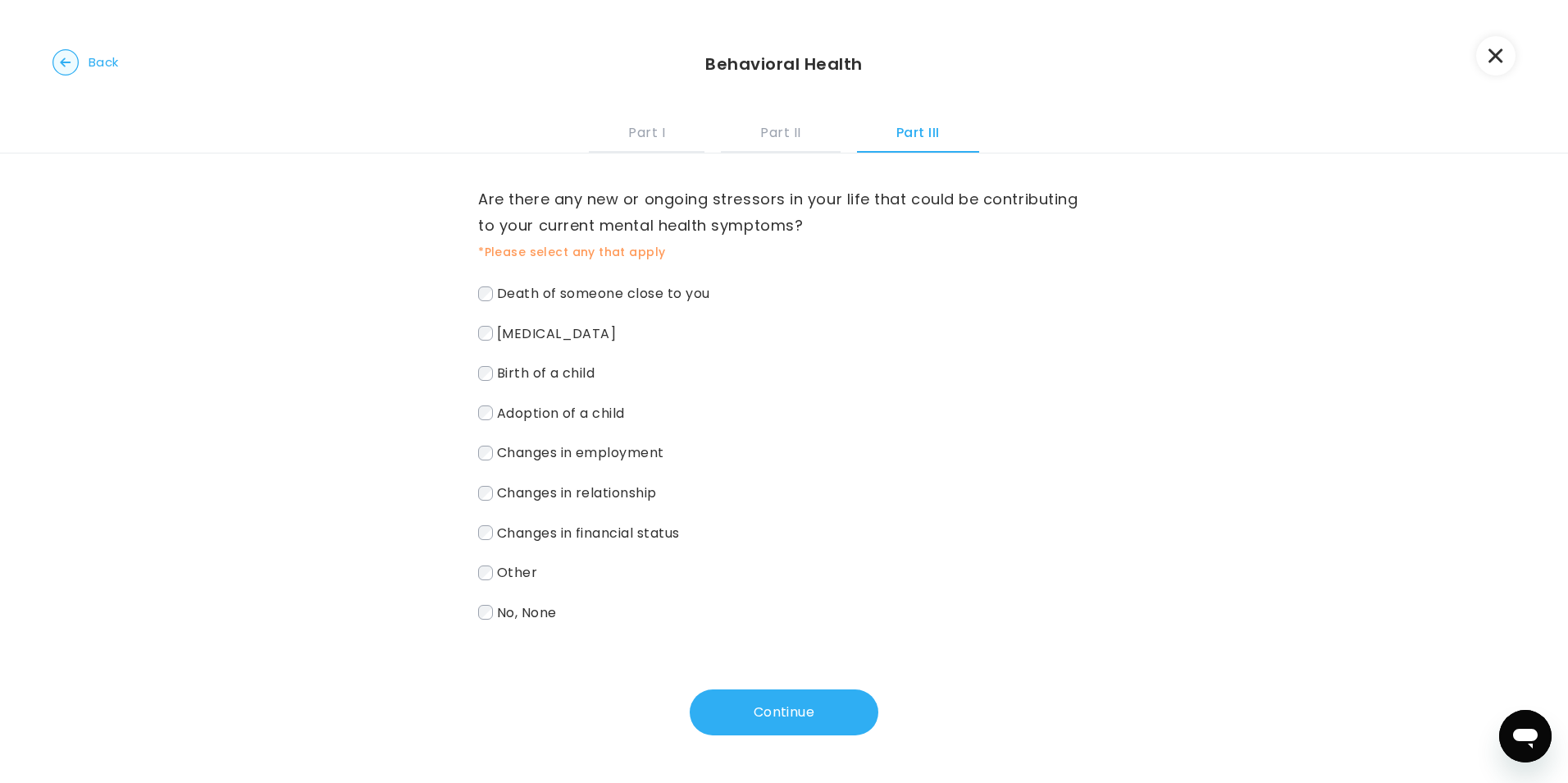
click at [594, 342] on span "Hormonal changes" at bounding box center [556, 333] width 120 height 19
click at [631, 450] on span "Changes in employment" at bounding box center [581, 453] width 168 height 19
click at [611, 514] on div "Death of someone close to you Hormonal changes Birth of a child Adoption of a c…" at bounding box center [784, 453] width 612 height 342
click at [614, 521] on div "Death of someone close to you Hormonal changes Birth of a child Adoption of a c…" at bounding box center [784, 453] width 612 height 342
click at [614, 521] on label "Changes in financial status" at bounding box center [784, 533] width 612 height 24
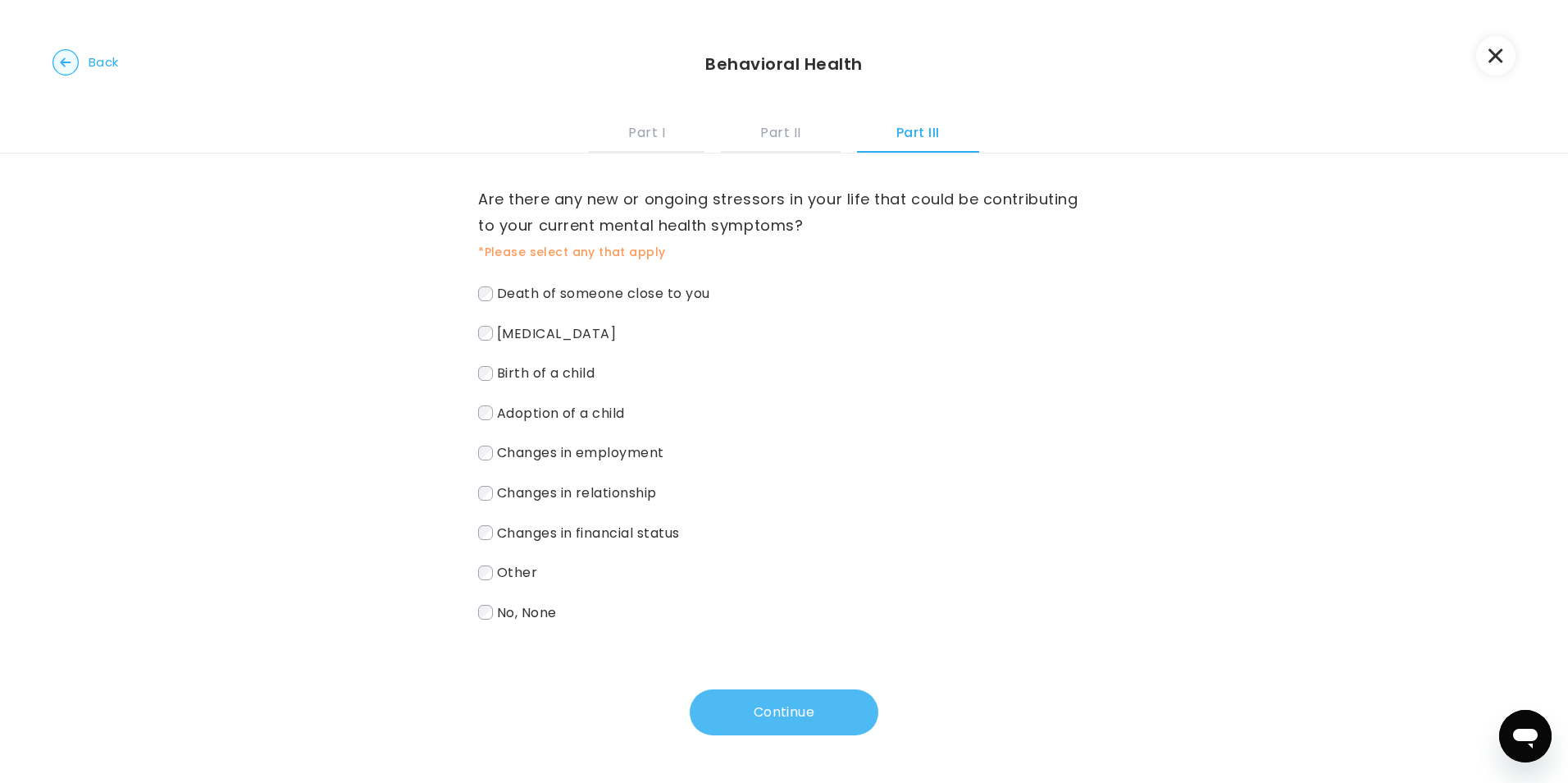
click at [785, 735] on button "Continue" at bounding box center [784, 712] width 188 height 46
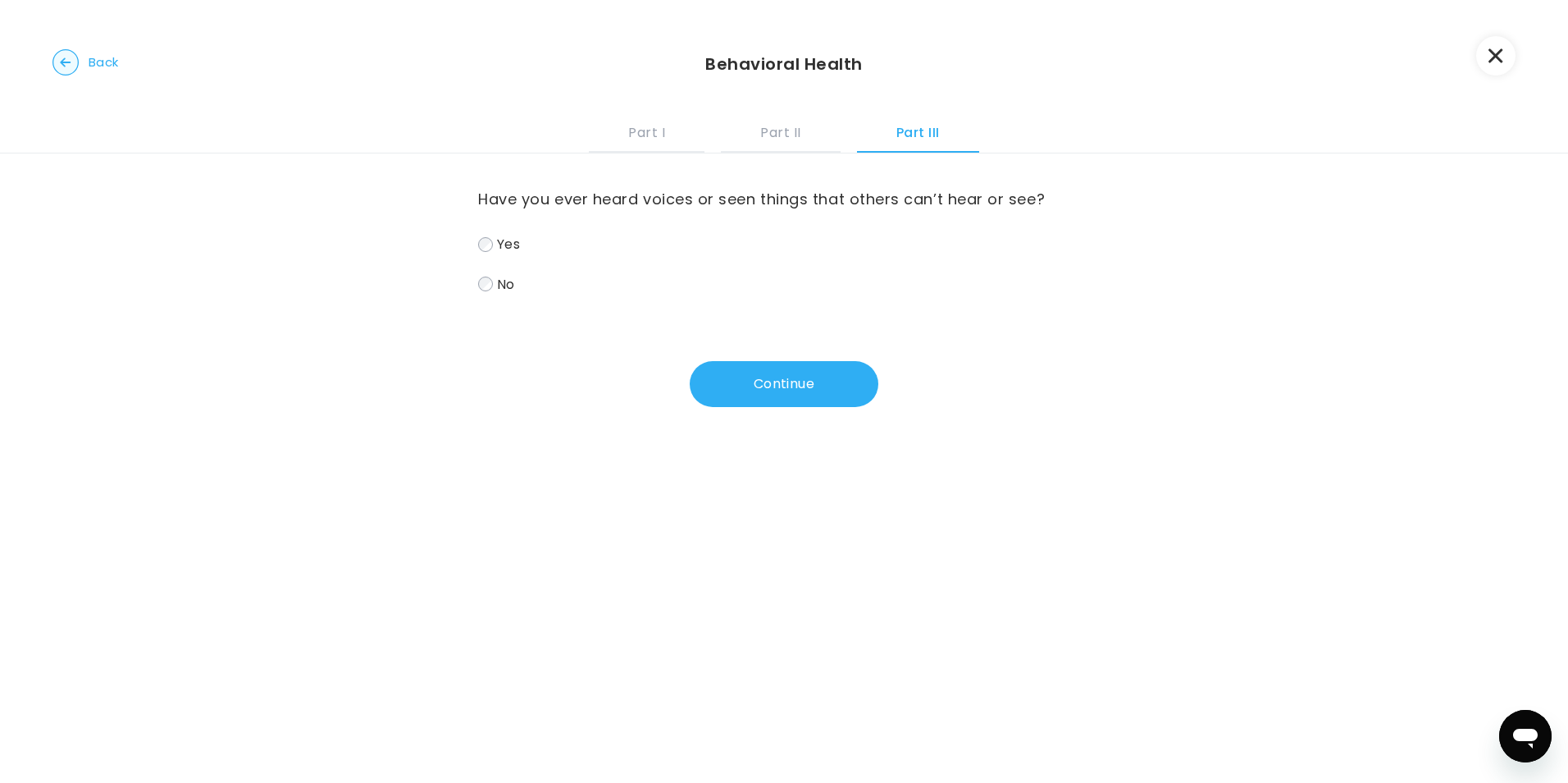
click at [543, 304] on div "Have you ever heard voices or seen things that others can’t hear or see? Yes No…" at bounding box center [784, 280] width 612 height 254
click at [542, 280] on label "No" at bounding box center [784, 285] width 612 height 24
click at [746, 383] on button "Continue" at bounding box center [784, 384] width 188 height 46
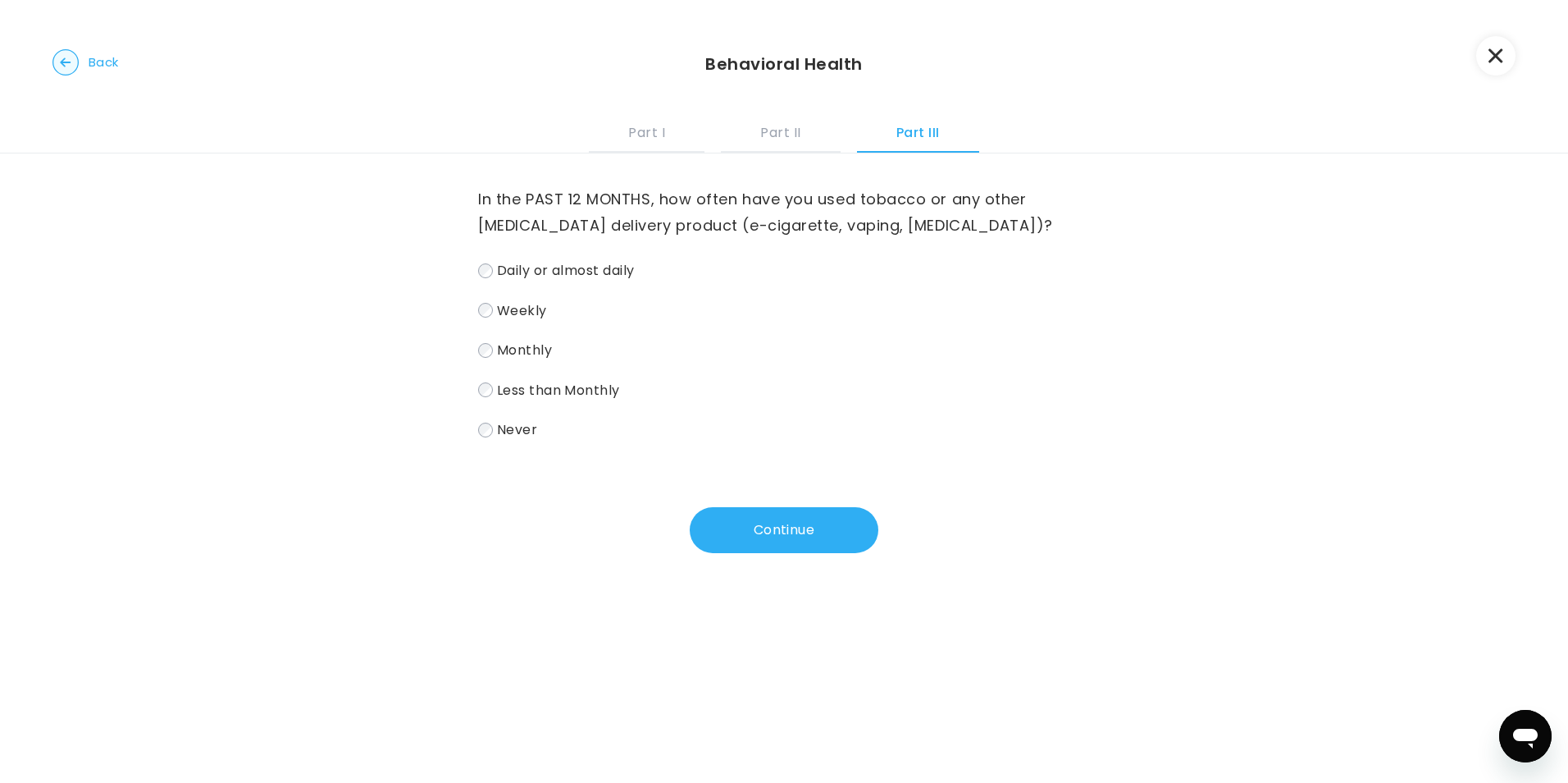
click at [602, 274] on span "Daily or almost daily" at bounding box center [566, 270] width 138 height 19
click at [778, 512] on button "Continue" at bounding box center [784, 529] width 188 height 46
click at [521, 350] on span "Monthly" at bounding box center [525, 350] width 55 height 19
click at [751, 531] on button "Continue" at bounding box center [784, 529] width 188 height 46
click at [534, 441] on label "Never" at bounding box center [784, 429] width 612 height 24
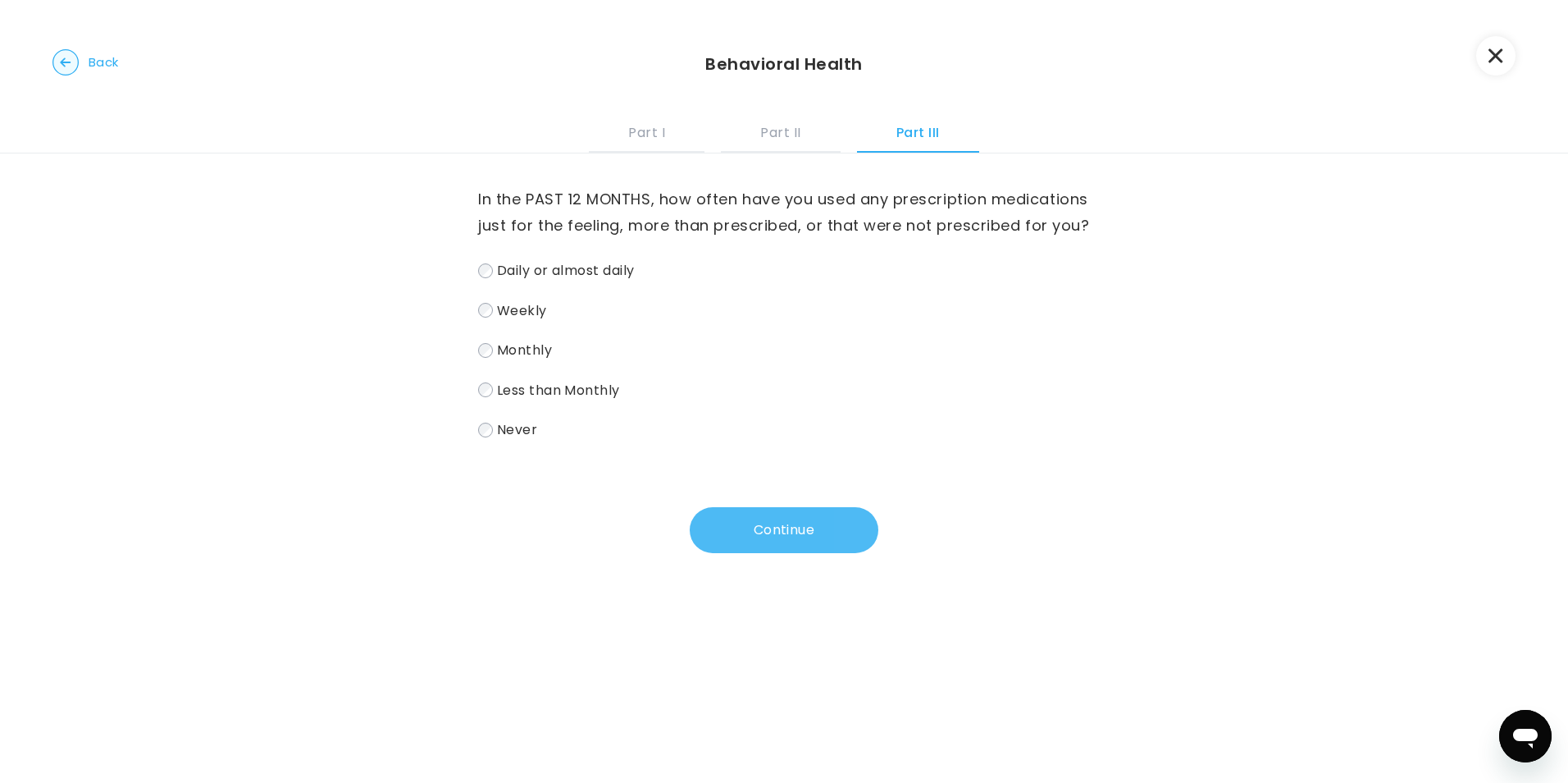
click at [723, 546] on button "Continue" at bounding box center [784, 529] width 188 height 46
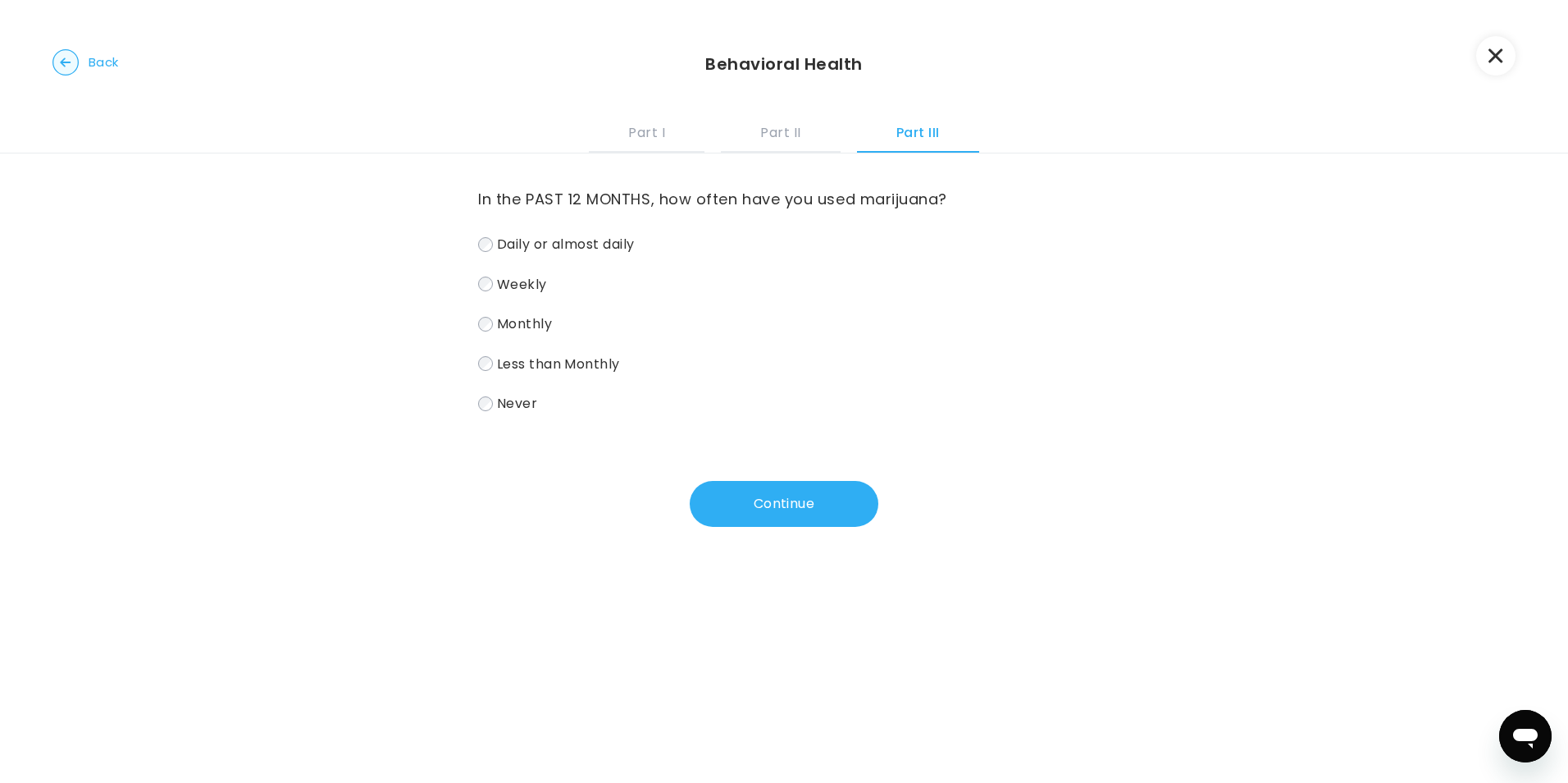
drag, startPoint x: 520, startPoint y: 395, endPoint x: 527, endPoint y: 403, distance: 10.6
click at [520, 402] on span "Never" at bounding box center [517, 404] width 40 height 19
click at [723, 501] on button "Continue" at bounding box center [784, 503] width 188 height 46
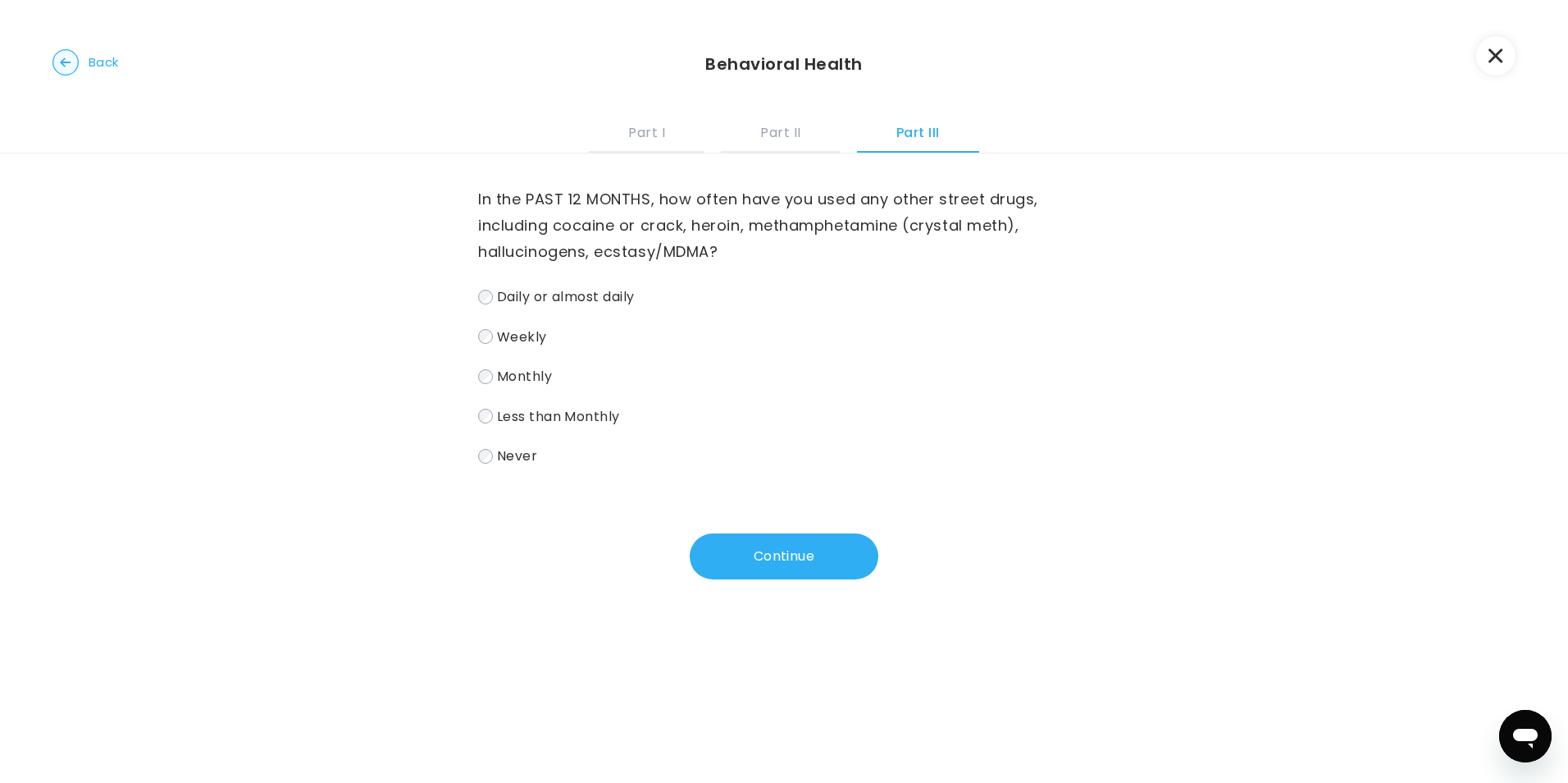
click at [600, 453] on label "Never" at bounding box center [784, 456] width 612 height 24
drag, startPoint x: 787, startPoint y: 570, endPoint x: 779, endPoint y: 559, distance: 13.6
click at [780, 565] on button "Continue" at bounding box center [784, 556] width 188 height 46
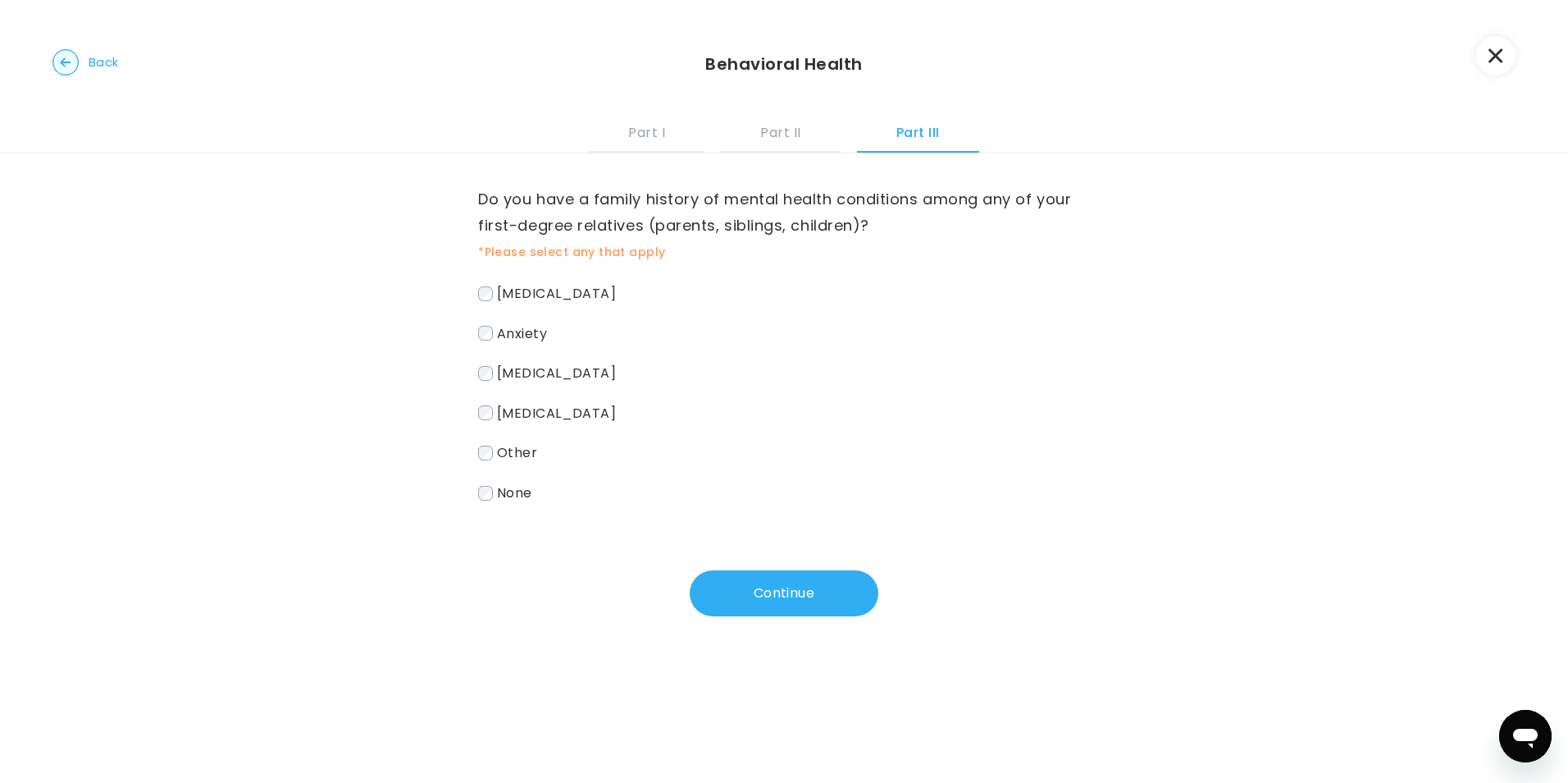
click at [536, 339] on span "Anxiety" at bounding box center [522, 333] width 50 height 19
drag, startPoint x: 753, startPoint y: 614, endPoint x: 747, endPoint y: 592, distance: 22.8
click at [747, 606] on button "Continue" at bounding box center [784, 593] width 188 height 46
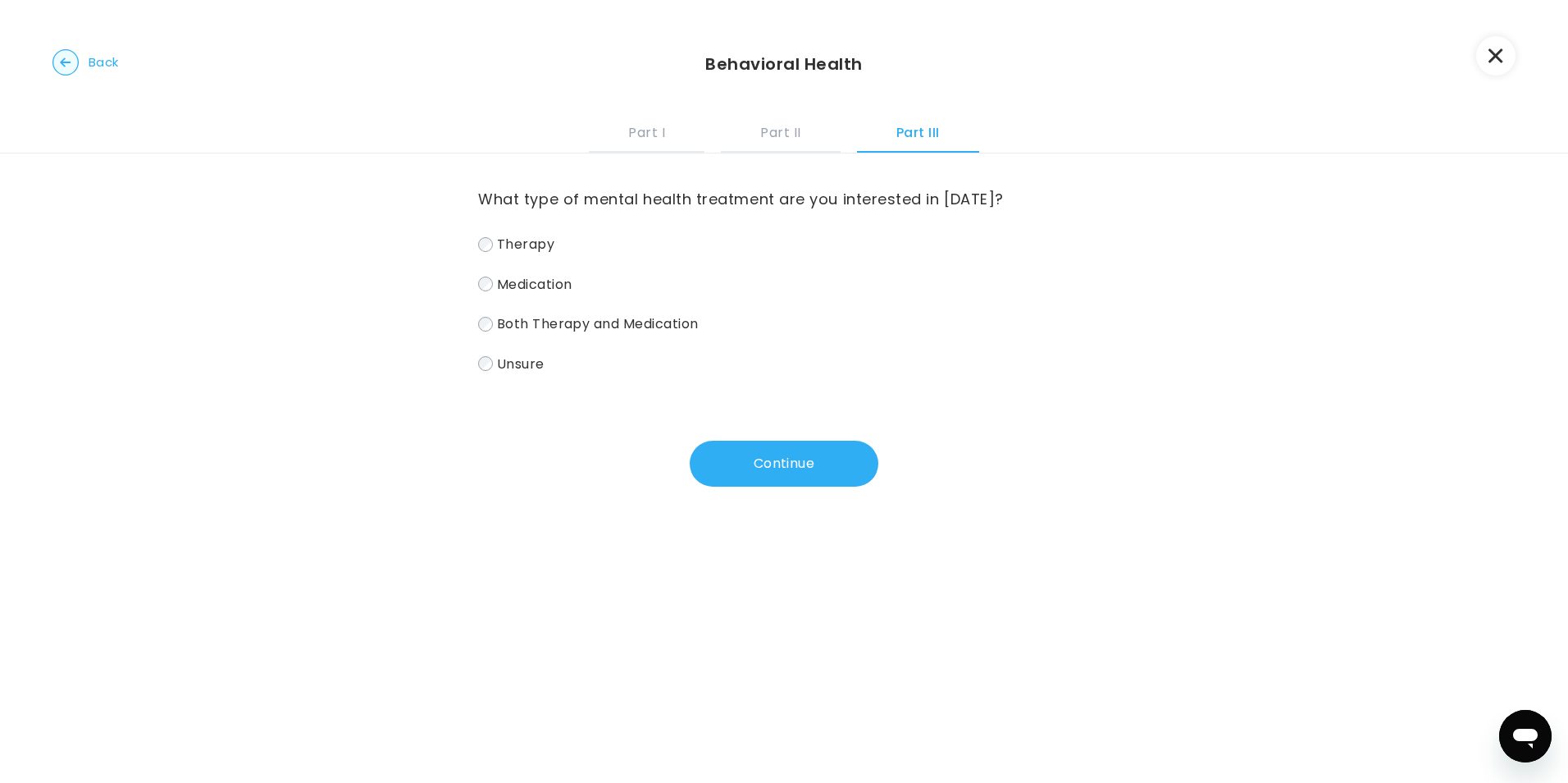
click at [510, 250] on span "Therapy" at bounding box center [526, 244] width 58 height 19
click at [756, 455] on button "Continue" at bounding box center [784, 463] width 188 height 46
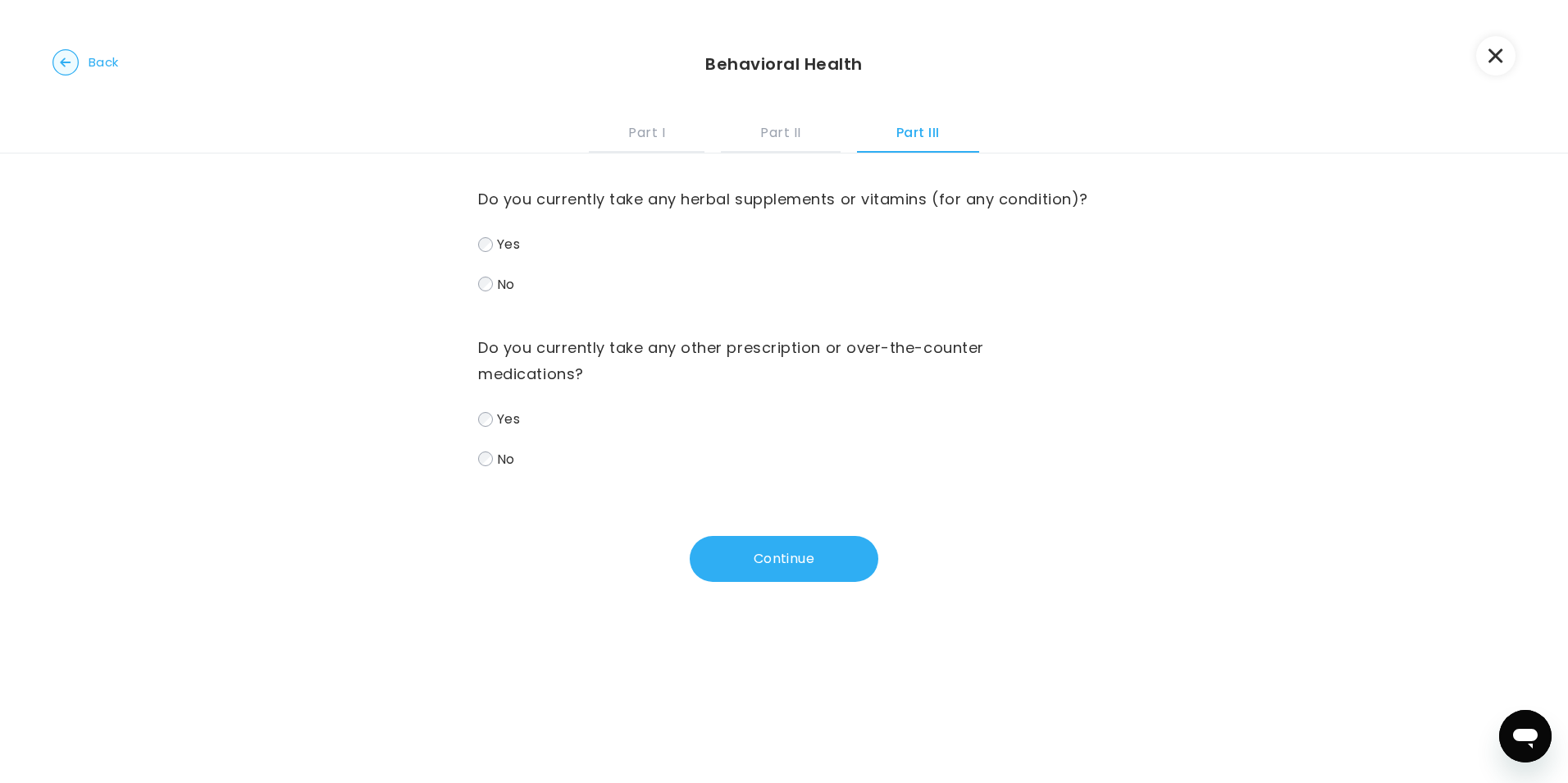
click at [540, 296] on label "No" at bounding box center [784, 285] width 612 height 24
click at [633, 471] on label "No" at bounding box center [784, 459] width 612 height 24
click at [787, 582] on button "Continue" at bounding box center [784, 558] width 188 height 46
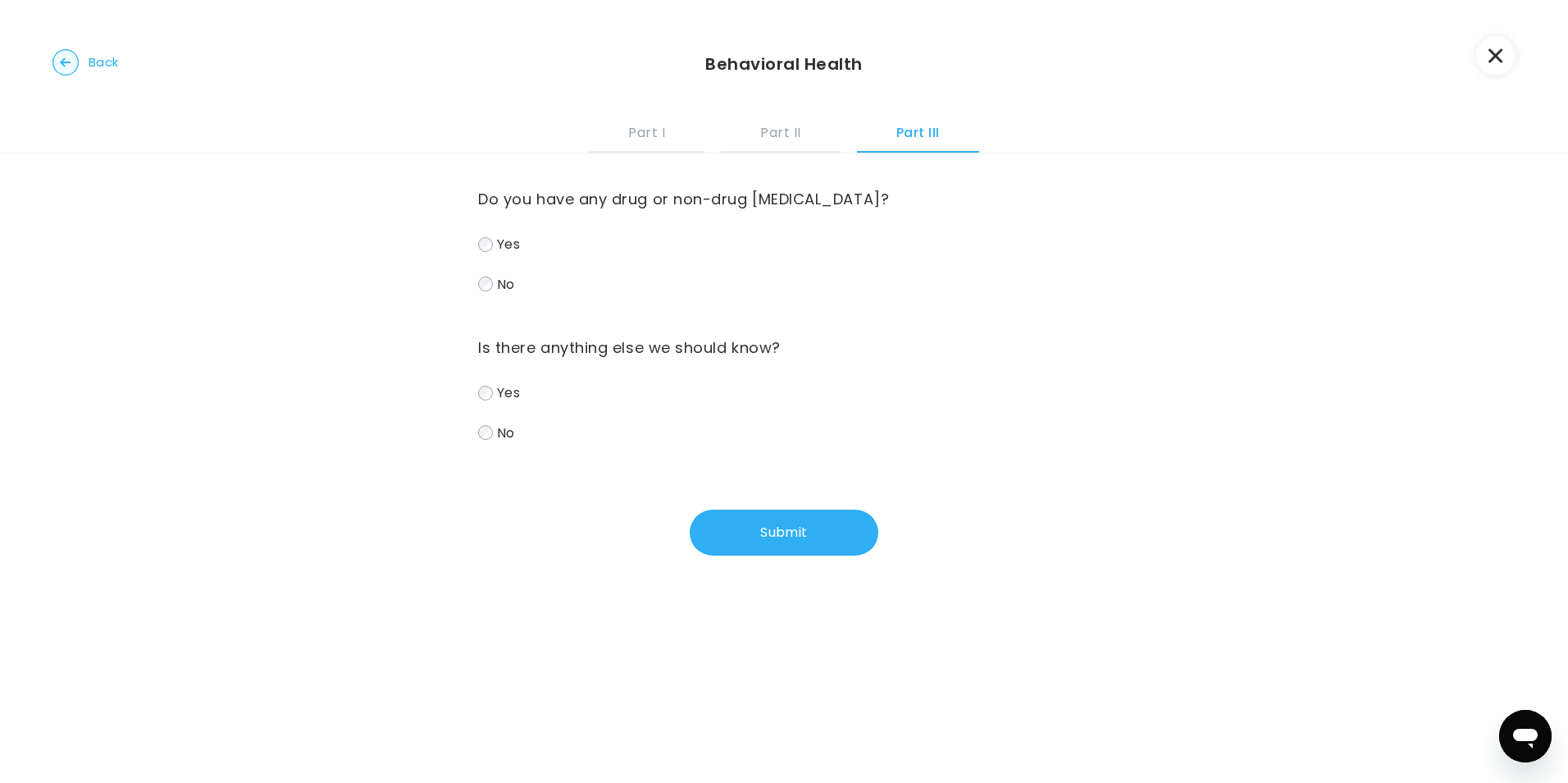
click at [575, 292] on label "No" at bounding box center [784, 285] width 612 height 24
click at [665, 447] on div "Do you have any drug or non-drug allergies? Yes No Is there anything else we sh…" at bounding box center [784, 354] width 612 height 402
click at [665, 419] on div "Yes No" at bounding box center [784, 412] width 612 height 63
drag, startPoint x: 568, startPoint y: 437, endPoint x: 575, endPoint y: 465, distance: 28.9
click at [575, 465] on div "Do you have any drug or non-drug allergies? Yes No Is there anything else we sh…" at bounding box center [784, 354] width 612 height 402
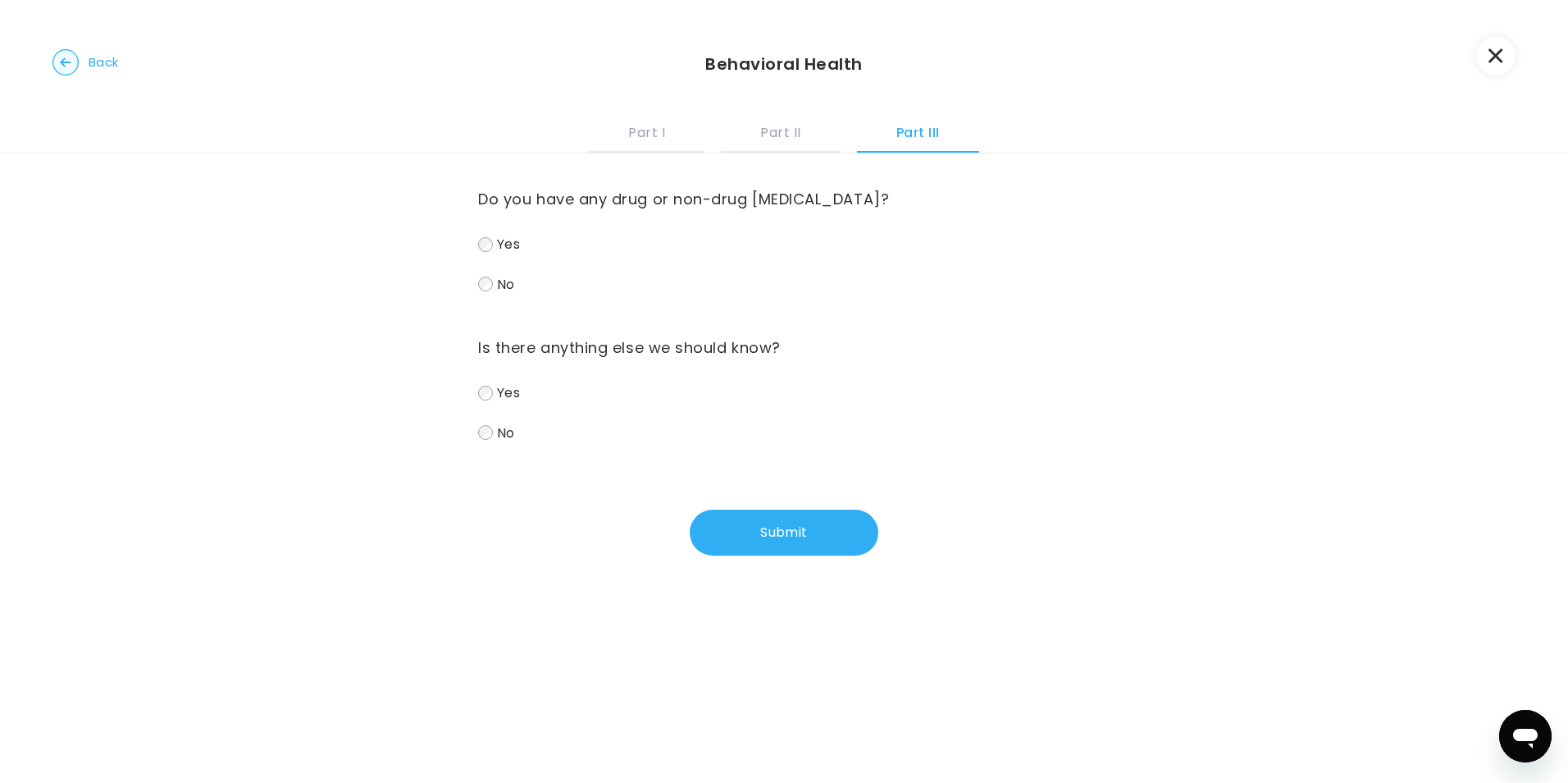
click at [532, 429] on label "No" at bounding box center [784, 433] width 612 height 24
click at [733, 545] on button "Submit" at bounding box center [784, 532] width 188 height 46
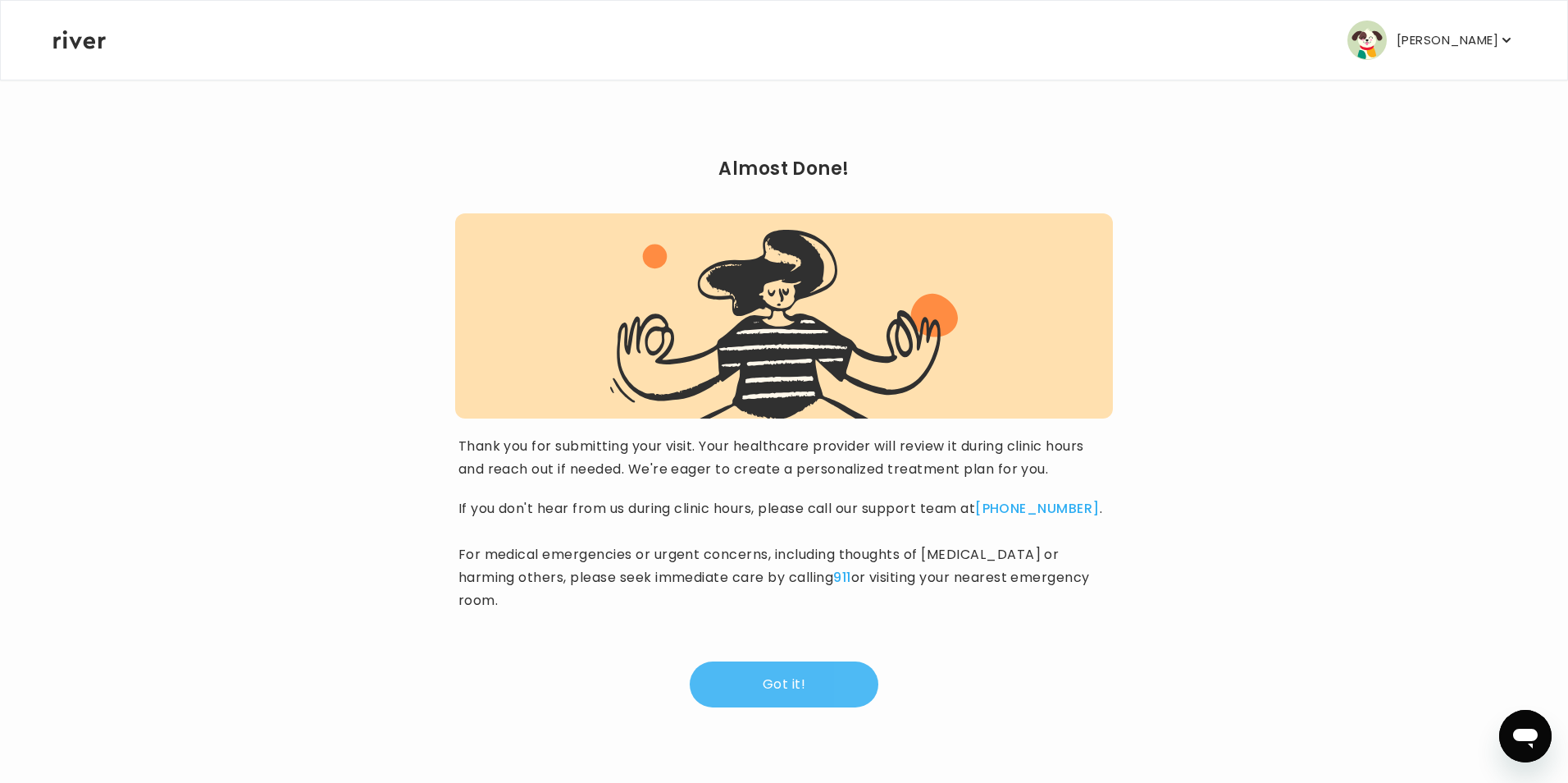
click at [819, 671] on button "Got it!" at bounding box center [784, 684] width 188 height 46
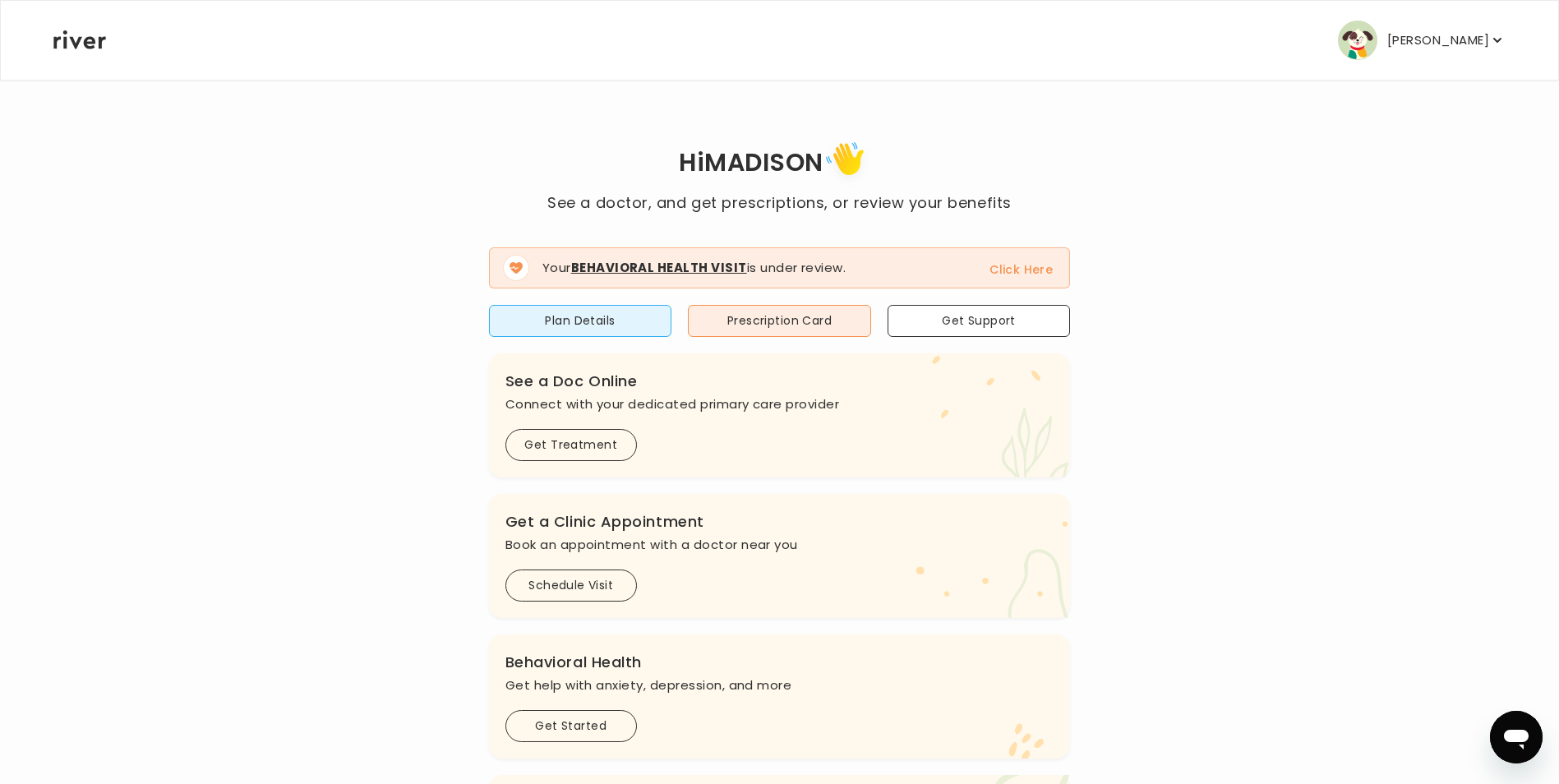
drag, startPoint x: 1028, startPoint y: 258, endPoint x: 1022, endPoint y: 265, distance: 9.2
click at [1024, 261] on span "Your Behavioral Health Visit is under review. Click Here" at bounding box center [779, 268] width 582 height 41
click at [1014, 277] on button "Click Here" at bounding box center [1020, 269] width 63 height 20
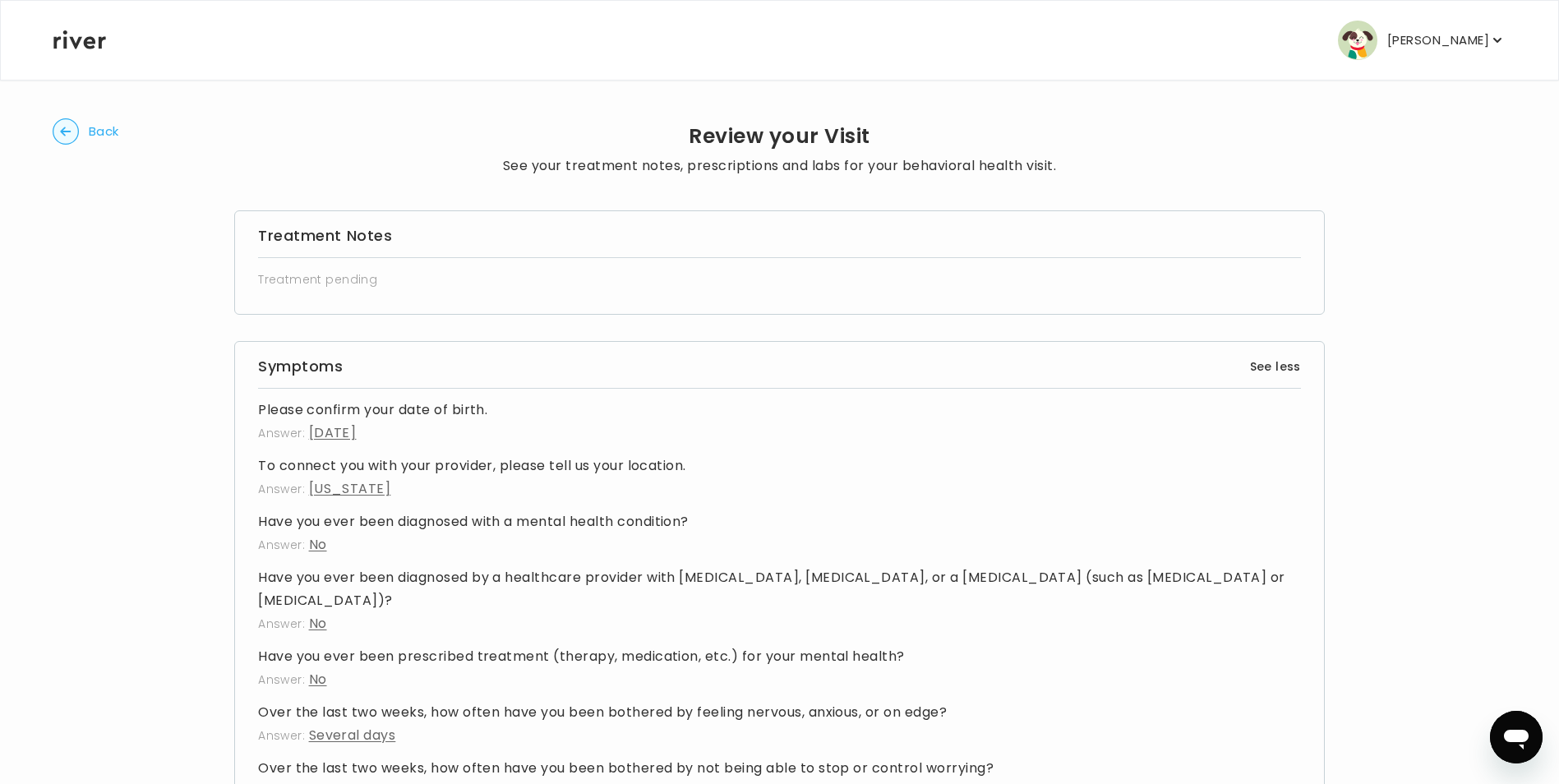
drag, startPoint x: 1571, startPoint y: 623, endPoint x: 968, endPoint y: 532, distance: 609.8
click at [99, 40] on icon at bounding box center [79, 40] width 53 height 19
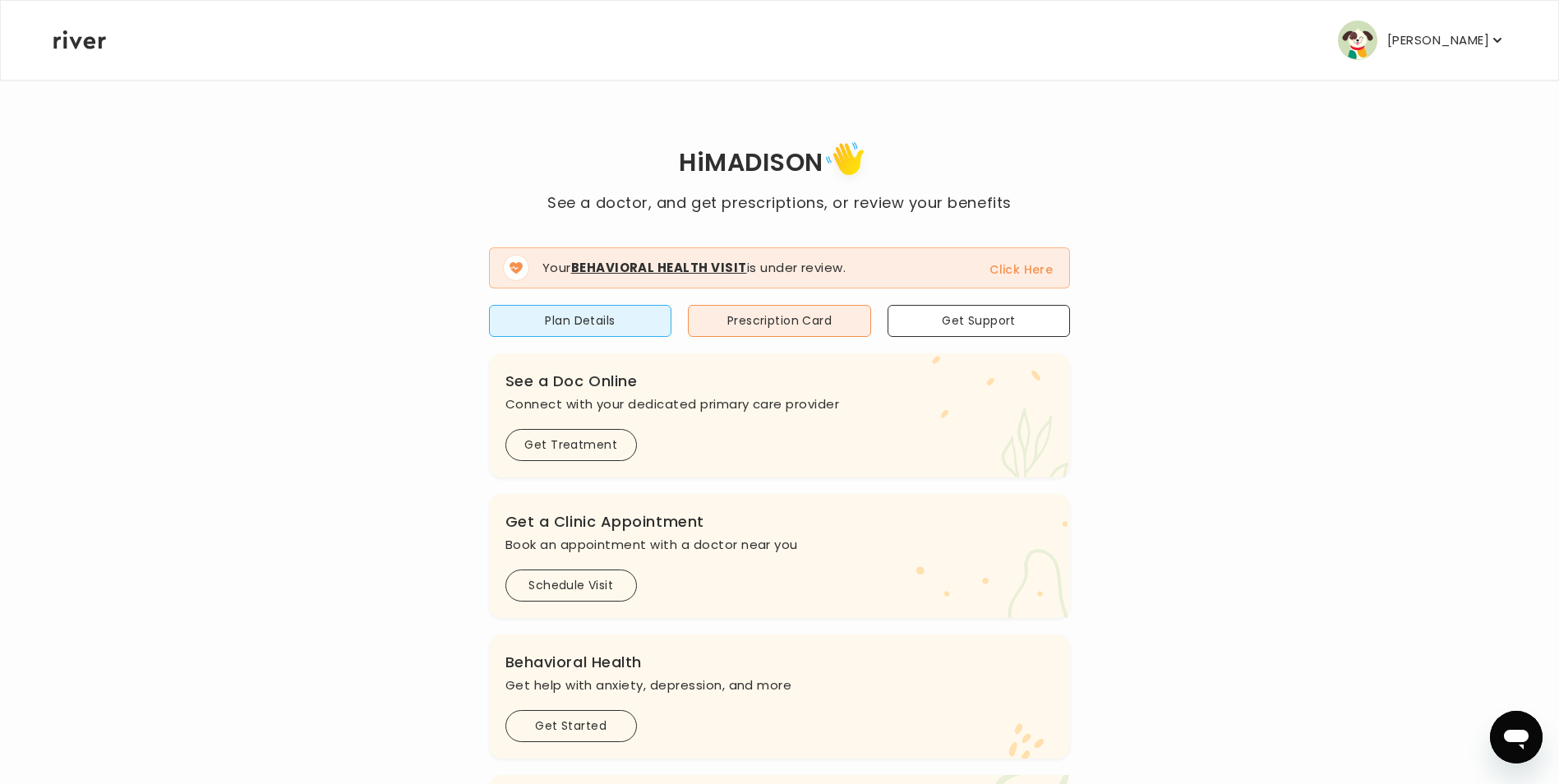
click at [100, 38] on icon at bounding box center [79, 40] width 53 height 19
click at [97, 51] on div "[PERSON_NAME] HILT Profile Add Family Activate Card Reimbursement Terms of Serv…" at bounding box center [779, 40] width 1452 height 79
click at [606, 320] on button "Plan Details" at bounding box center [580, 320] width 184 height 32
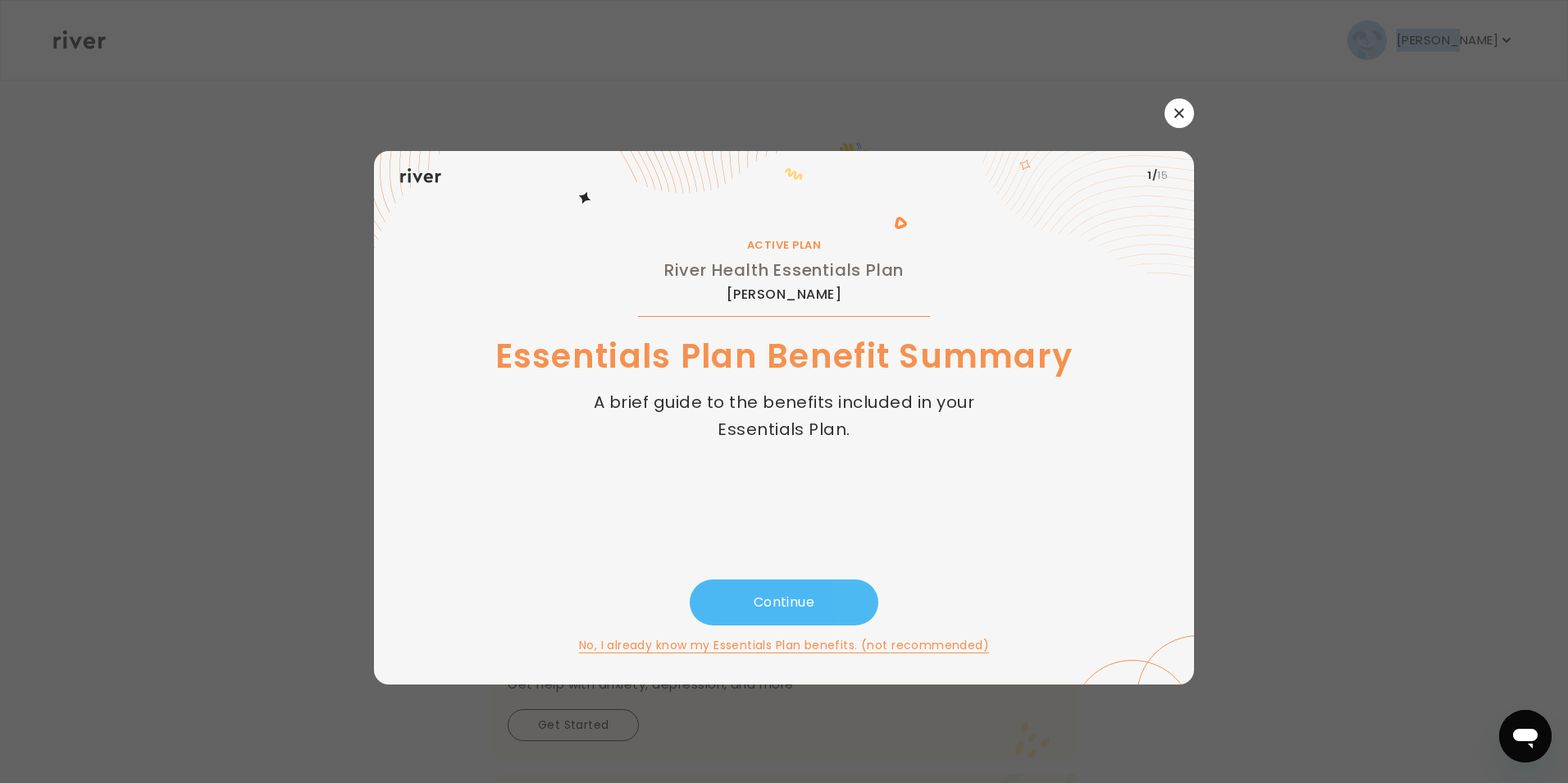
click at [750, 601] on button "Continue" at bounding box center [784, 601] width 188 height 46
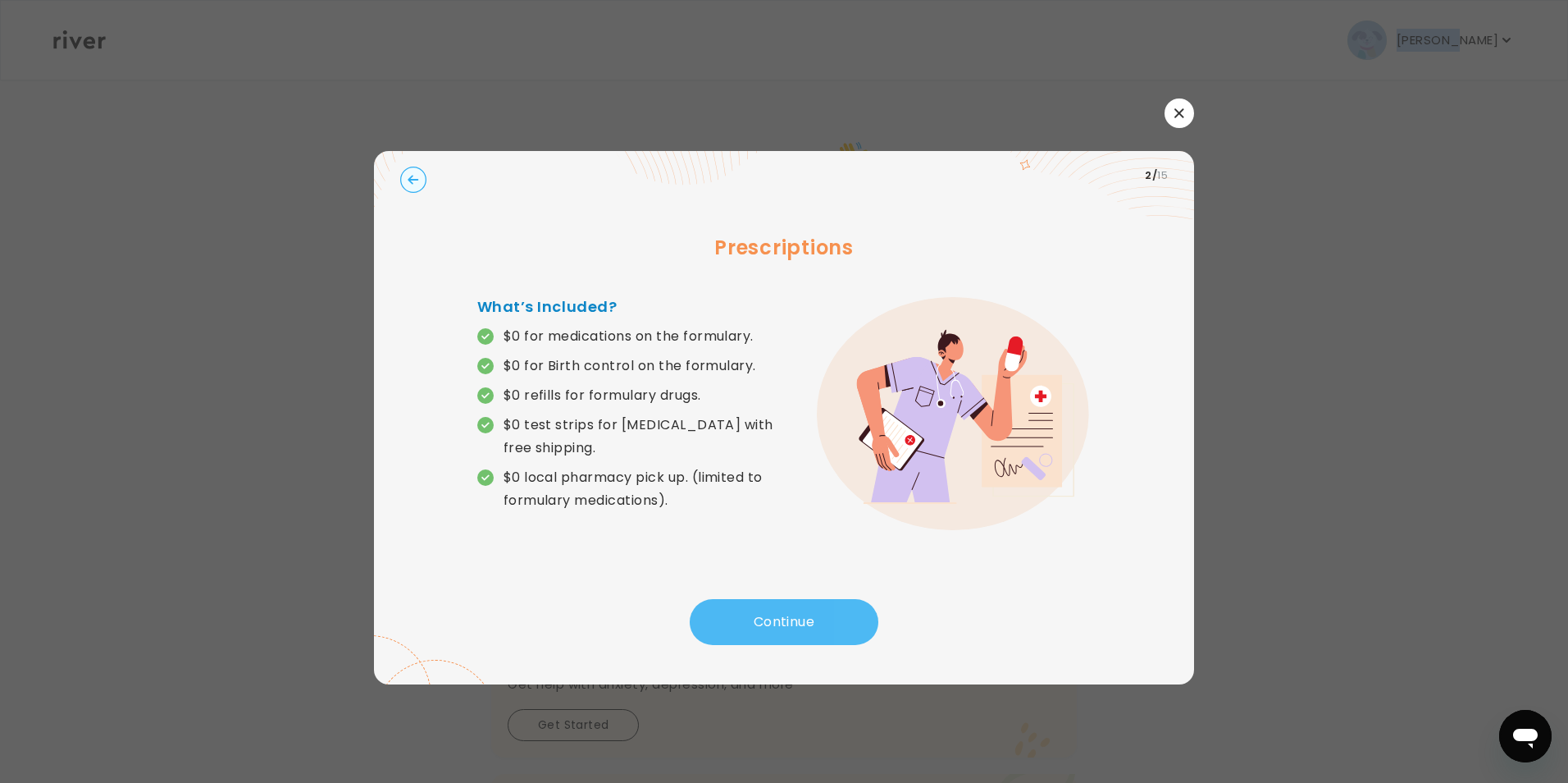
click at [772, 610] on button "Continue" at bounding box center [784, 621] width 188 height 46
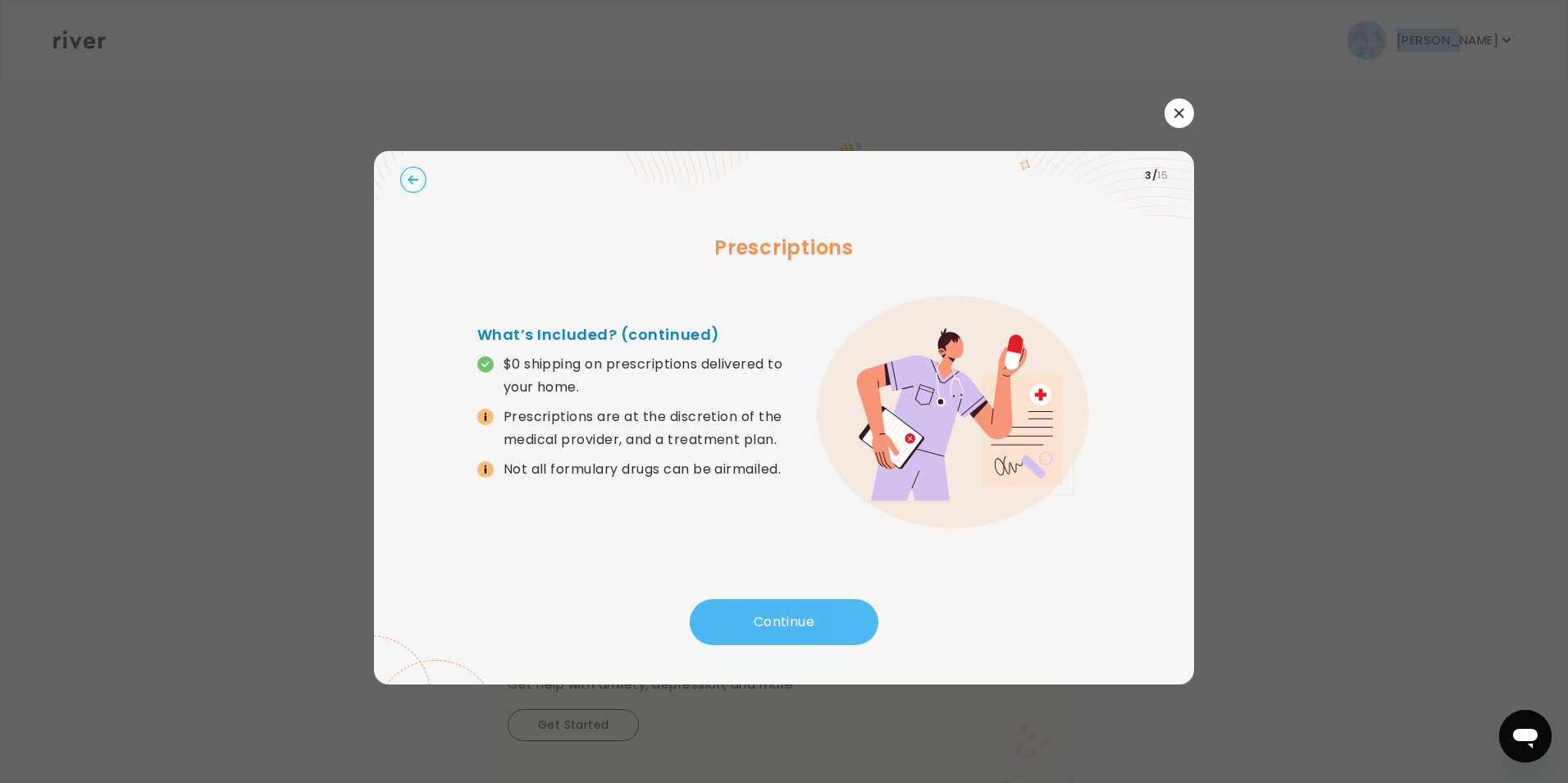
click at [773, 612] on button "Continue" at bounding box center [784, 621] width 188 height 46
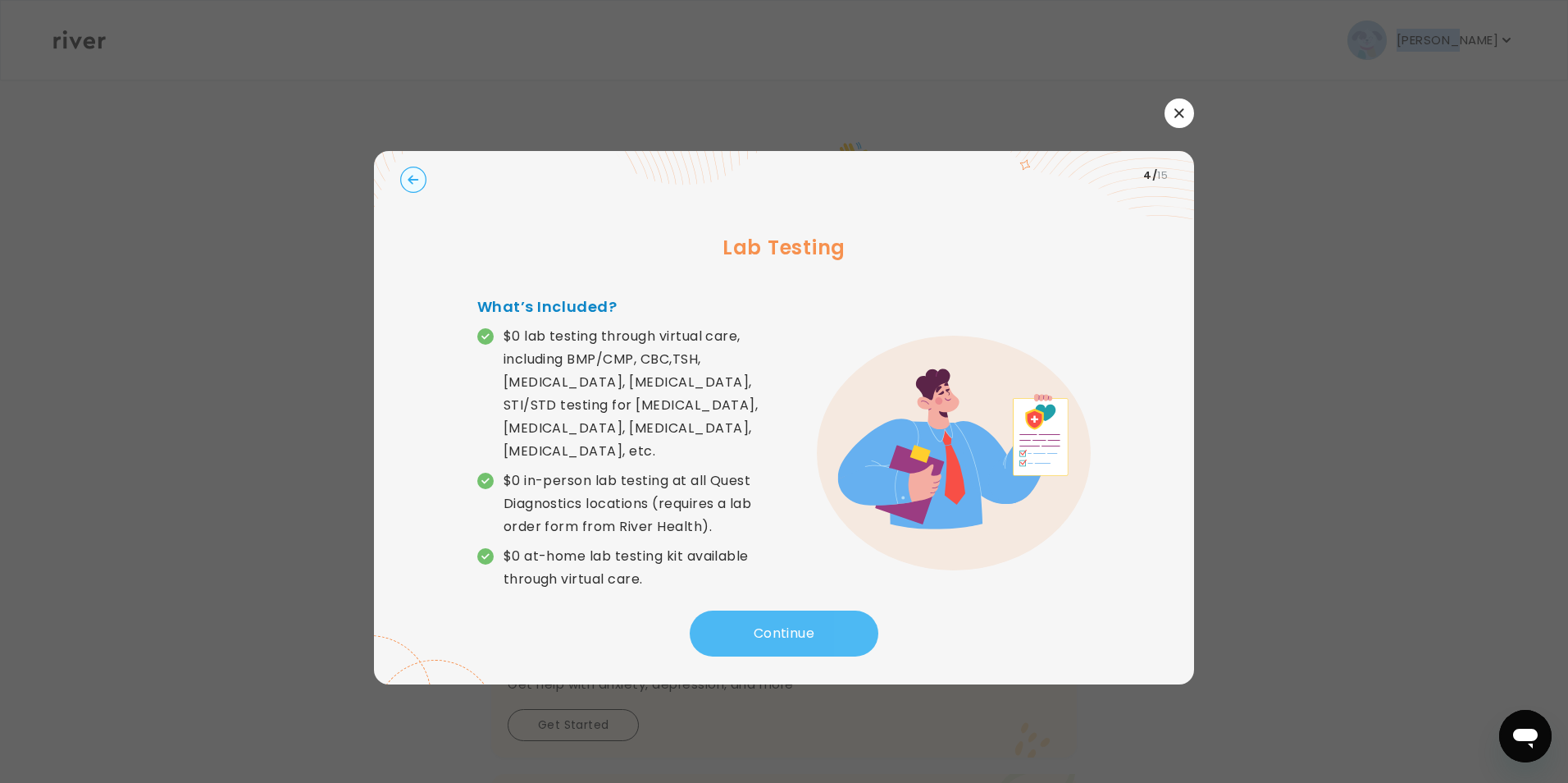
click at [773, 612] on button "Continue" at bounding box center [784, 633] width 188 height 46
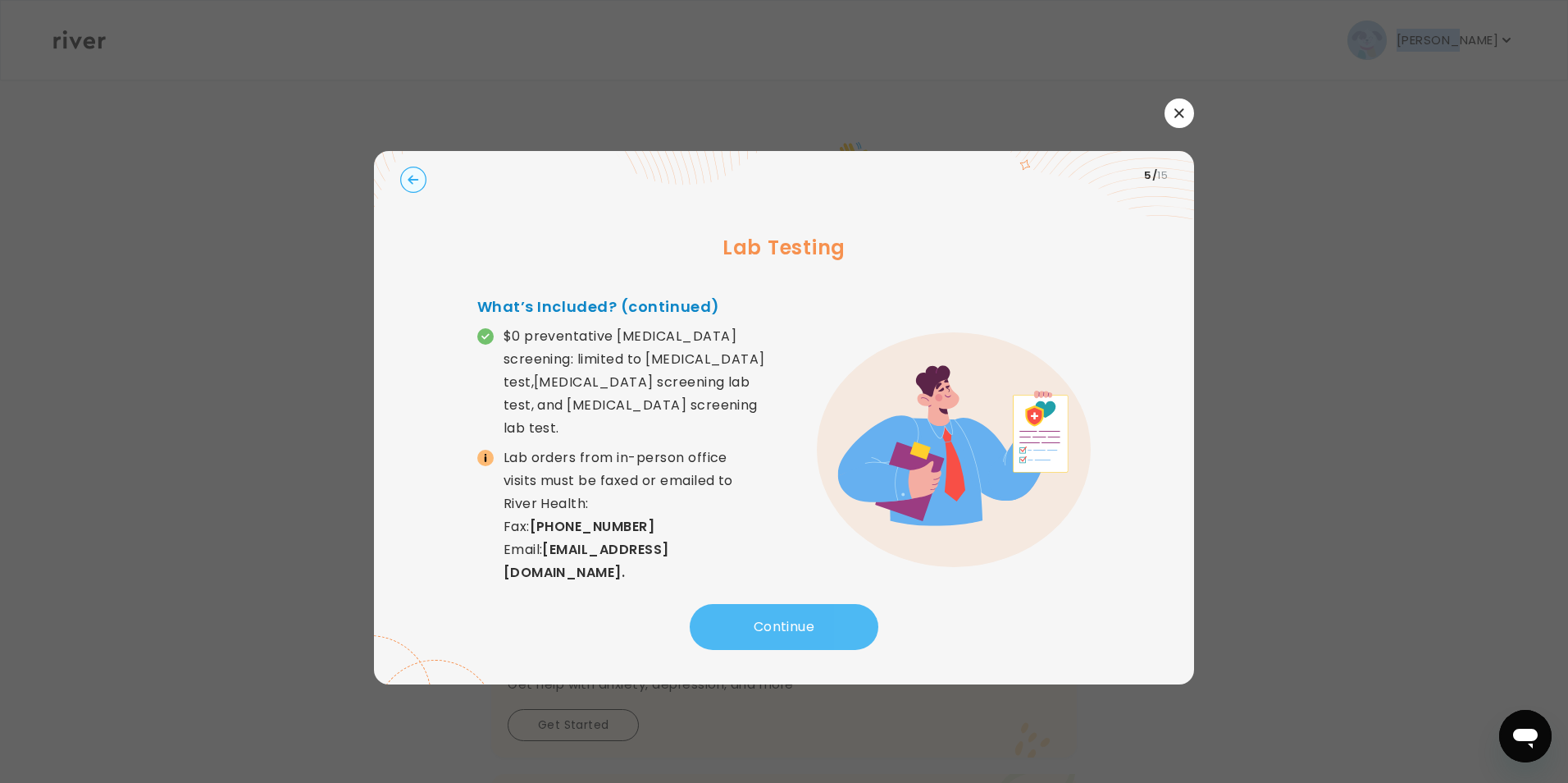
click at [773, 612] on button "Continue" at bounding box center [784, 626] width 188 height 46
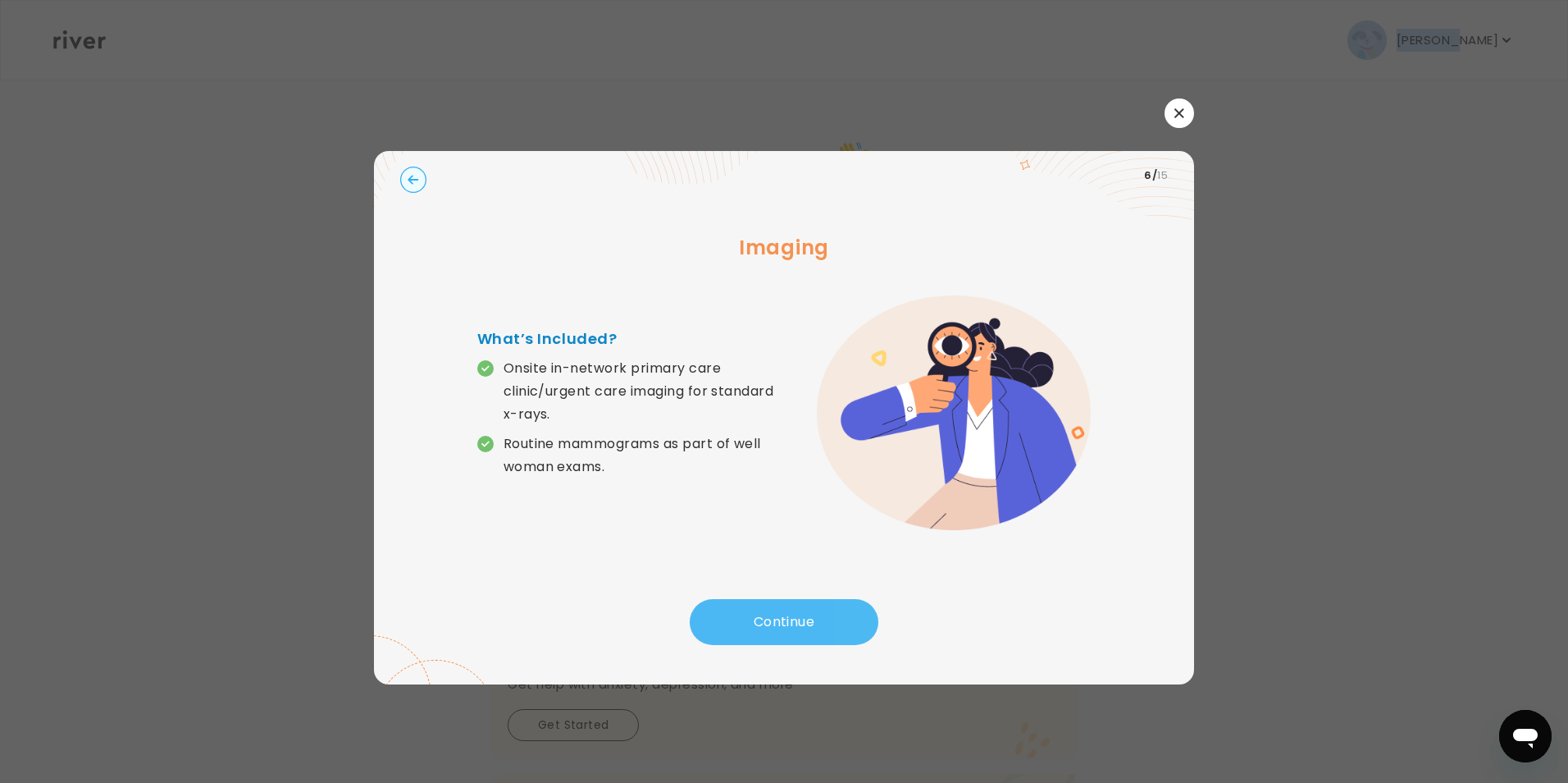
click at [773, 612] on button "Continue" at bounding box center [784, 621] width 188 height 46
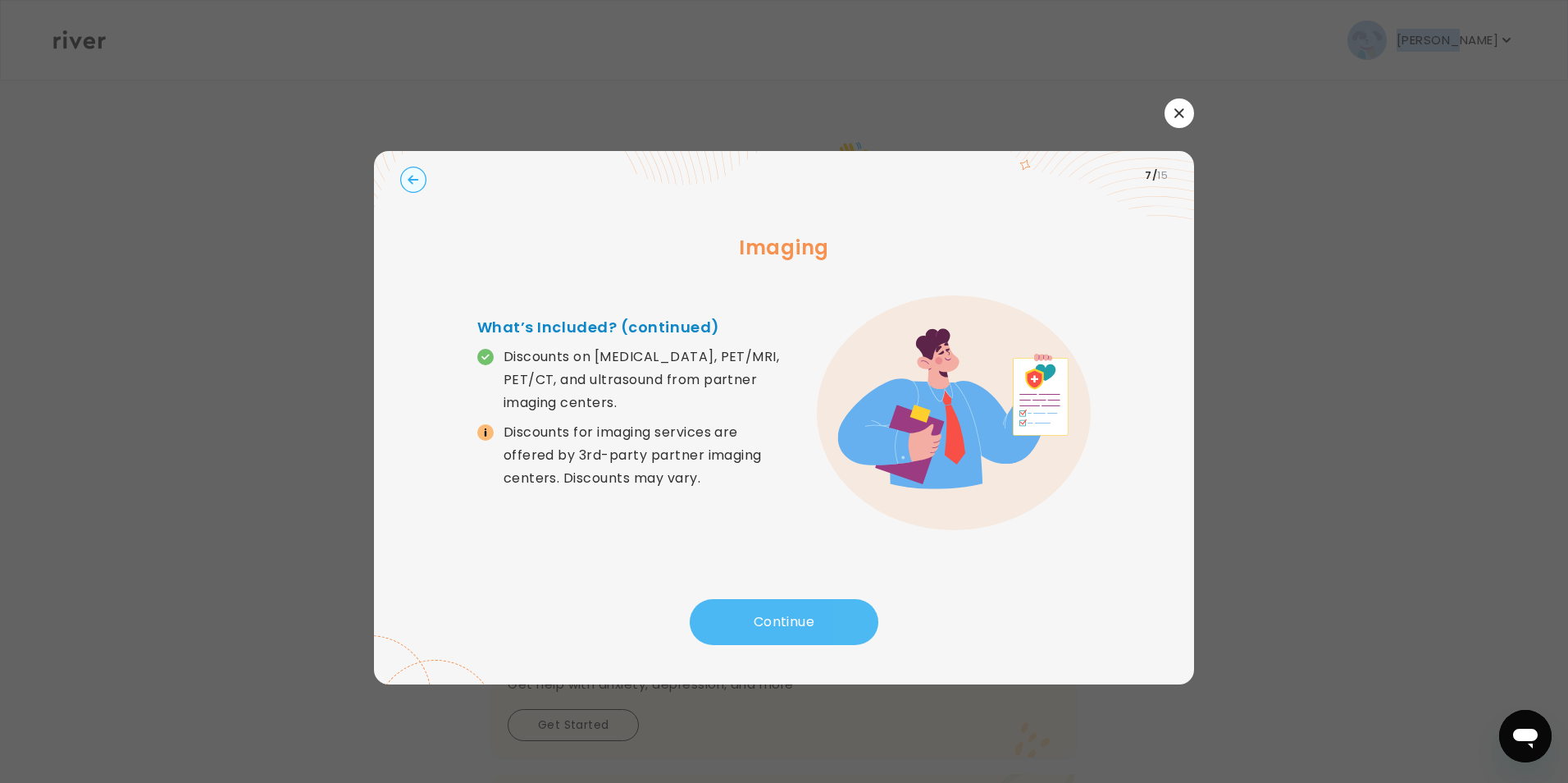
click at [773, 612] on button "Continue" at bounding box center [784, 621] width 188 height 46
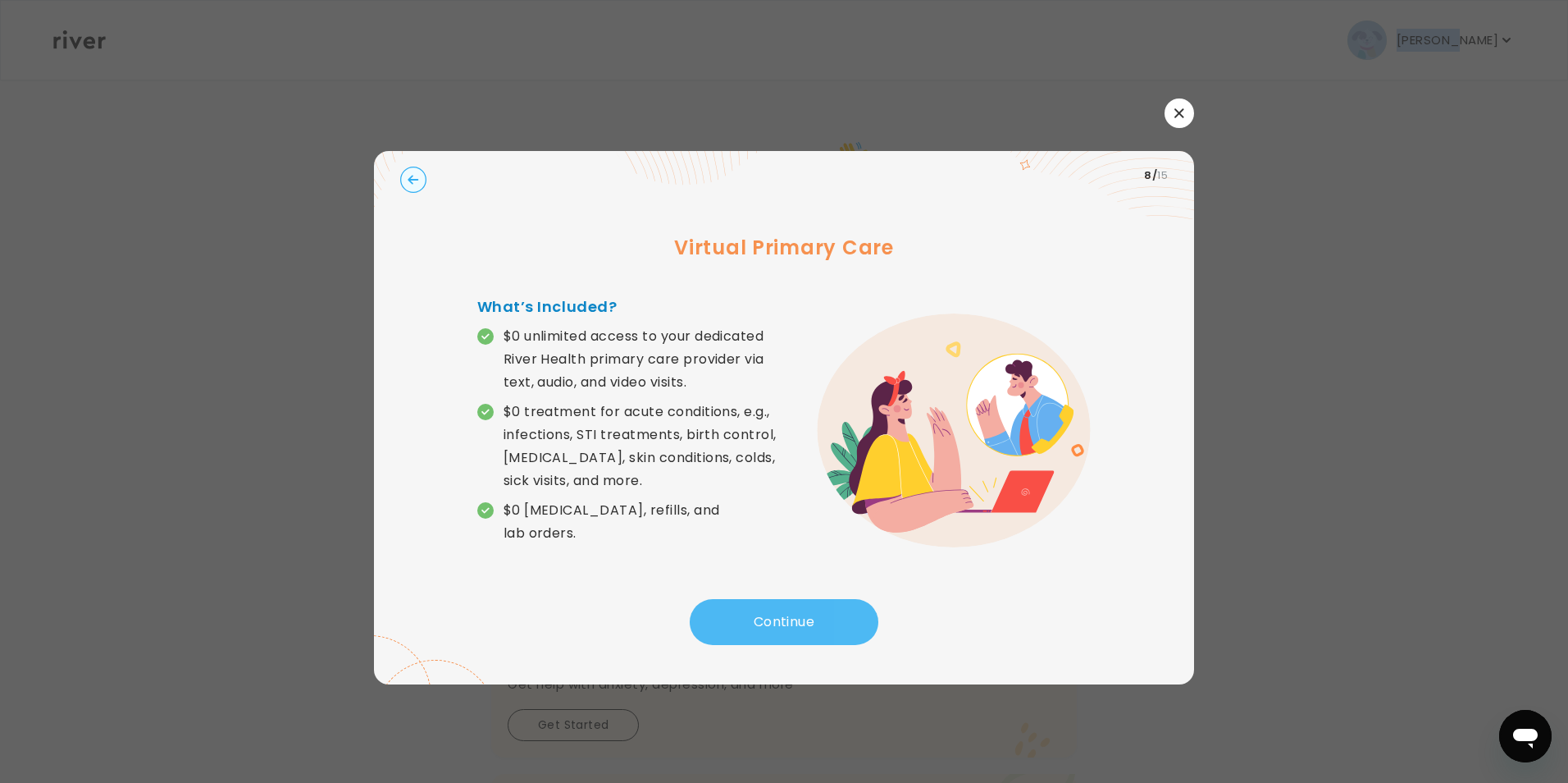
click at [773, 612] on button "Continue" at bounding box center [784, 621] width 188 height 46
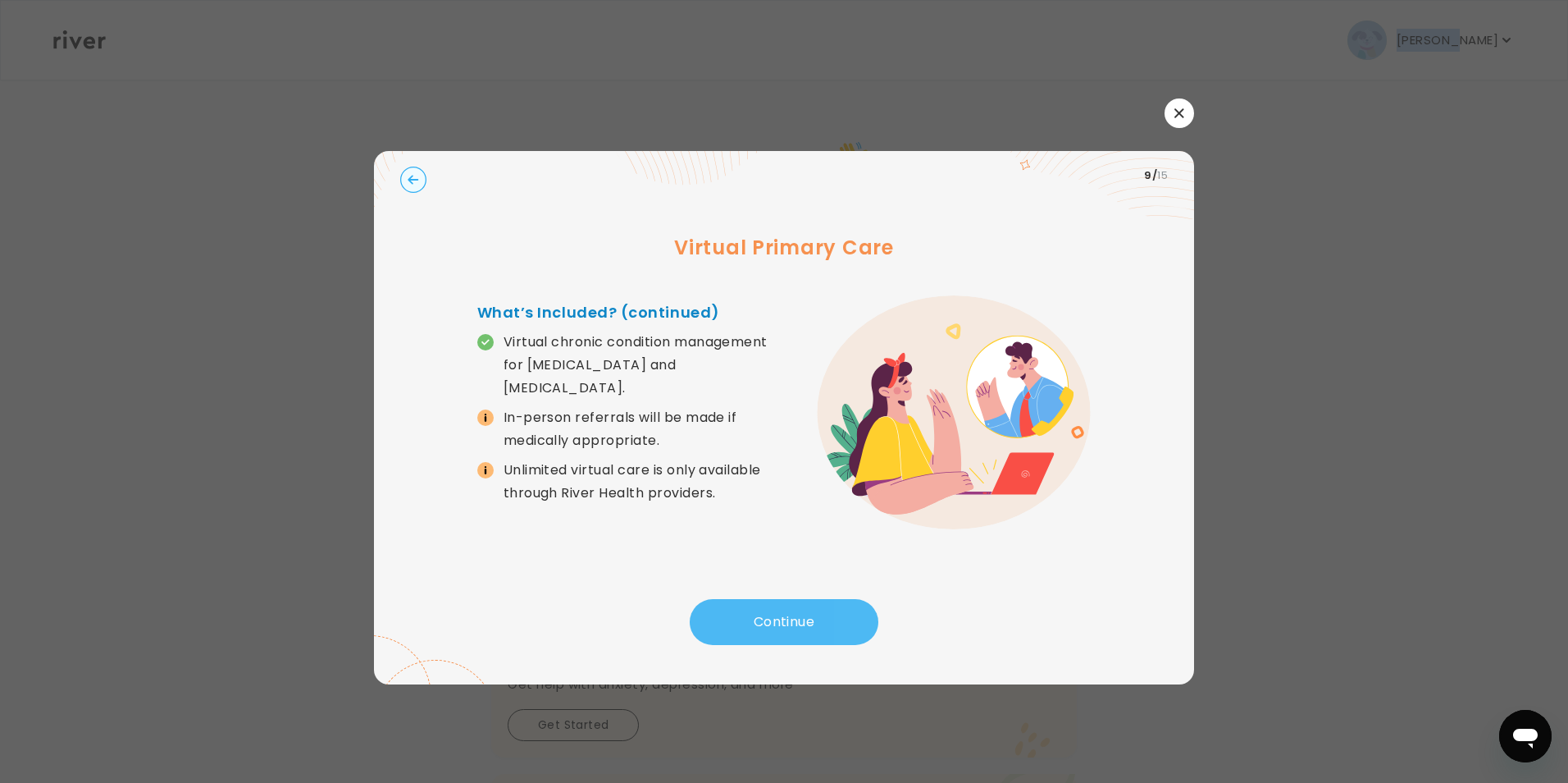
click at [773, 612] on button "Continue" at bounding box center [784, 621] width 188 height 46
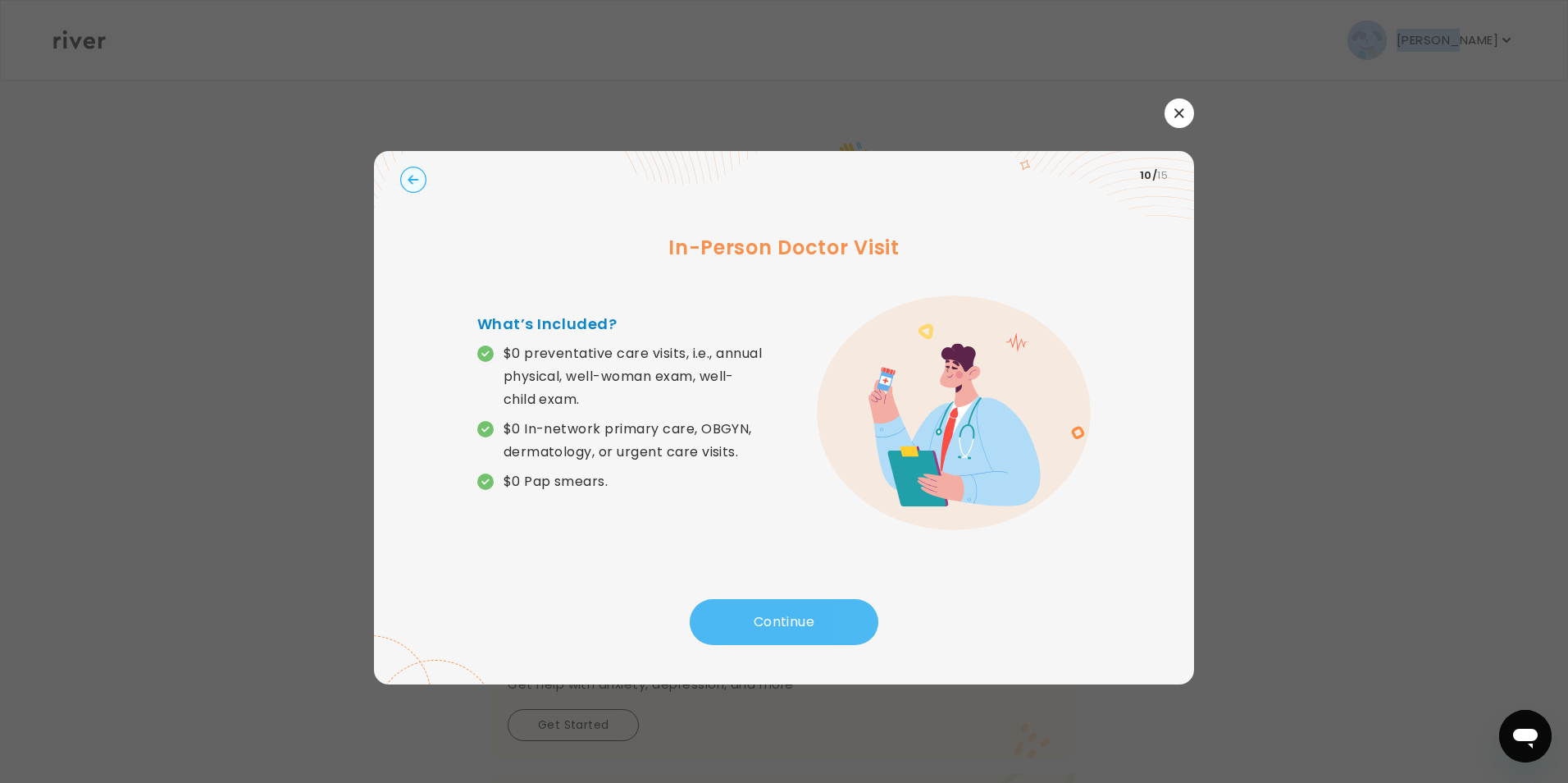
click at [773, 612] on button "Continue" at bounding box center [784, 621] width 188 height 46
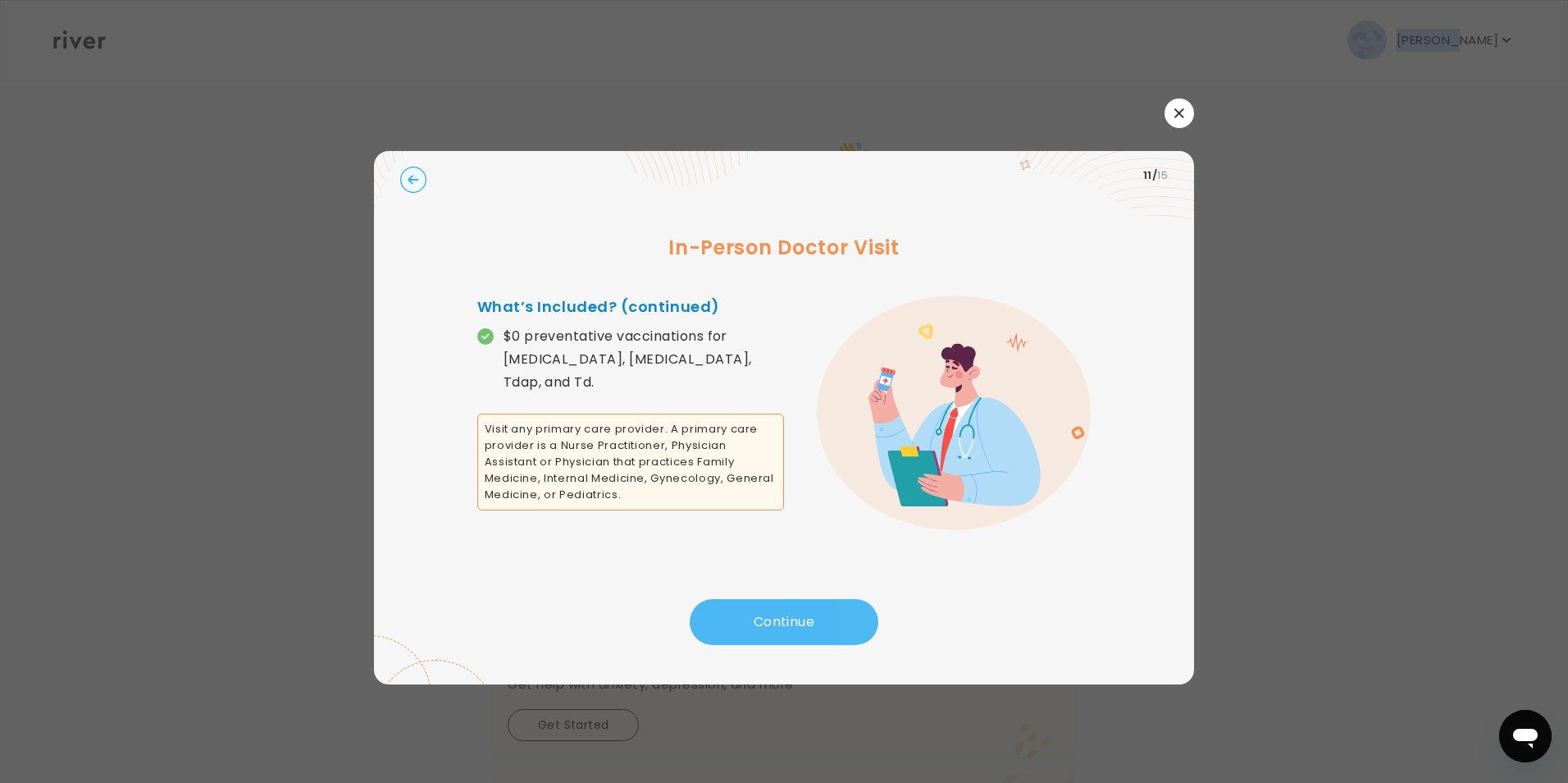
click at [773, 612] on button "Continue" at bounding box center [784, 621] width 188 height 46
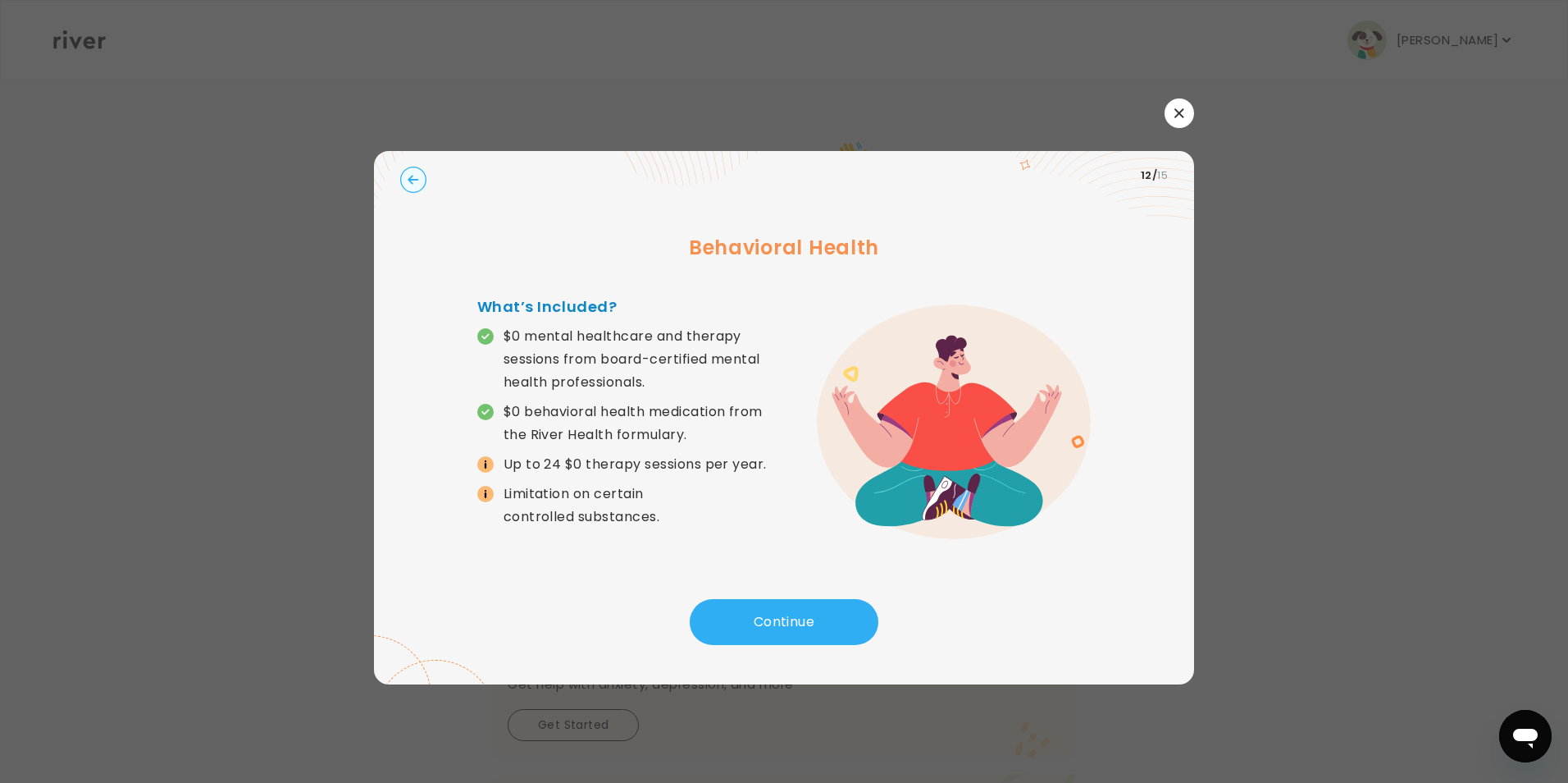
click at [1153, 108] on div at bounding box center [784, 113] width 821 height 29
click at [1188, 108] on button "button" at bounding box center [1179, 113] width 29 height 29
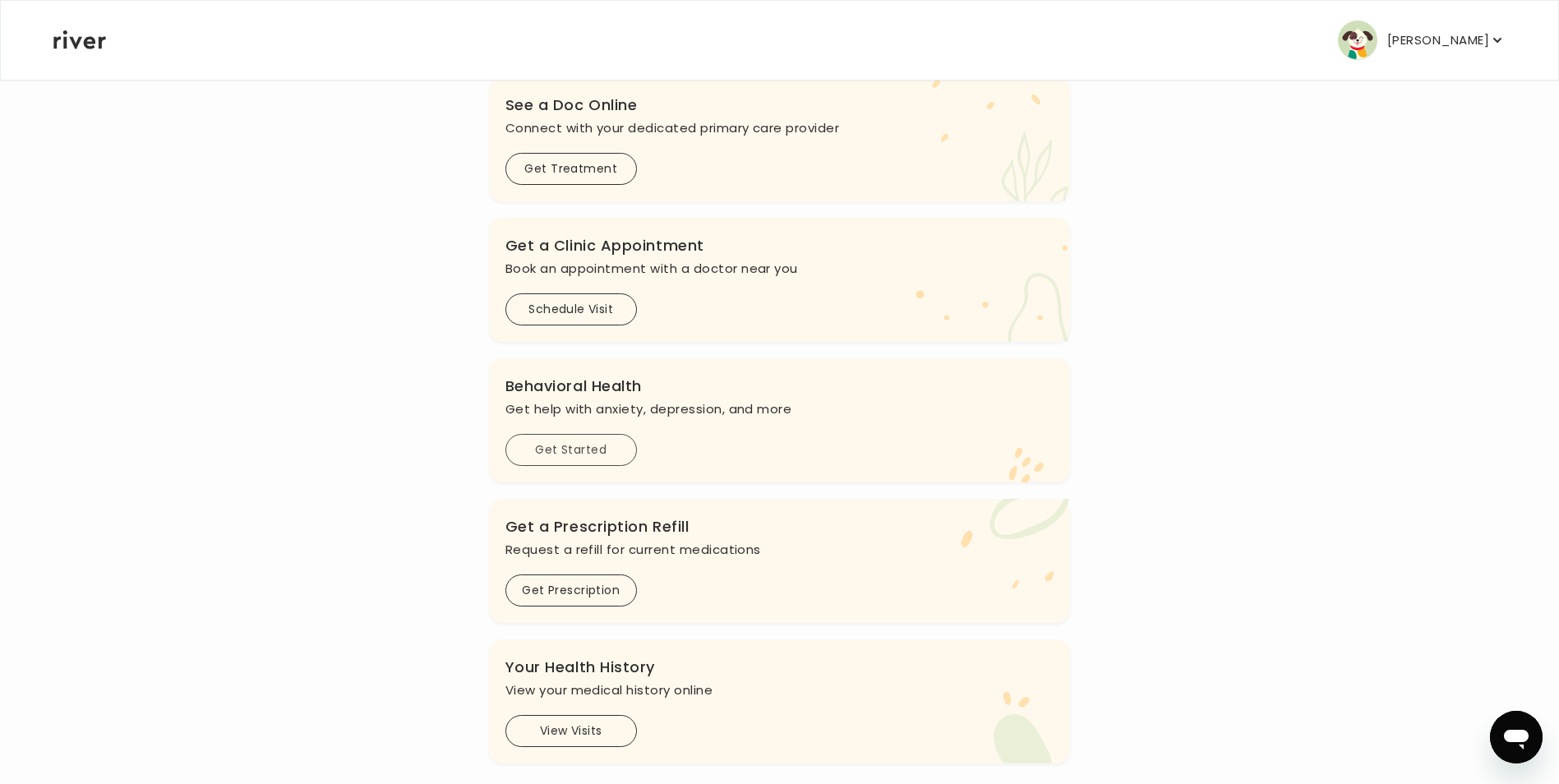
scroll to position [302, 0]
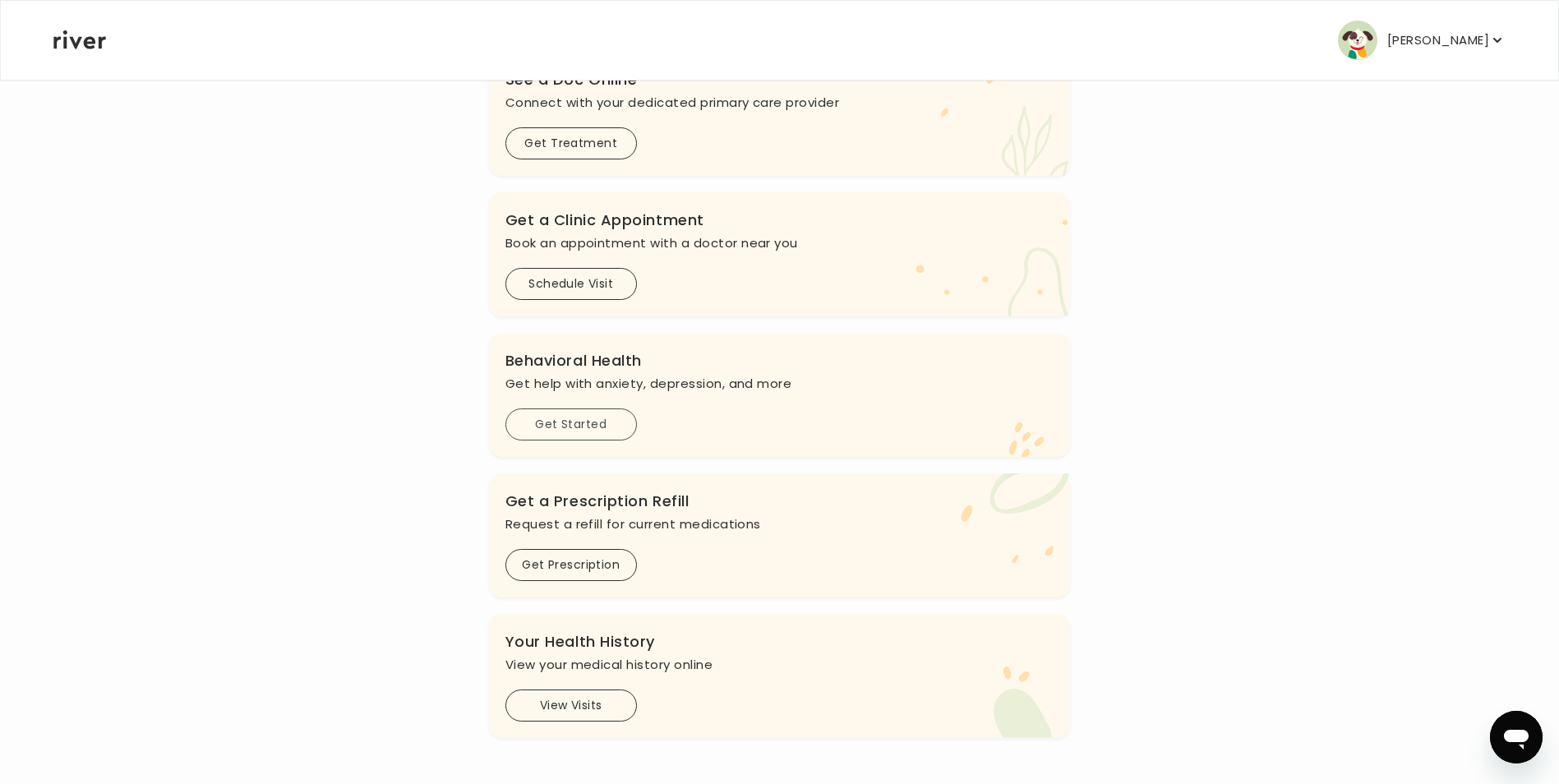
click at [589, 426] on button "Get Started" at bounding box center [571, 424] width 132 height 32
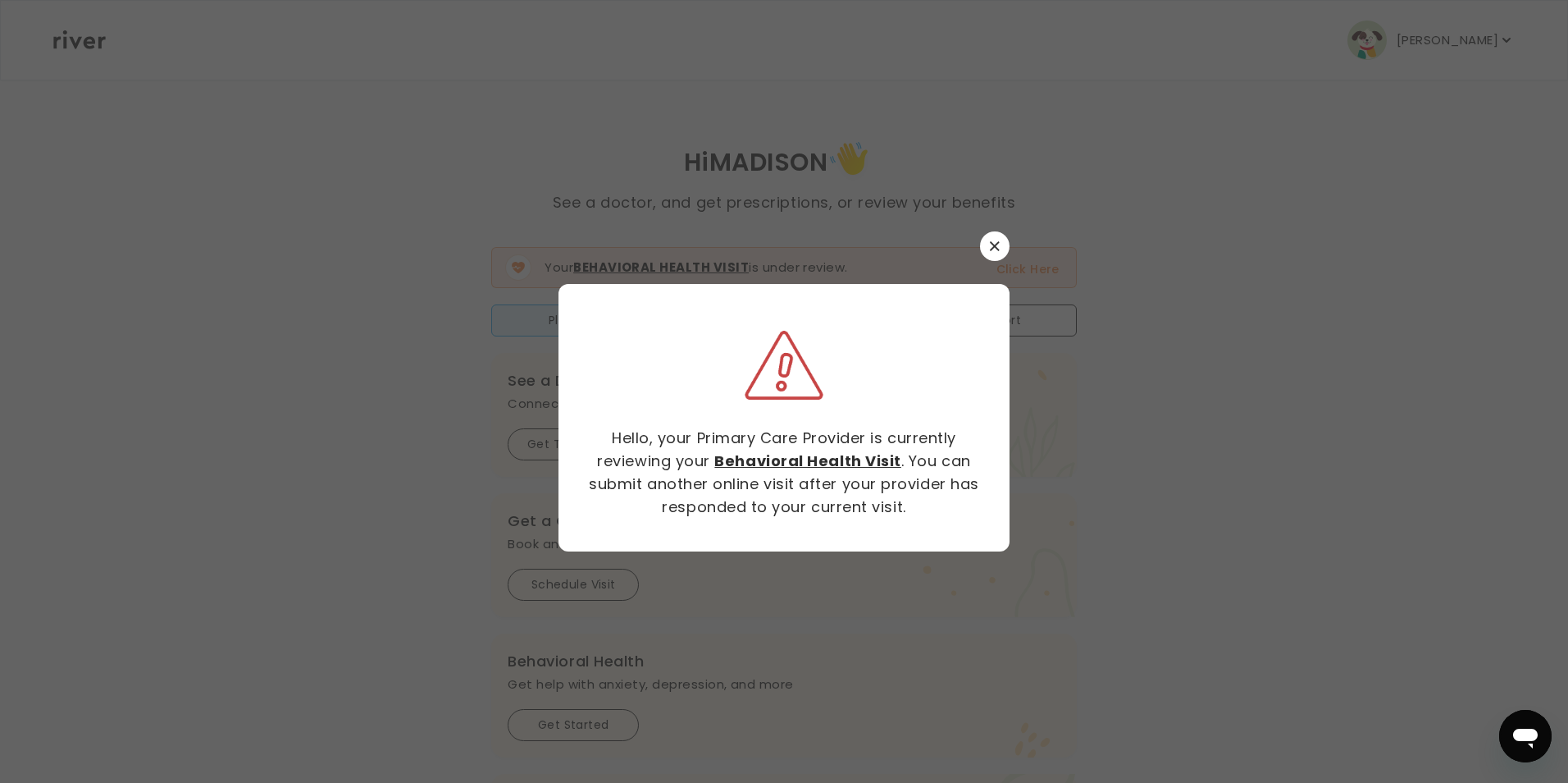
click at [998, 262] on div "Hello, your Primary Care Provider is currently reviewing your Behavioral Health…" at bounding box center [784, 392] width 452 height 320
click at [987, 233] on button "button" at bounding box center [995, 246] width 29 height 29
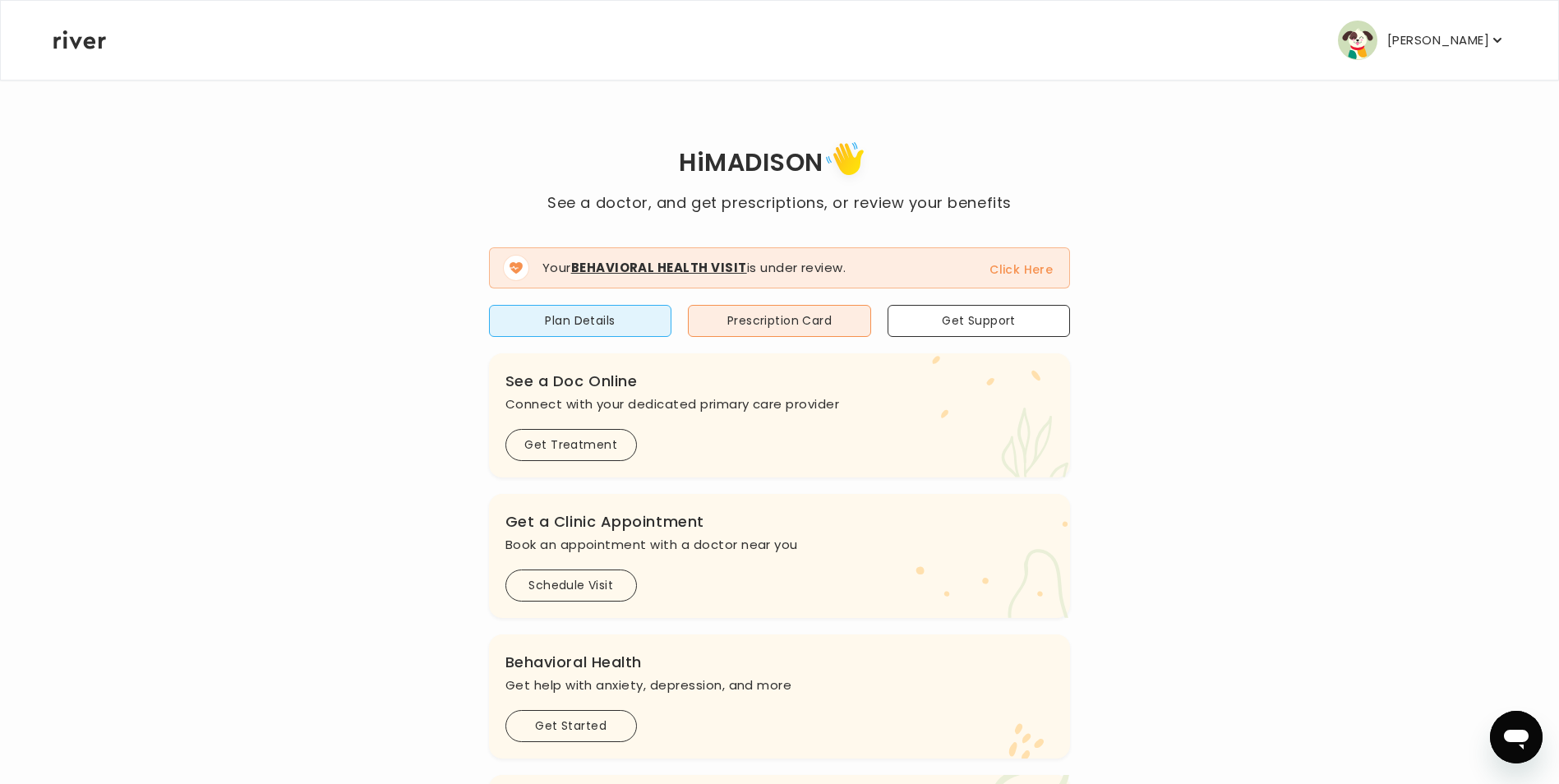
click at [1002, 277] on button "Click Here" at bounding box center [1020, 269] width 63 height 20
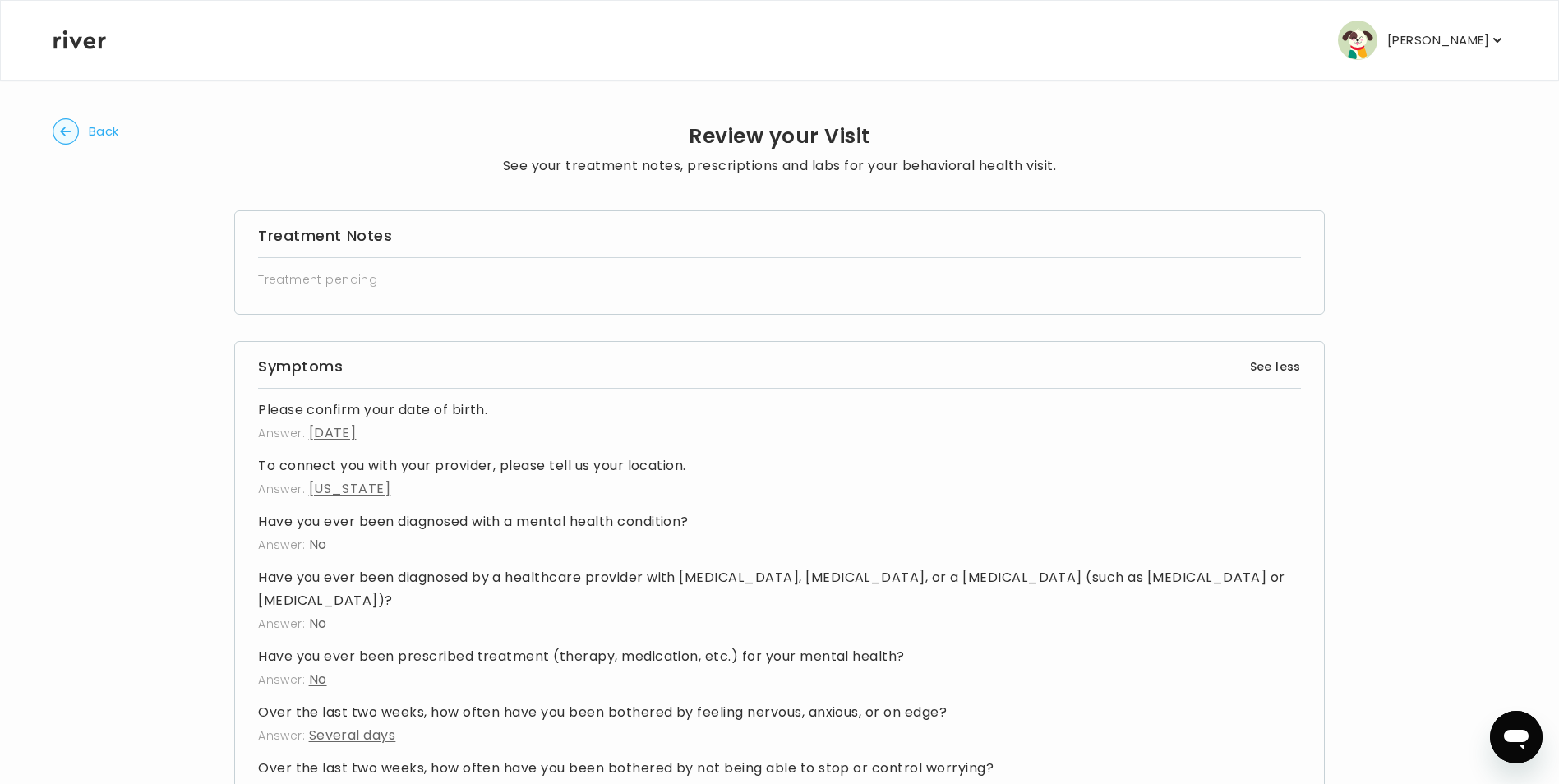
click at [55, 132] on circle "button" at bounding box center [66, 132] width 26 height 26
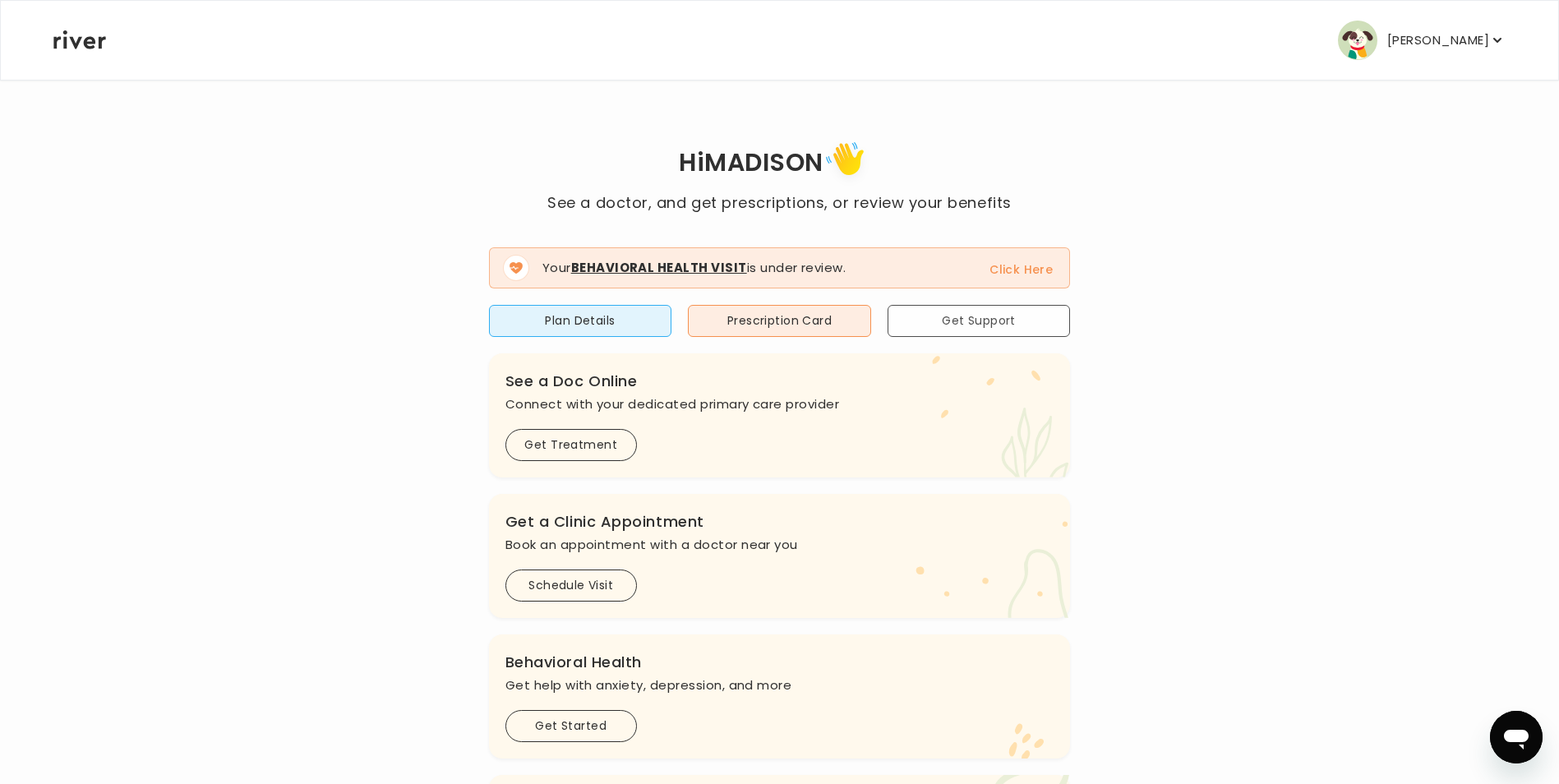
click at [1000, 327] on button "Get Support" at bounding box center [979, 320] width 184 height 32
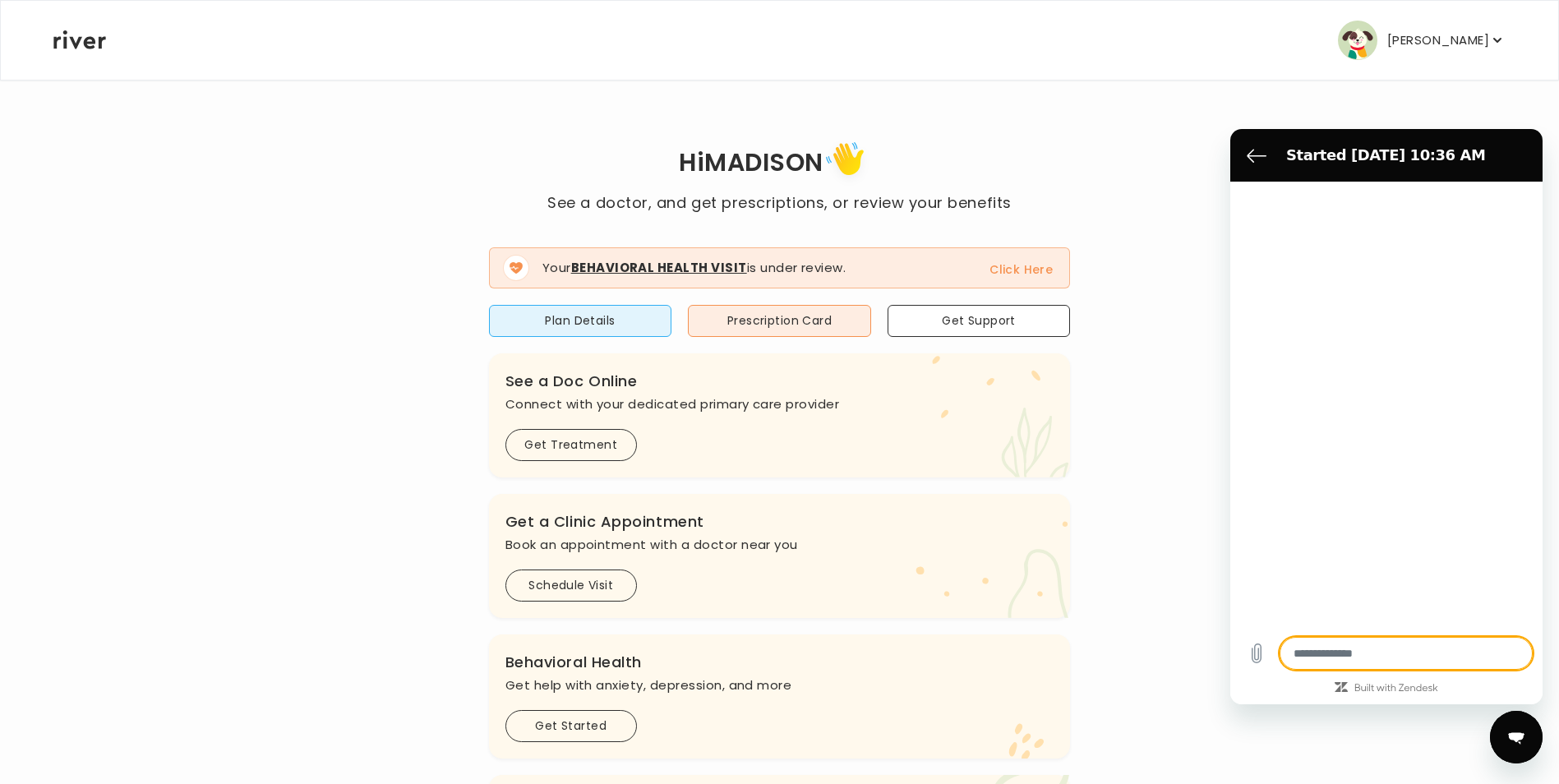
type textarea "*"
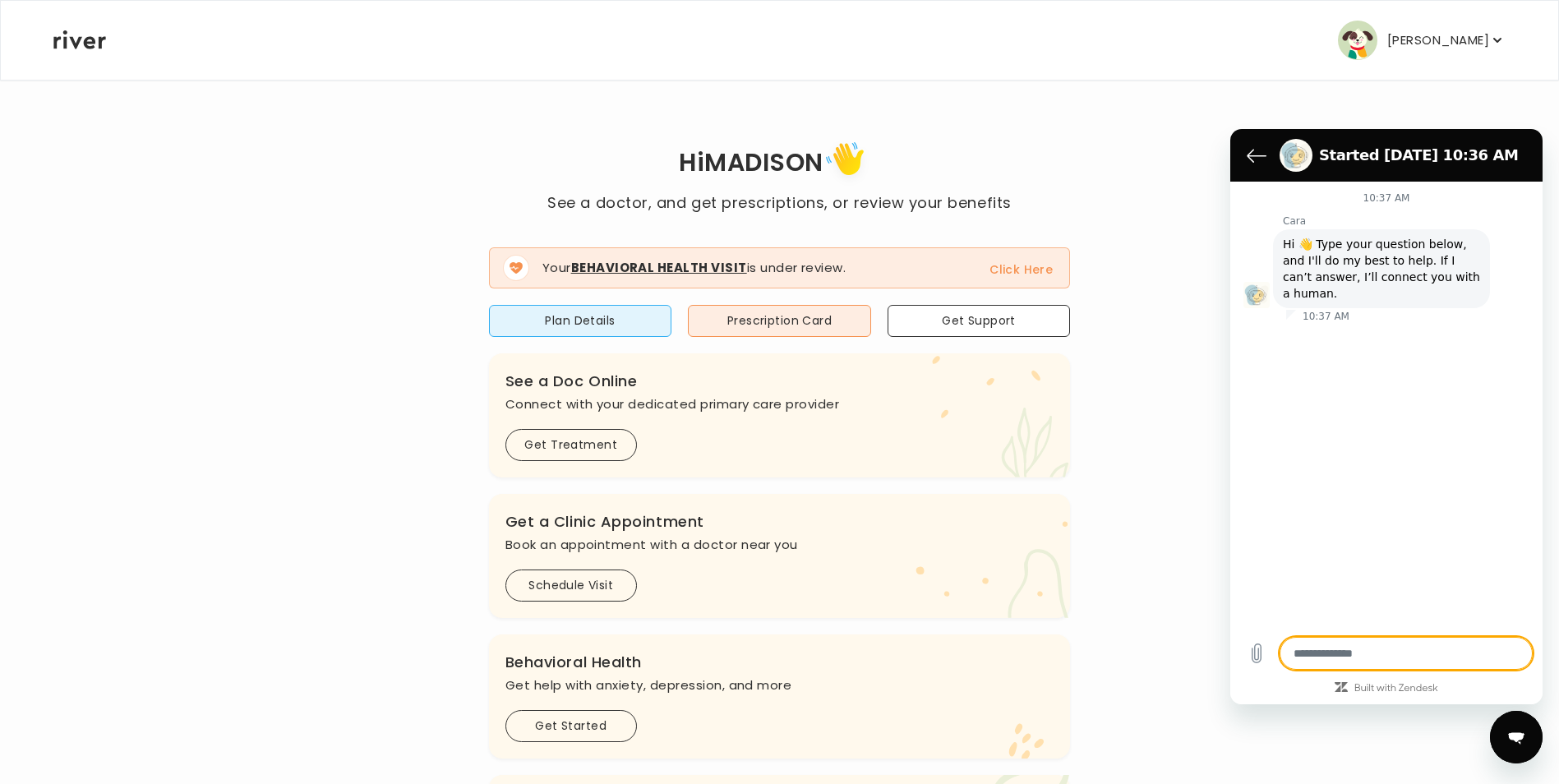
type textarea "*"
type textarea "**"
type textarea "*"
type textarea "***"
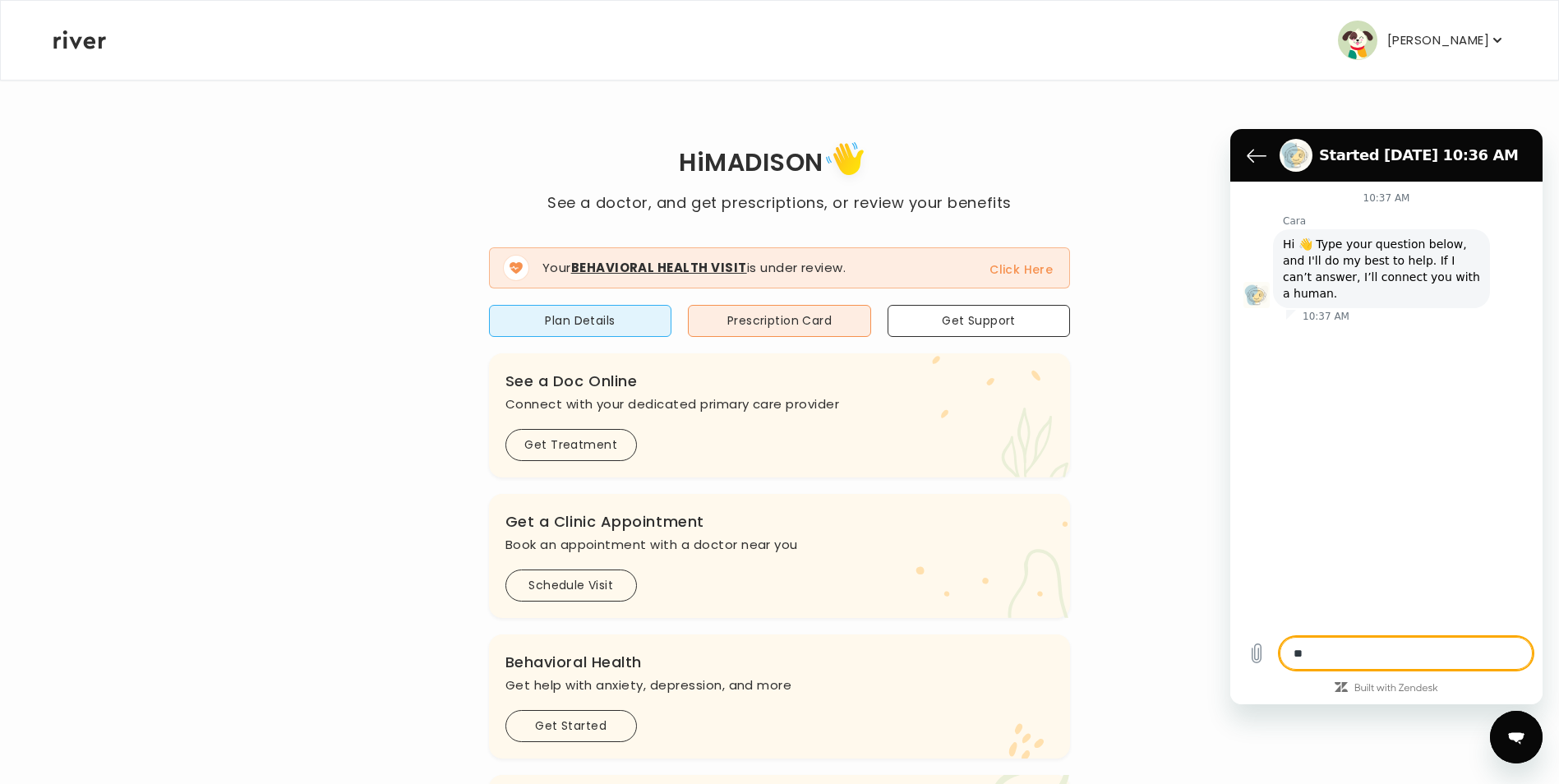
type textarea "*"
type textarea "***"
type textarea "*"
type textarea "*****"
type textarea "*"
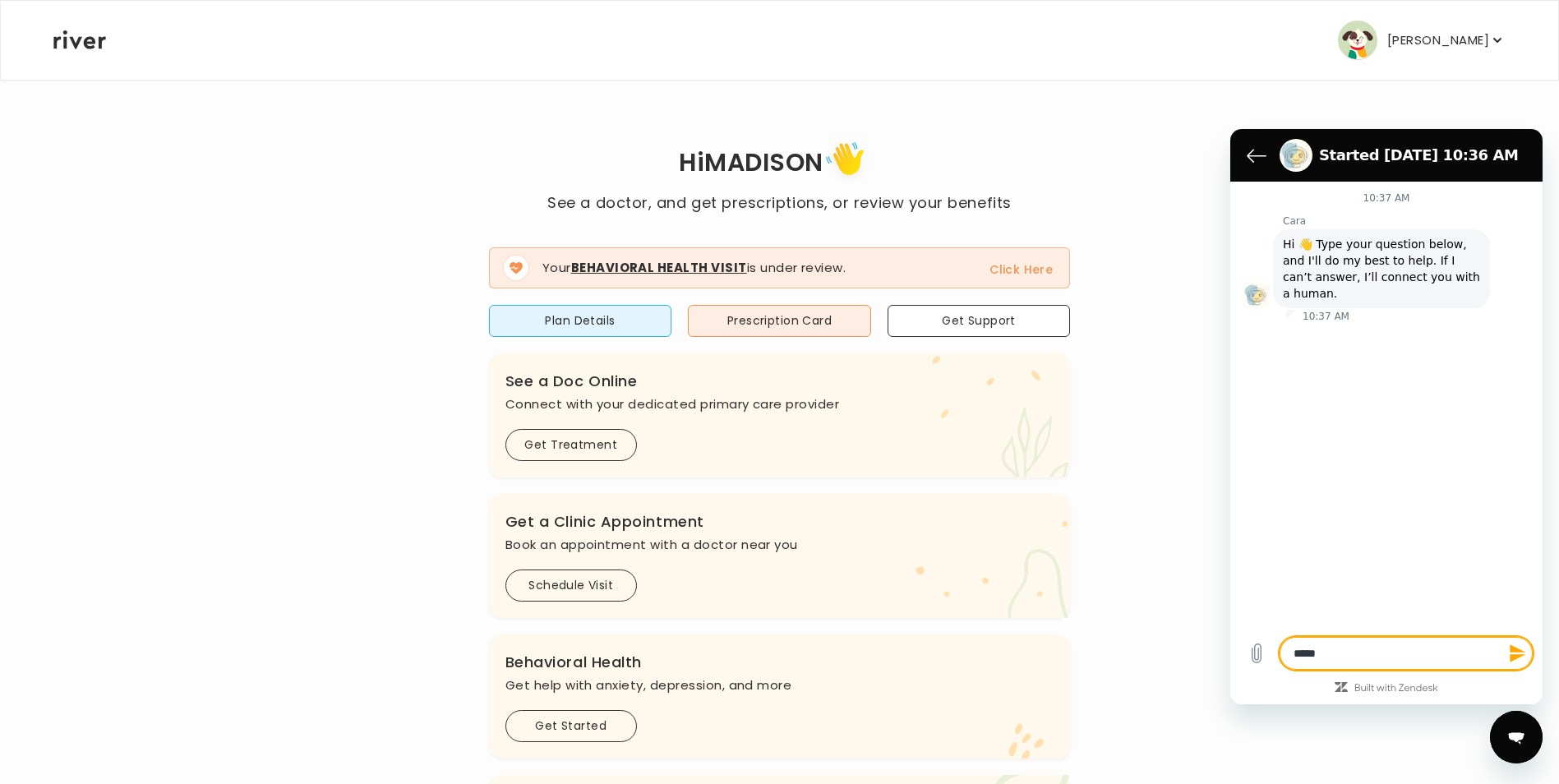
type textarea "*****"
type textarea "*"
type textarea "*******"
type textarea "*"
type textarea "*********"
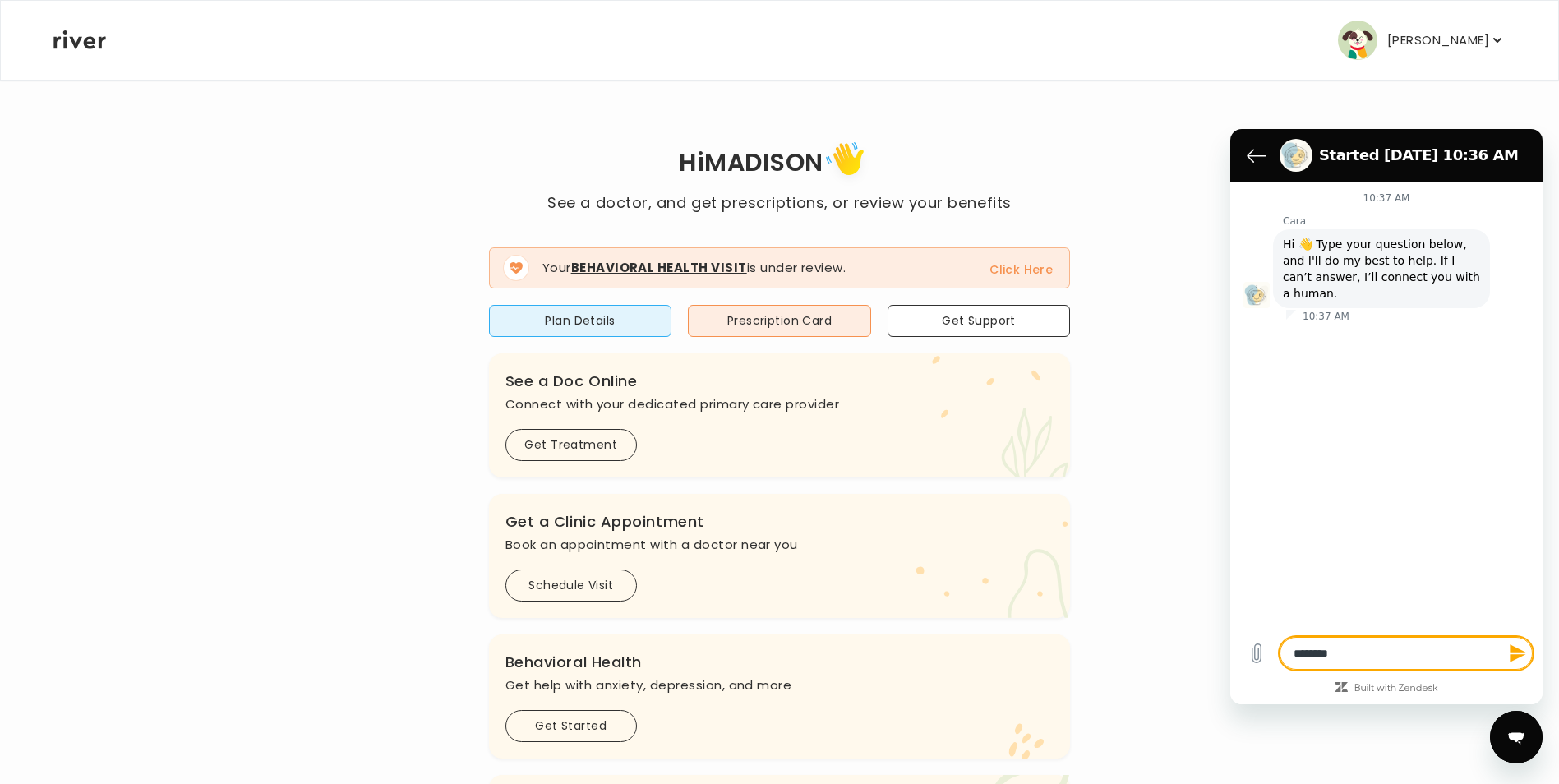
type textarea "*"
type textarea "**********"
type textarea "*"
type textarea "*********"
type textarea "*"
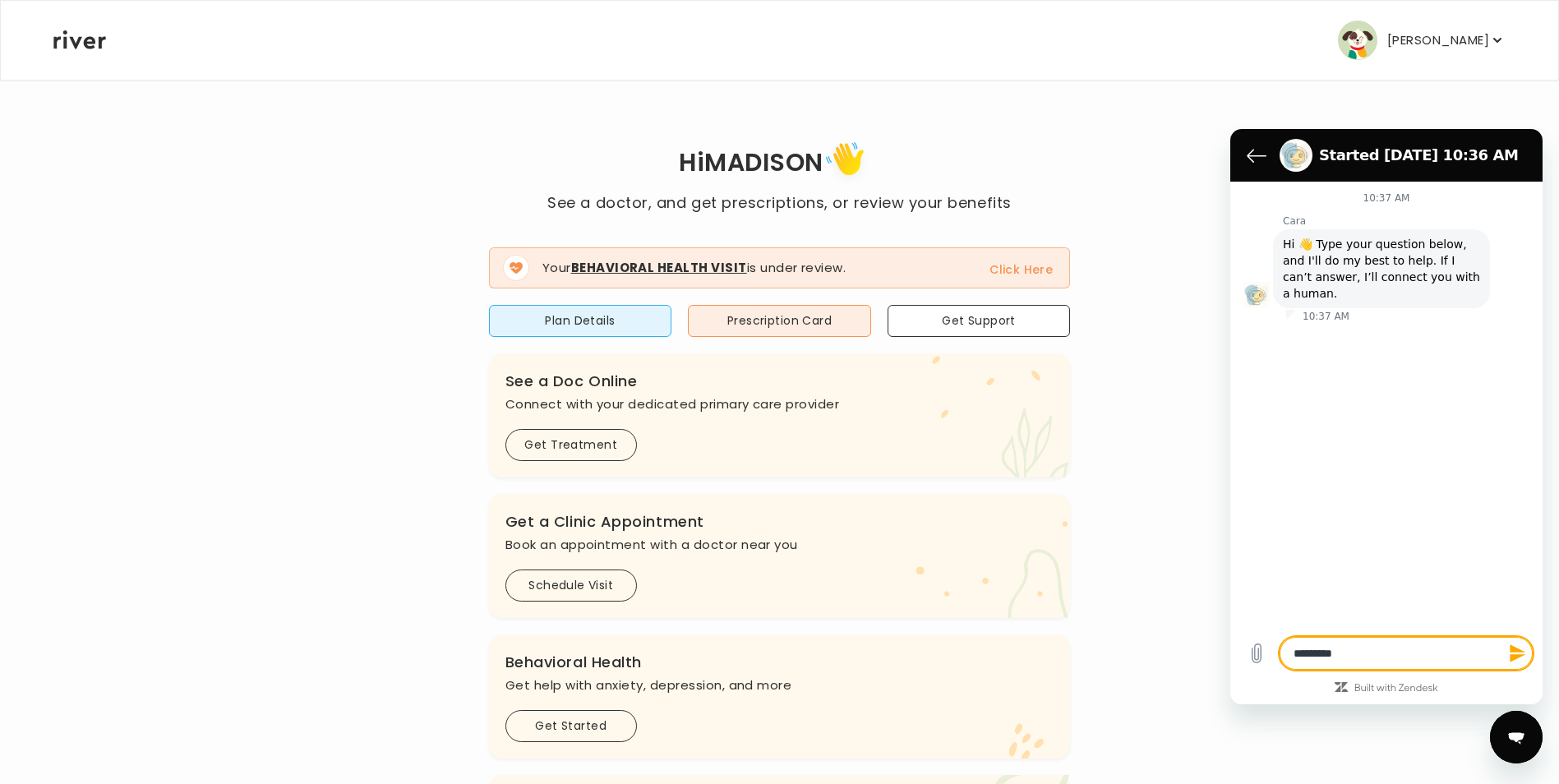
type textarea "********"
type textarea "*"
type textarea "*******"
type textarea "*"
type textarea "********"
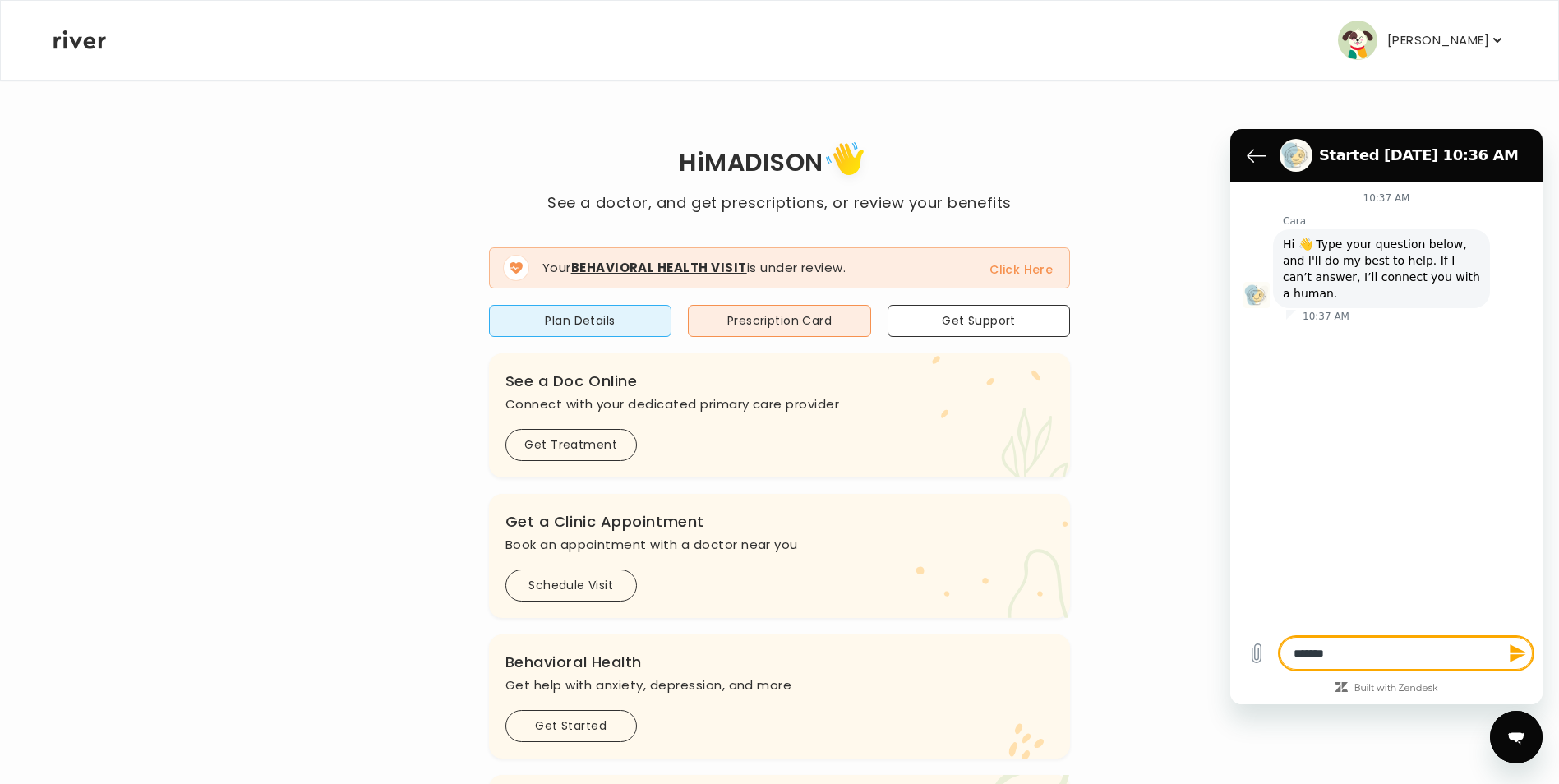
type textarea "*"
type textarea "*********"
type textarea "*"
type textarea "*********"
type textarea "*"
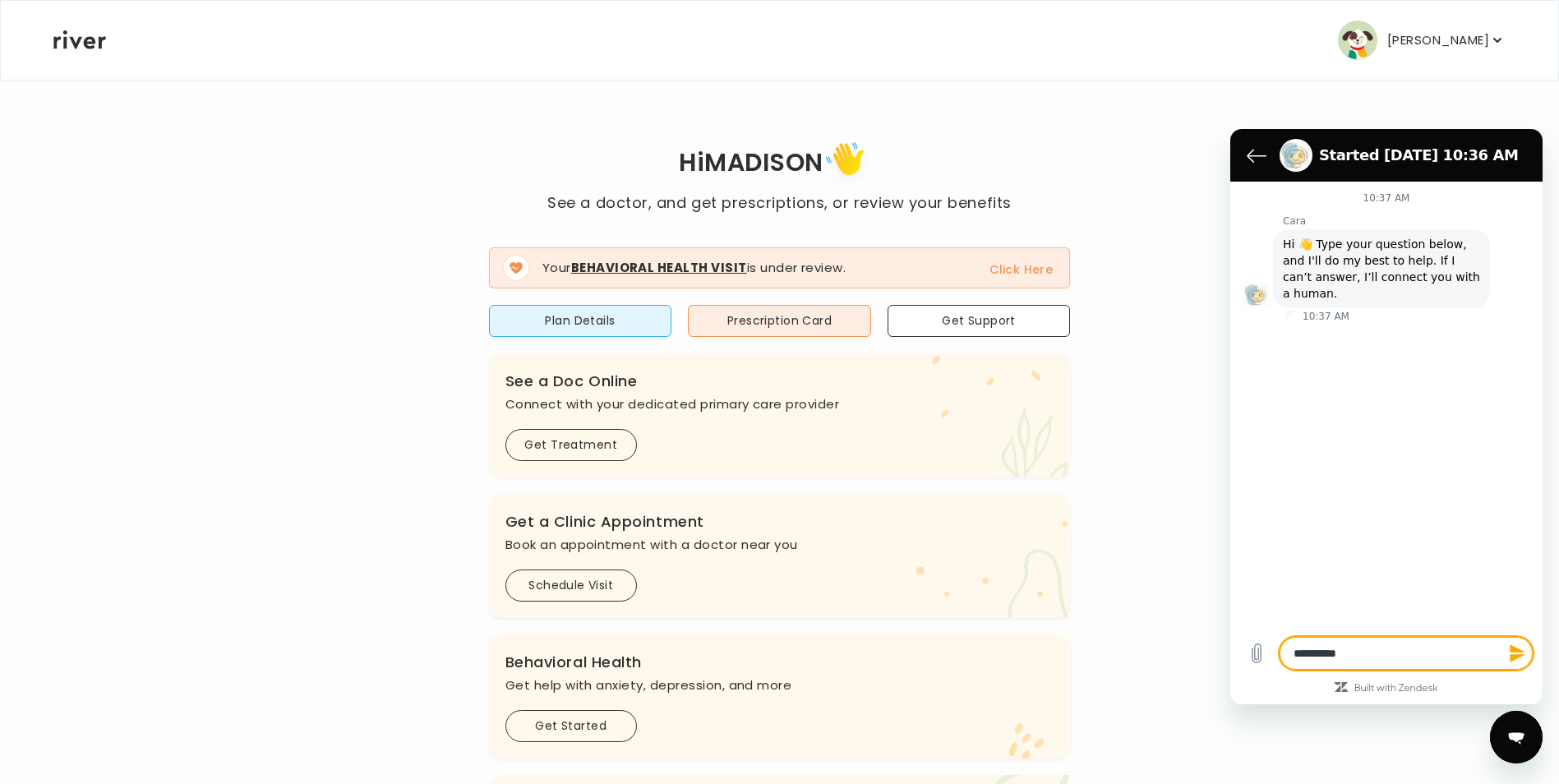
type textarea "**********"
type textarea "*"
type textarea "**********"
type textarea "*"
type textarea "**********"
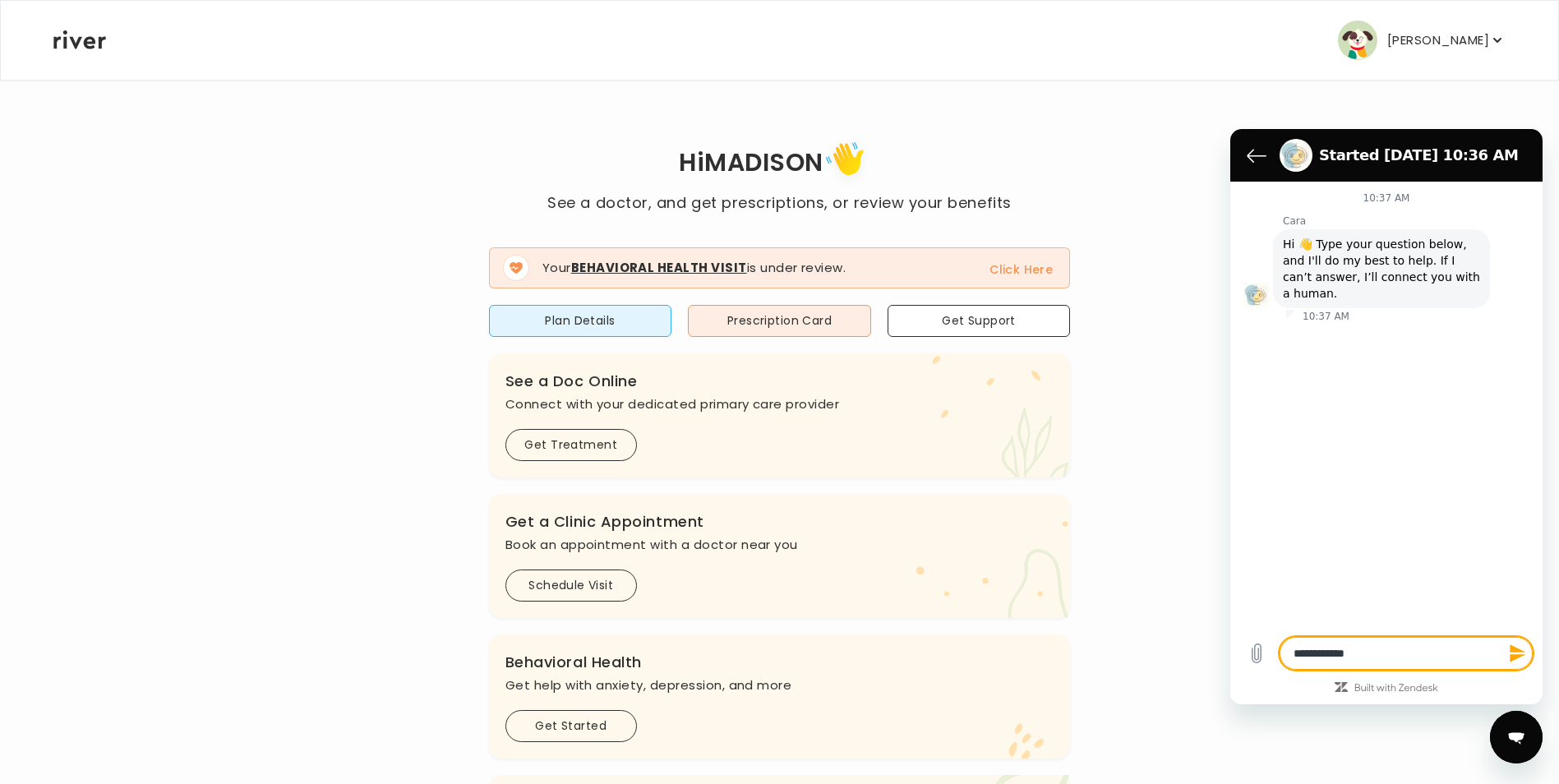
type textarea "*"
type textarea "**********"
type textarea "*"
type textarea "**********"
type textarea "*"
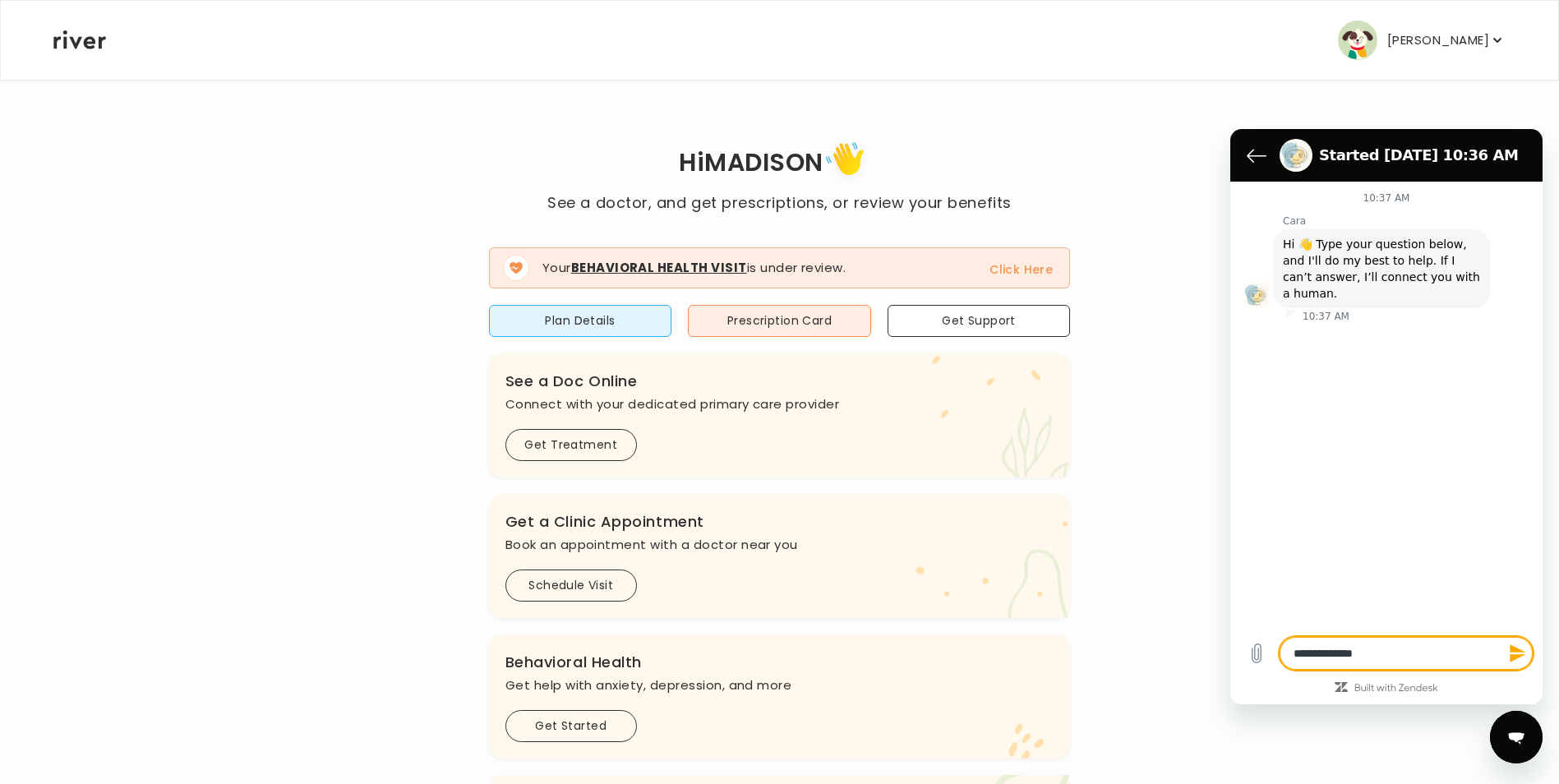
type textarea "**********"
type textarea "*"
type textarea "**********"
type textarea "*"
type textarea "**********"
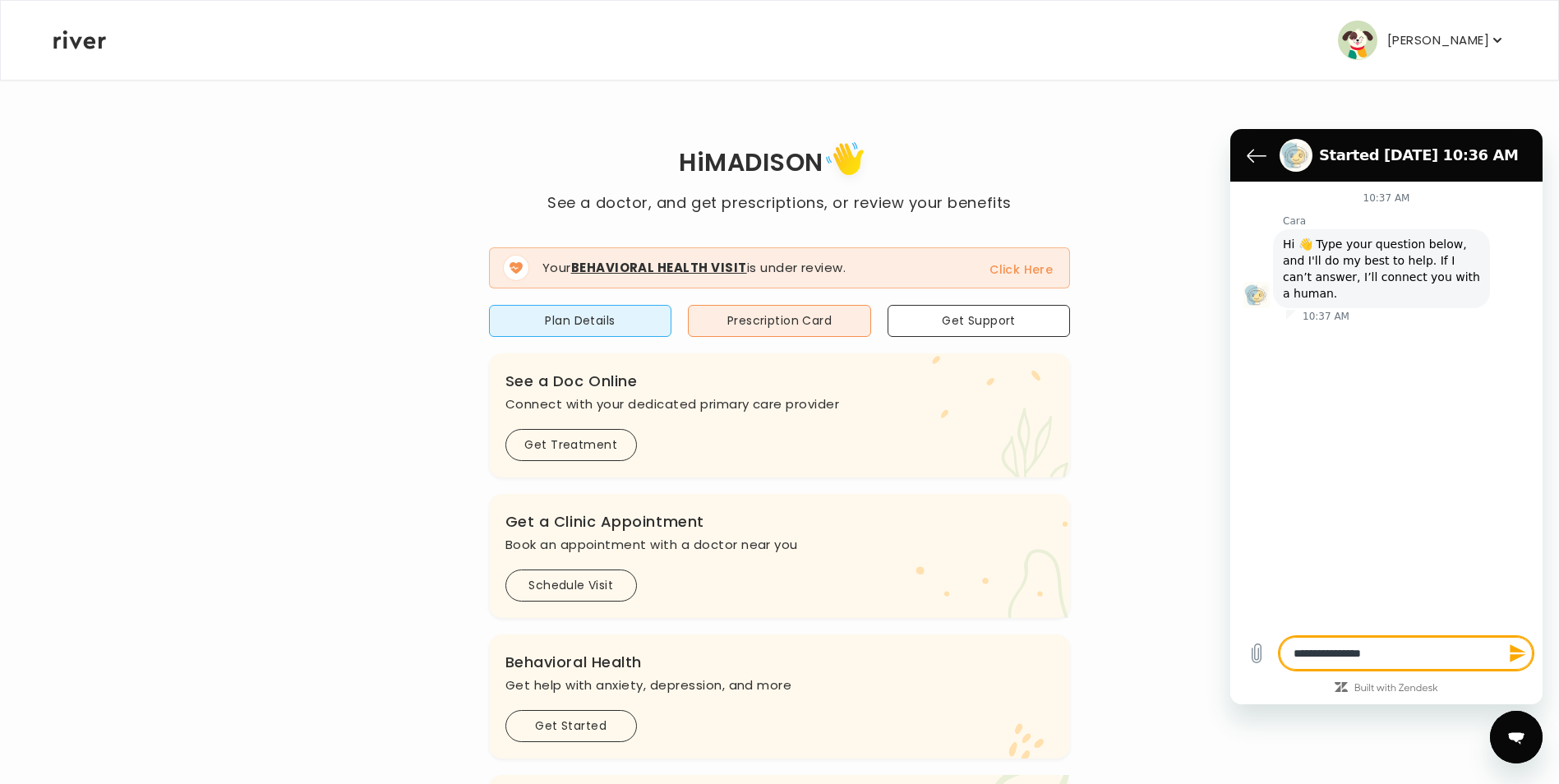
type textarea "*"
type textarea "**********"
type textarea "*"
type textarea "**********"
type textarea "*"
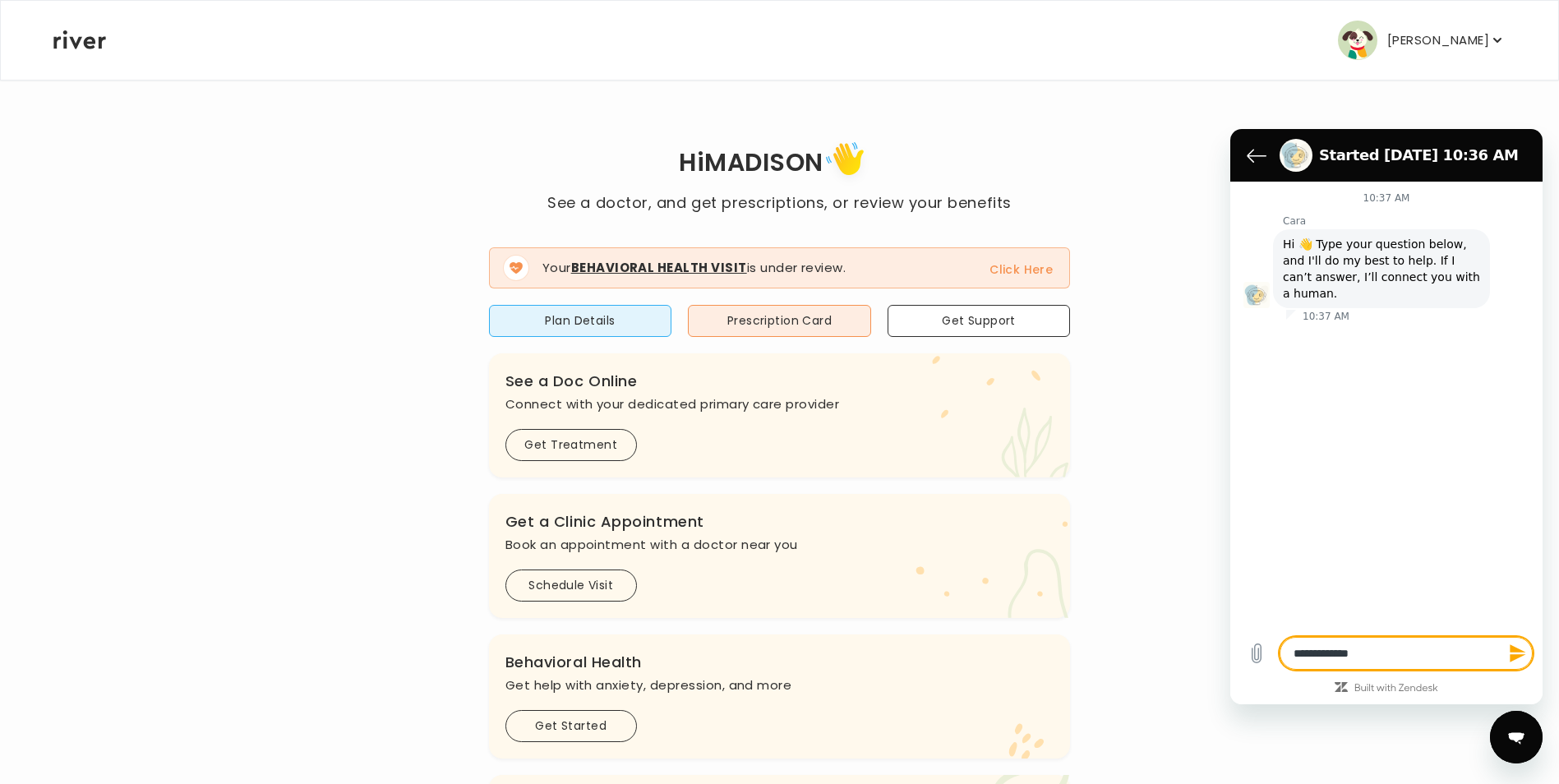
type textarea "**********"
type textarea "*"
type textarea "**********"
type textarea "*"
type textarea "**********"
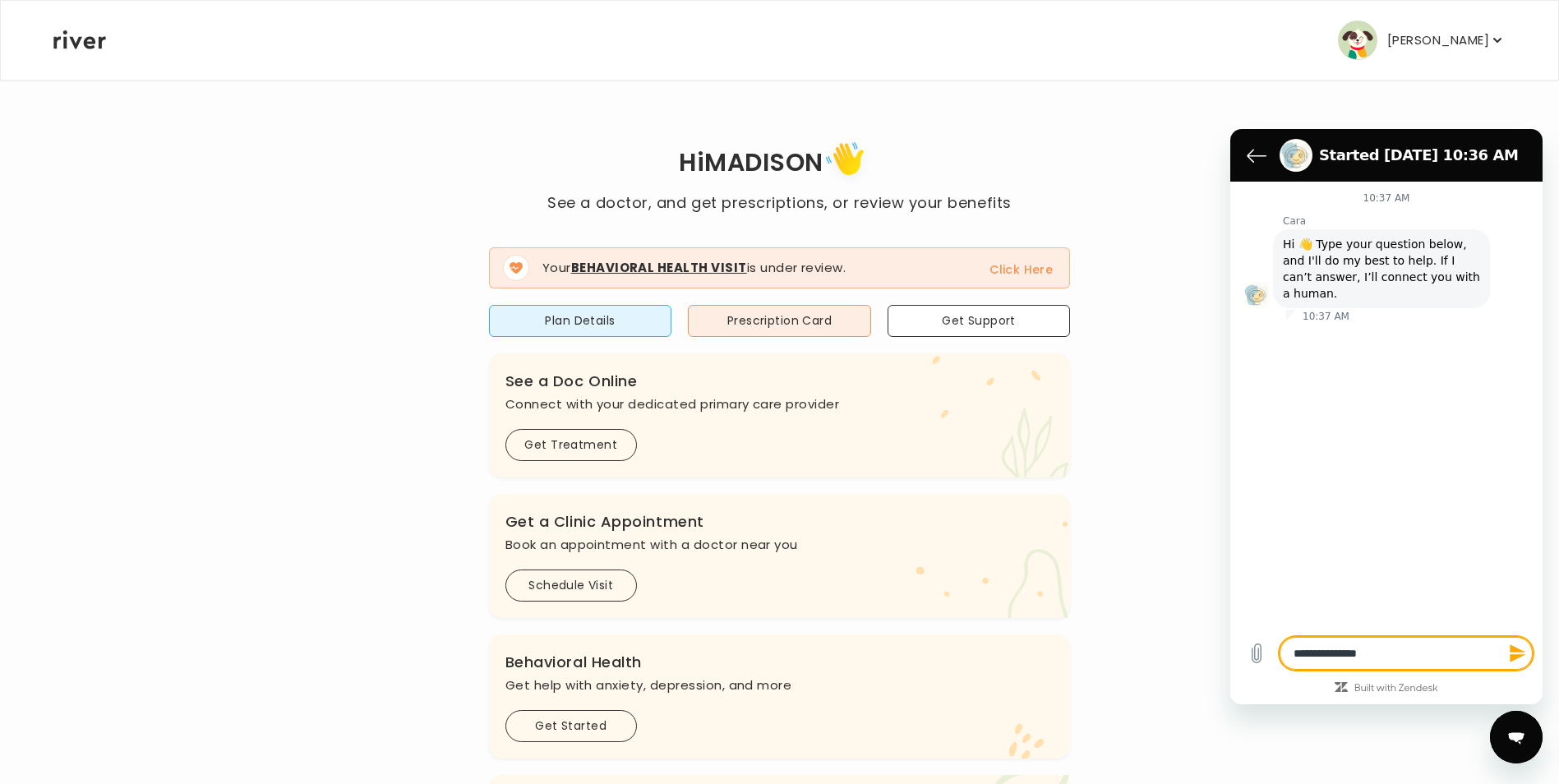
type textarea "*"
type textarea "**********"
type textarea "*"
type textarea "**********"
type textarea "*"
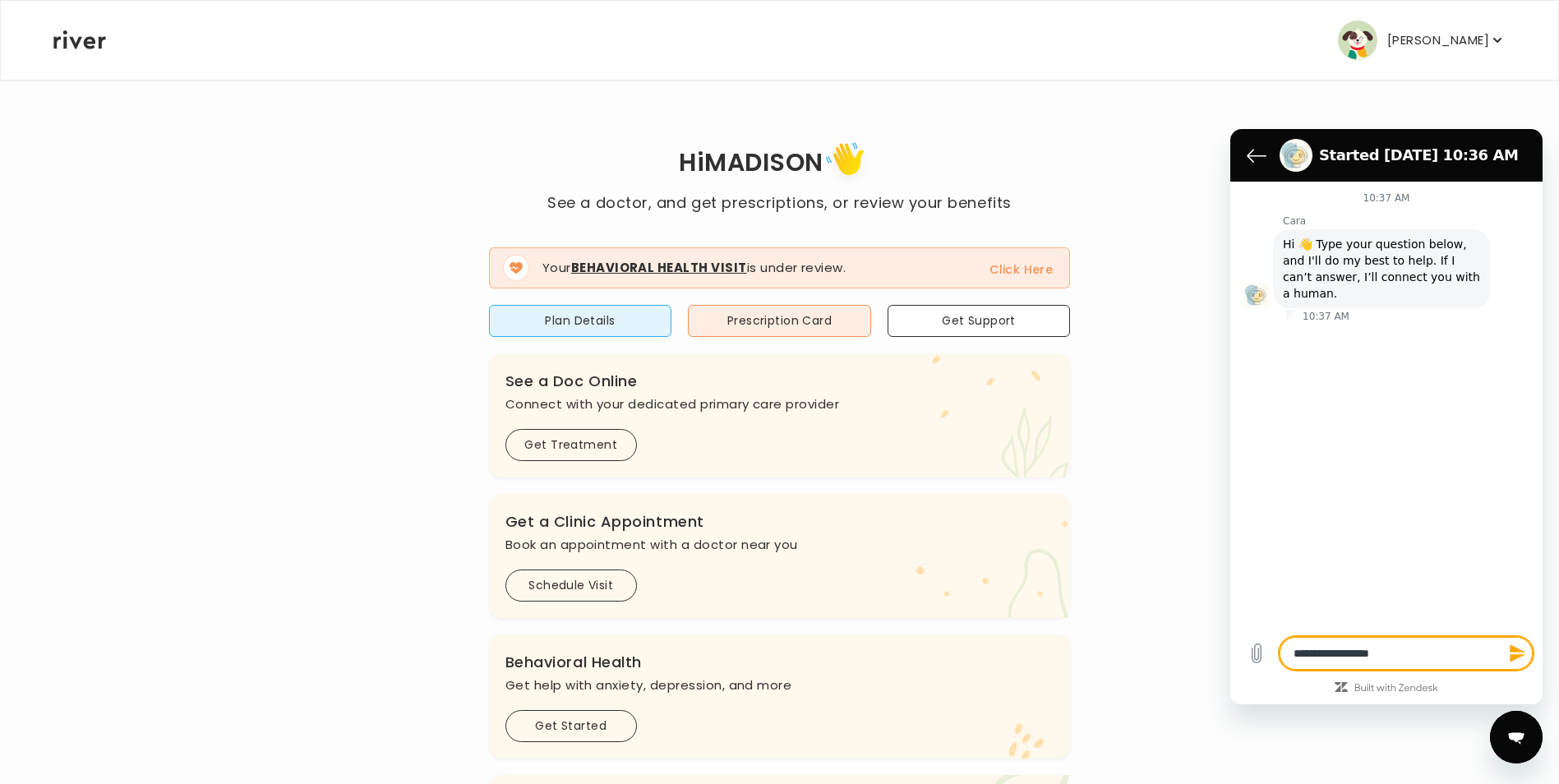
type textarea "**********"
type textarea "*"
type textarea "**********"
type textarea "*"
type textarea "**********"
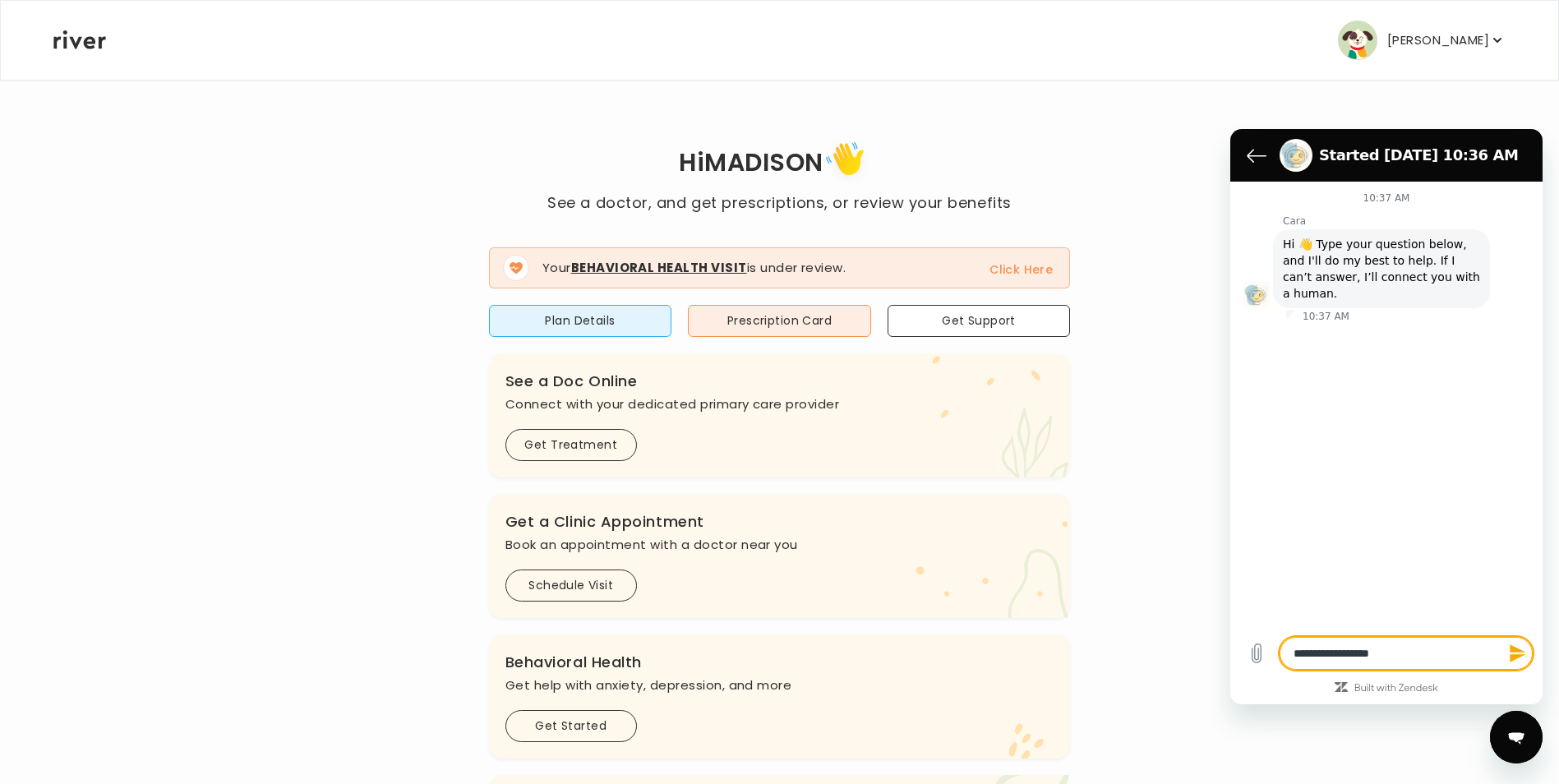
type textarea "*"
type textarea "**********"
type textarea "*"
type textarea "**********"
type textarea "*"
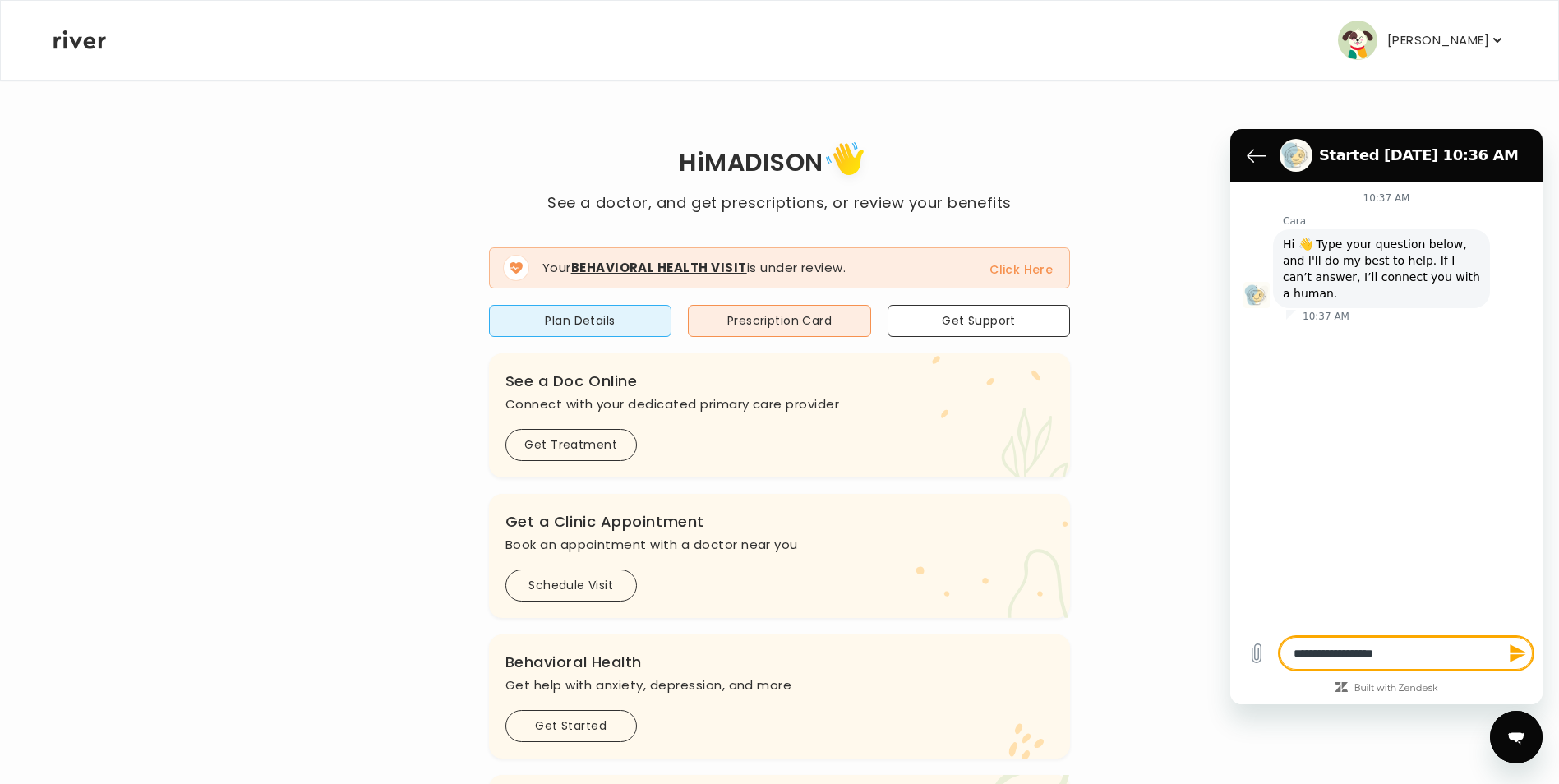
type textarea "**********"
type textarea "*"
type textarea "**********"
type textarea "*"
type textarea "**********"
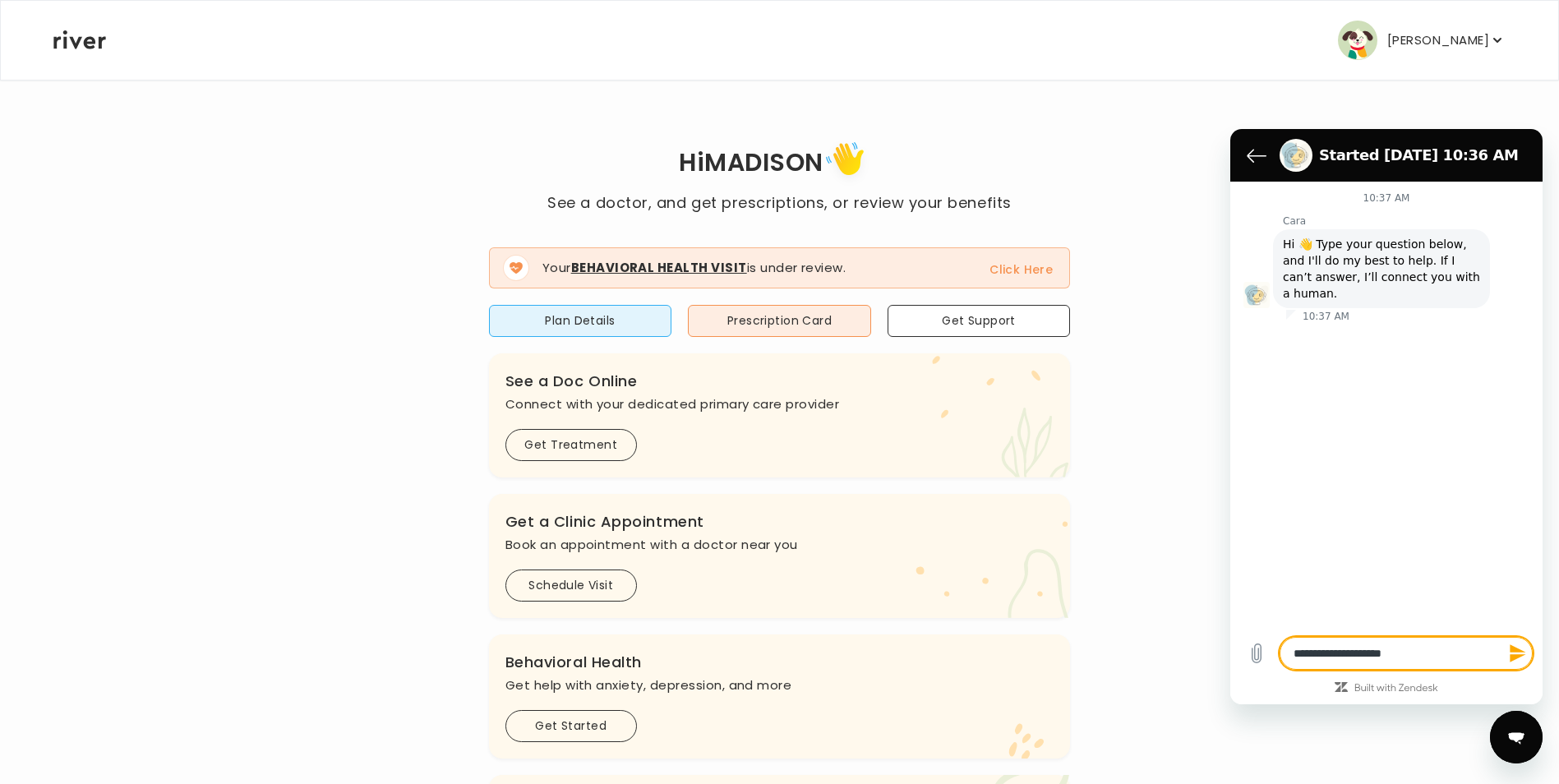
type textarea "*"
type textarea "**********"
type textarea "*"
type textarea "**********"
type textarea "*"
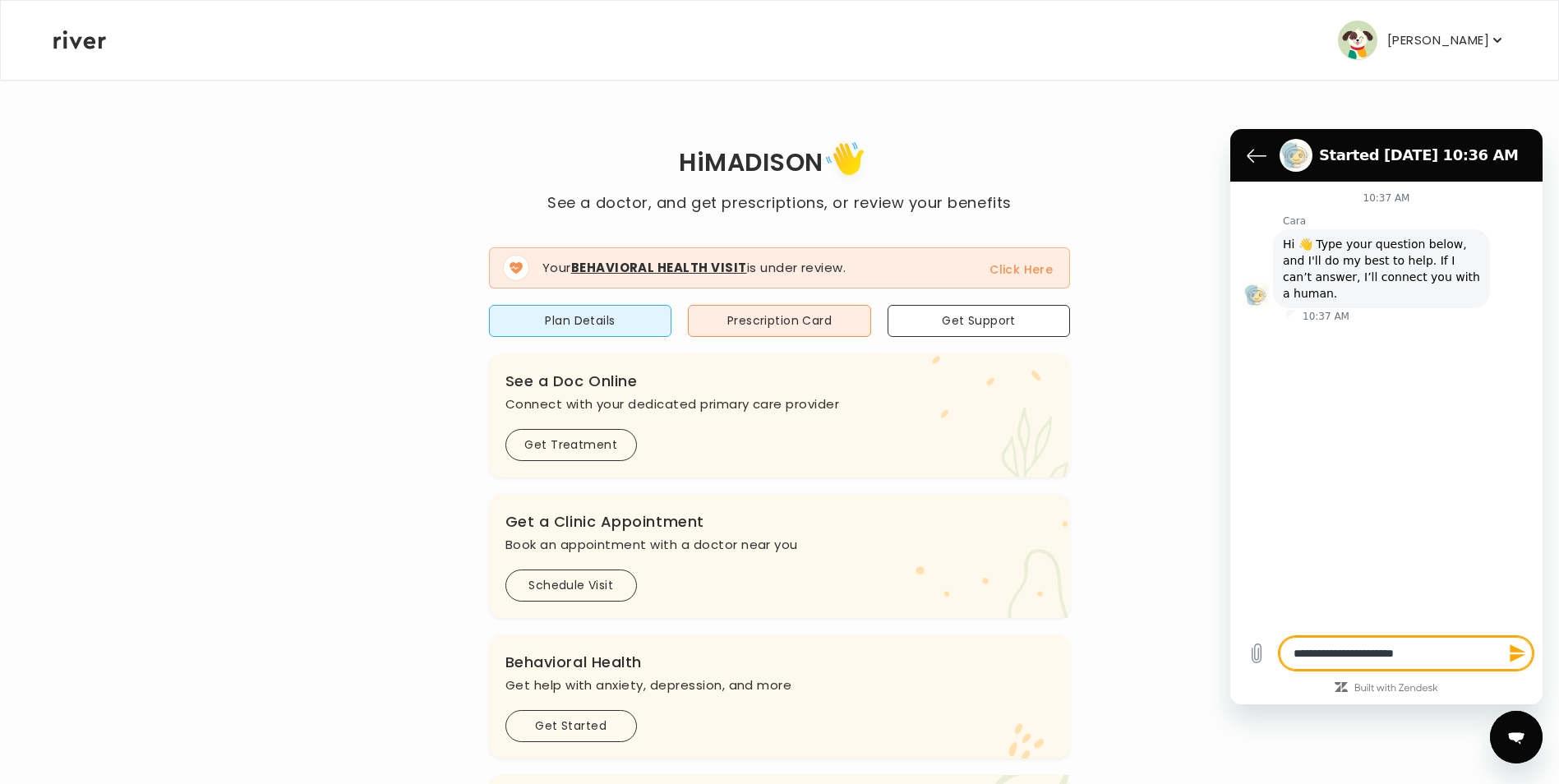
type textarea "**********"
type textarea "*"
type textarea "**********"
type textarea "*"
type textarea "**********"
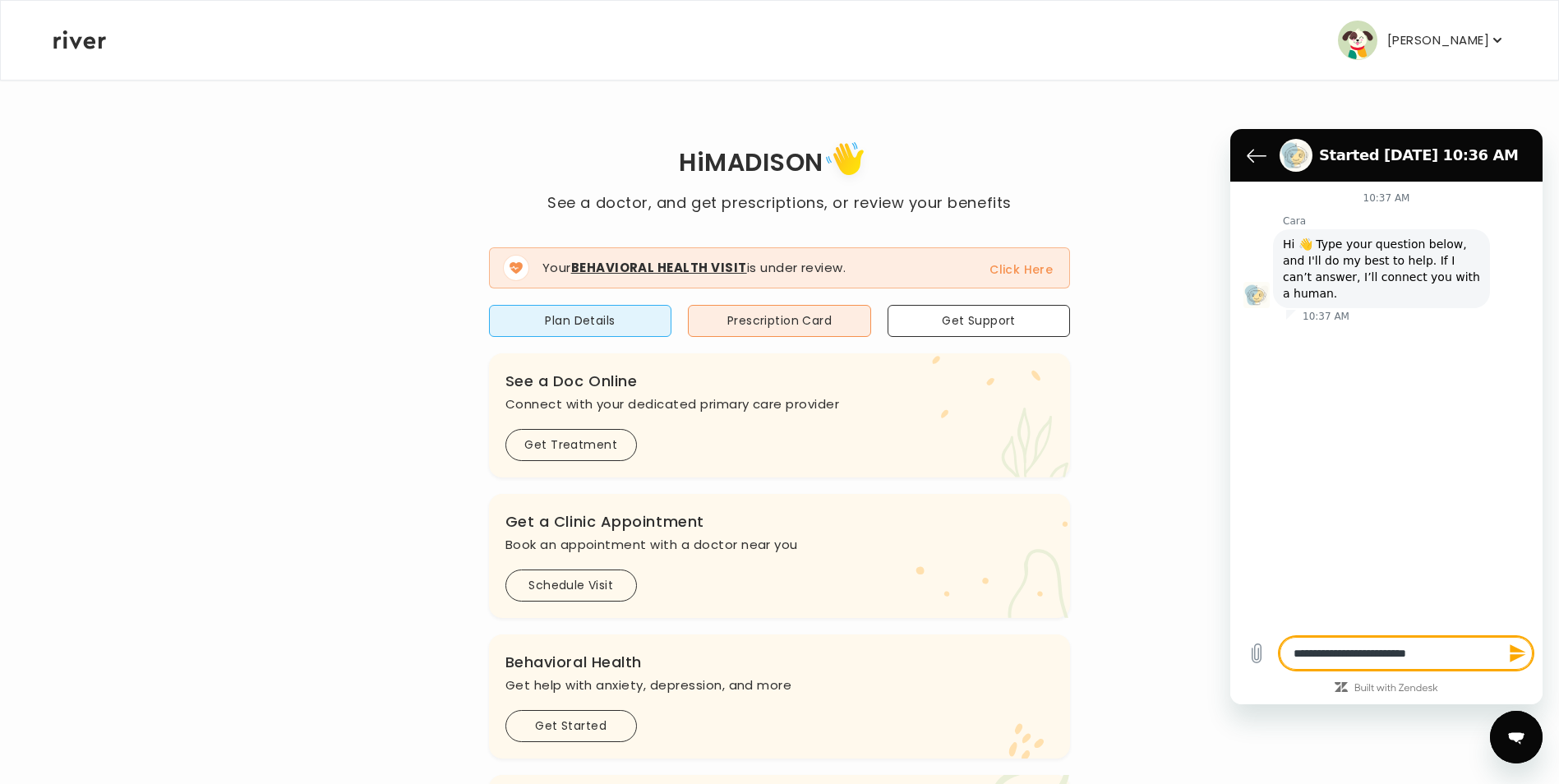
type textarea "*"
type textarea "**********"
type textarea "*"
type textarea "**********"
type textarea "*"
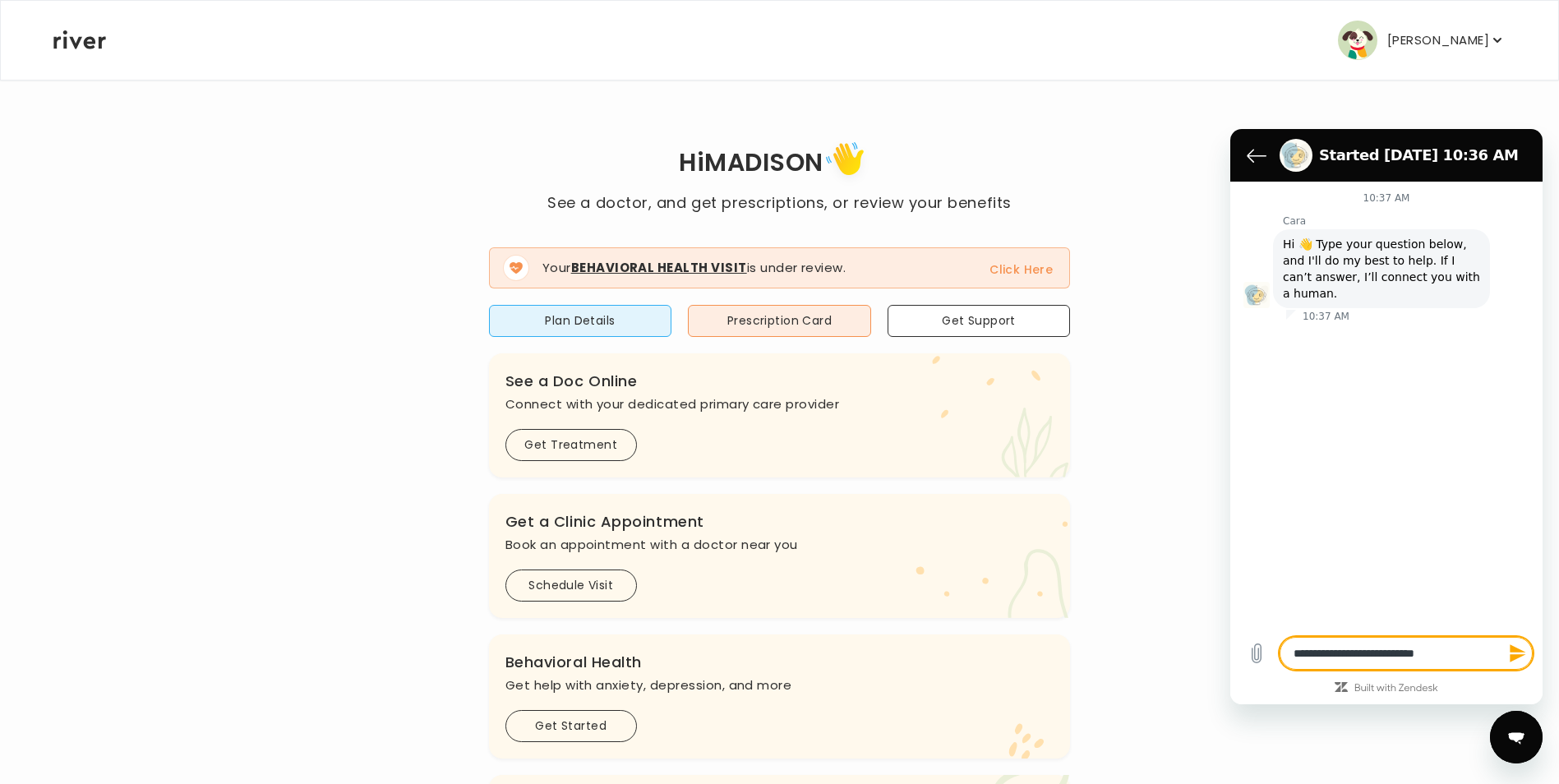
type textarea "**********"
type textarea "*"
type textarea "**********"
type textarea "*"
type textarea "**********"
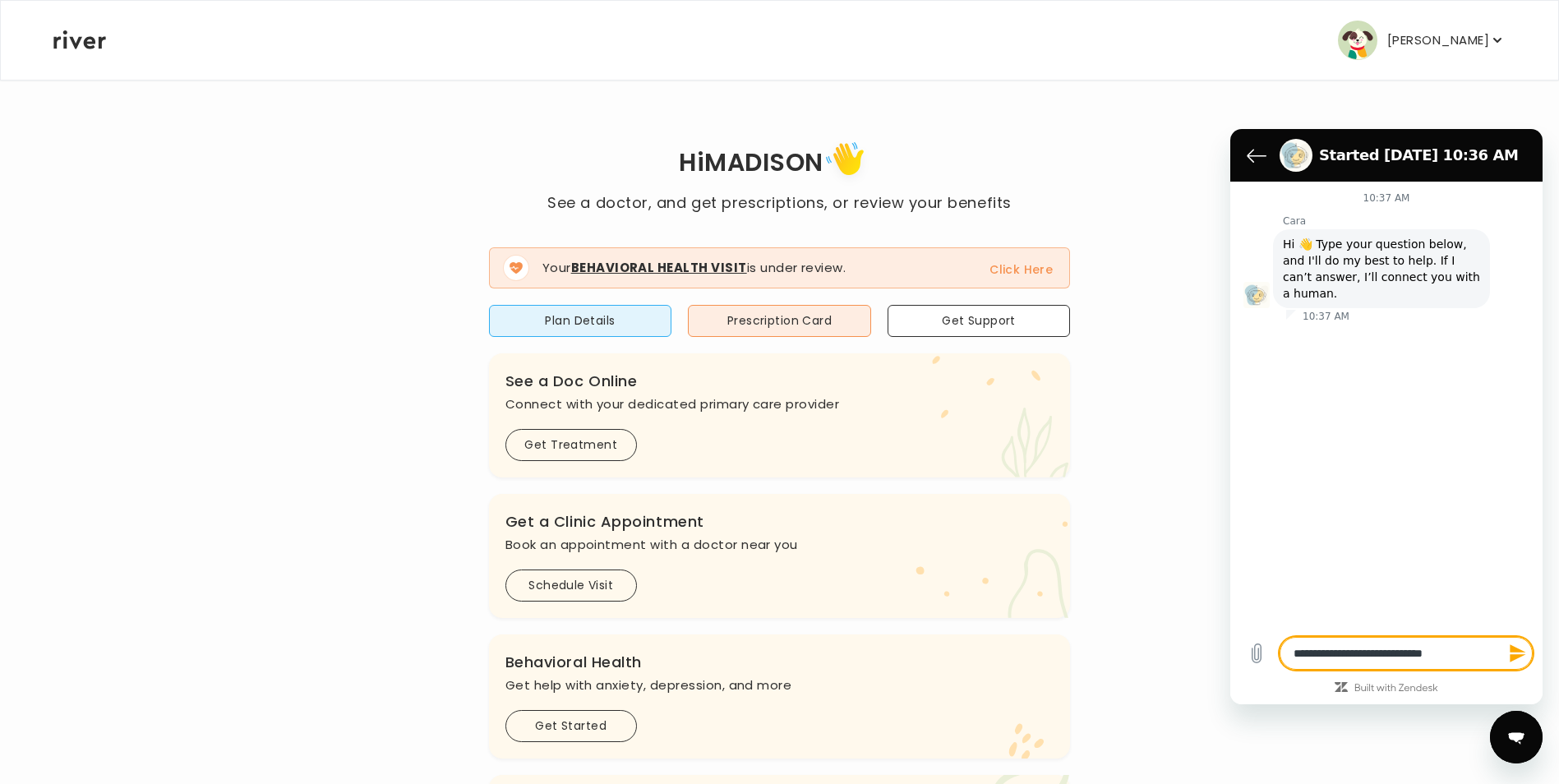
type textarea "*"
type textarea "**********"
type textarea "*"
type textarea "**********"
type textarea "*"
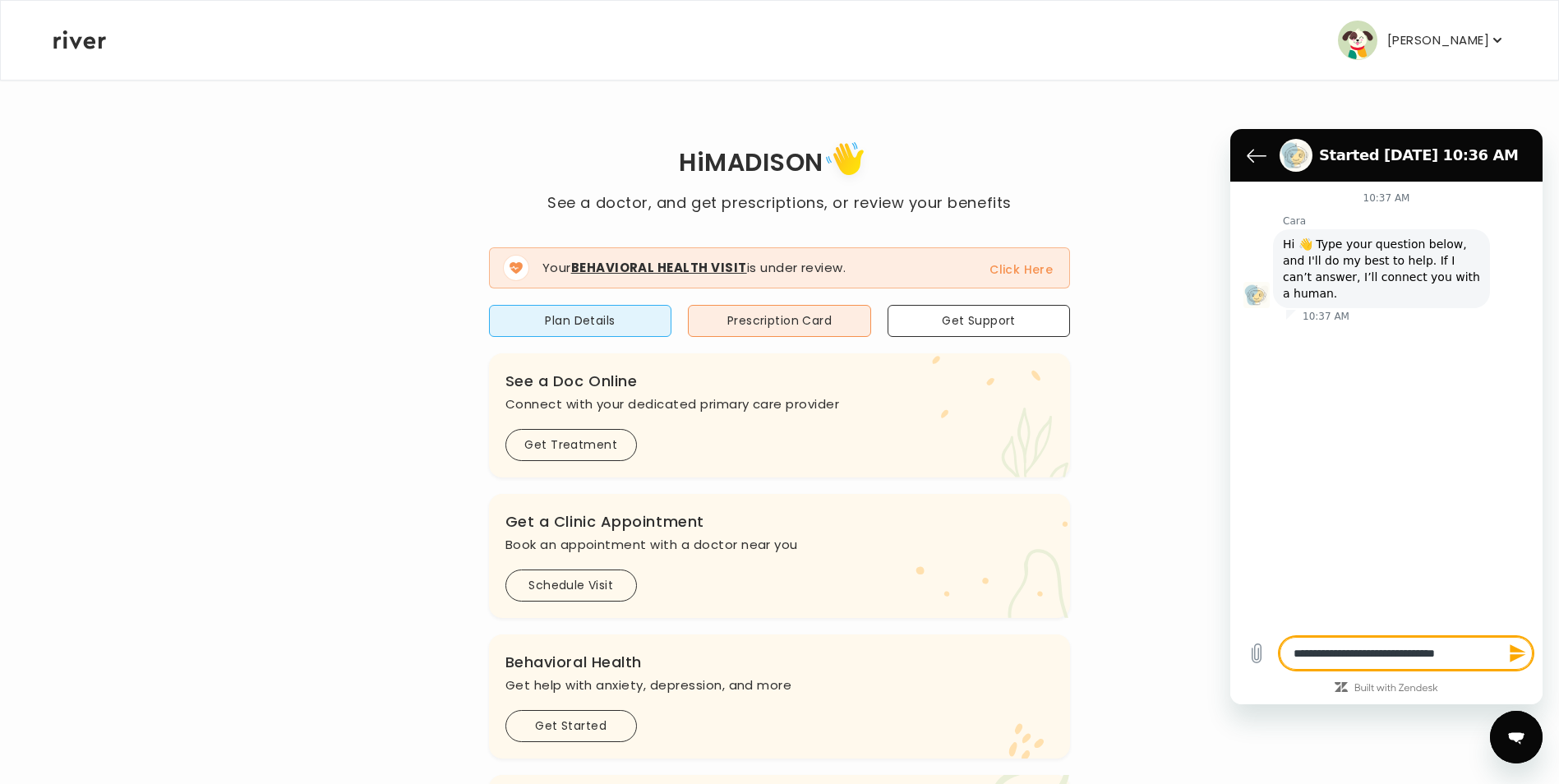
type textarea "**********"
type textarea "*"
type textarea "**********"
type textarea "*"
type textarea "**********"
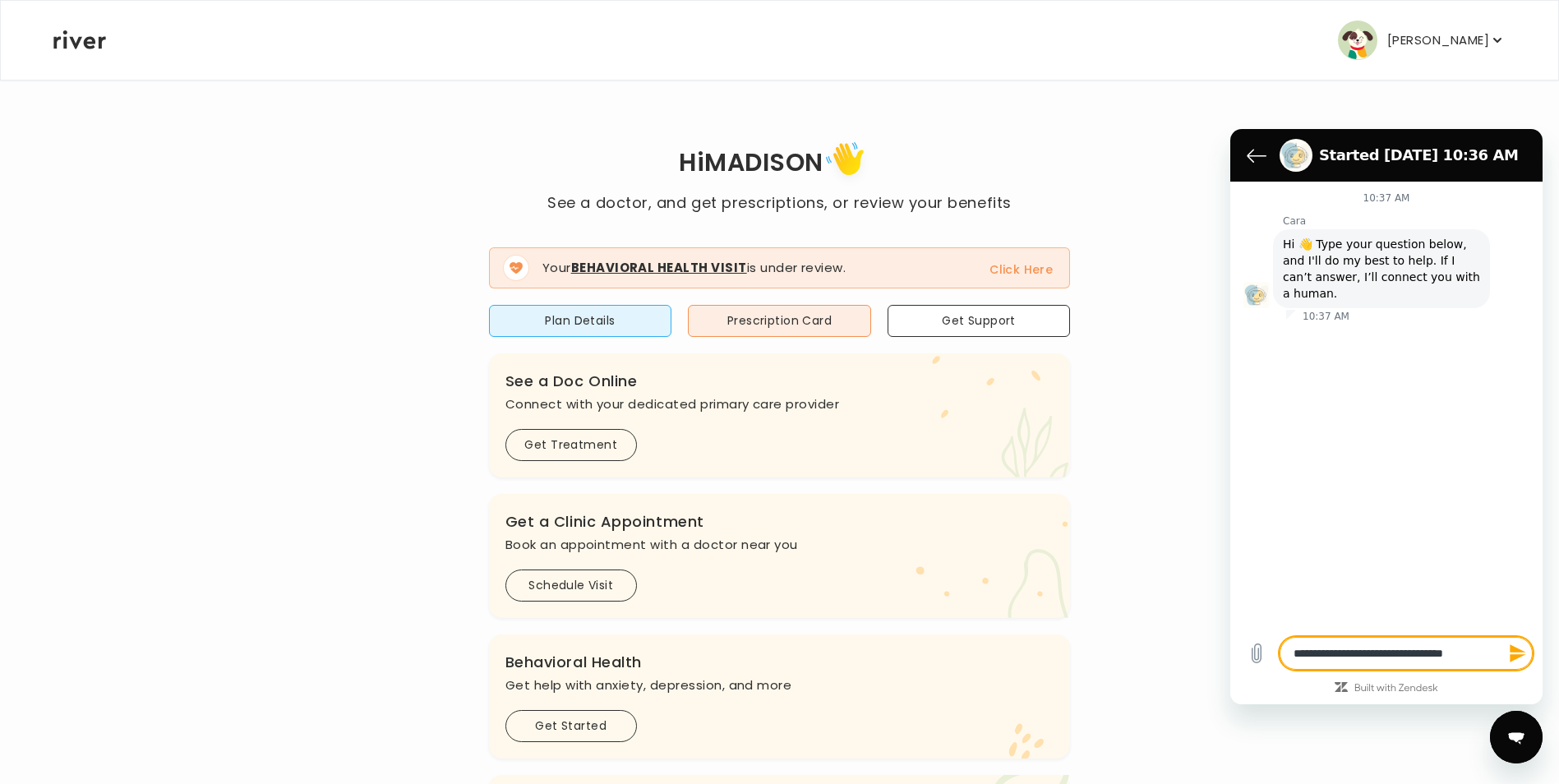
type textarea "*"
type textarea "**********"
type textarea "*"
type textarea "**********"
type textarea "*"
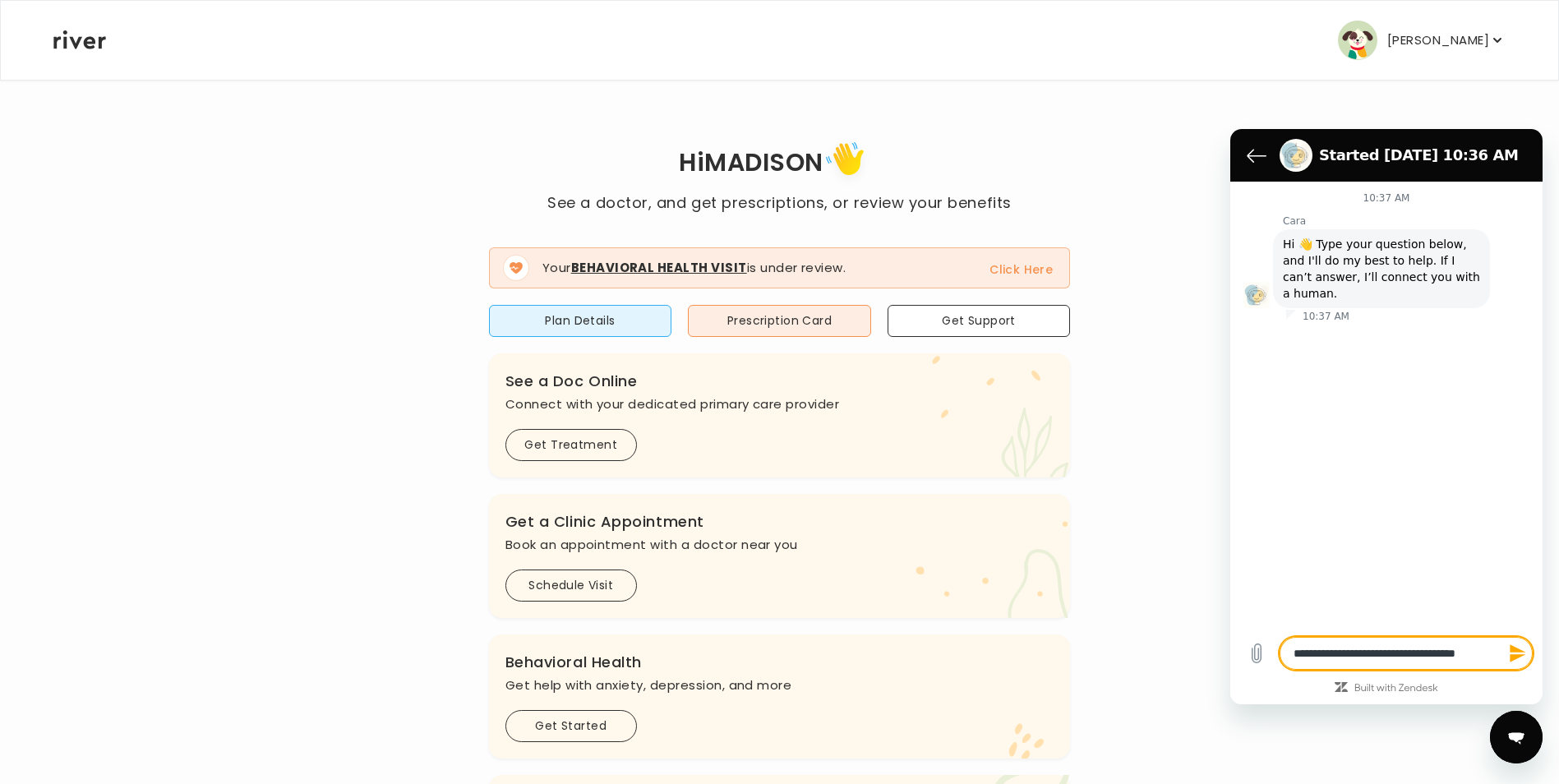
type textarea "**********"
type textarea "*"
type textarea "**********"
type textarea "*"
type textarea "**********"
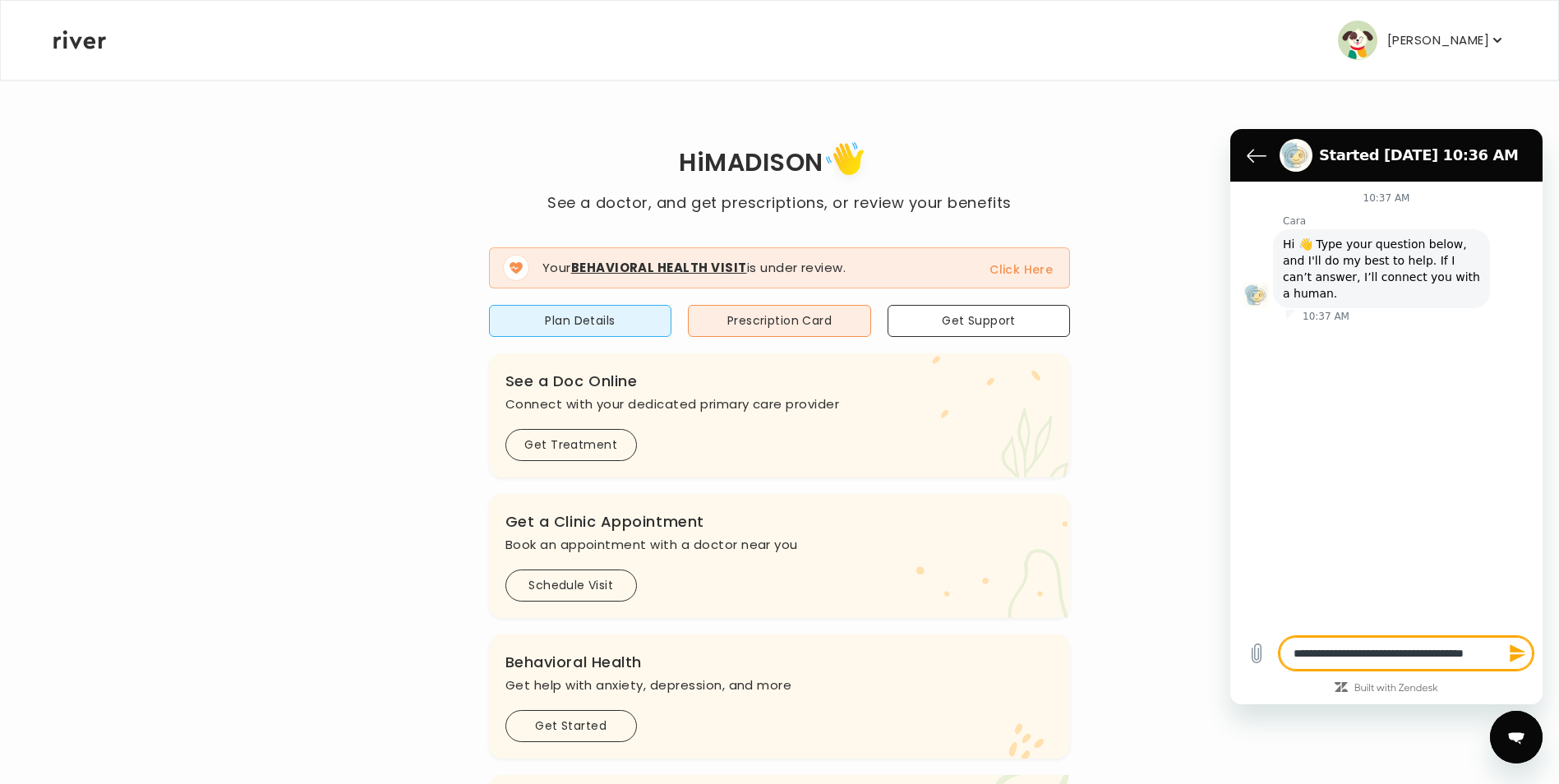
type textarea "*"
type textarea "**********"
type textarea "*"
type textarea "**********"
type textarea "*"
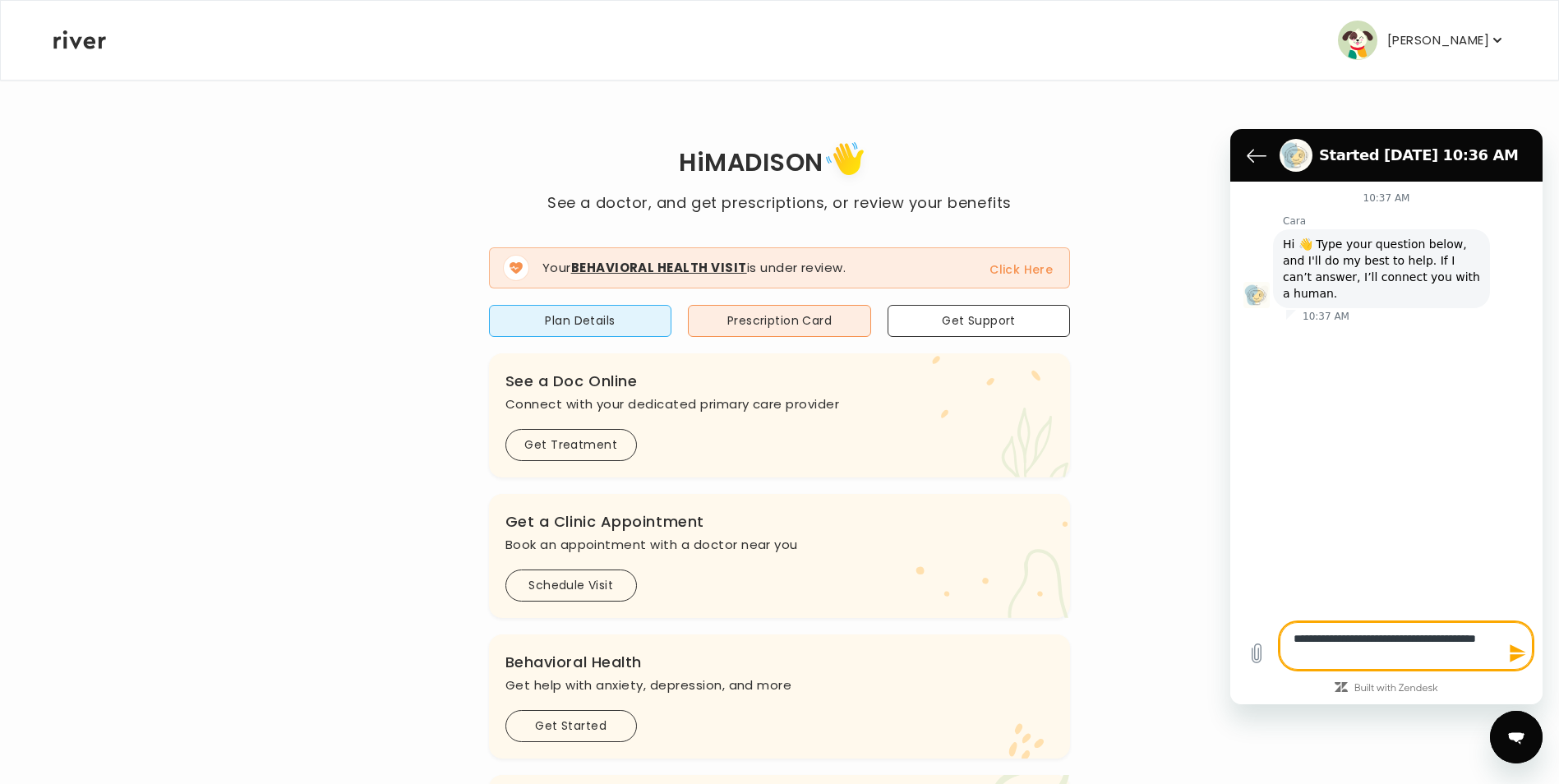
type textarea "**********"
type textarea "*"
type textarea "**********"
type textarea "*"
type textarea "**********"
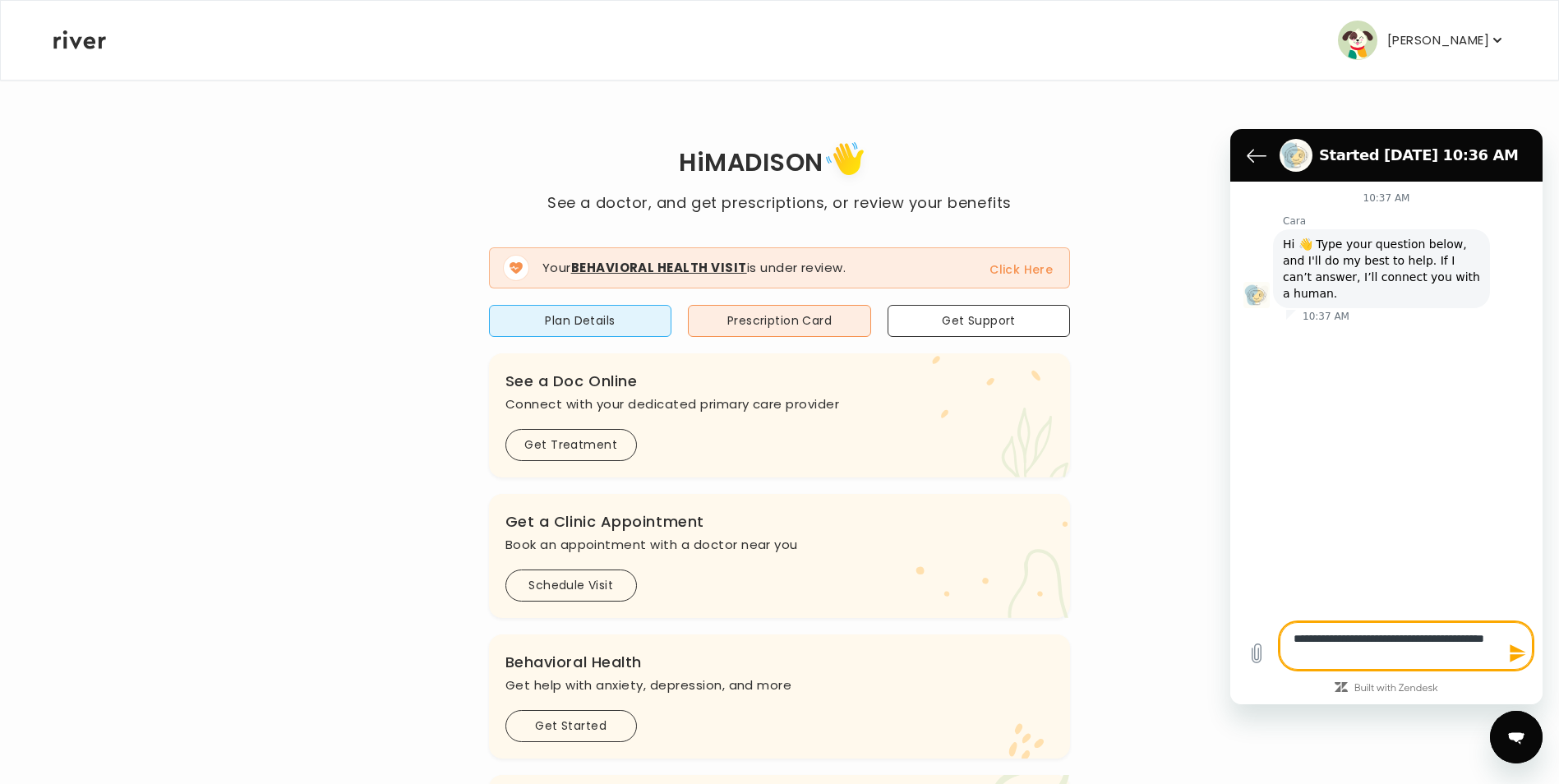
type textarea "*"
type textarea "**********"
type textarea "*"
type textarea "**********"
type textarea "*"
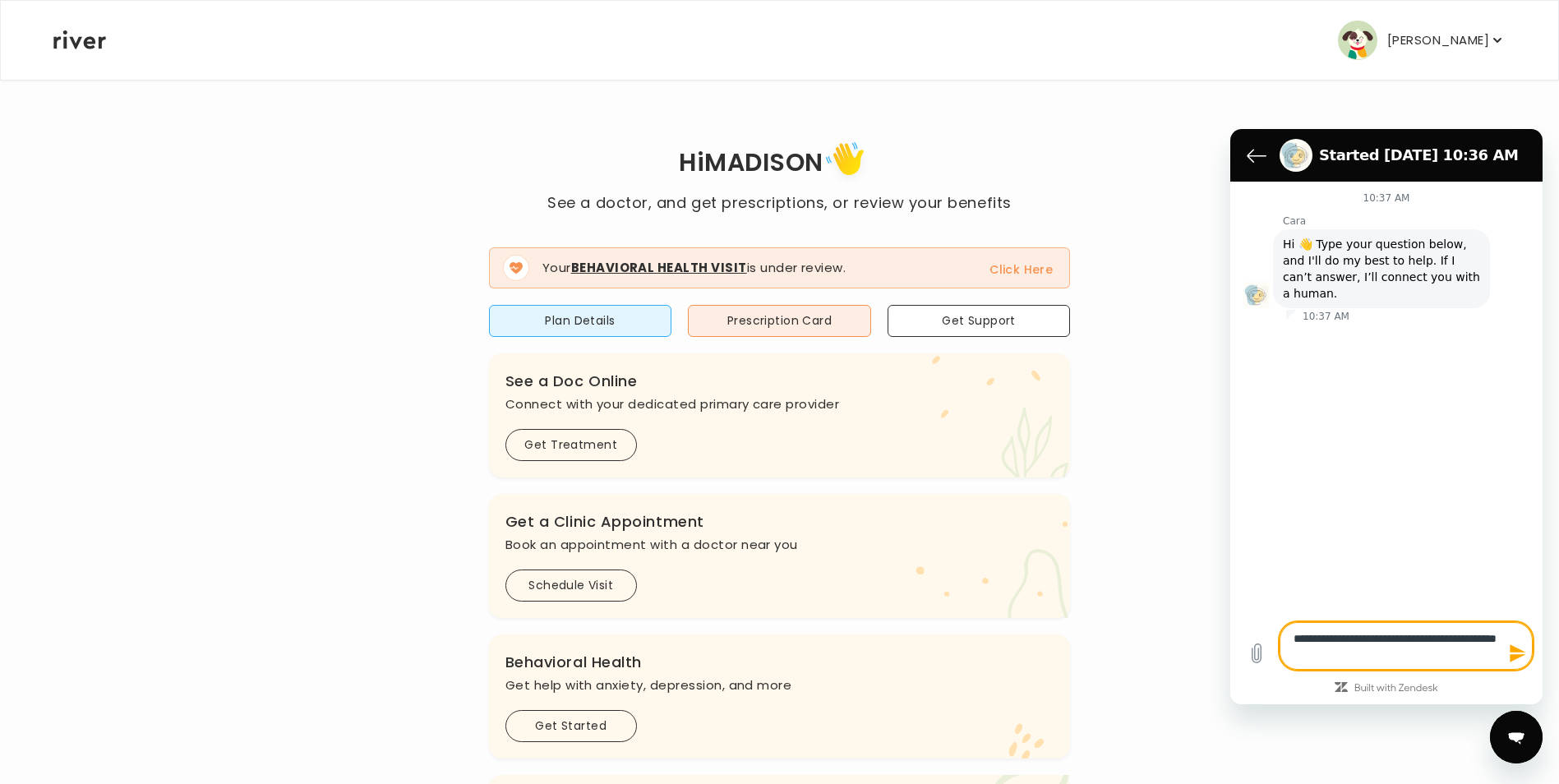
type textarea "**********"
type textarea "*"
type textarea "**********"
type textarea "*"
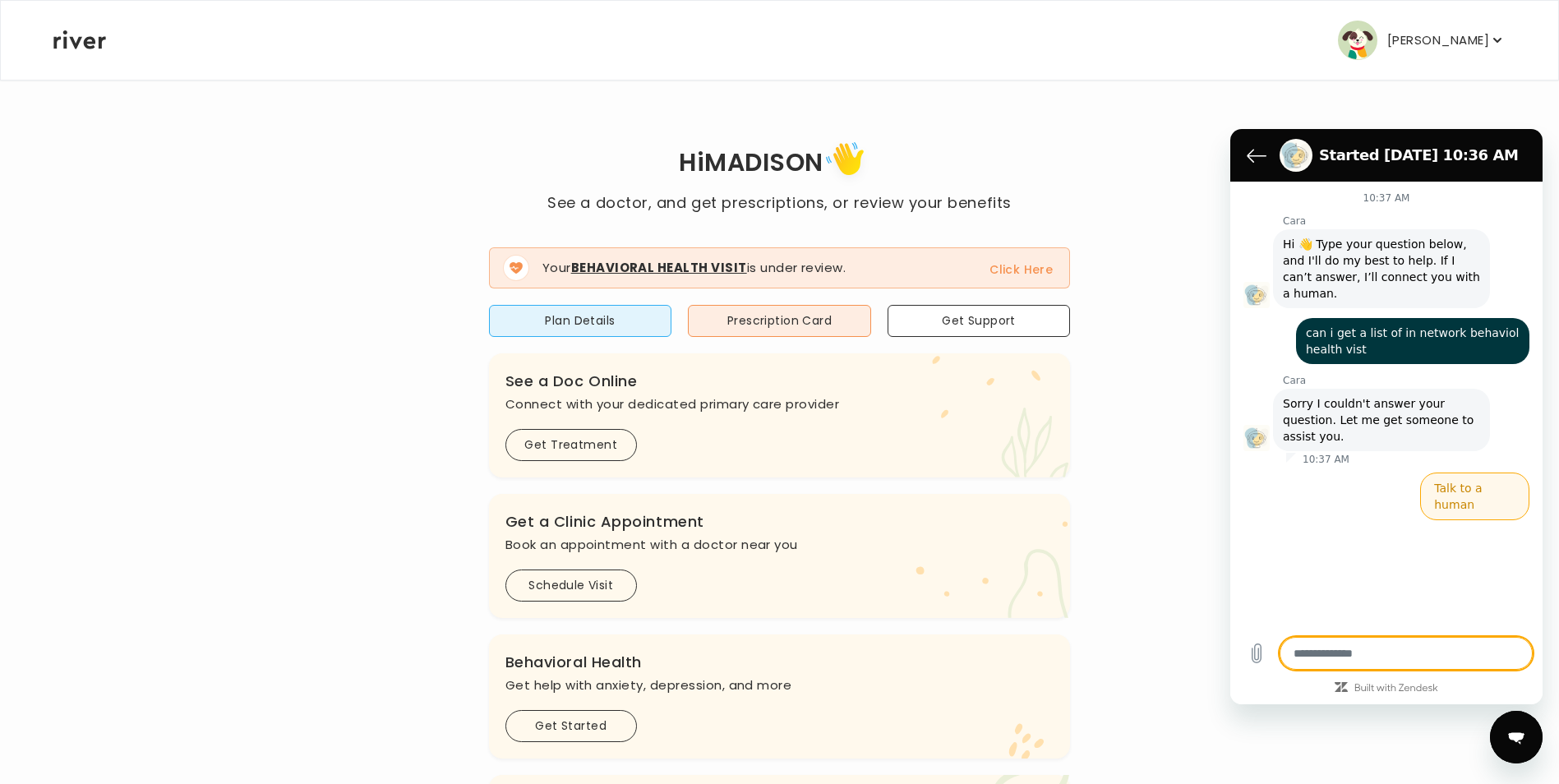
click at [1463, 472] on button "Talk to a human" at bounding box center [1475, 495] width 109 height 47
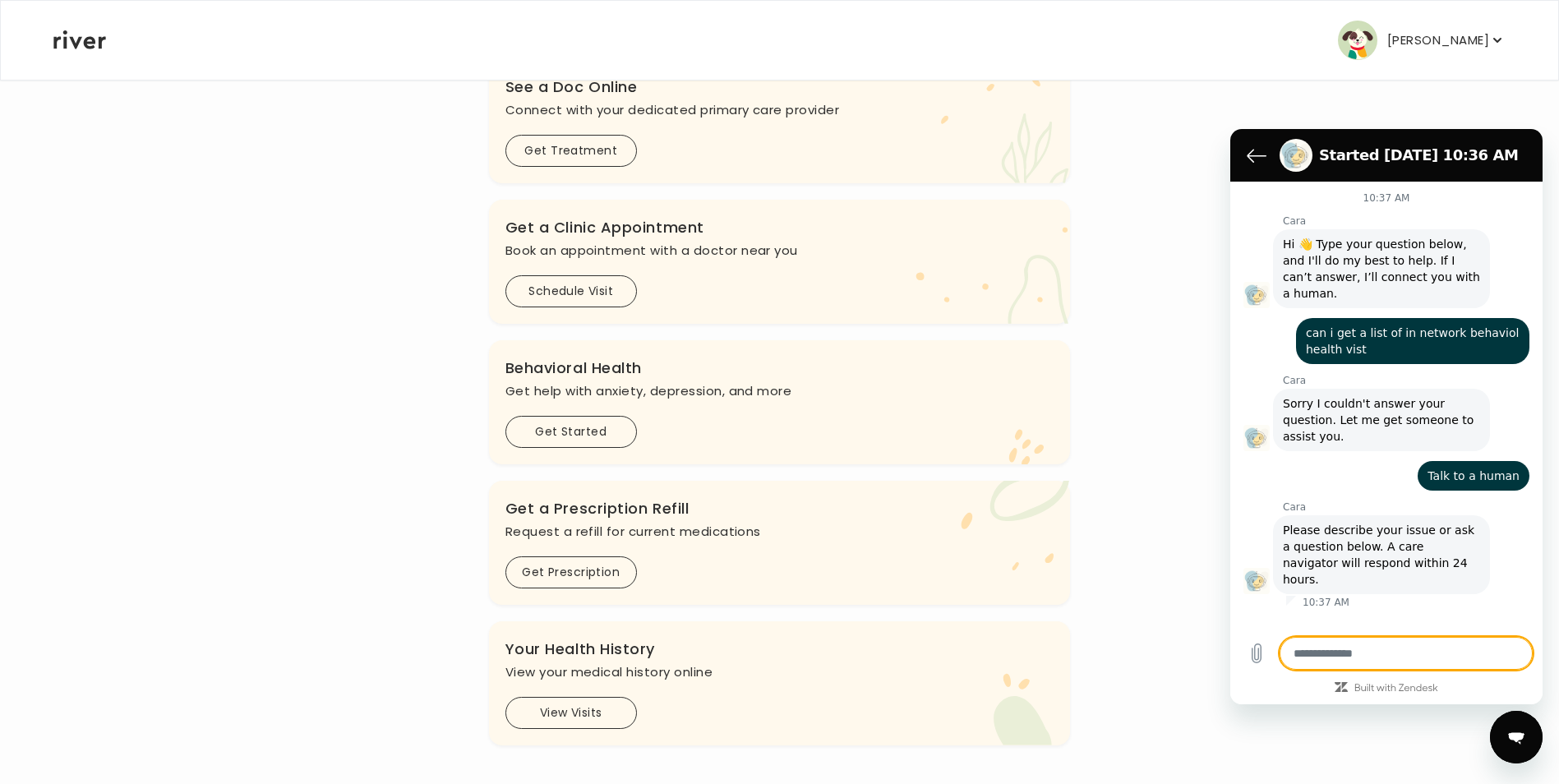
scroll to position [302, 0]
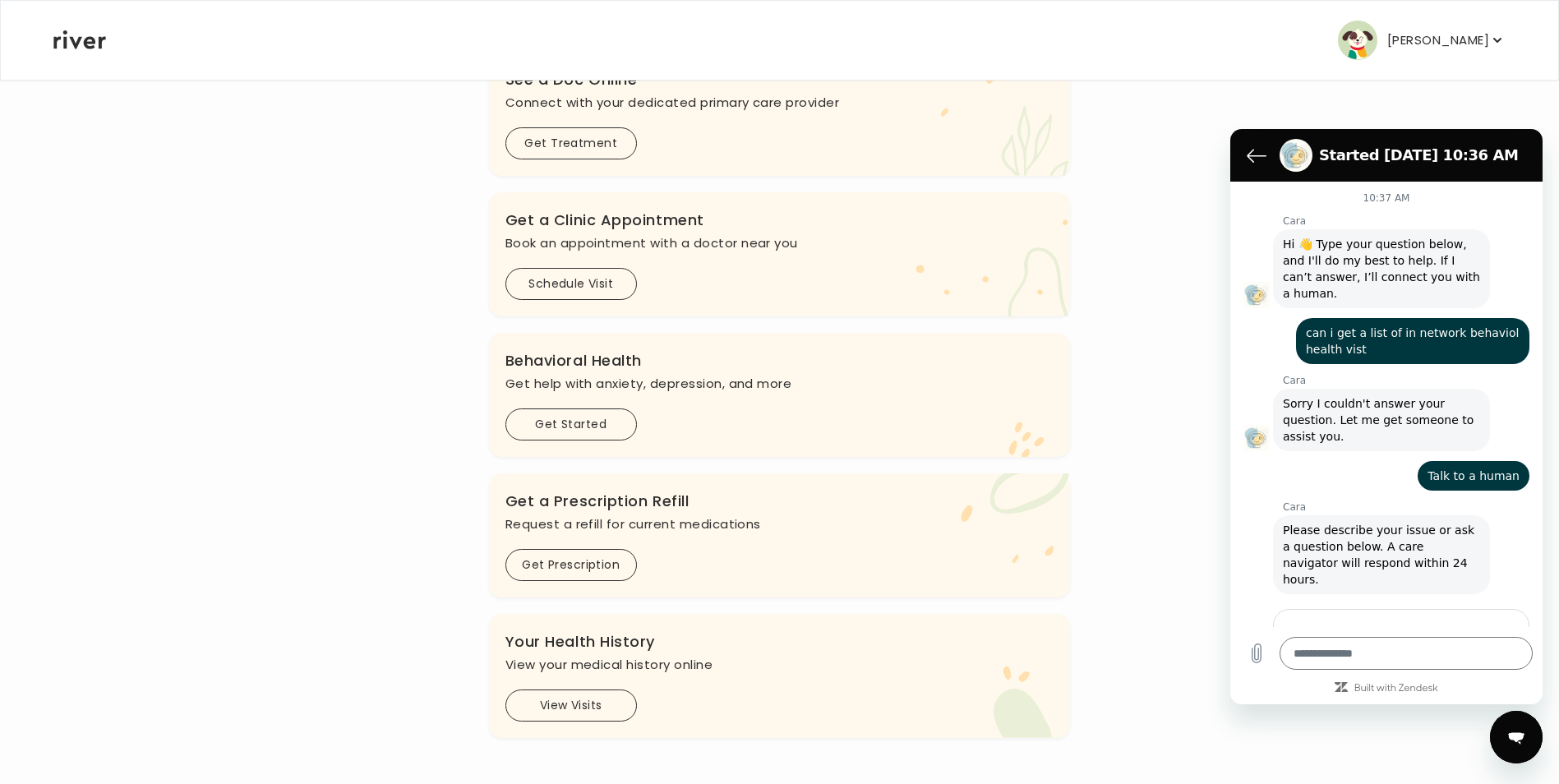
type textarea "*"
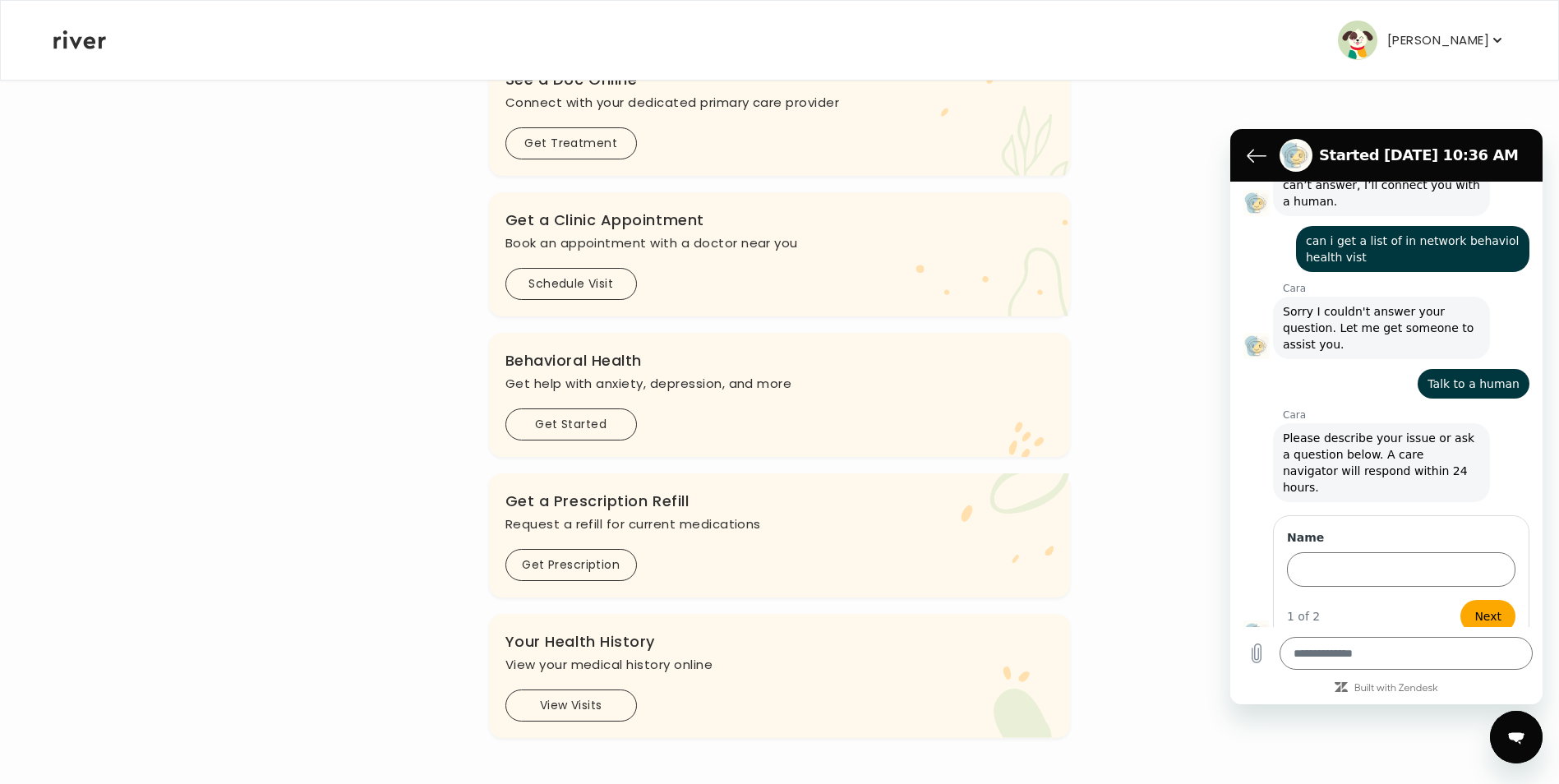
scroll to position [96, 0]
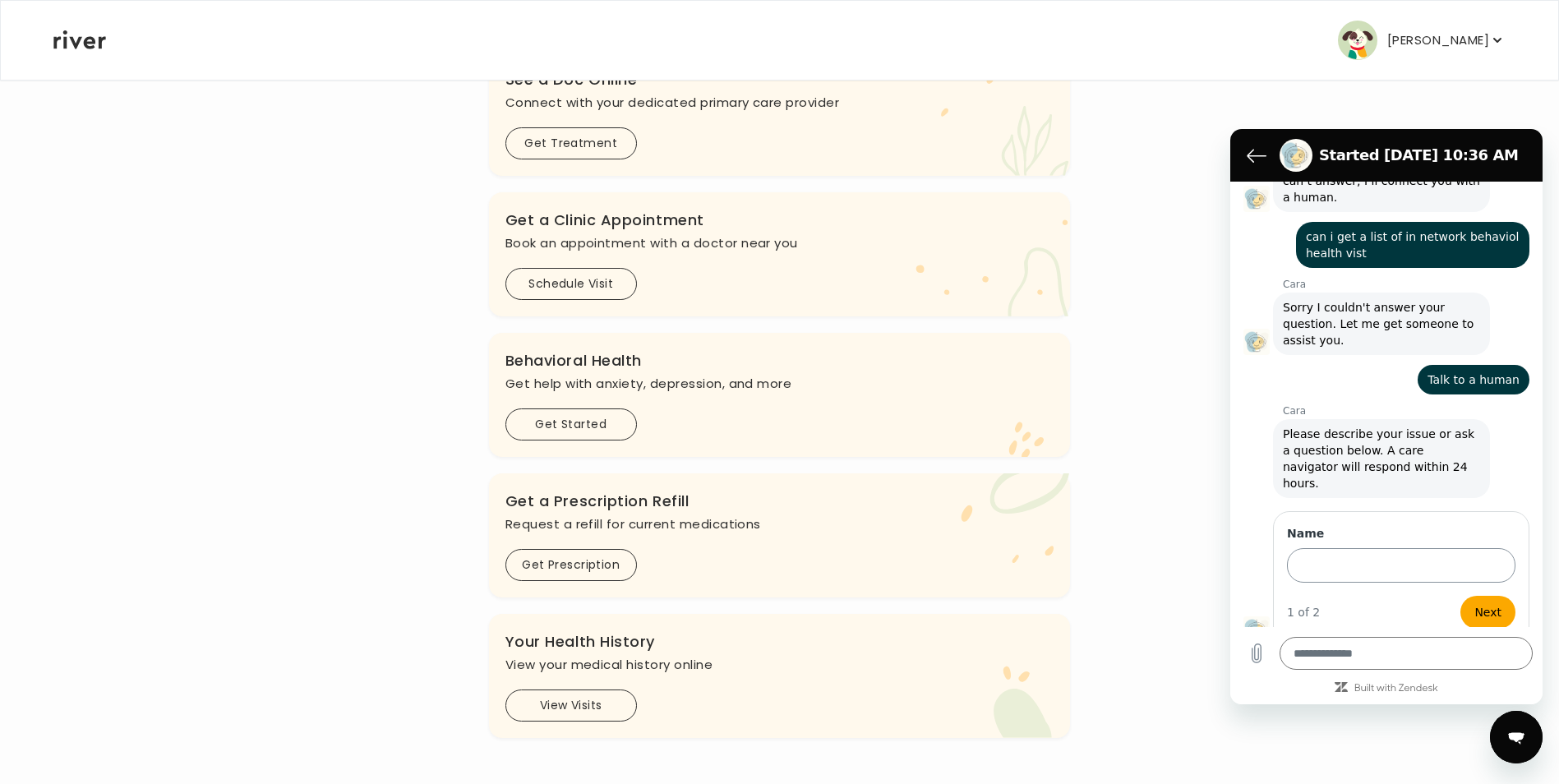
click at [1404, 555] on input "Name" at bounding box center [1401, 565] width 228 height 34
type input "**********"
click at [1461, 595] on button "Next" at bounding box center [1488, 612] width 55 height 33
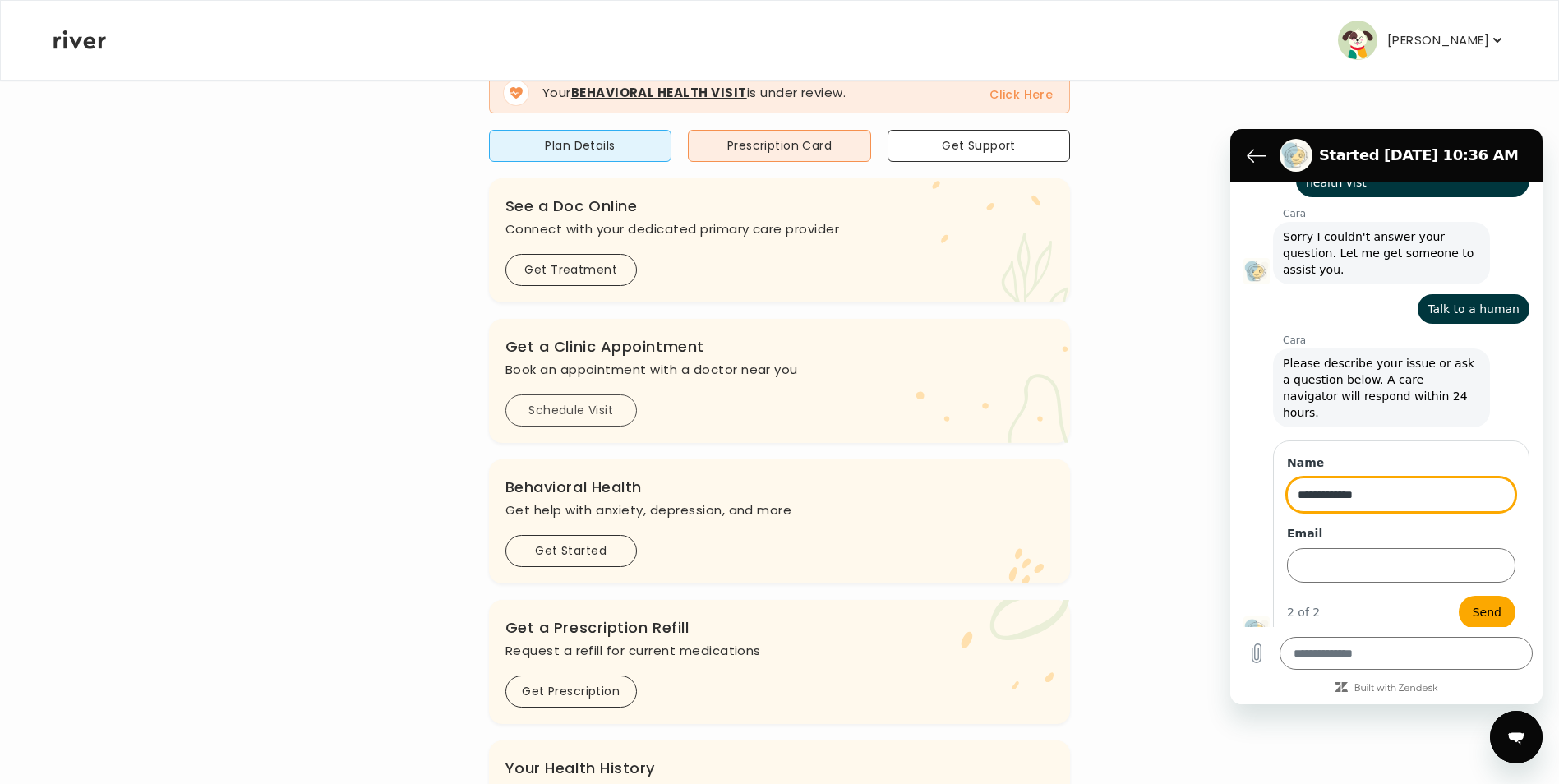
scroll to position [0, 0]
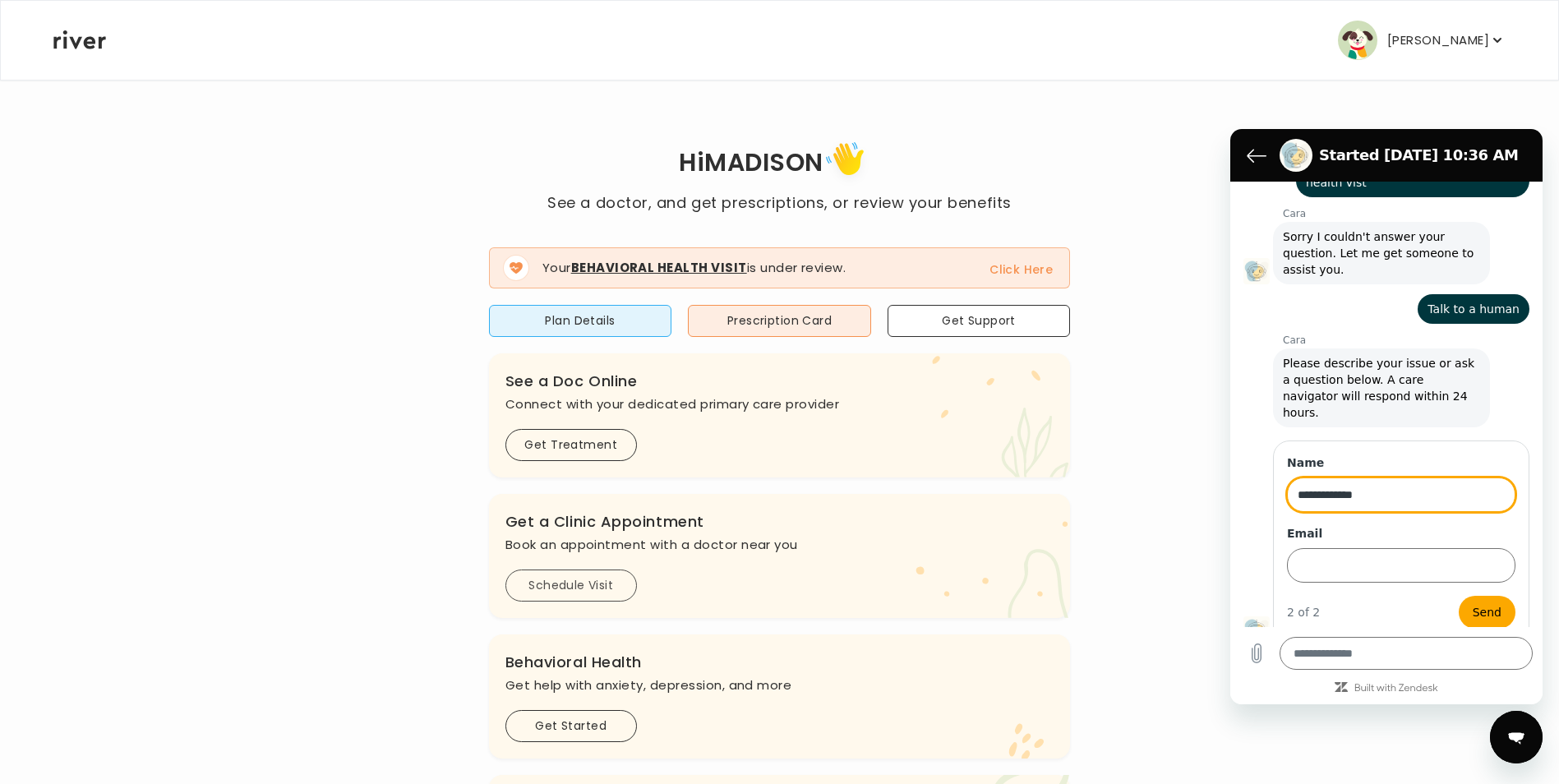
click at [589, 590] on button "Schedule Visit" at bounding box center [571, 585] width 132 height 32
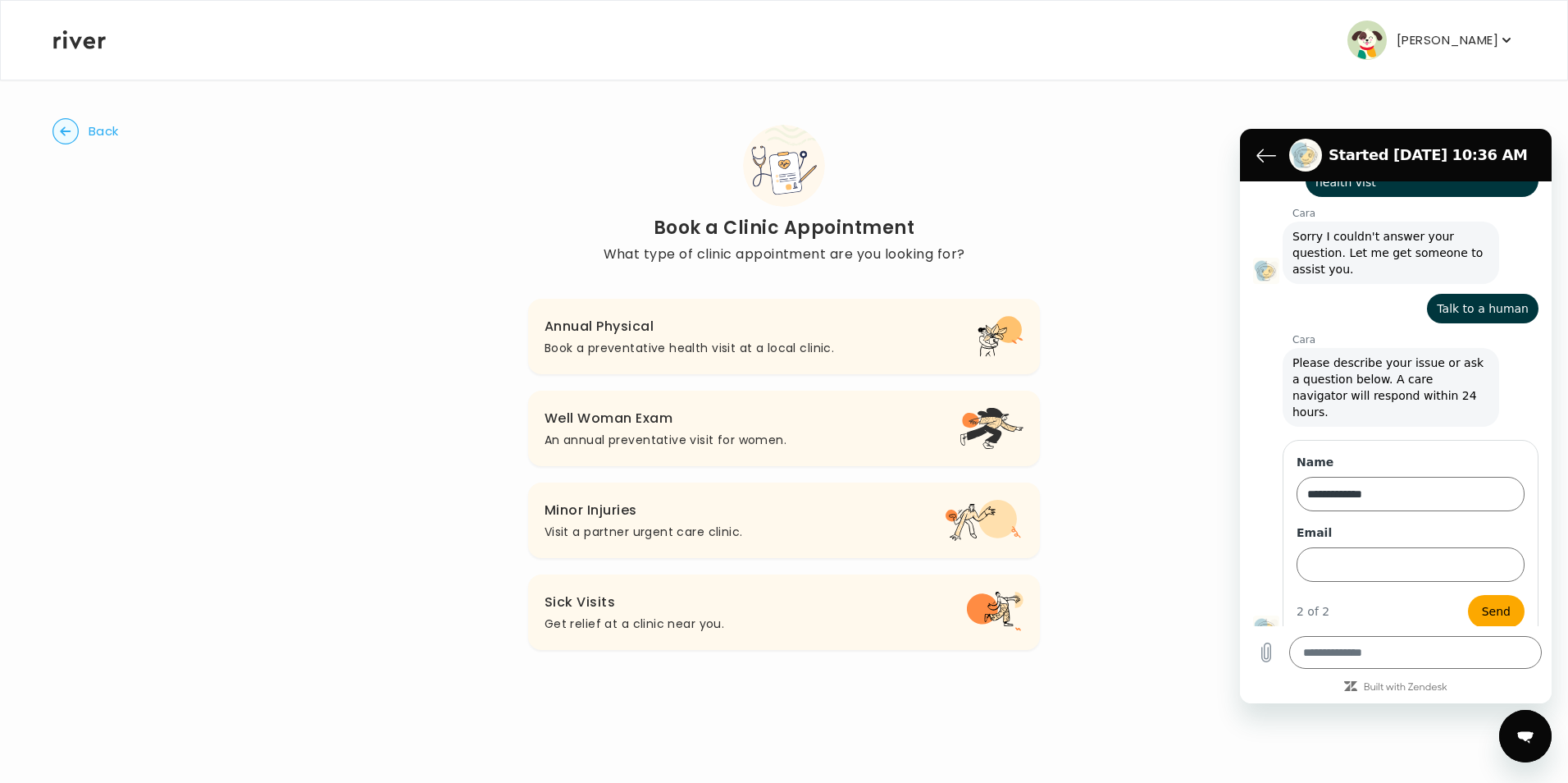
click at [623, 609] on h3 "Sick Visits" at bounding box center [634, 602] width 180 height 23
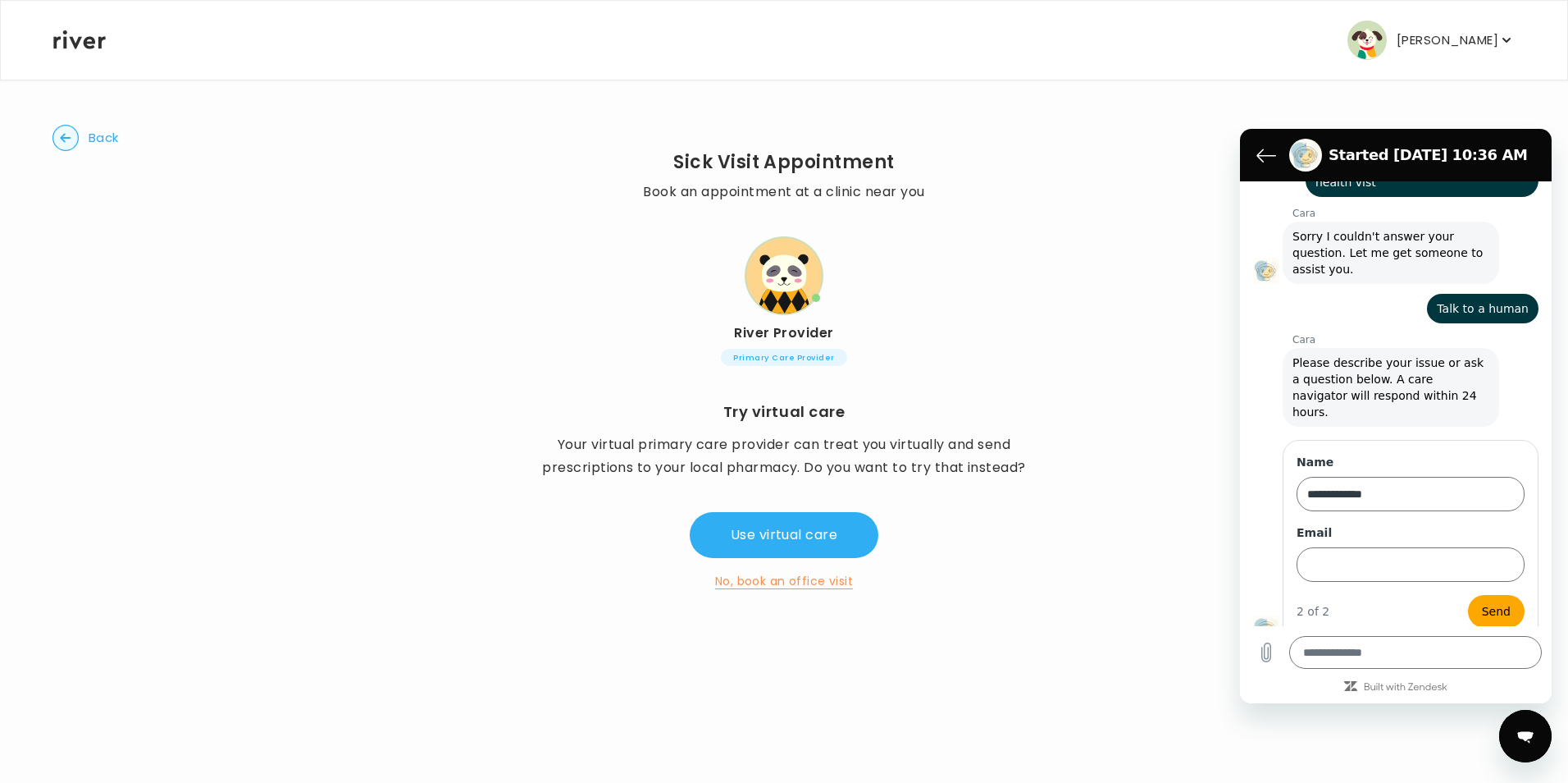
click at [79, 143] on button "Back" at bounding box center [85, 138] width 66 height 27
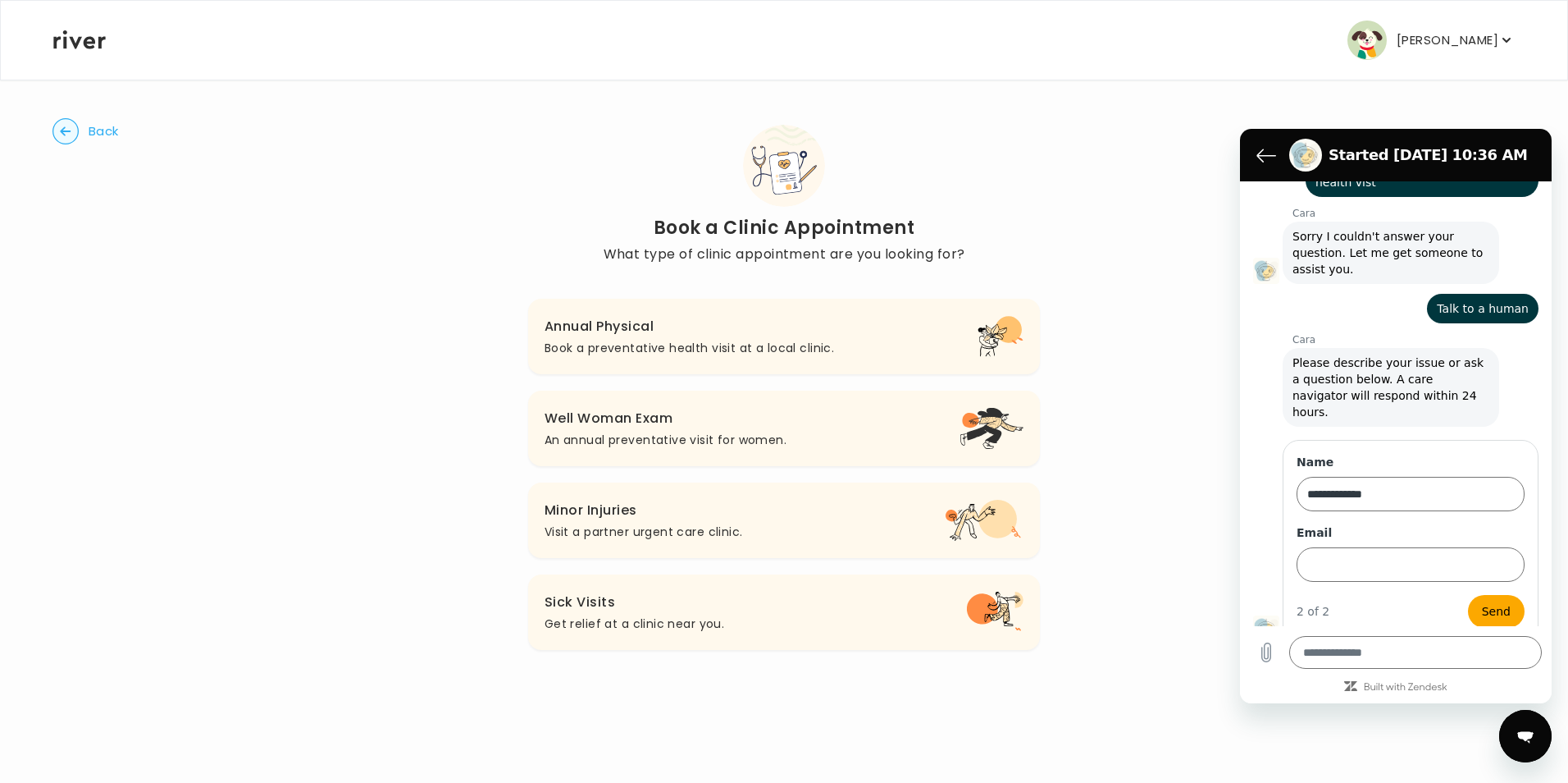
click at [73, 129] on circle "button" at bounding box center [66, 132] width 26 height 26
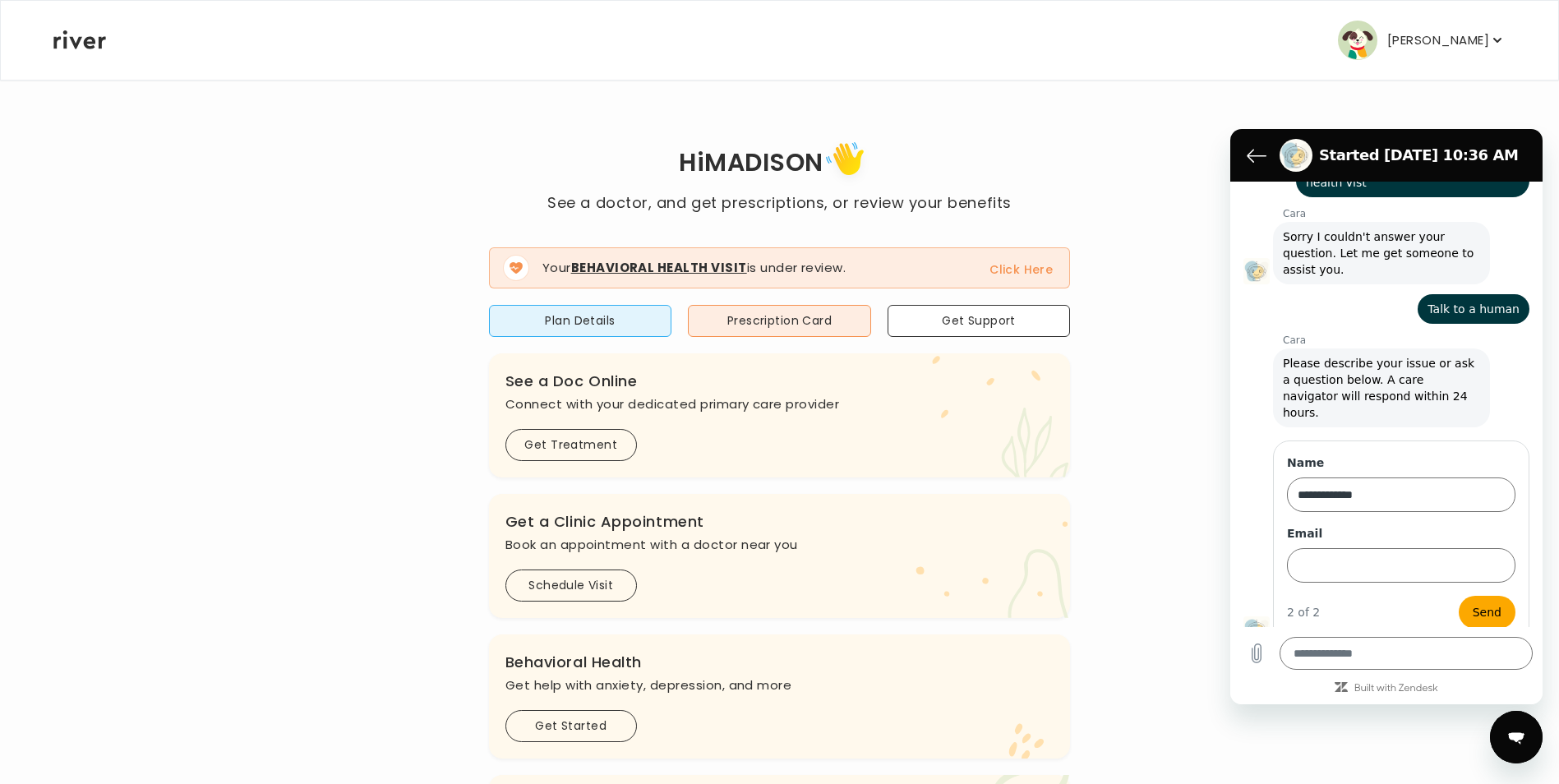
type textarea "*"
click at [1246, 159] on button "Back to the conversation list" at bounding box center [1257, 155] width 33 height 33
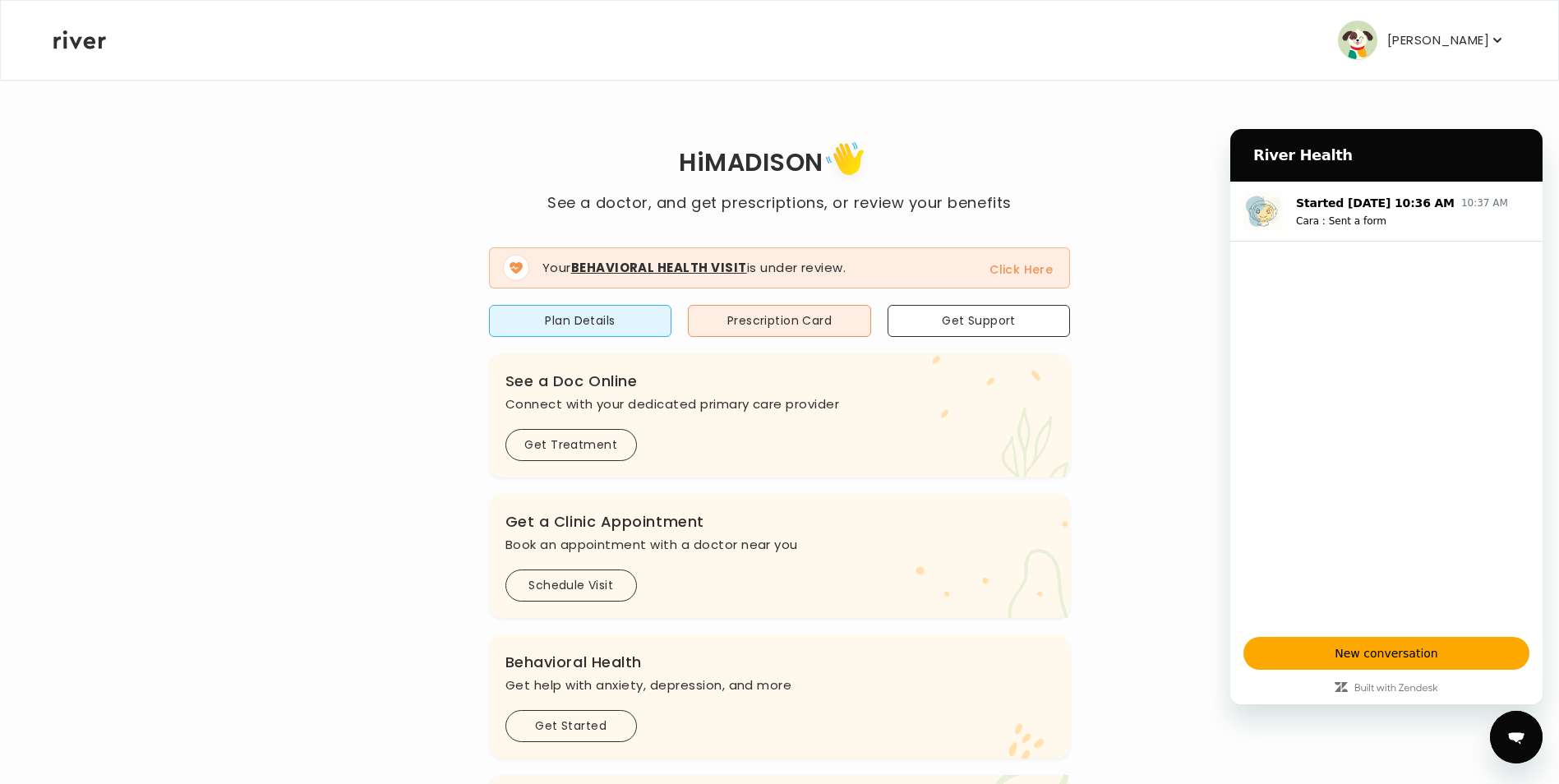
drag, startPoint x: 1137, startPoint y: 326, endPoint x: 1142, endPoint y: 314, distance: 13.0
click at [1133, 321] on div "Hi [PERSON_NAME] See a doctor, and get prescriptions, or review your benefits Y…" at bounding box center [779, 588] width 1454 height 903
drag, startPoint x: 79, startPoint y: 16, endPoint x: 87, endPoint y: 39, distance: 24.4
click at [84, 24] on div "[PERSON_NAME] HILT Profile Add Family Activate Card Reimbursement Terms of Serv…" at bounding box center [779, 40] width 1452 height 79
drag, startPoint x: 89, startPoint y: 56, endPoint x: 84, endPoint y: 41, distance: 15.8
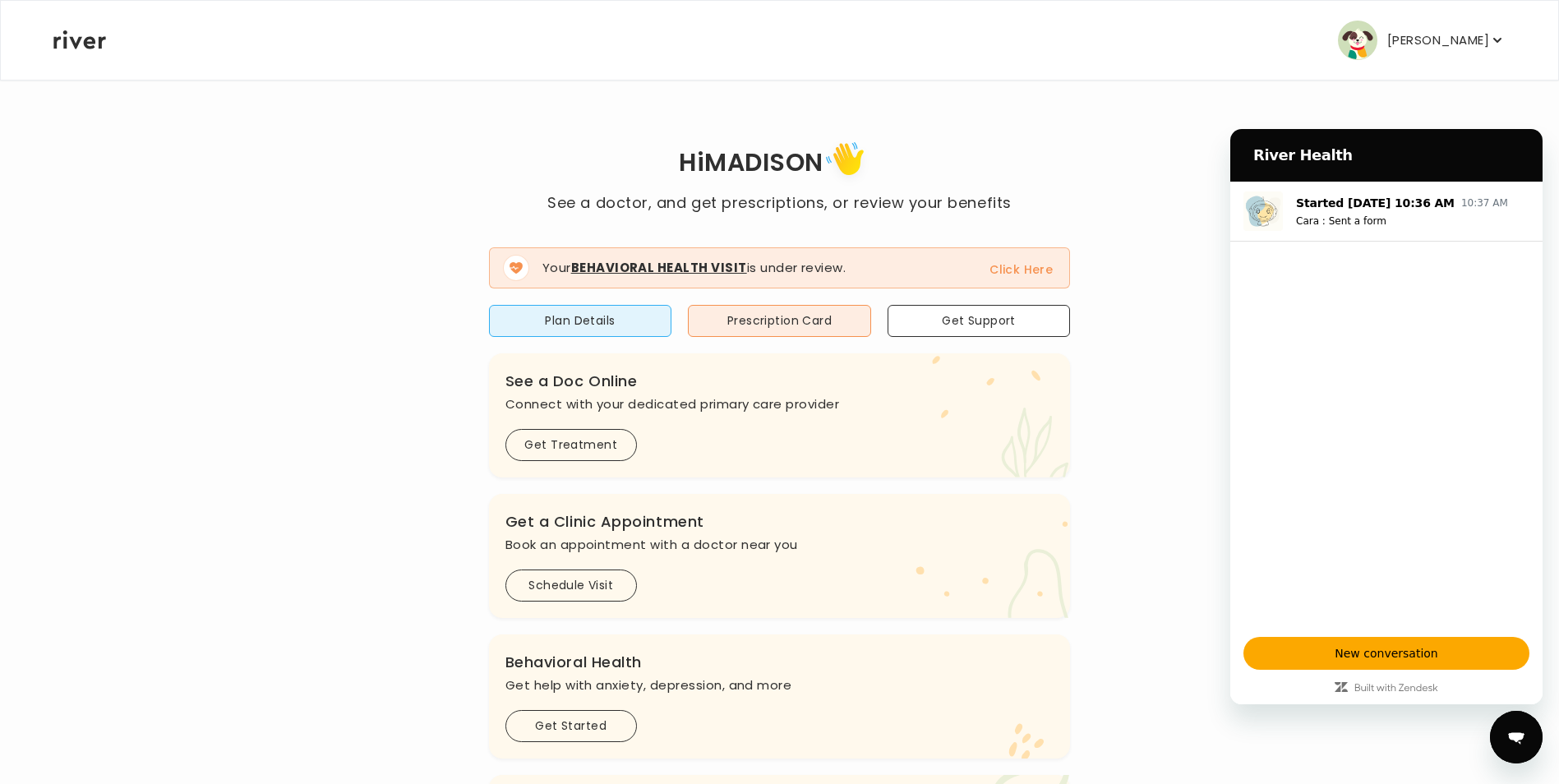
click at [89, 56] on div "[PERSON_NAME] HILT Profile Add Family Activate Card Reimbursement Terms of Serv…" at bounding box center [779, 40] width 1452 height 79
click at [82, 36] on icon at bounding box center [79, 40] width 53 height 19
click at [1525, 725] on div "Close messaging window" at bounding box center [1516, 737] width 49 height 49
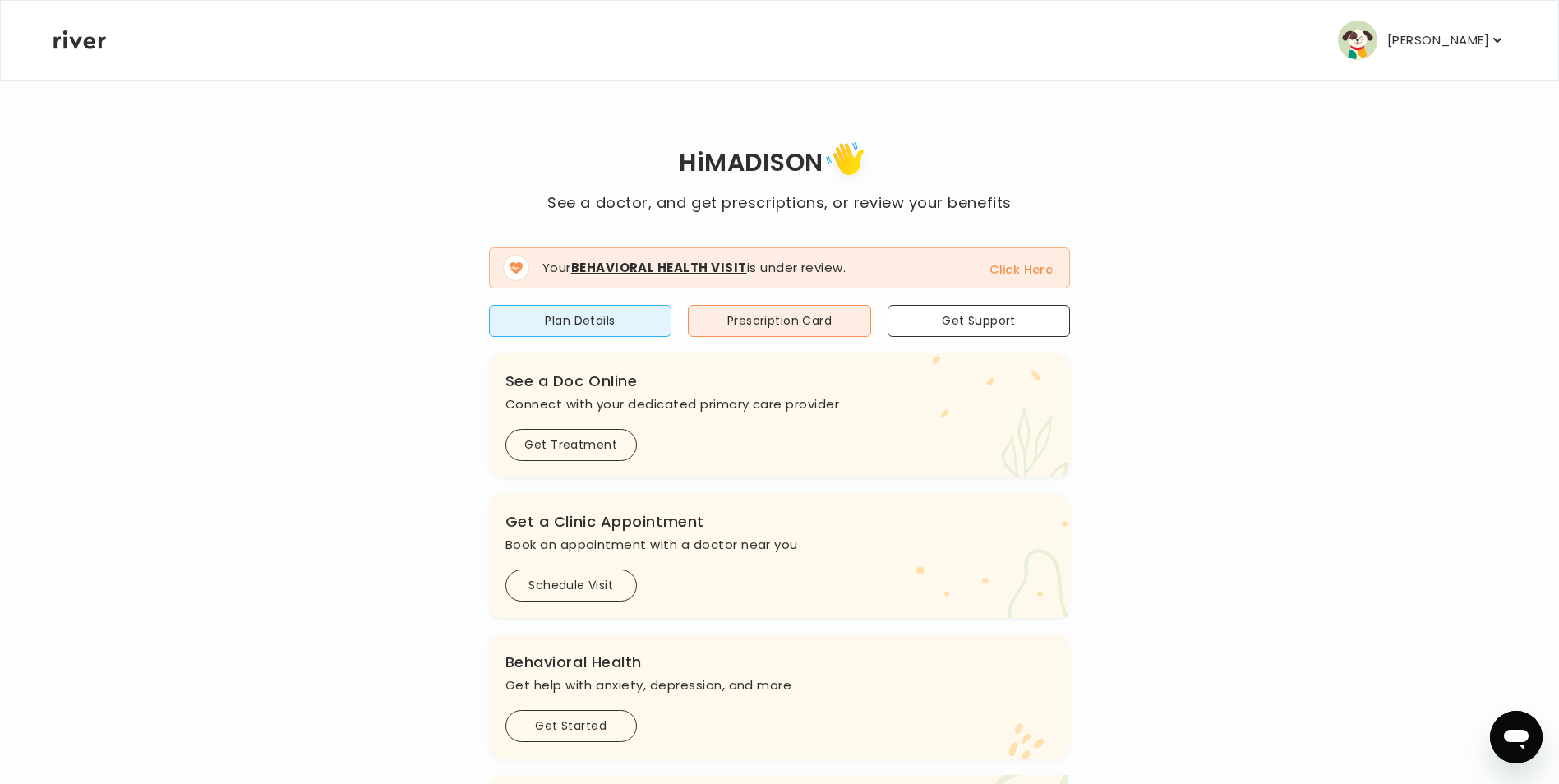
click at [1419, 27] on button "[PERSON_NAME]" at bounding box center [1422, 40] width 168 height 40
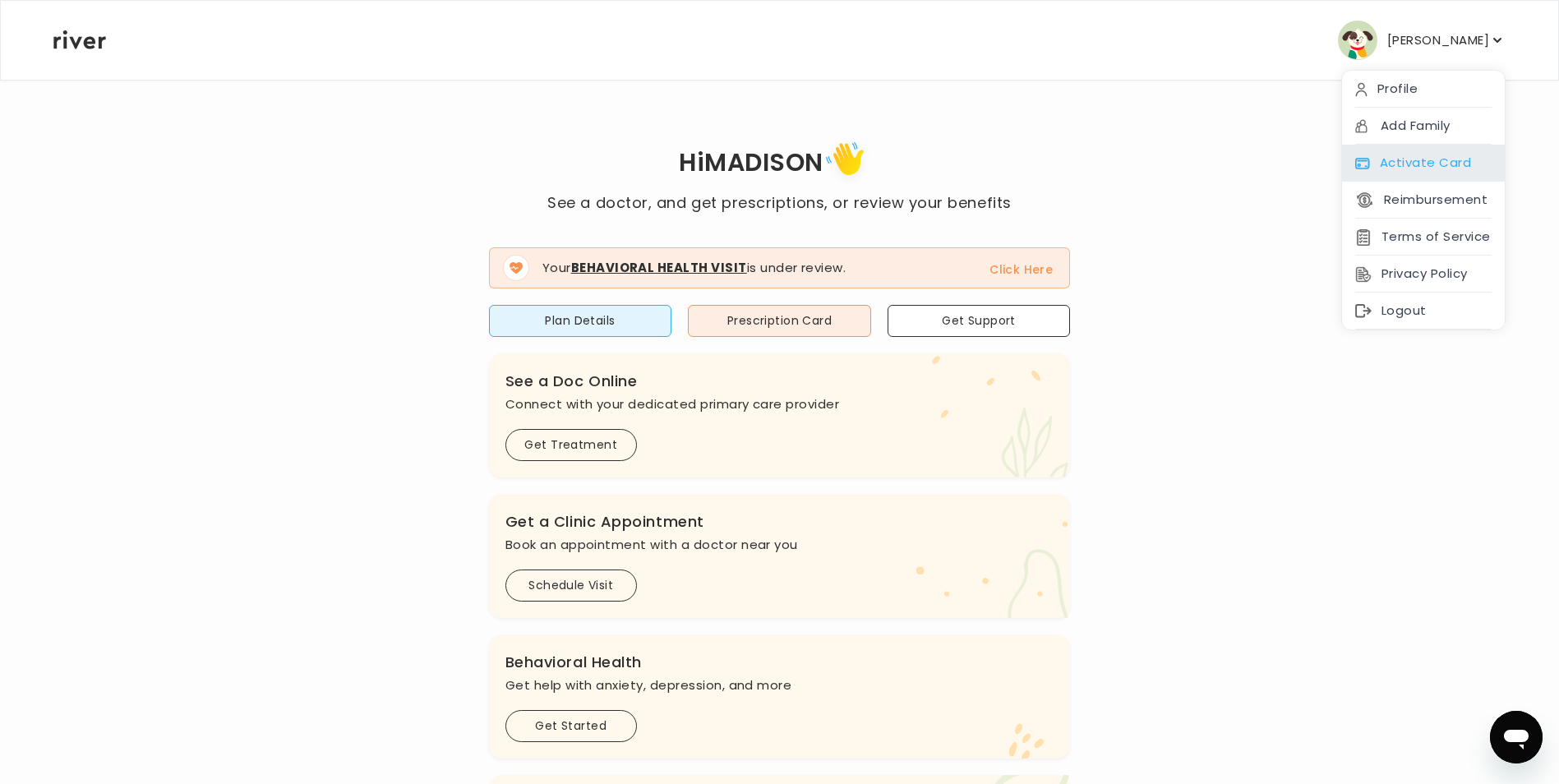
click at [1449, 173] on div "Activate Card" at bounding box center [1423, 163] width 163 height 37
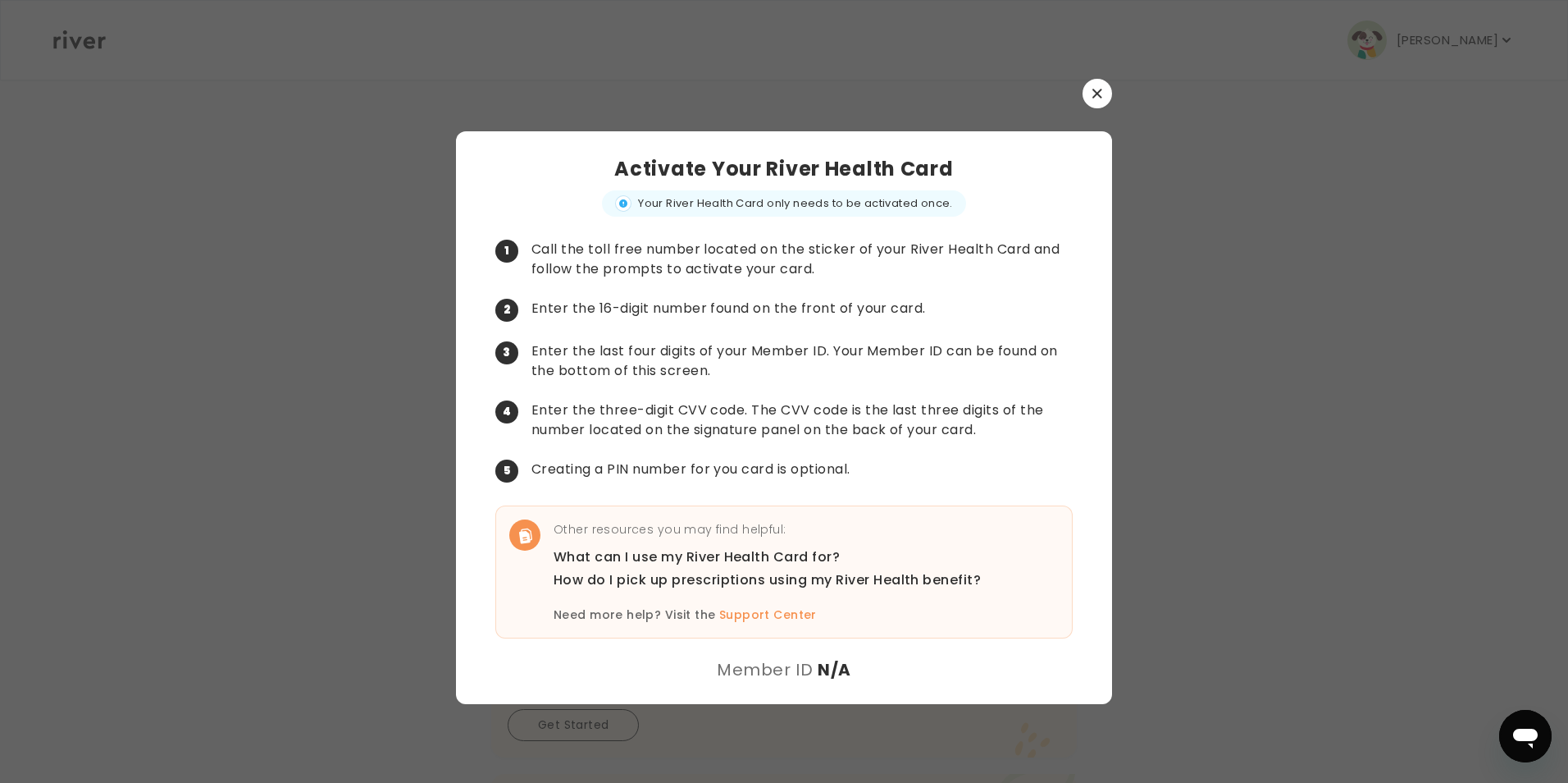
click at [1080, 88] on div at bounding box center [784, 94] width 656 height 29
click at [1068, 101] on div at bounding box center [784, 94] width 656 height 29
click at [1097, 89] on icon "button" at bounding box center [1097, 93] width 9 height 9
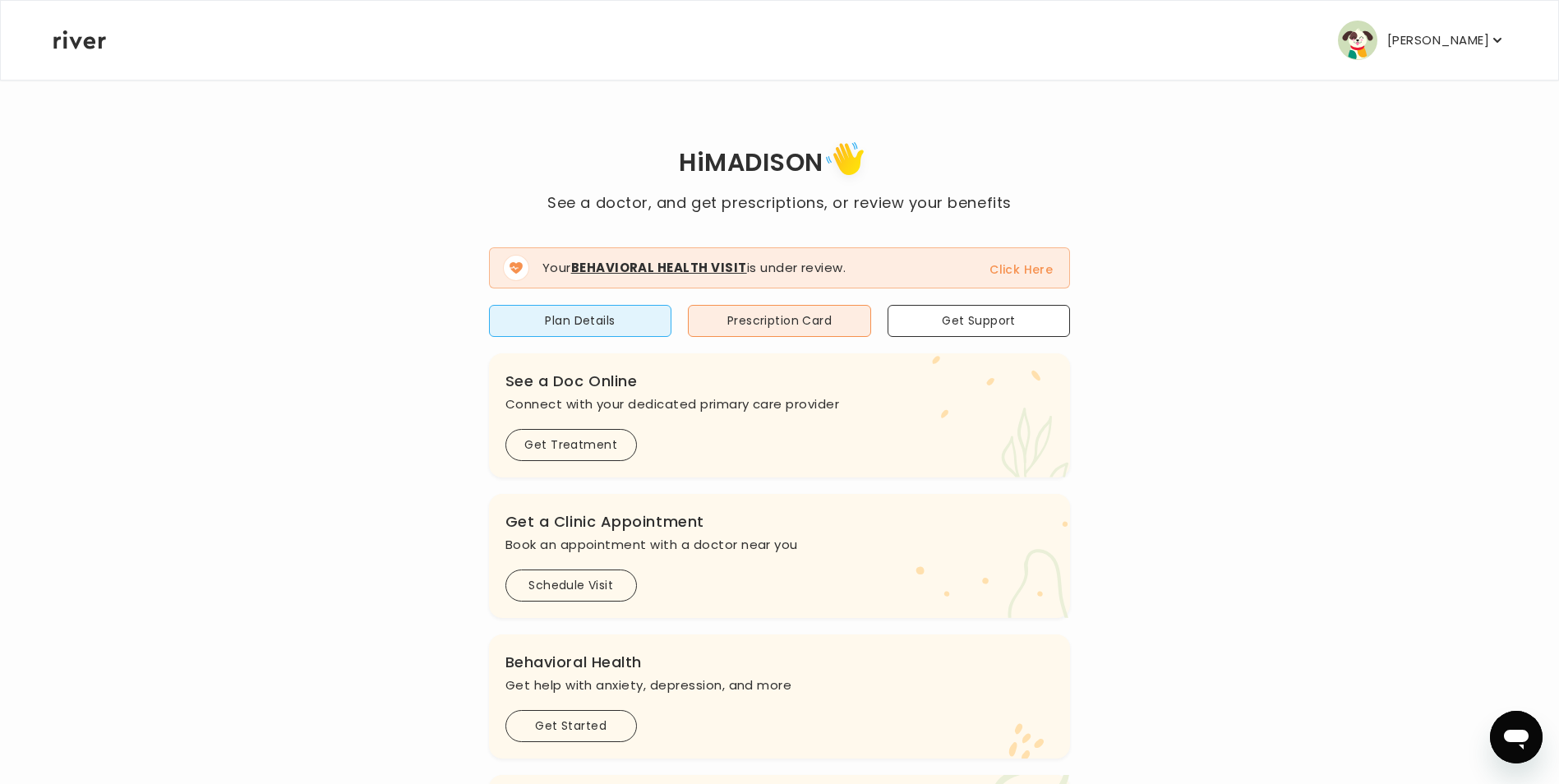
click at [1412, 58] on button "[PERSON_NAME]" at bounding box center [1422, 40] width 168 height 40
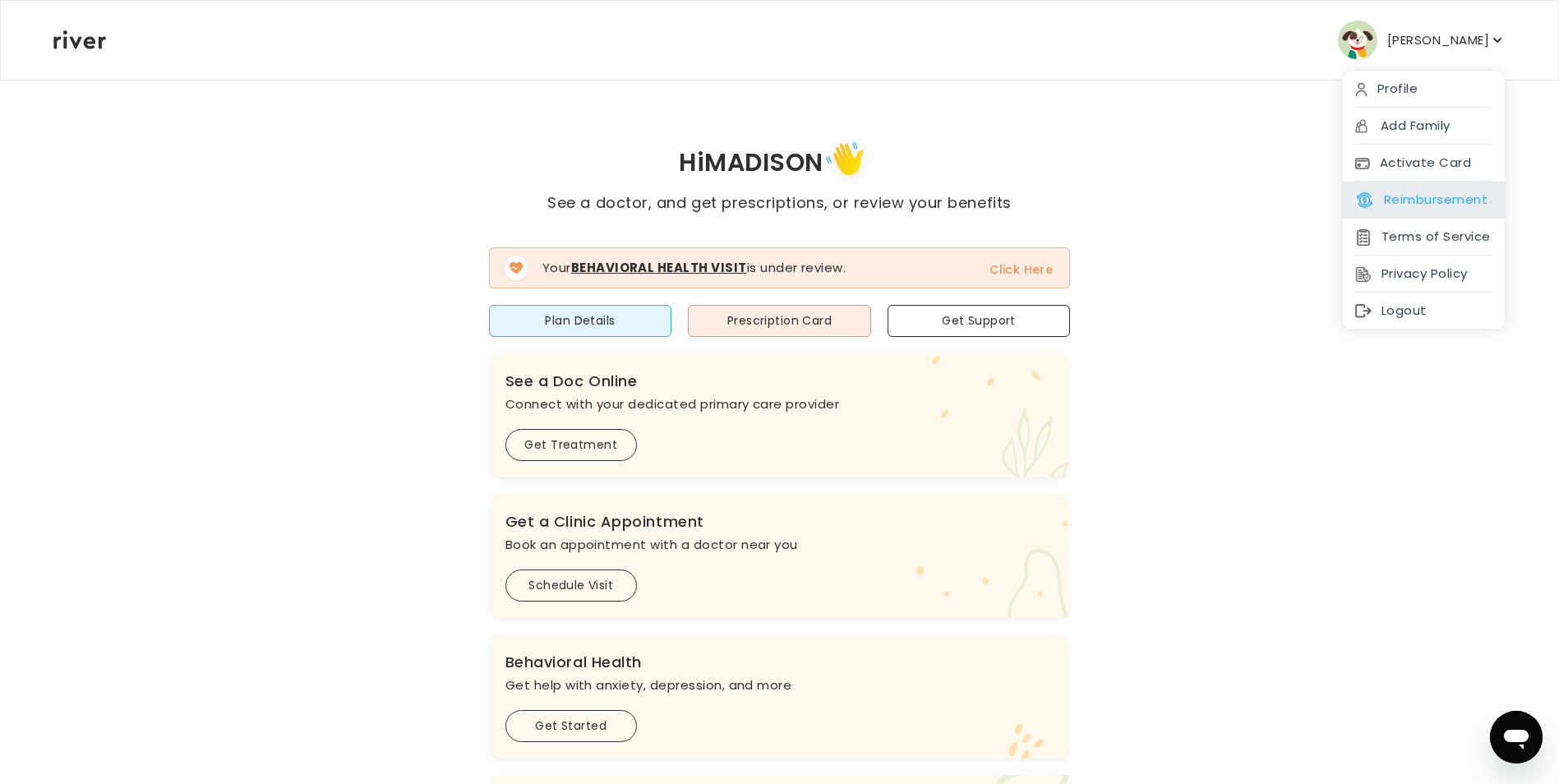
click at [1421, 186] on div "Reimbursement" at bounding box center [1423, 200] width 163 height 37
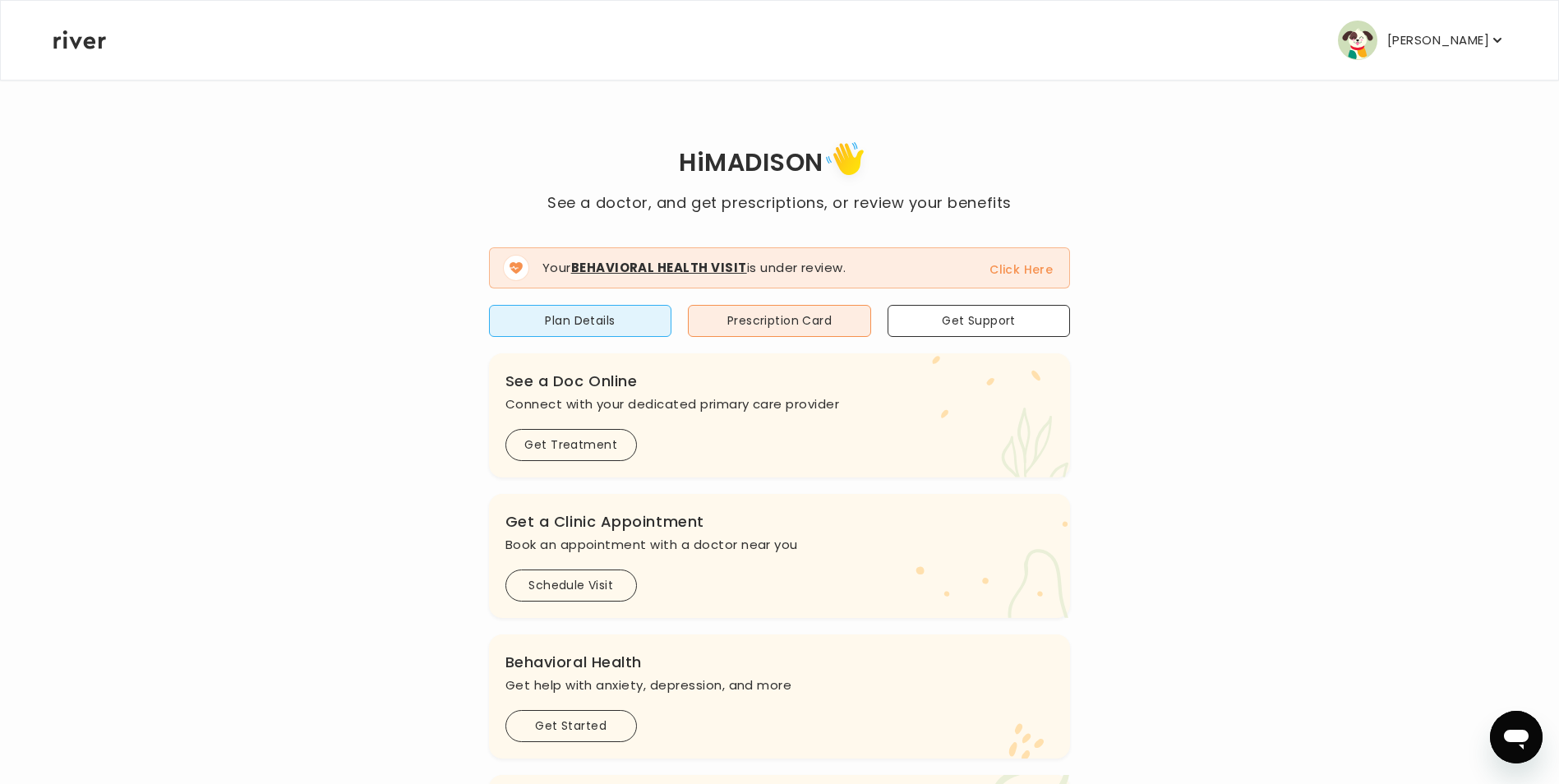
click at [1452, 40] on p "[PERSON_NAME]" at bounding box center [1438, 40] width 102 height 23
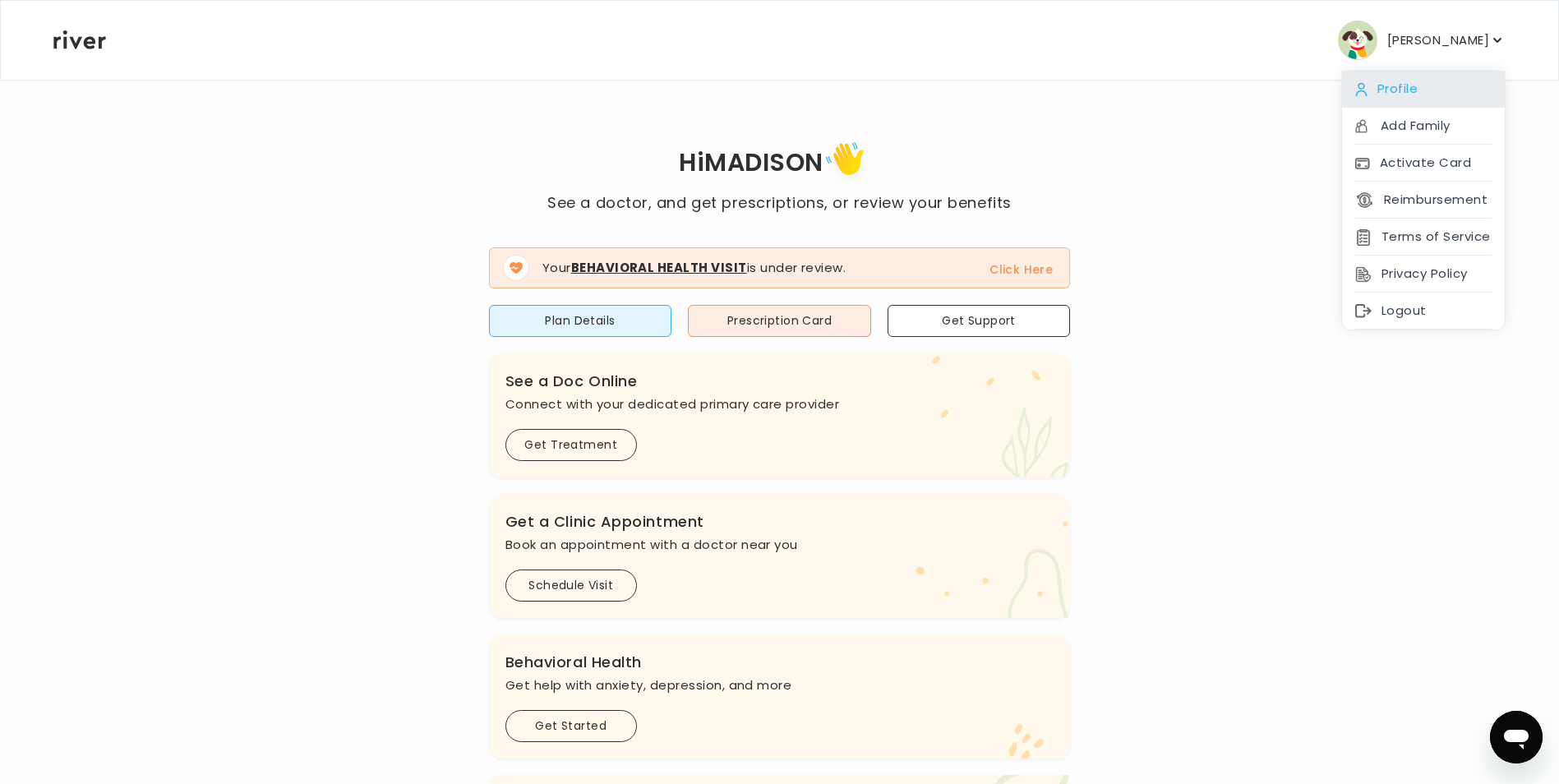
click at [1389, 86] on div "Profile" at bounding box center [1423, 89] width 163 height 37
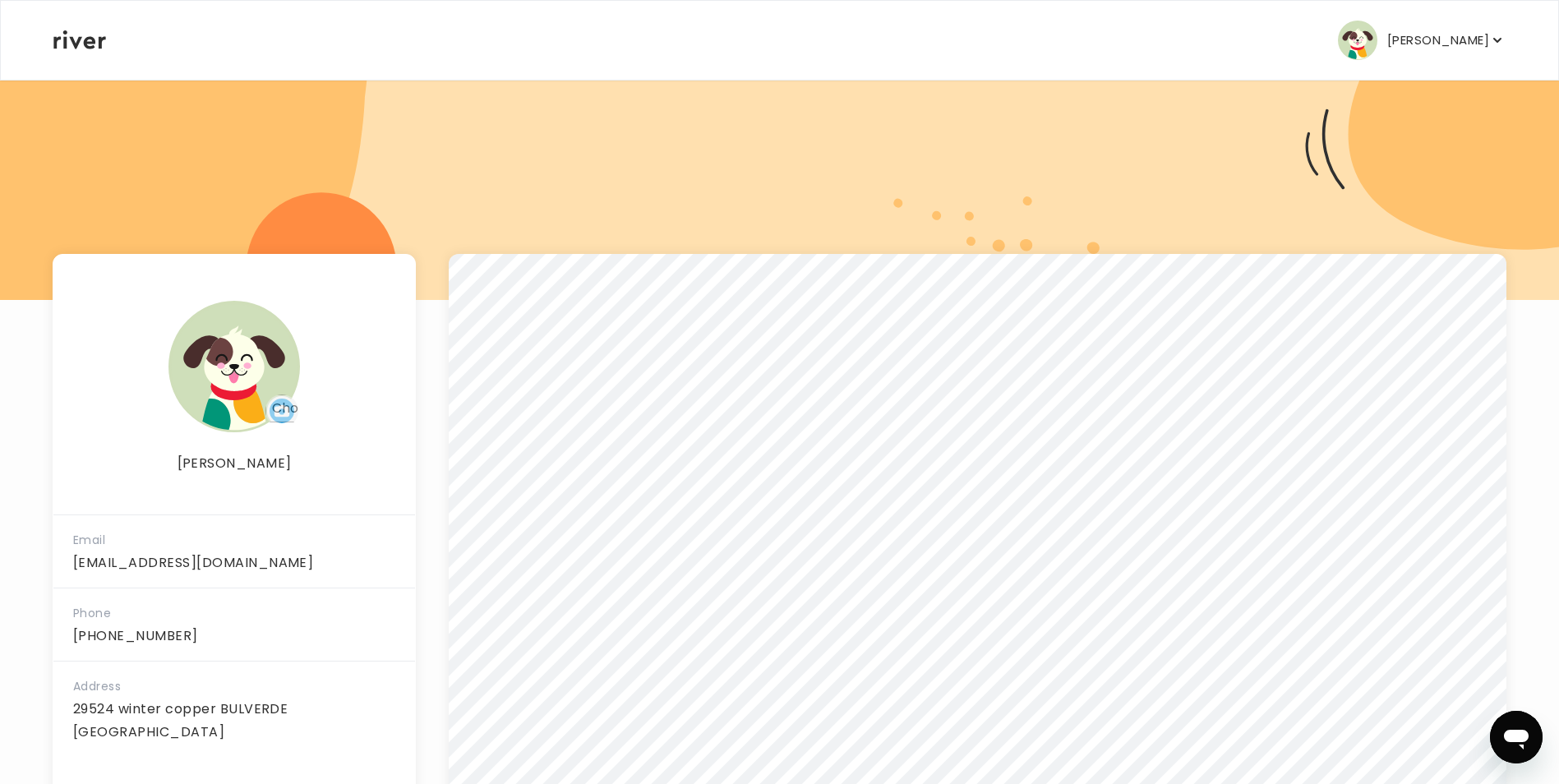
scroll to position [158, 0]
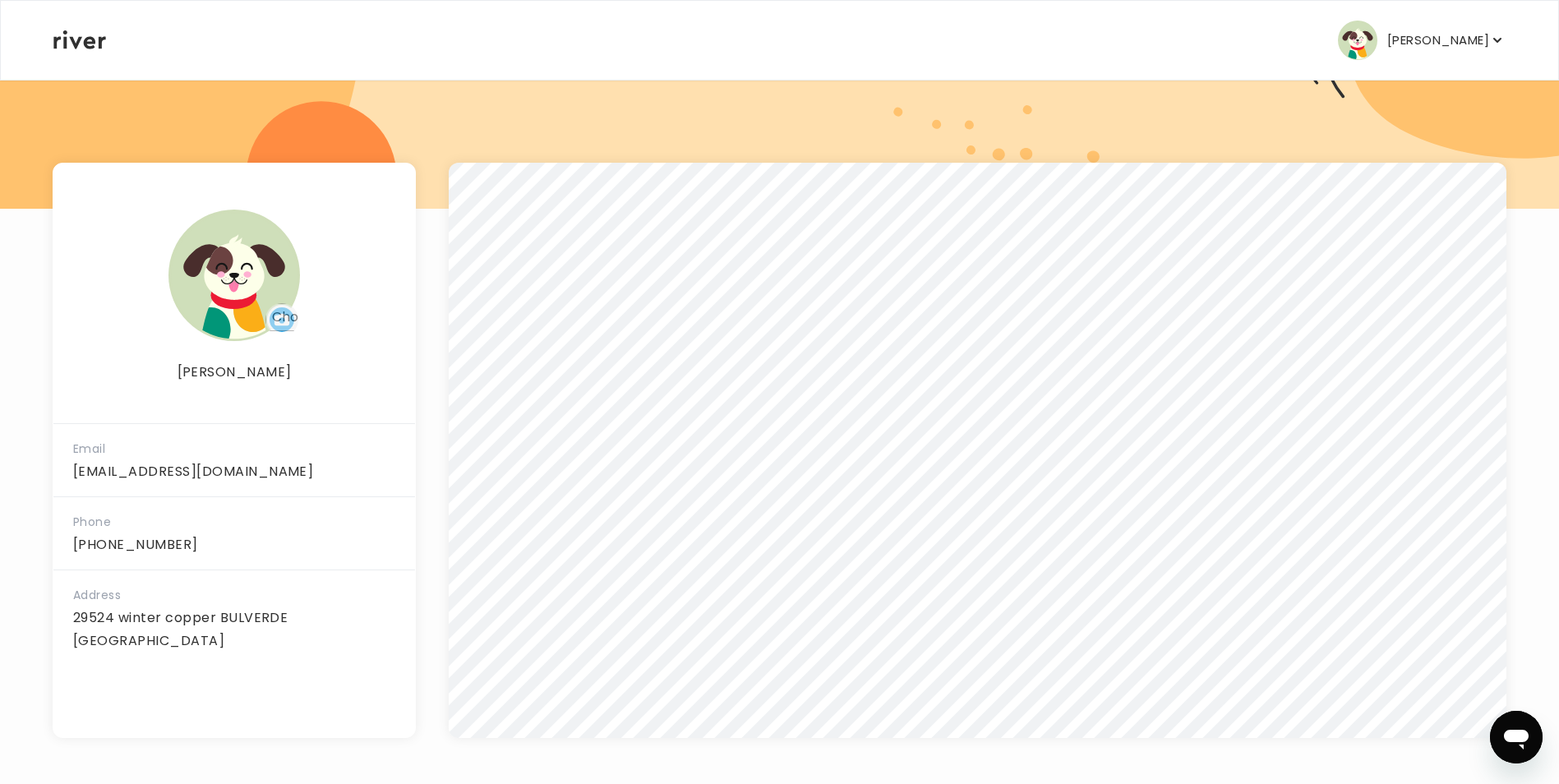
click at [96, 30] on icon at bounding box center [79, 40] width 53 height 19
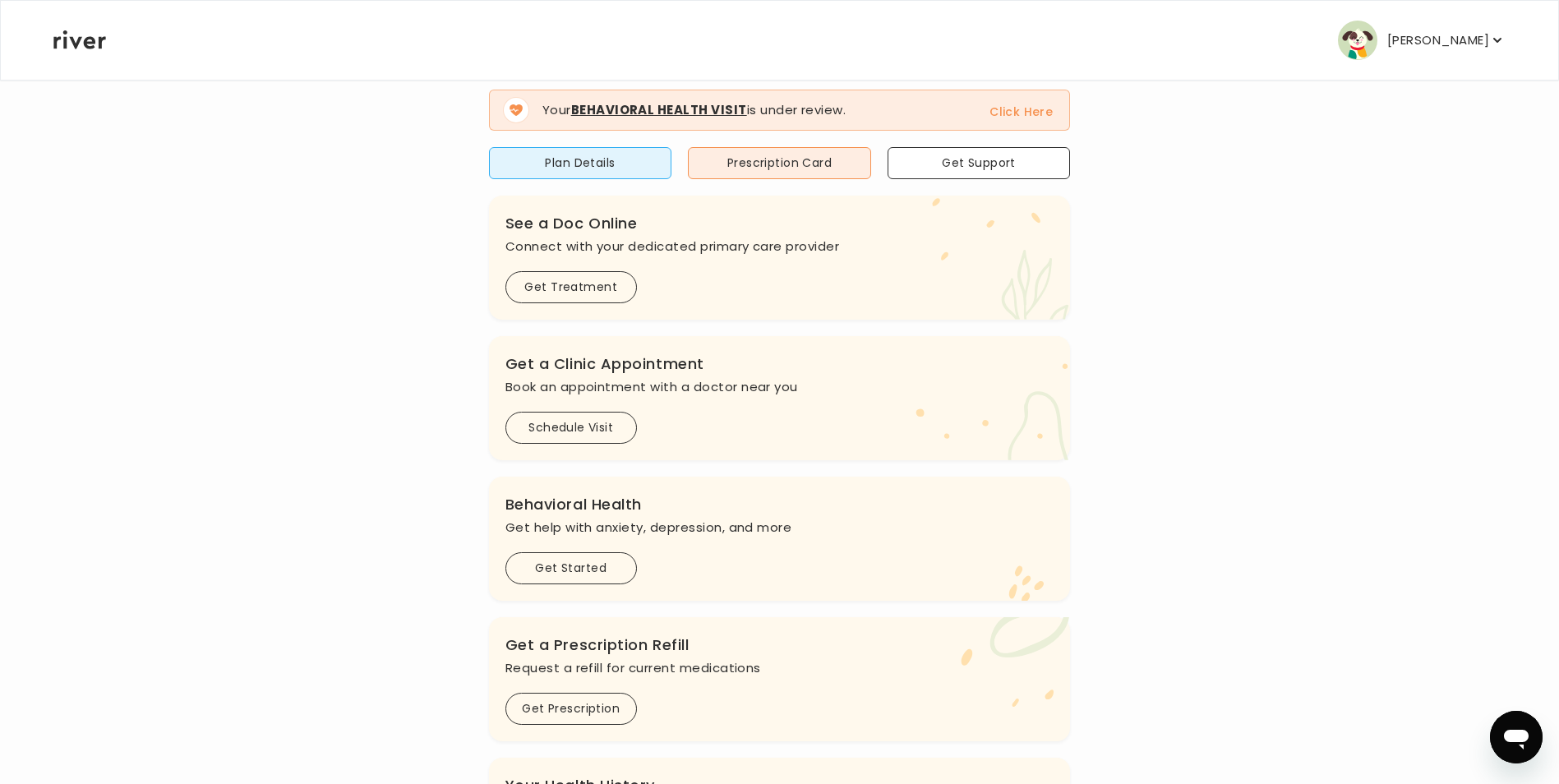
click at [96, 40] on icon at bounding box center [79, 40] width 53 height 19
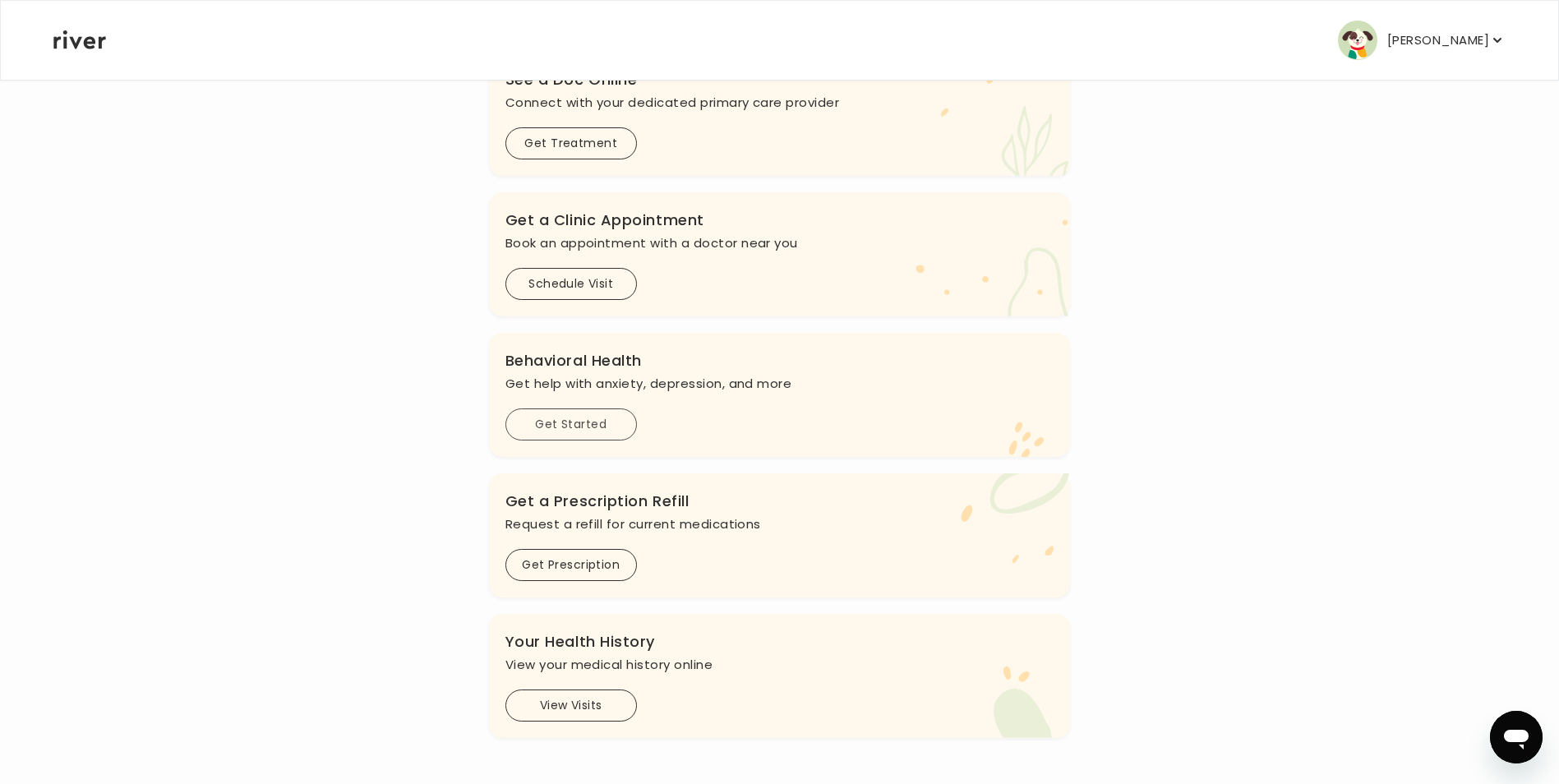
scroll to position [220, 0]
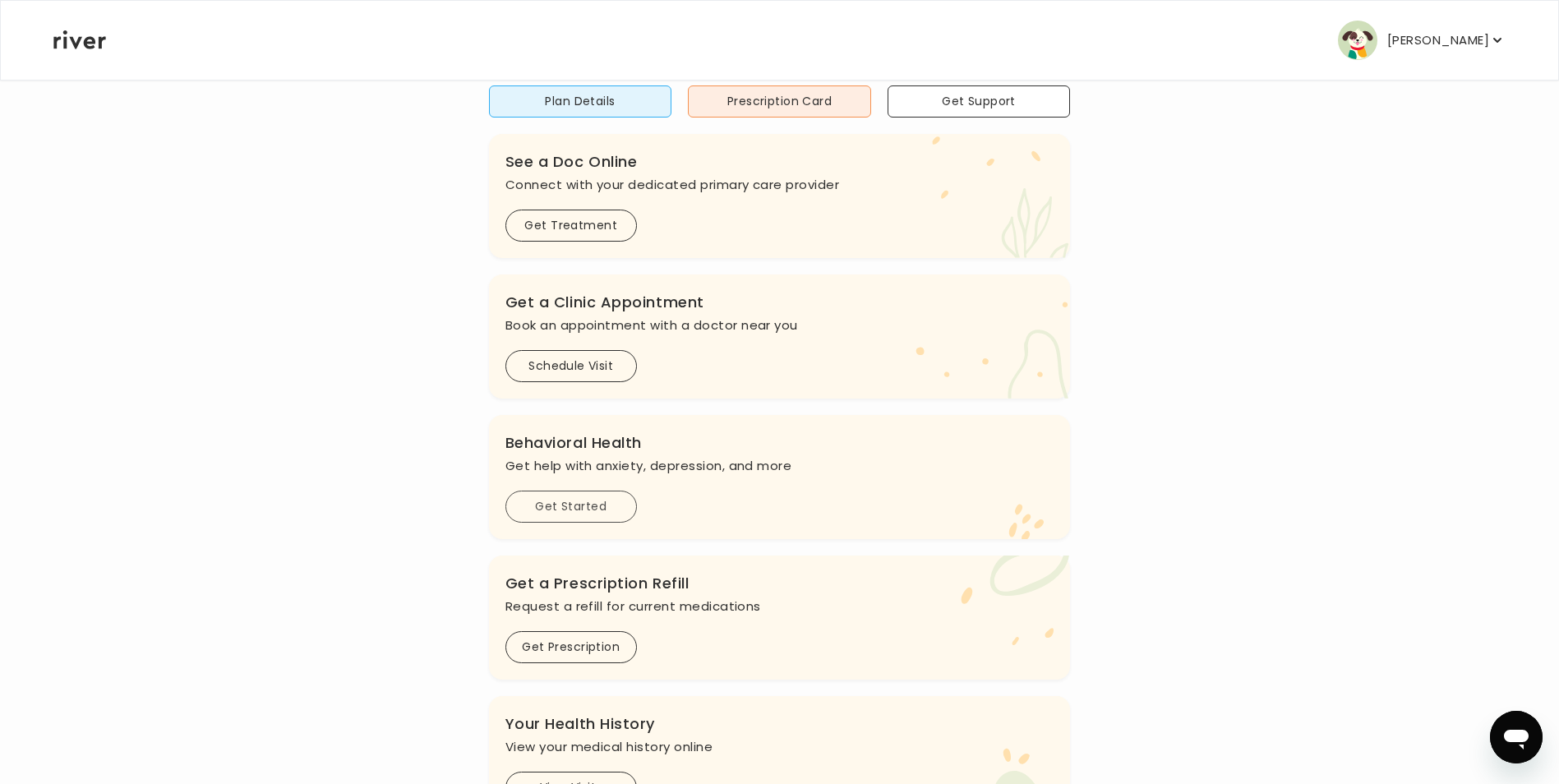
click at [604, 506] on button "Get Started" at bounding box center [571, 506] width 132 height 32
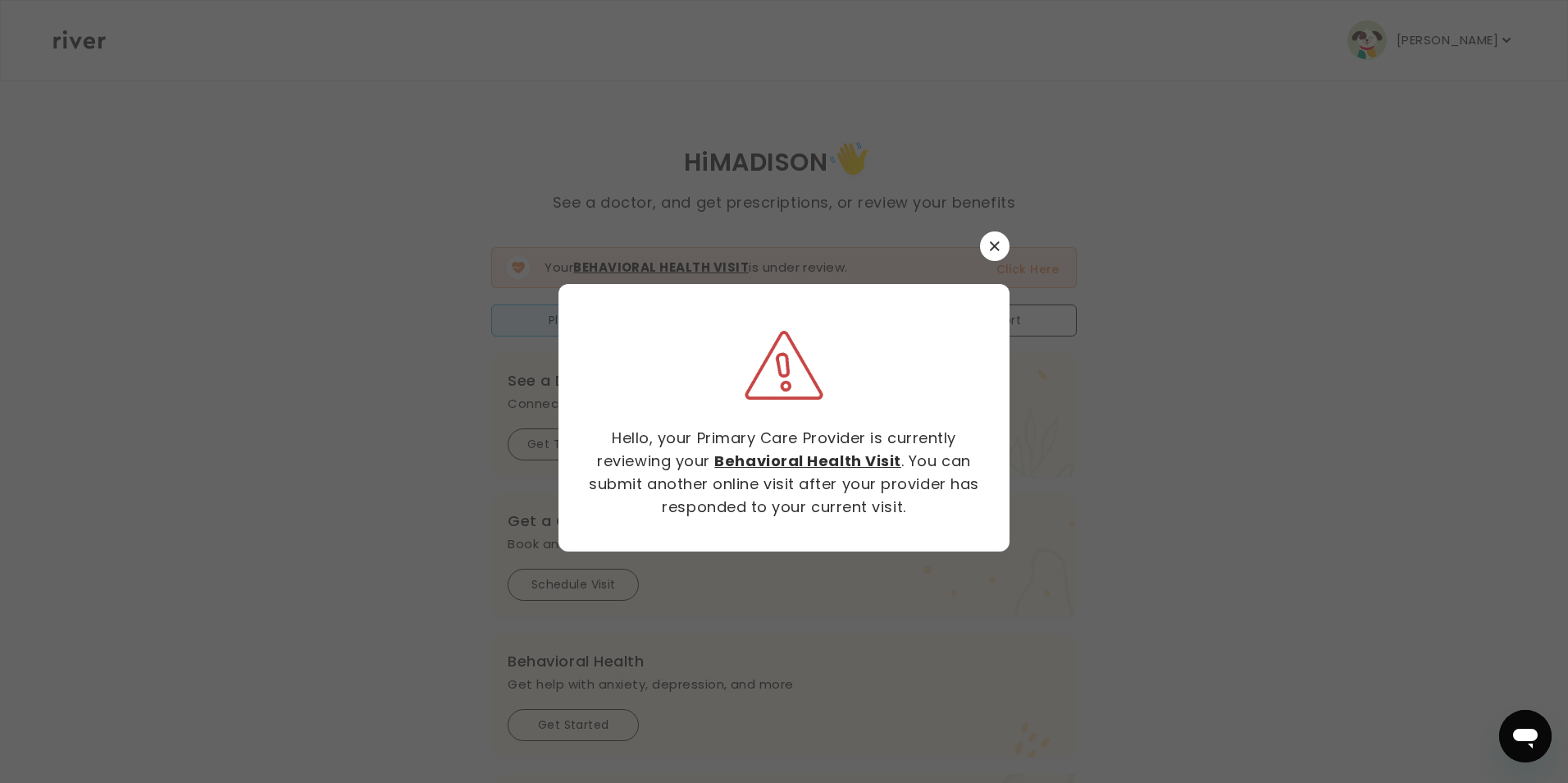
click at [986, 245] on button "button" at bounding box center [995, 246] width 29 height 29
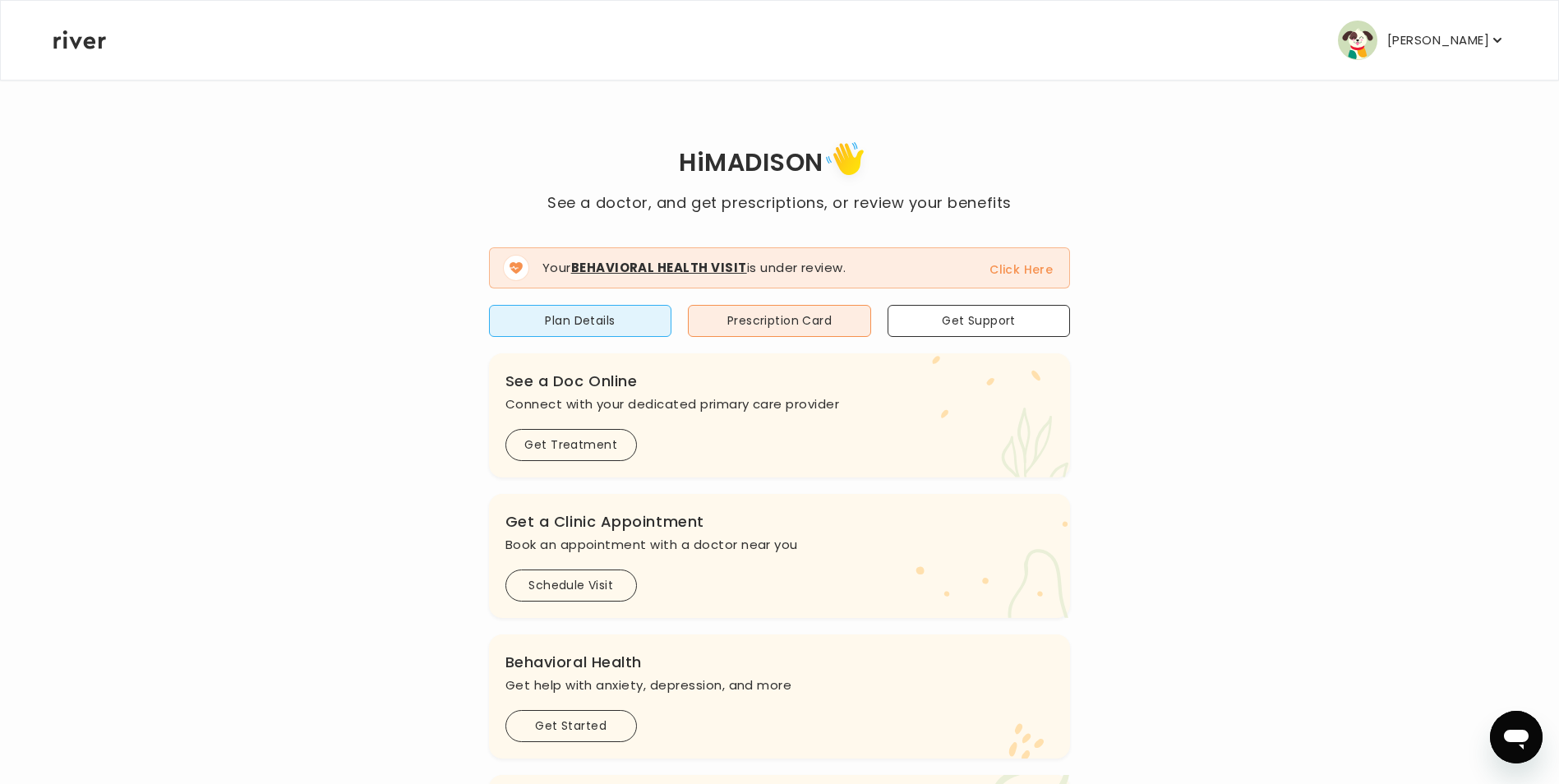
click at [796, 283] on span "Your Behavioral Health Visit is under review. Click Here" at bounding box center [779, 268] width 582 height 41
click at [1005, 266] on button "Click Here" at bounding box center [1020, 269] width 63 height 20
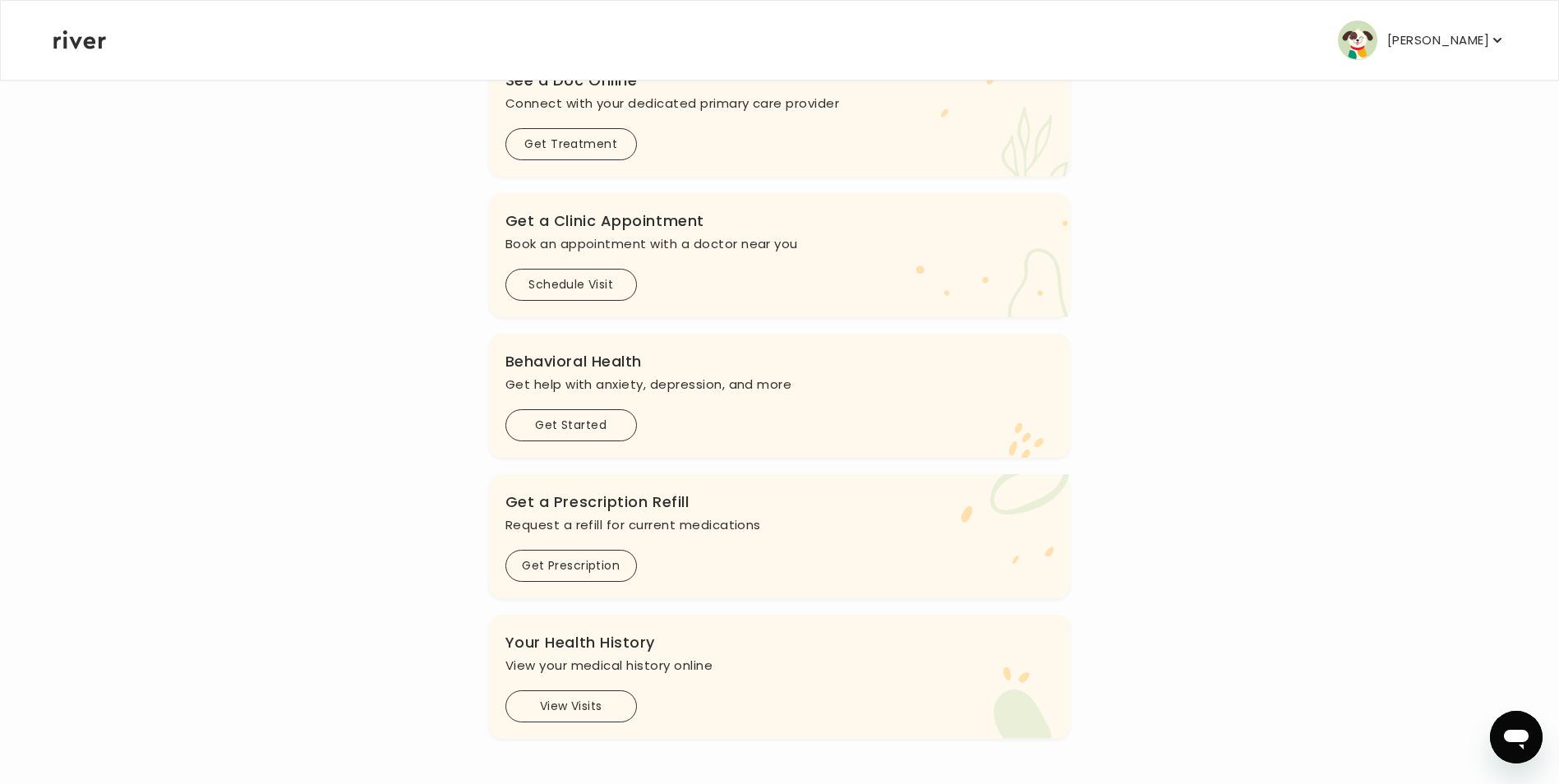
scroll to position [302, 0]
click at [587, 289] on button "Schedule Visit" at bounding box center [571, 283] width 132 height 32
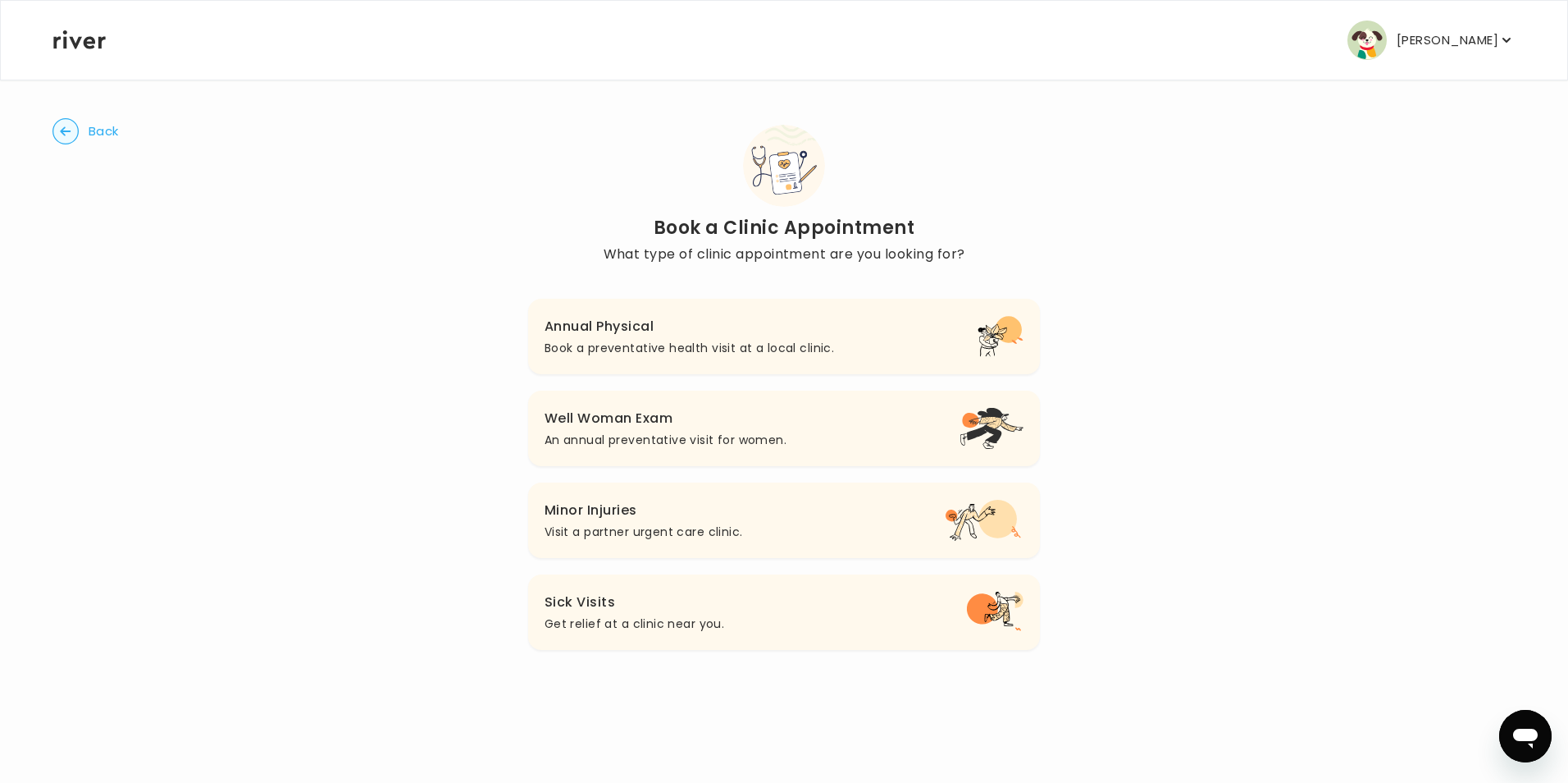
click at [652, 328] on h3 "Annual Physical" at bounding box center [689, 326] width 290 height 23
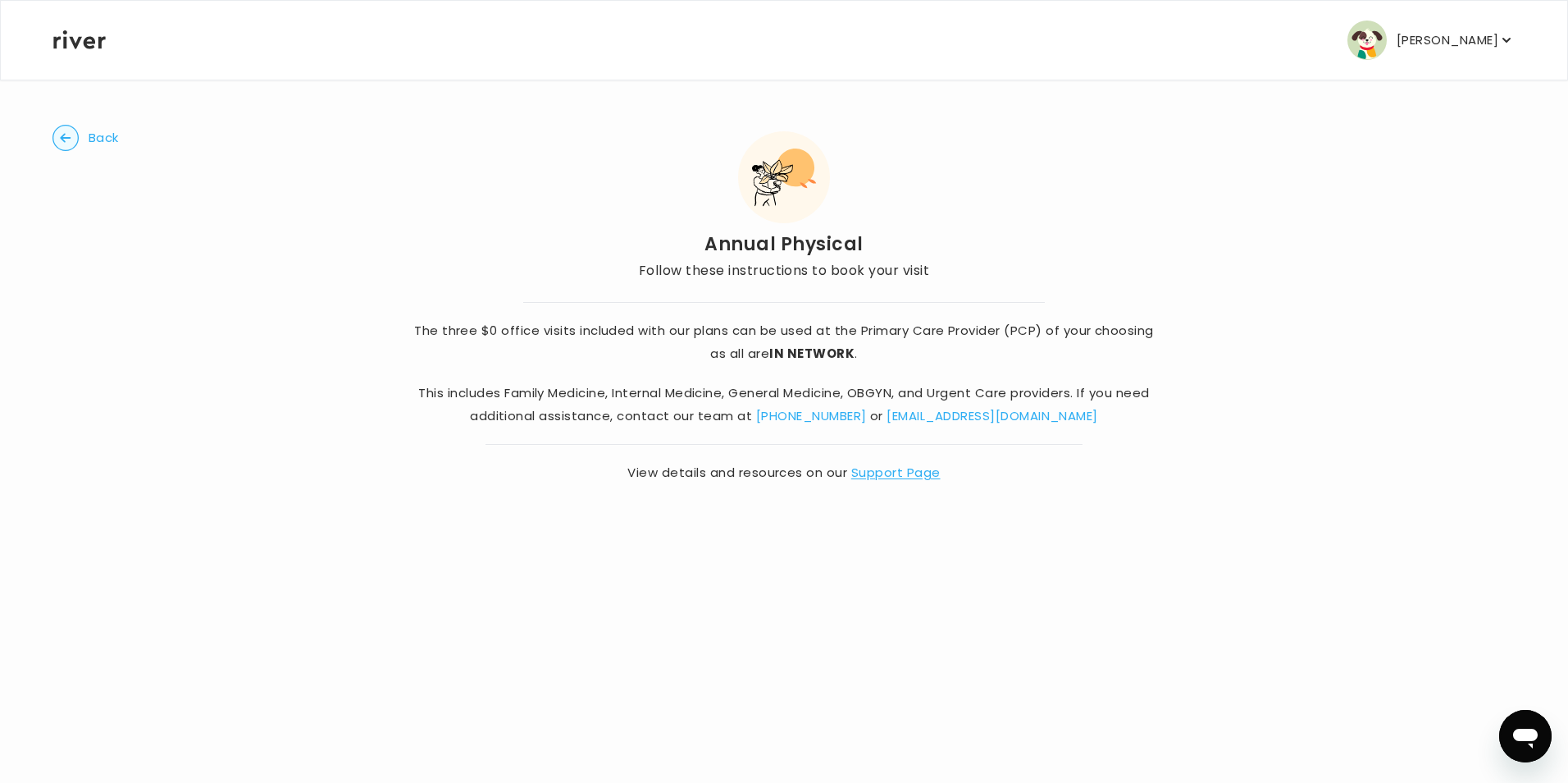
click at [59, 121] on div "Back Annual Physical Follow these instructions to book your visit The three $0 …" at bounding box center [784, 305] width 1463 height 452
click at [63, 137] on circle "button" at bounding box center [66, 139] width 26 height 26
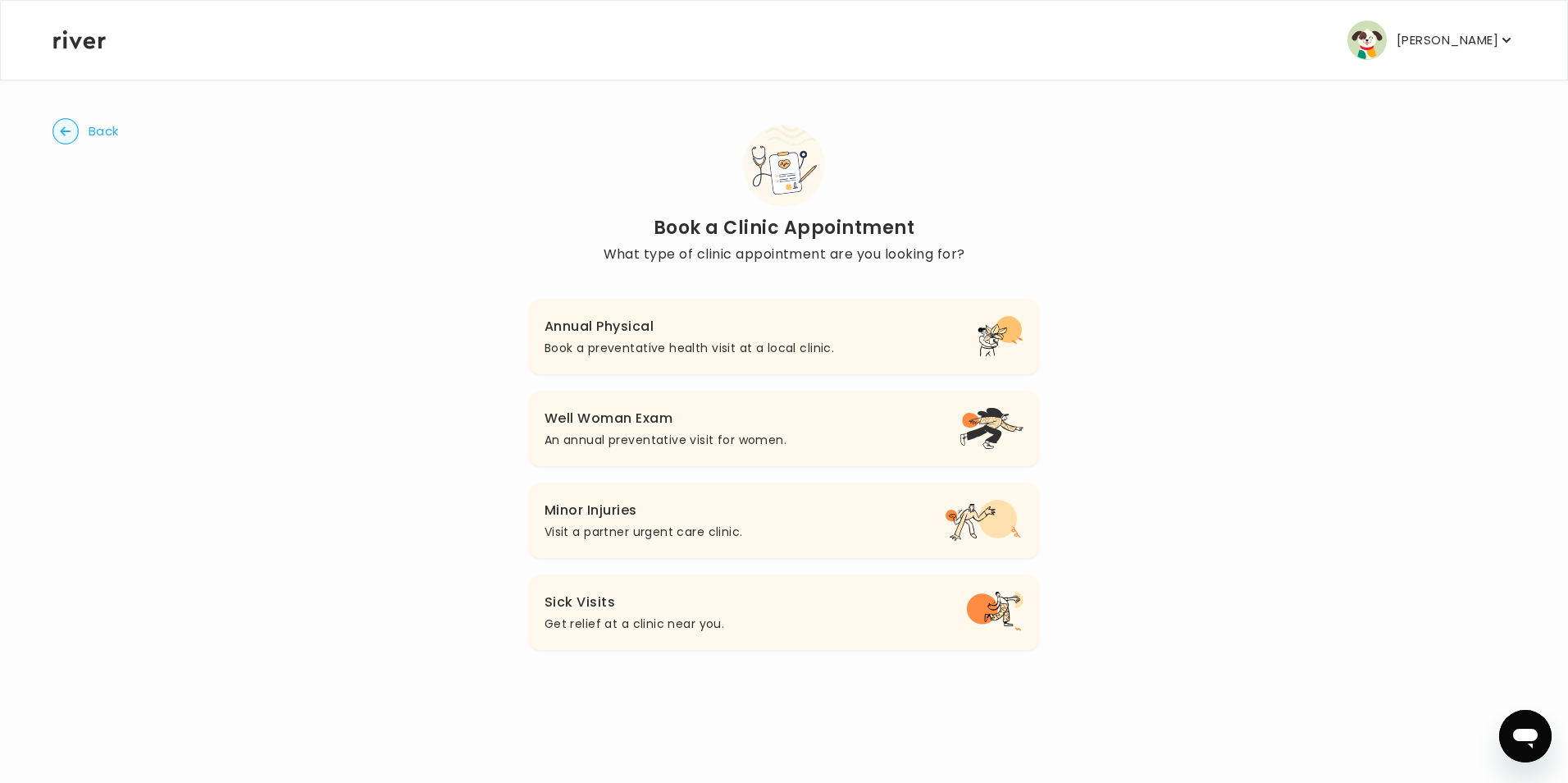
click at [629, 435] on p "An annual preventative visit for women." at bounding box center [665, 440] width 242 height 20
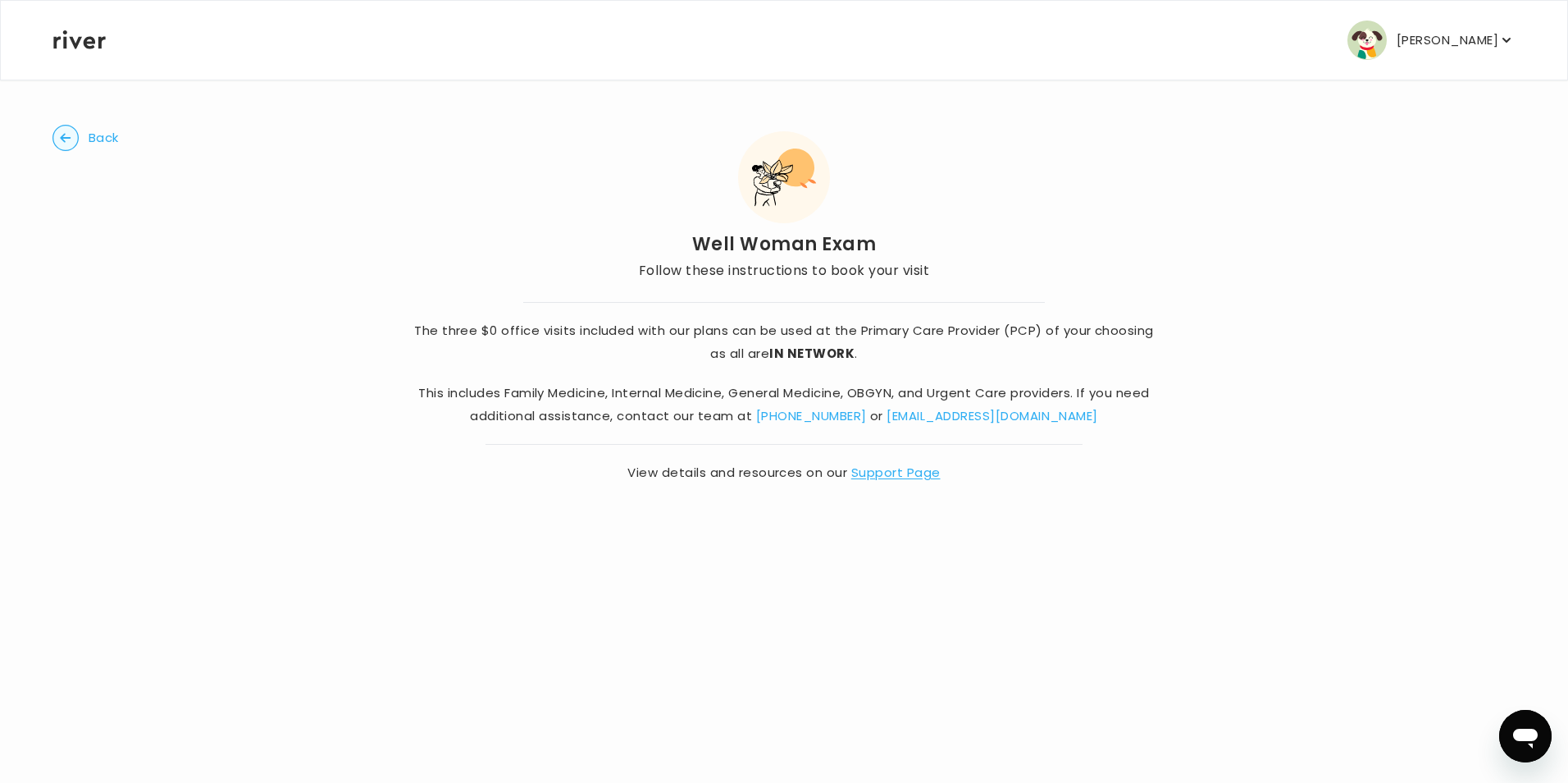
click at [62, 132] on circle "button" at bounding box center [66, 139] width 26 height 26
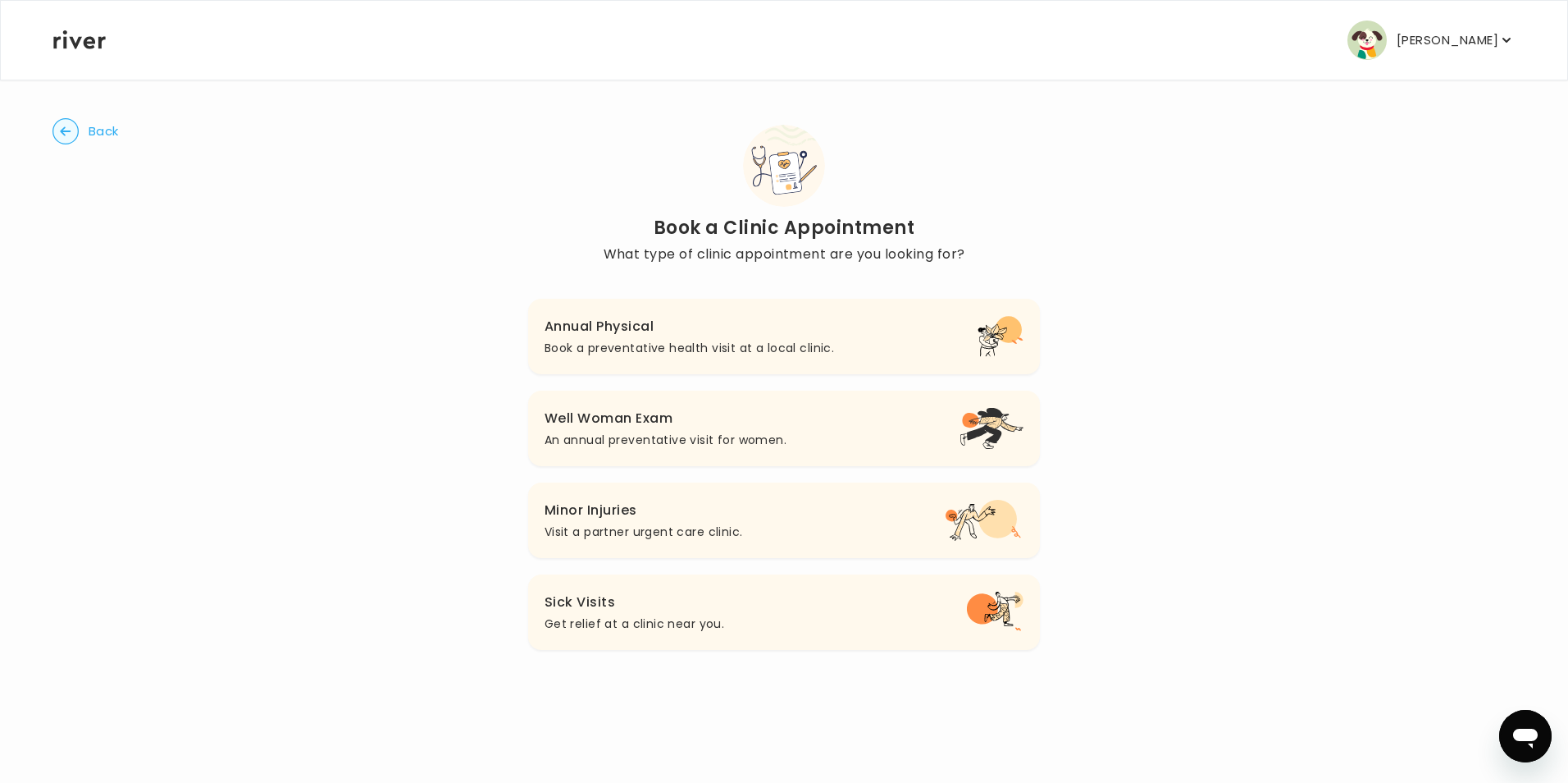
click at [78, 151] on div "Back Book a Clinic Appointment What type of clinic appointment are you looking …" at bounding box center [784, 387] width 1463 height 617
click at [71, 141] on circle "button" at bounding box center [66, 132] width 26 height 26
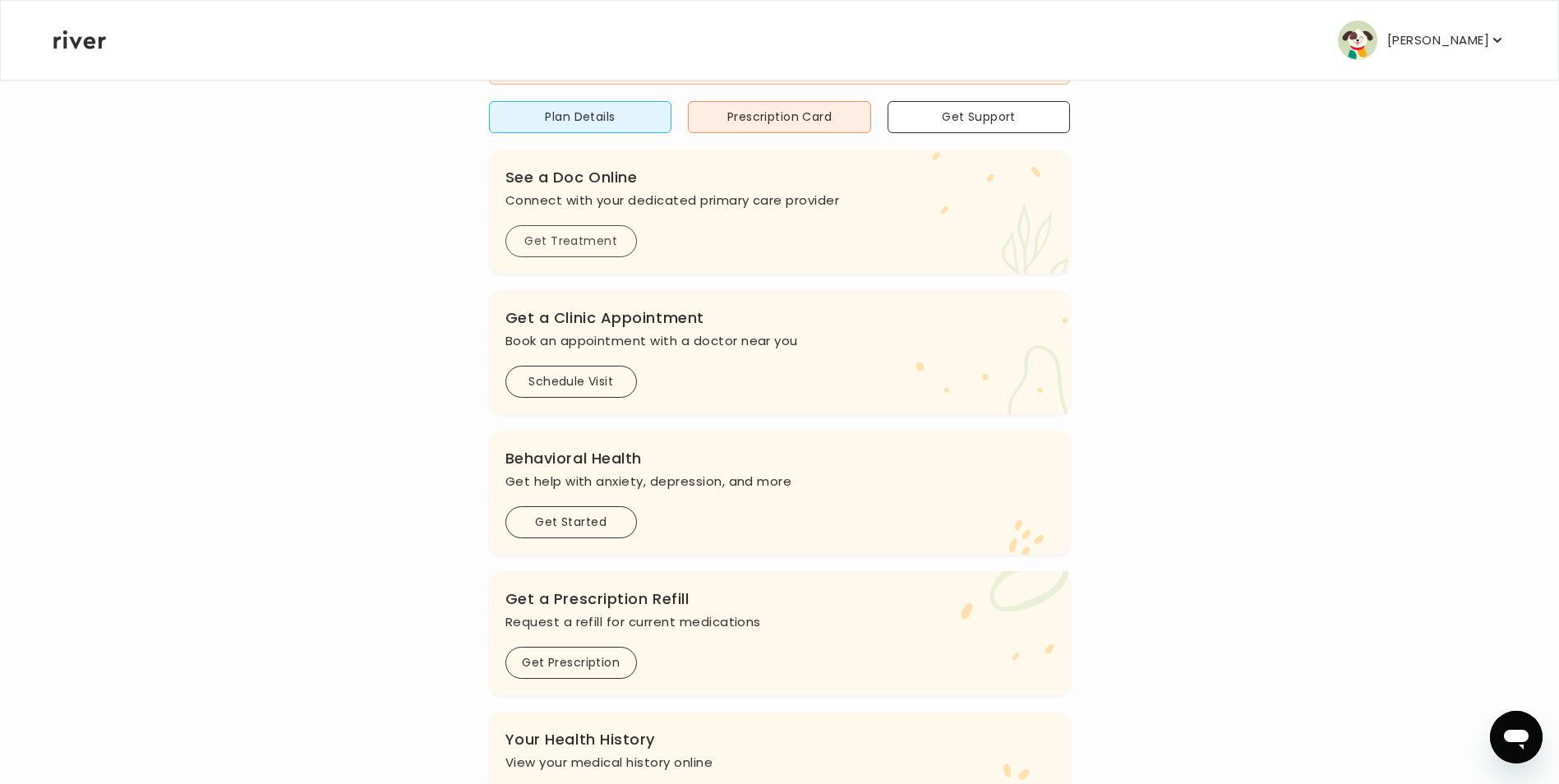
scroll to position [55, 0]
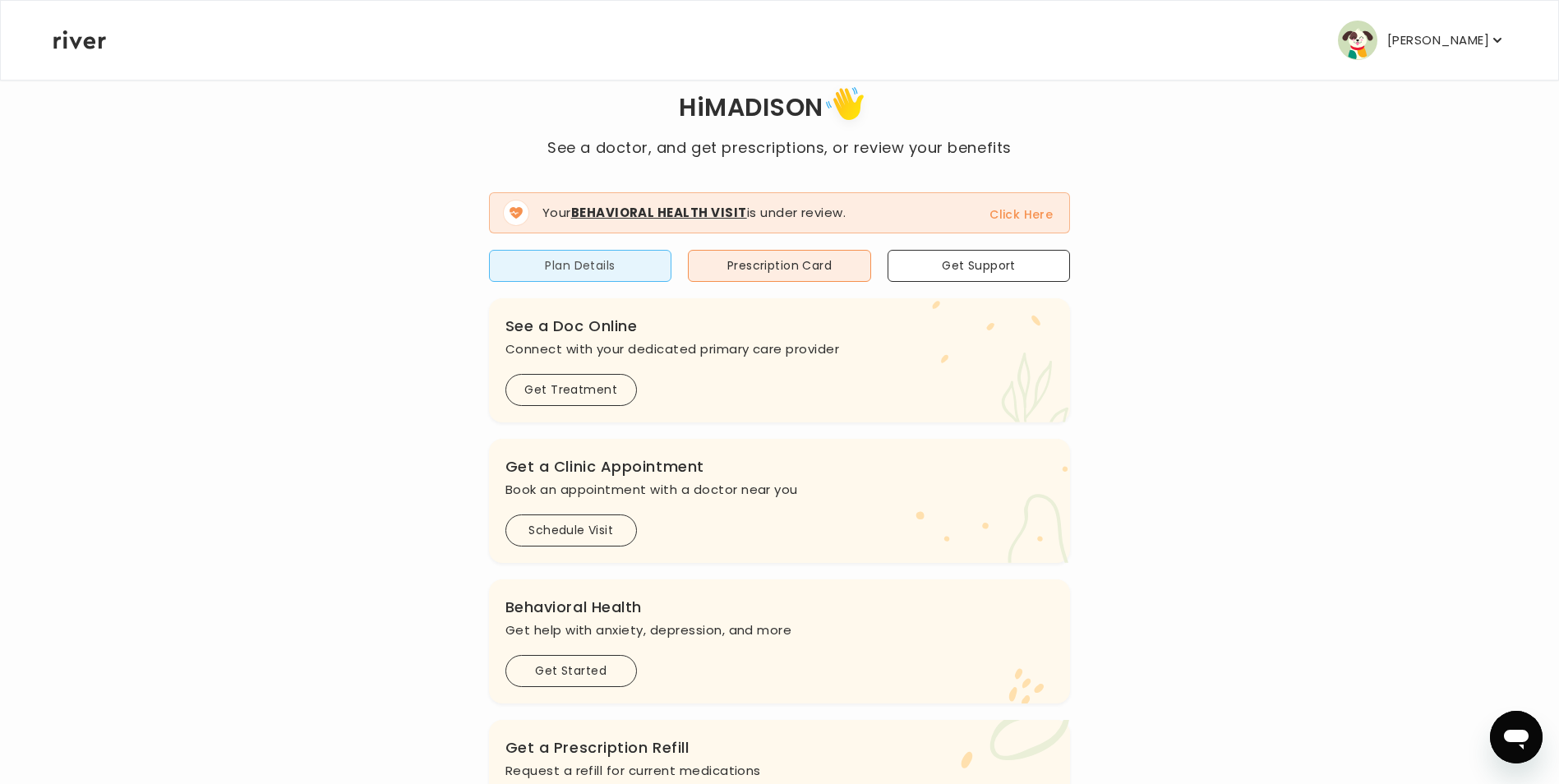
click at [589, 266] on button "Plan Details" at bounding box center [580, 265] width 184 height 32
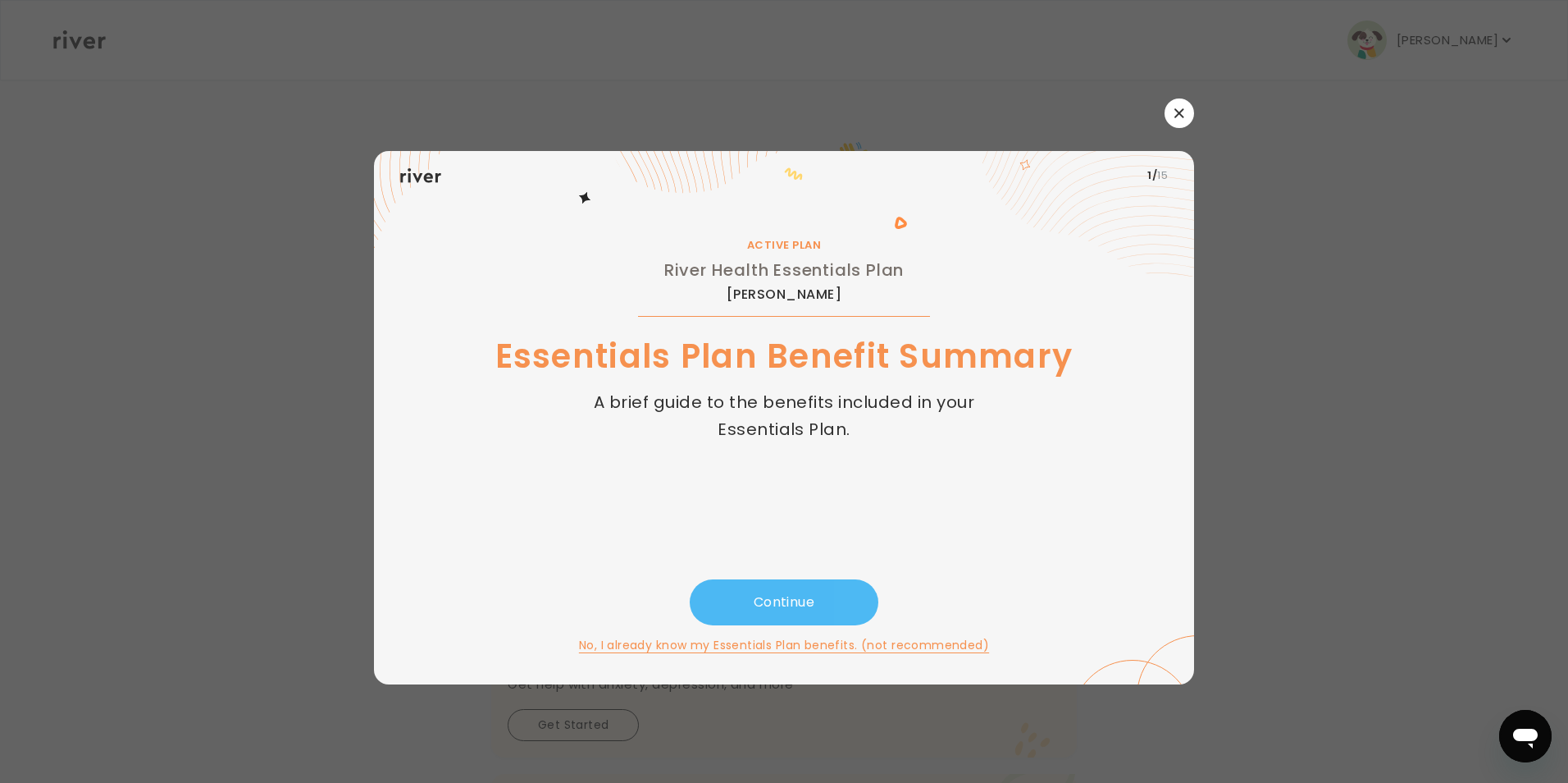
click at [787, 609] on button "Continue" at bounding box center [784, 601] width 188 height 46
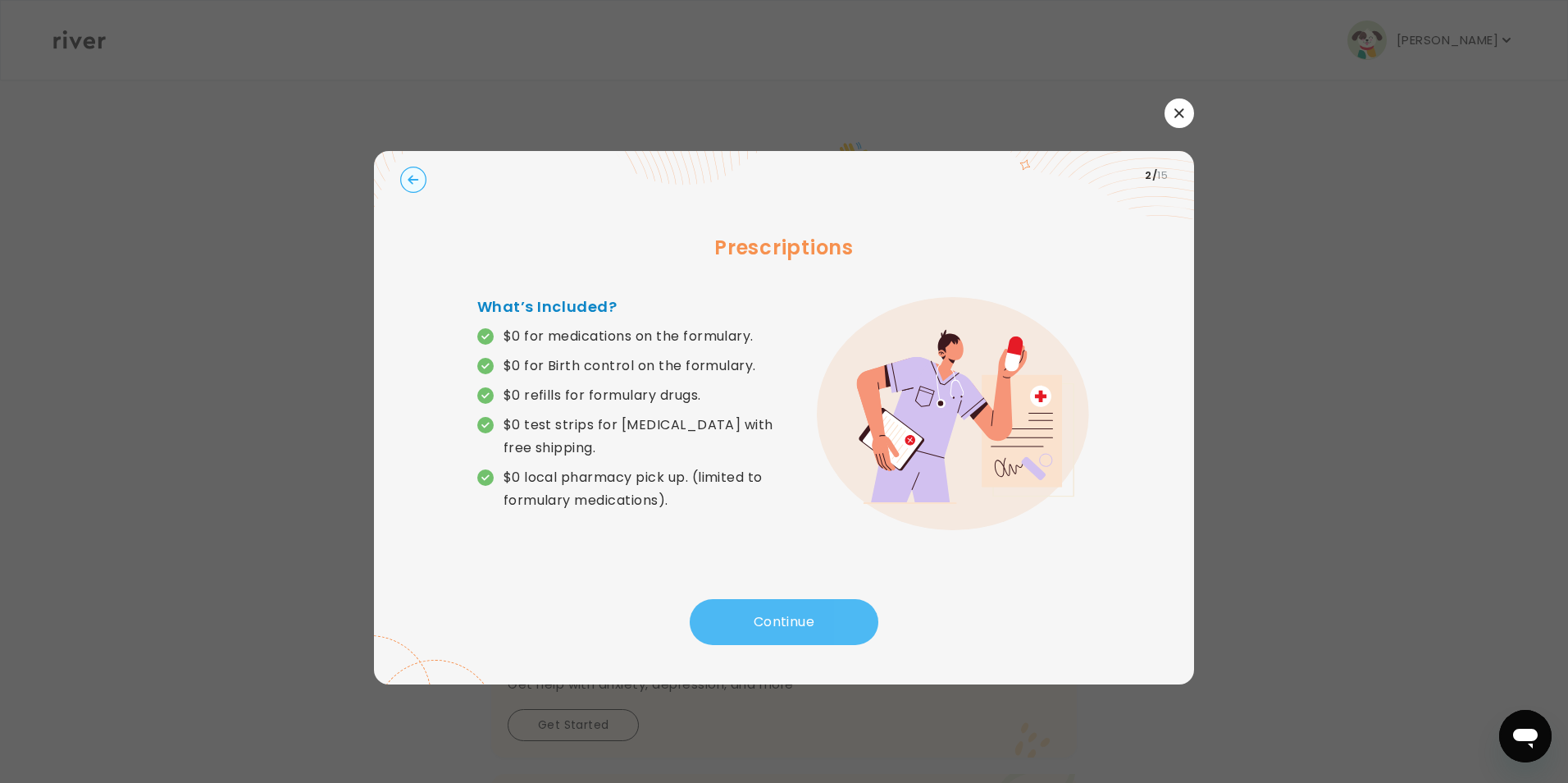
click at [784, 609] on button "Continue" at bounding box center [784, 621] width 188 height 46
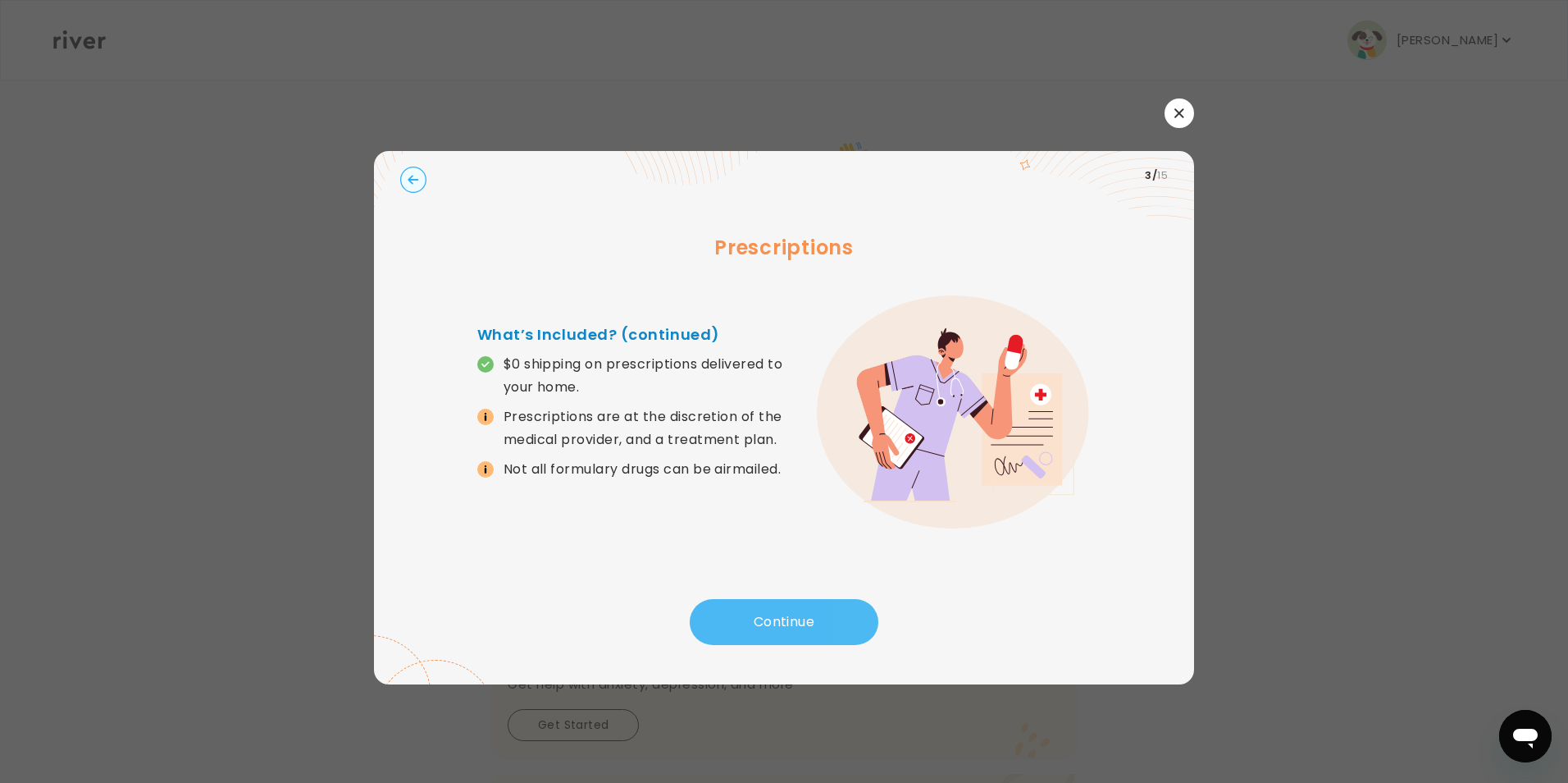
click at [783, 613] on button "Continue" at bounding box center [784, 621] width 188 height 46
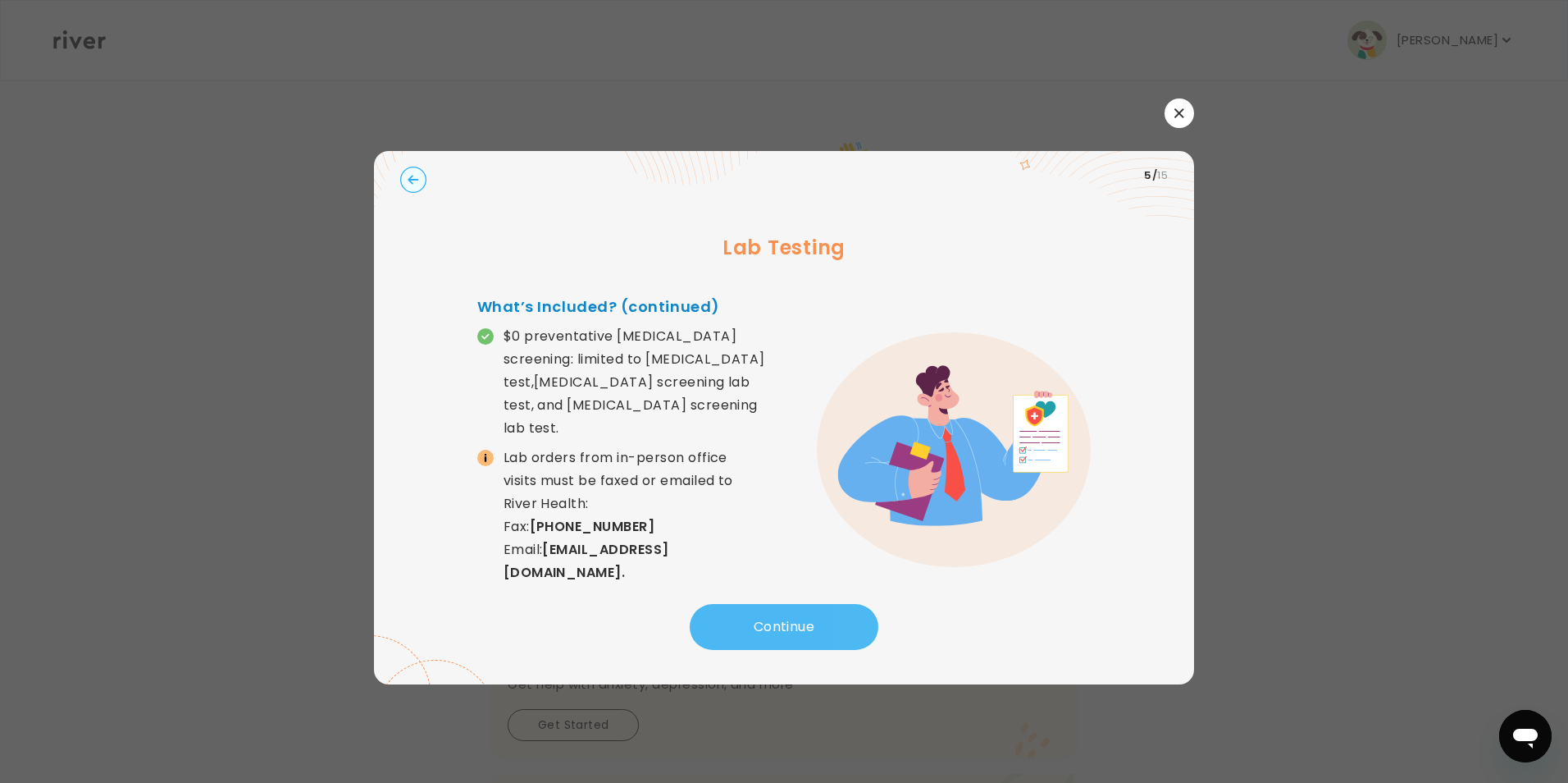
click at [783, 613] on button "Continue" at bounding box center [784, 626] width 188 height 46
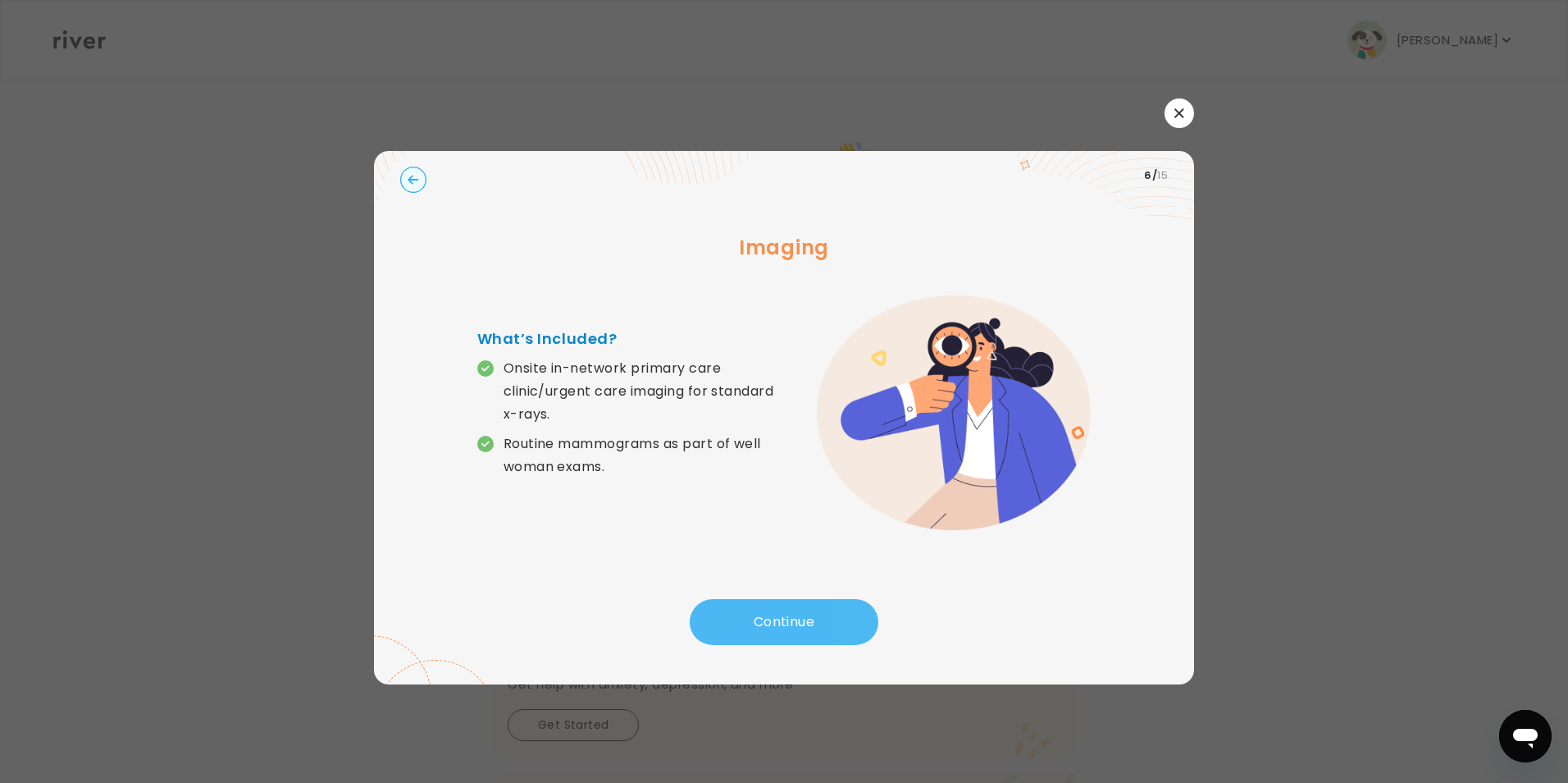
click at [783, 613] on button "Continue" at bounding box center [784, 621] width 188 height 46
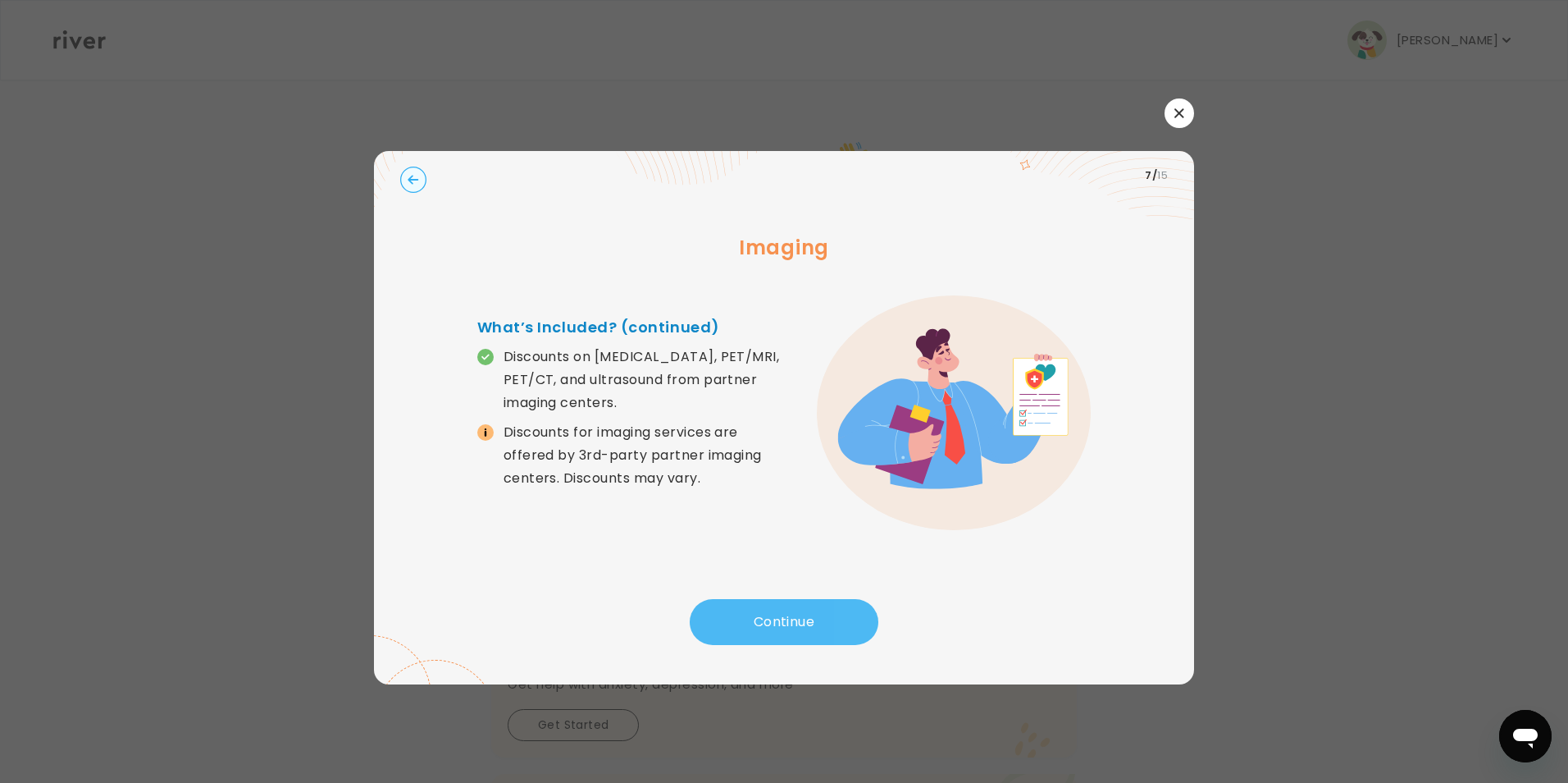
click at [783, 613] on button "Continue" at bounding box center [784, 621] width 188 height 46
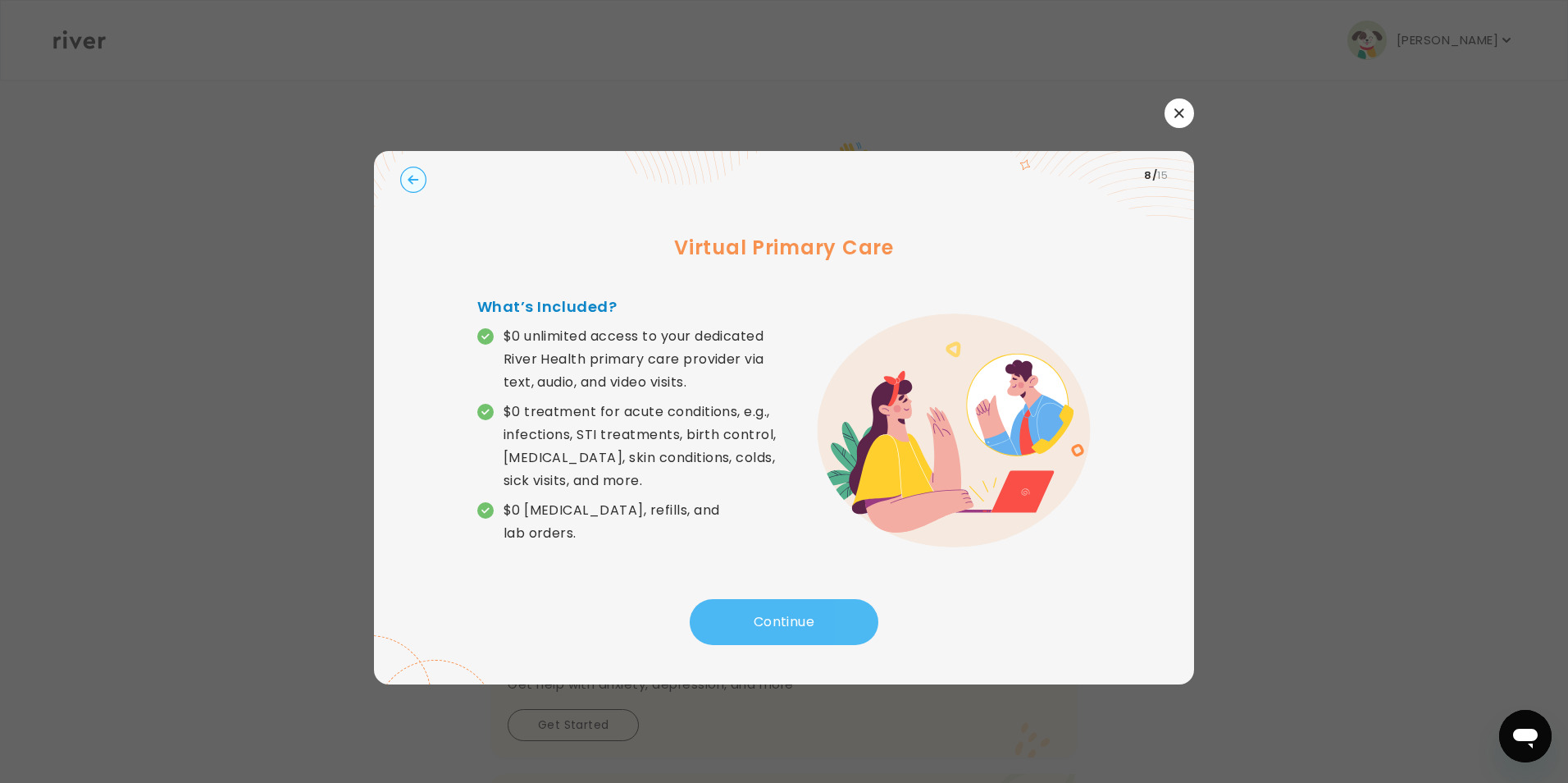
click at [783, 613] on button "Continue" at bounding box center [784, 621] width 188 height 46
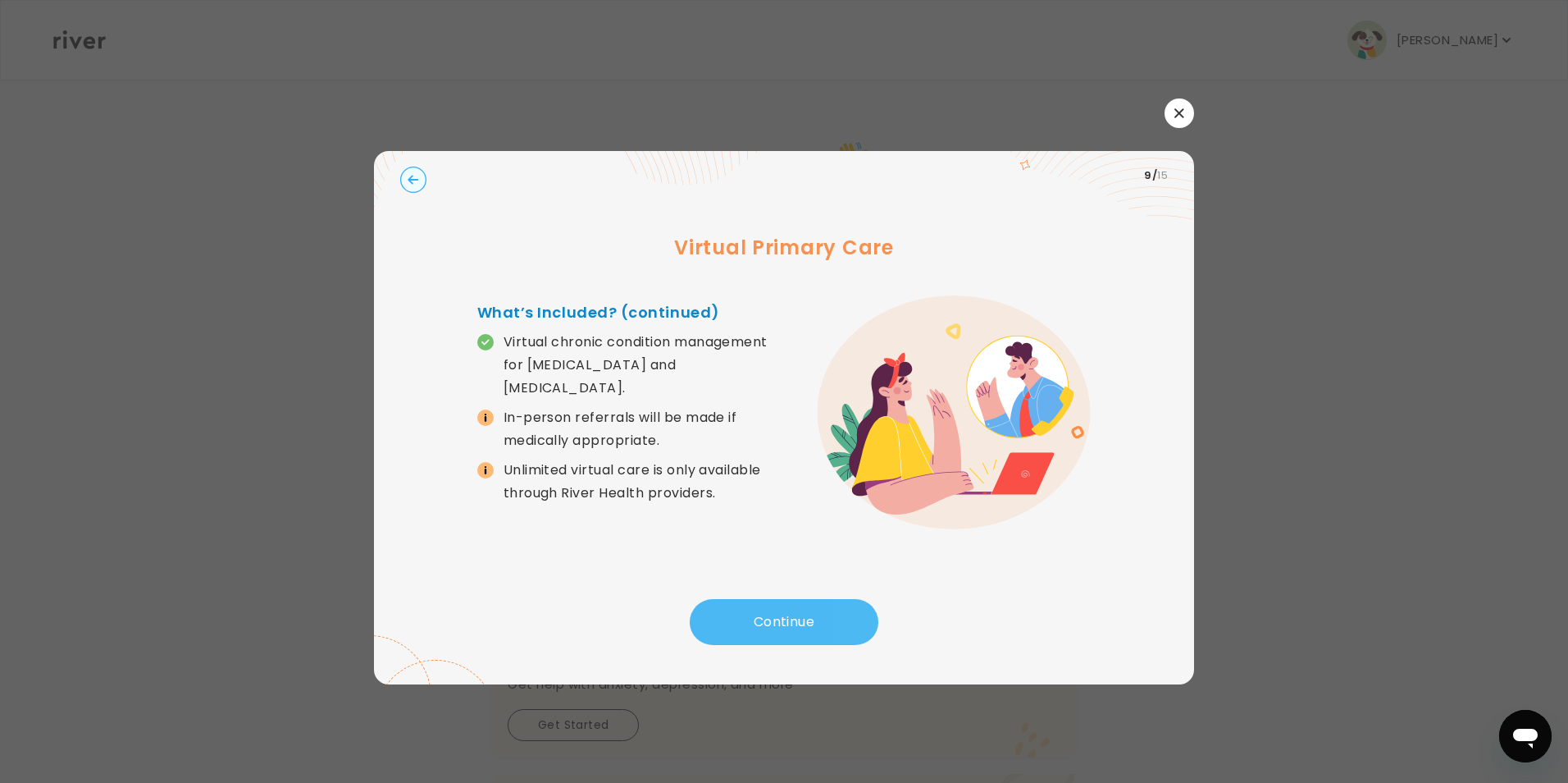
click at [783, 613] on button "Continue" at bounding box center [784, 621] width 188 height 46
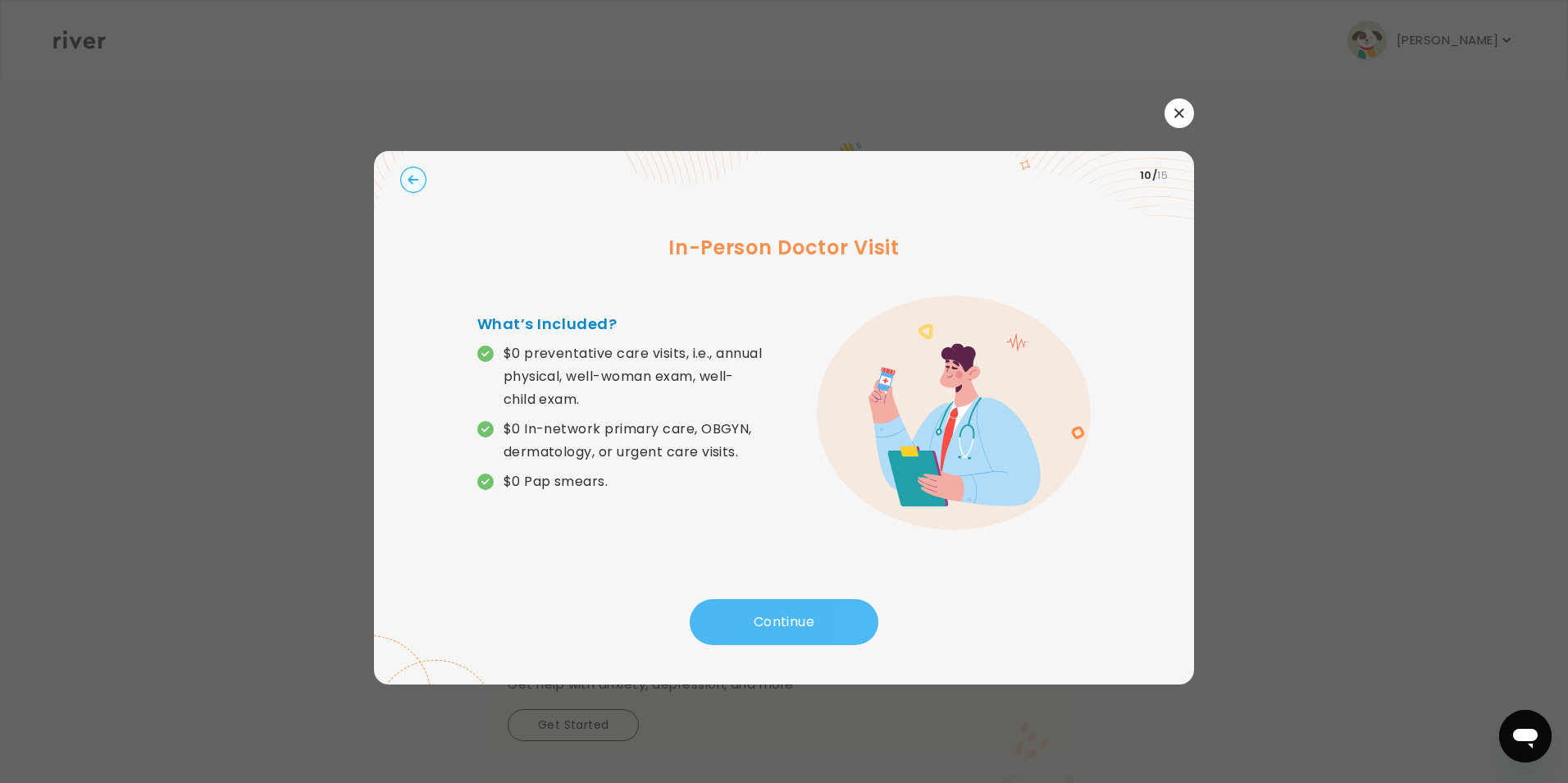
click at [783, 613] on button "Continue" at bounding box center [784, 621] width 188 height 46
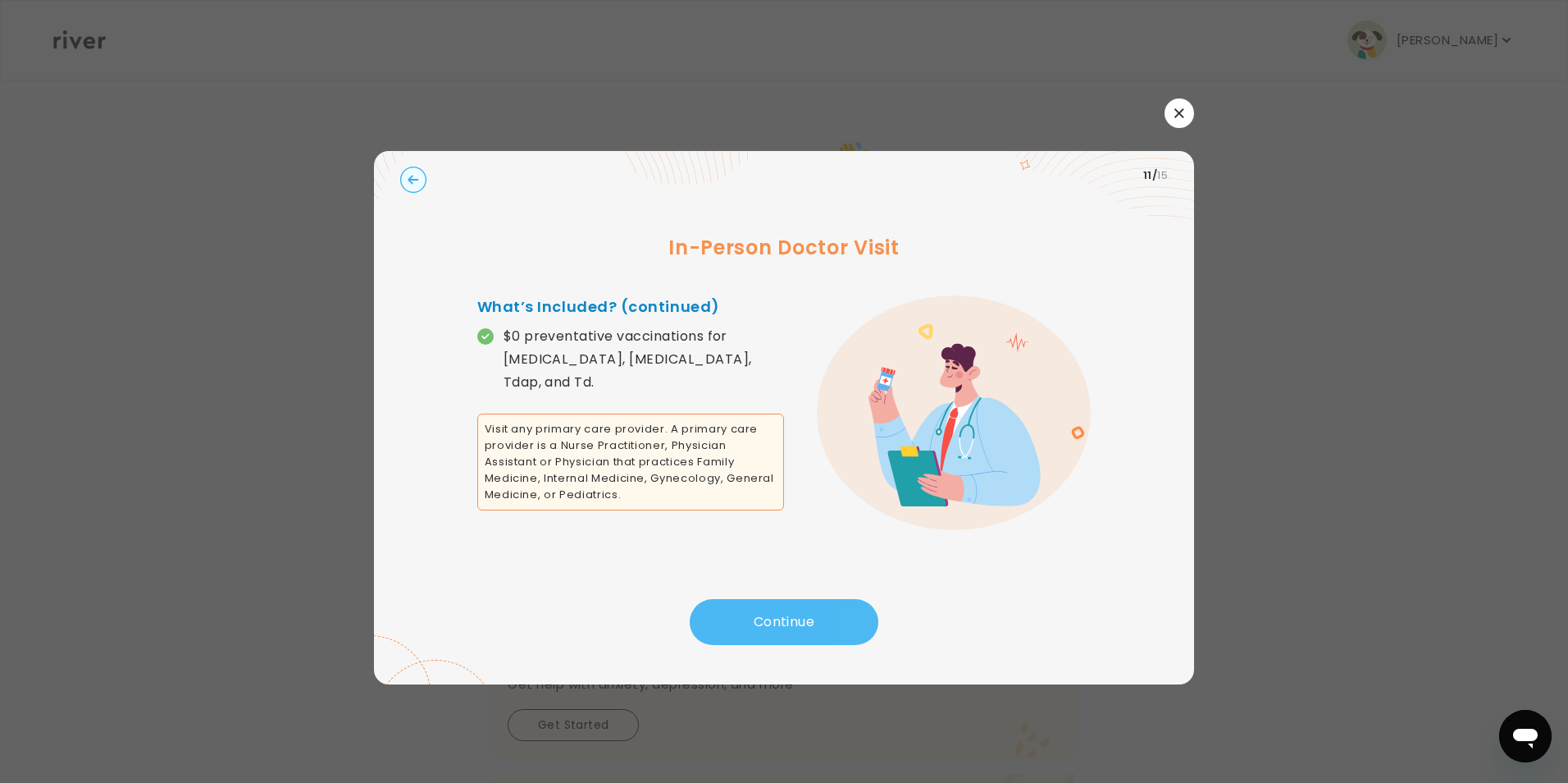
click at [783, 613] on button "Continue" at bounding box center [784, 621] width 188 height 46
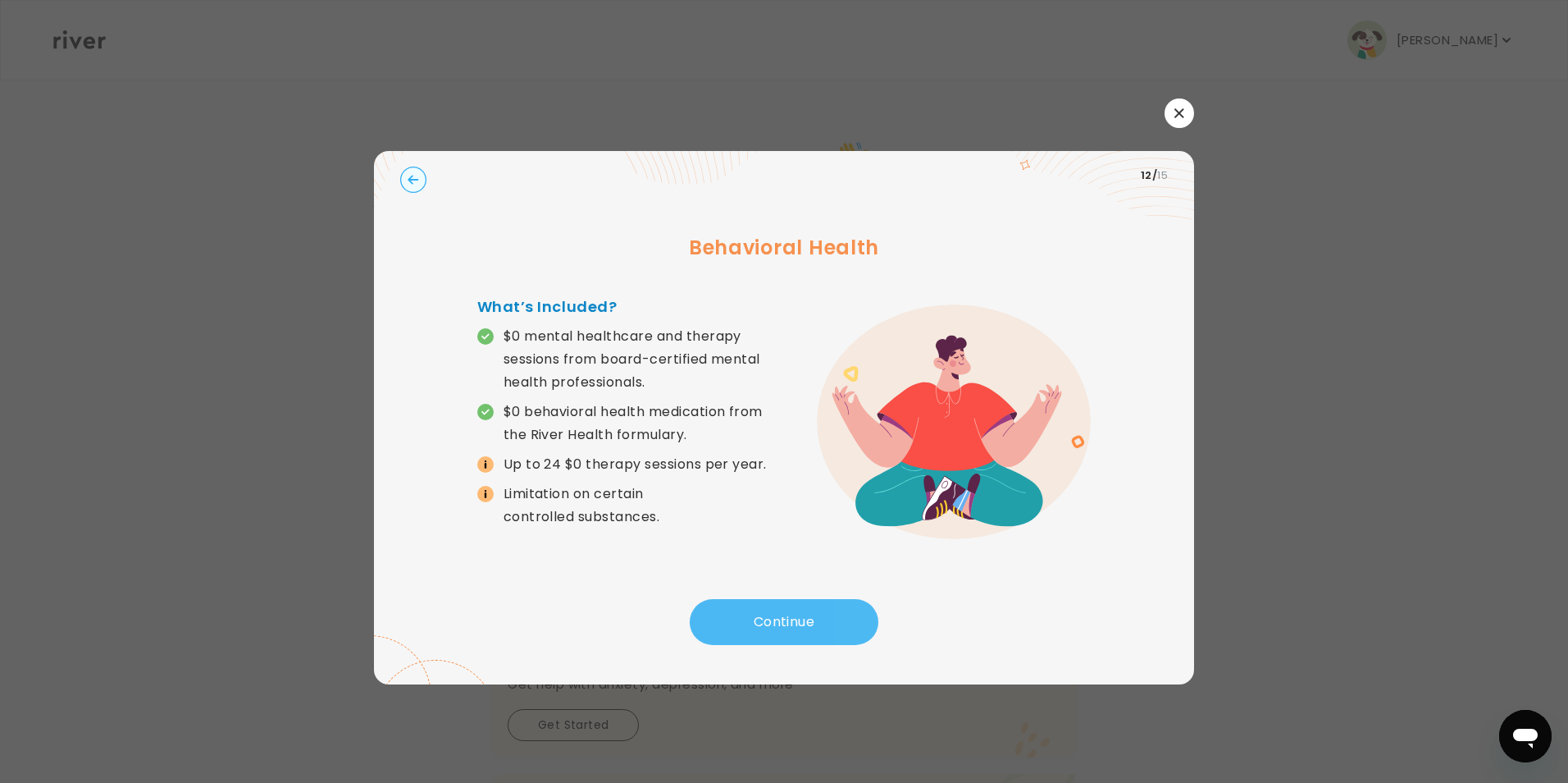
click at [783, 613] on button "Continue" at bounding box center [784, 621] width 188 height 46
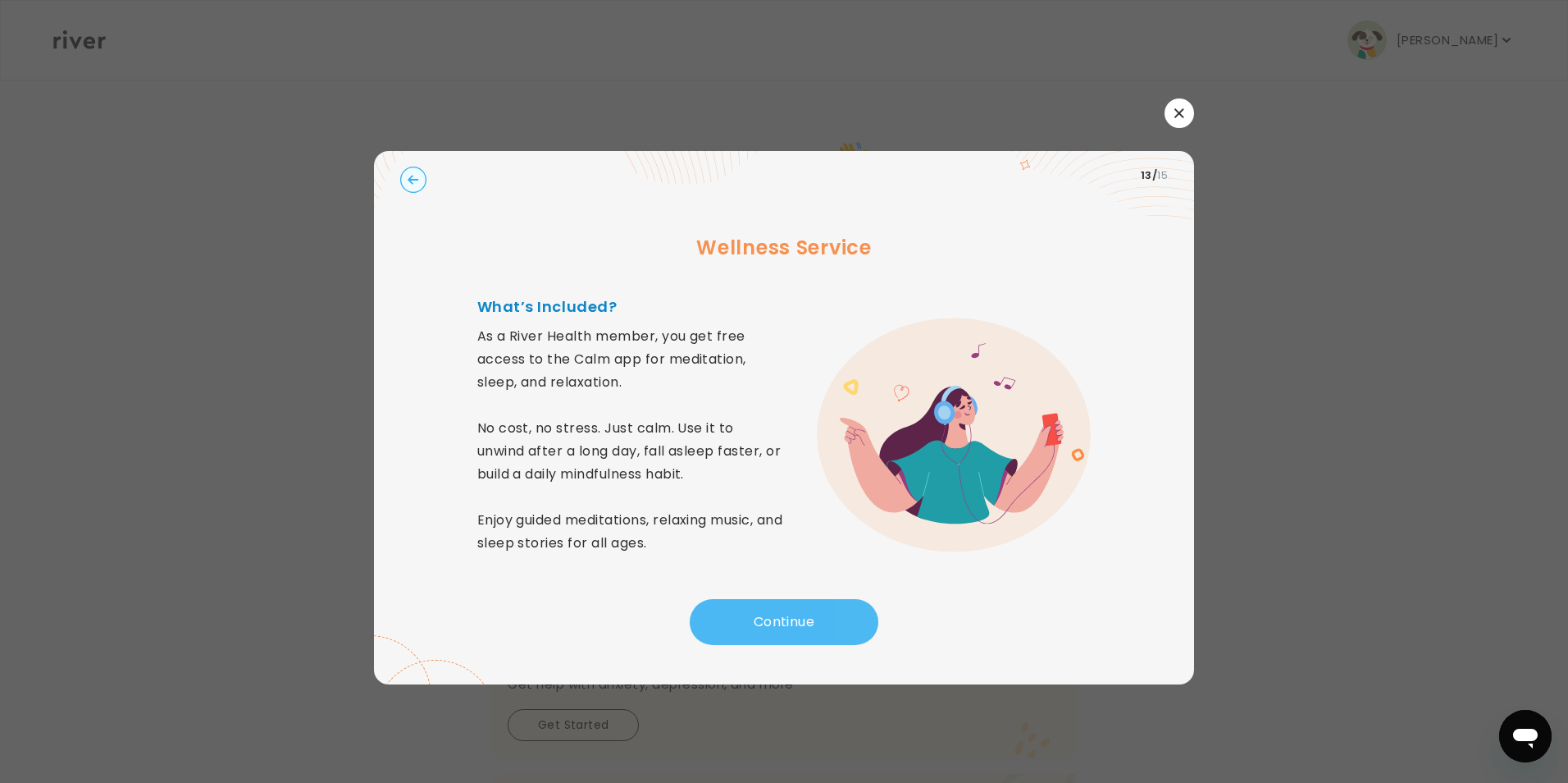
click at [783, 613] on button "Continue" at bounding box center [784, 621] width 188 height 46
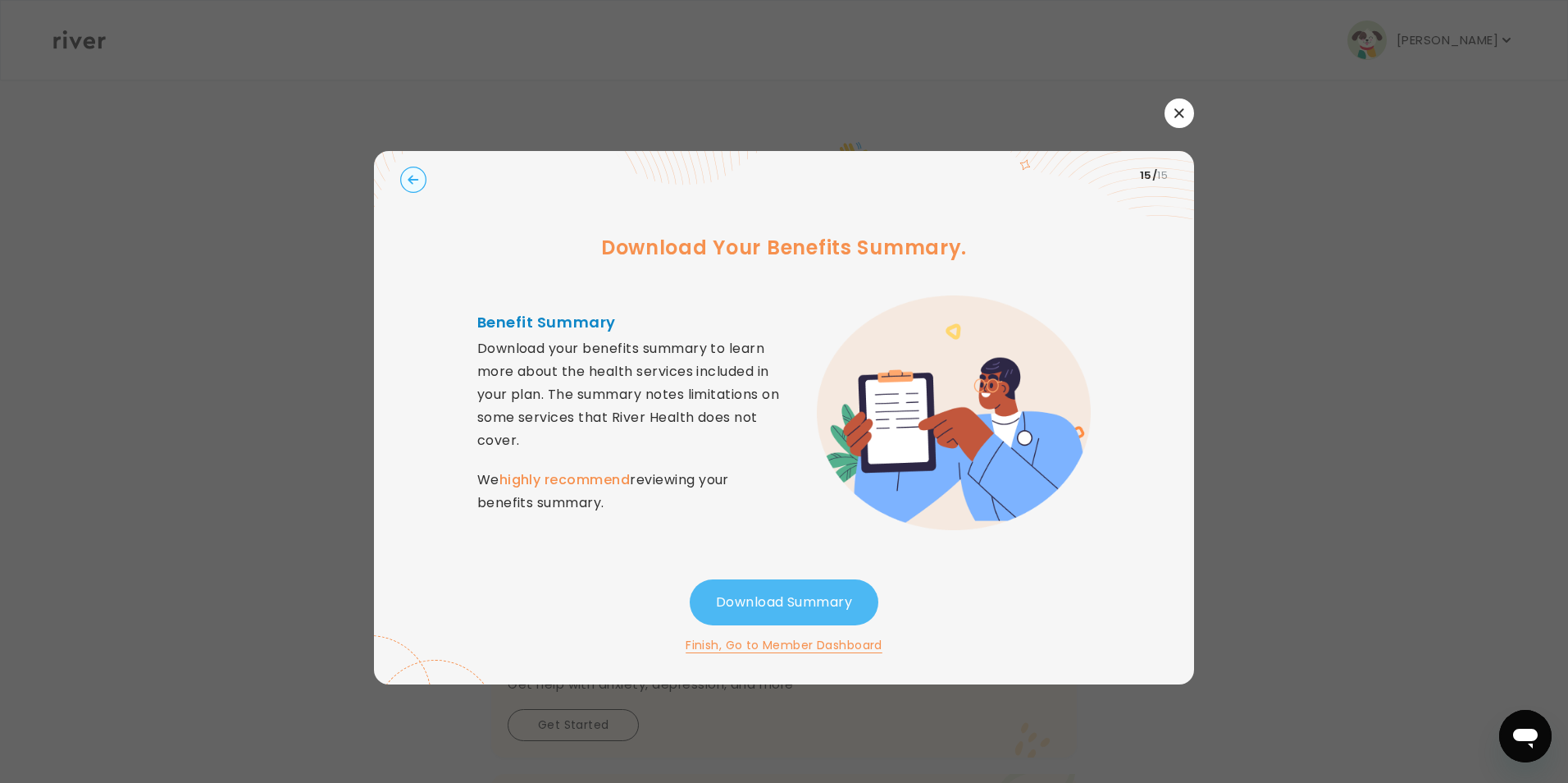
click at [783, 613] on button "Download Summary" at bounding box center [784, 601] width 188 height 46
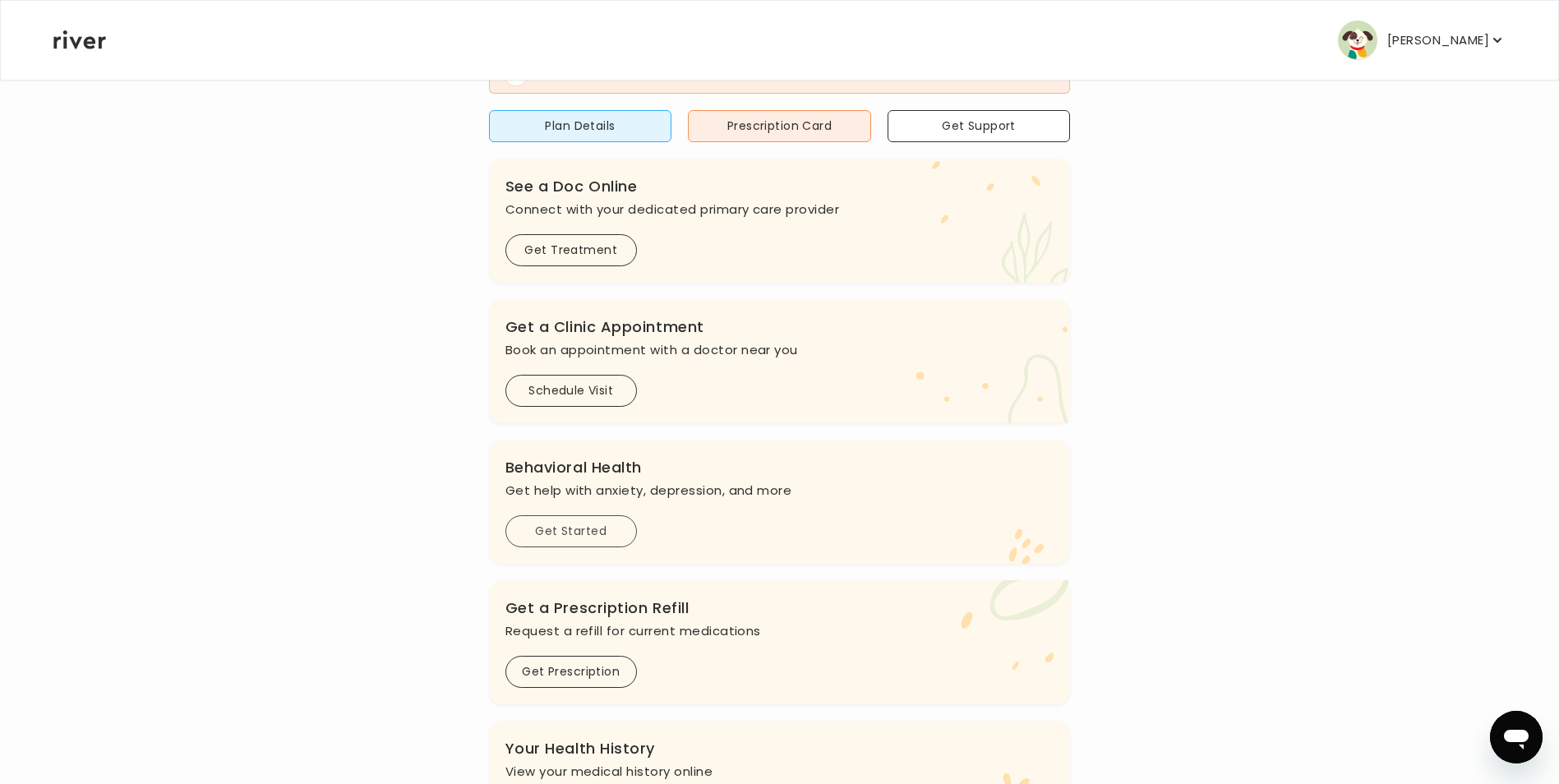
scroll to position [137, 0]
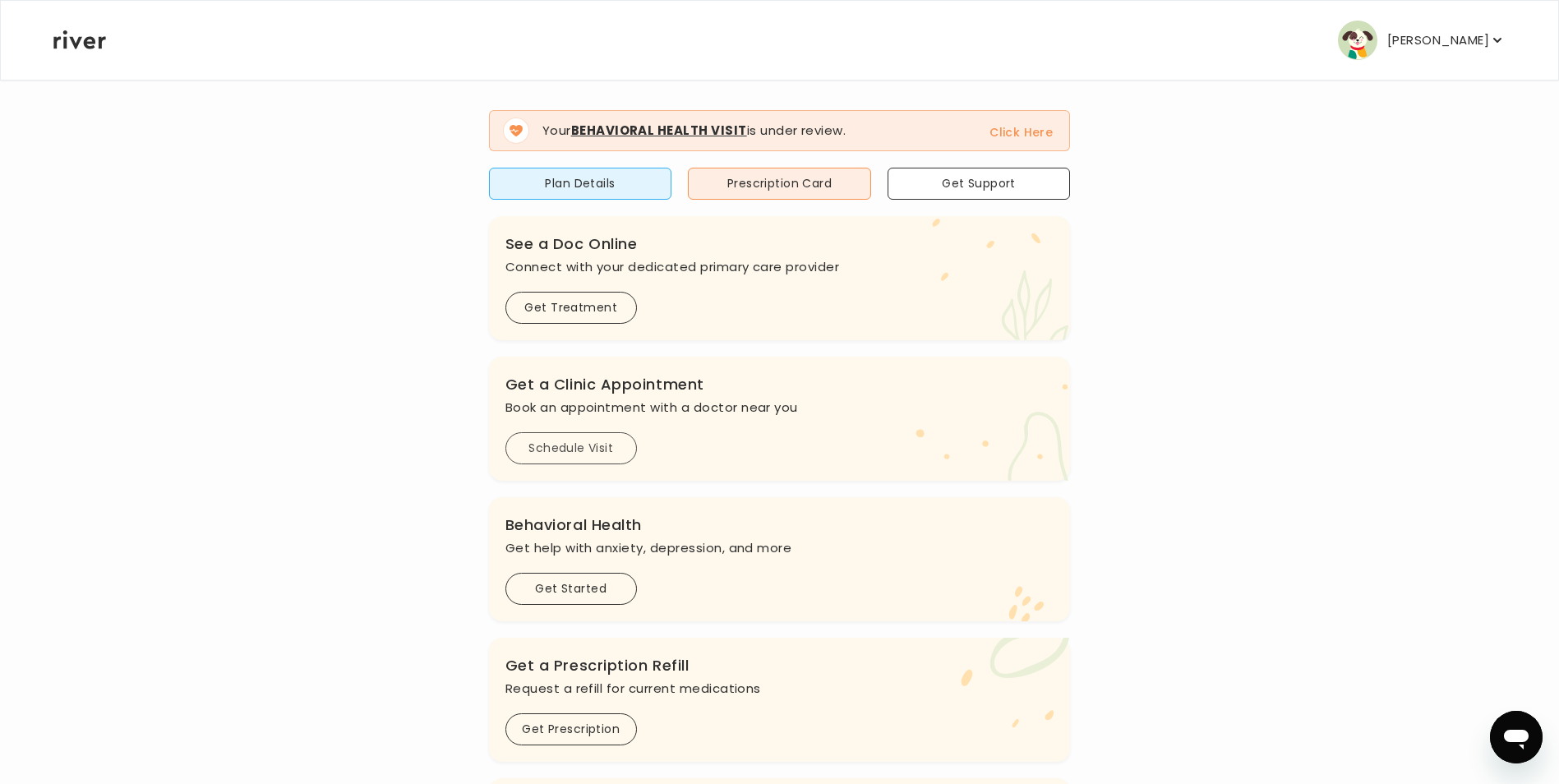
click at [589, 458] on button "Schedule Visit" at bounding box center [571, 448] width 132 height 32
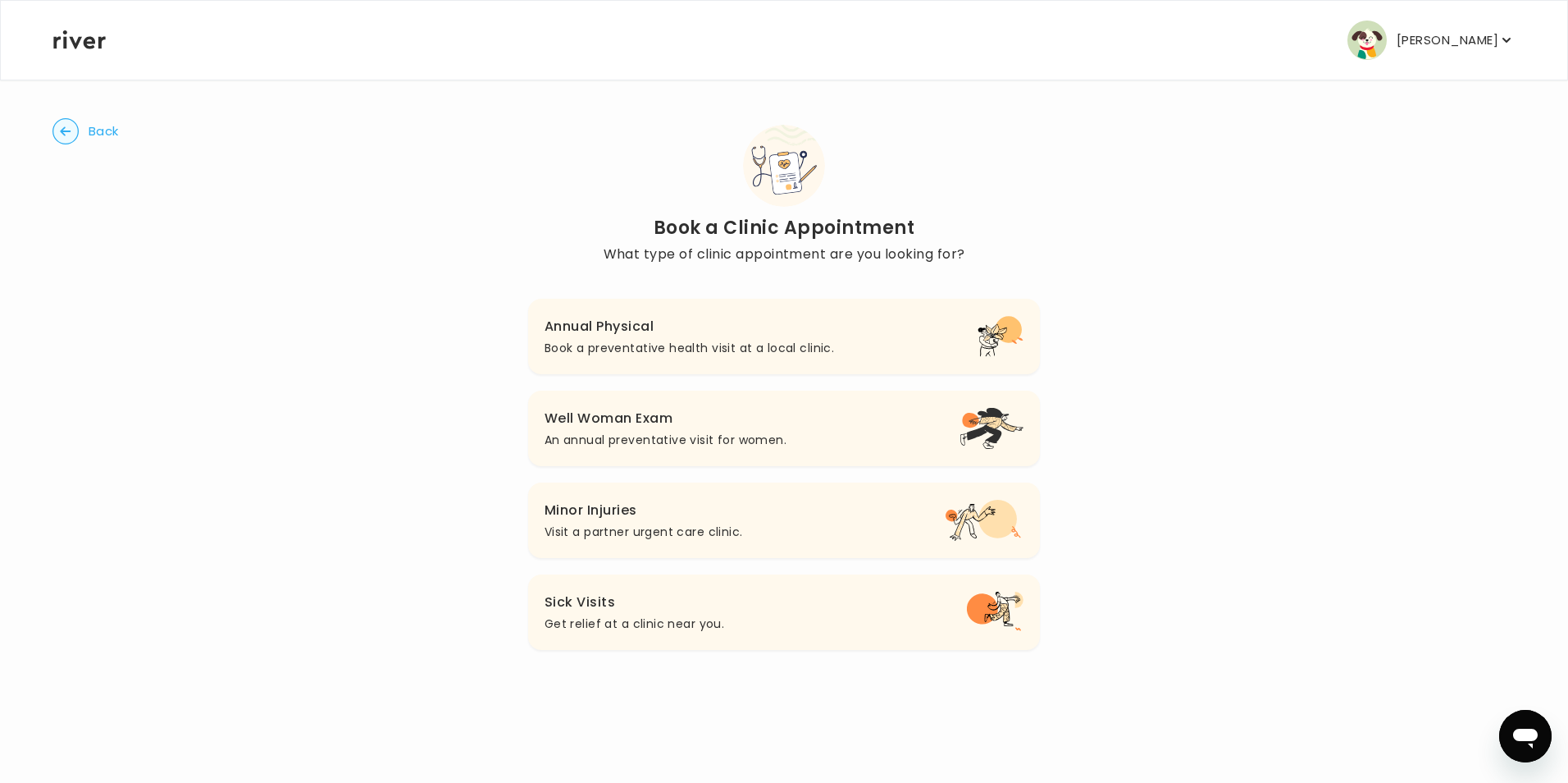
click at [606, 523] on p "Visit a partner urgent care clinic." at bounding box center [643, 532] width 199 height 20
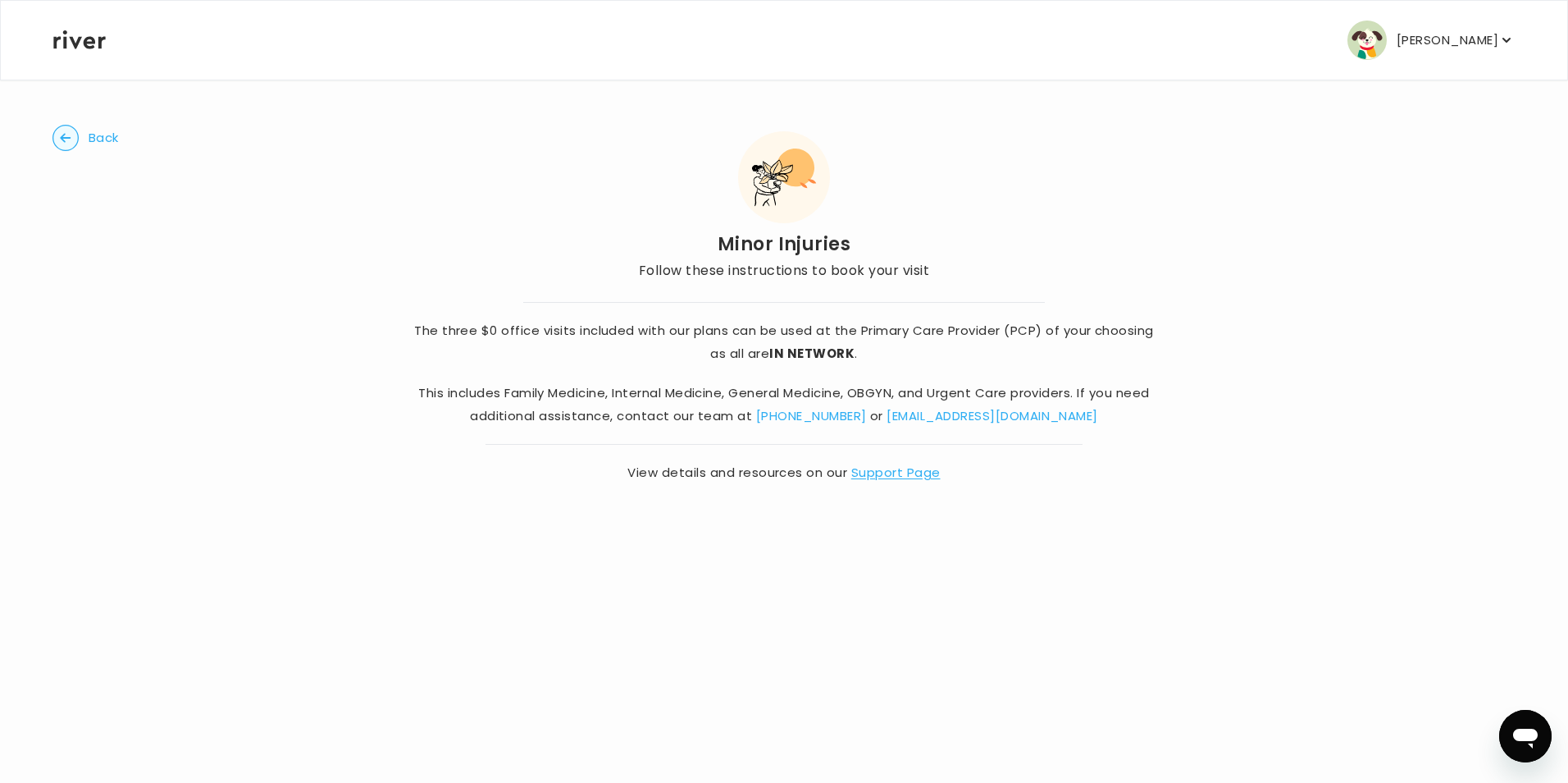
click at [899, 476] on link "Support Page" at bounding box center [896, 472] width 89 height 17
